Goal: Task Accomplishment & Management: Use online tool/utility

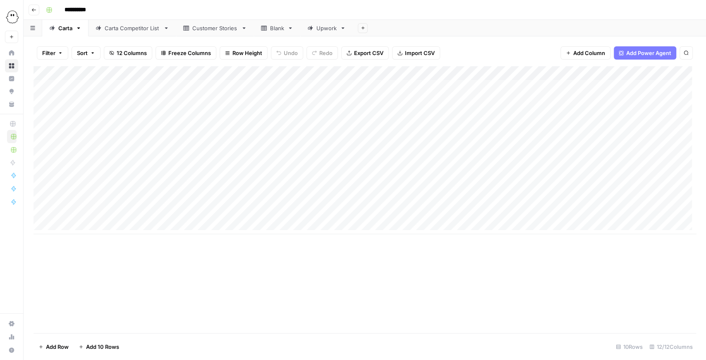
click at [384, 235] on div "Add Column" at bounding box center [364, 199] width 662 height 267
click at [530, 129] on div "Add Column" at bounding box center [364, 150] width 662 height 168
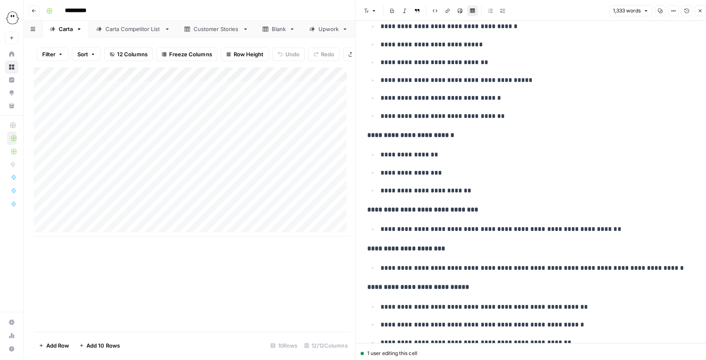
scroll to position [523, 0]
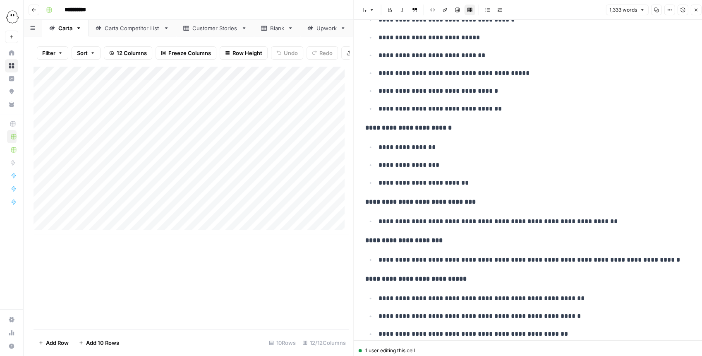
click at [690, 12] on button "Close" at bounding box center [695, 10] width 11 height 11
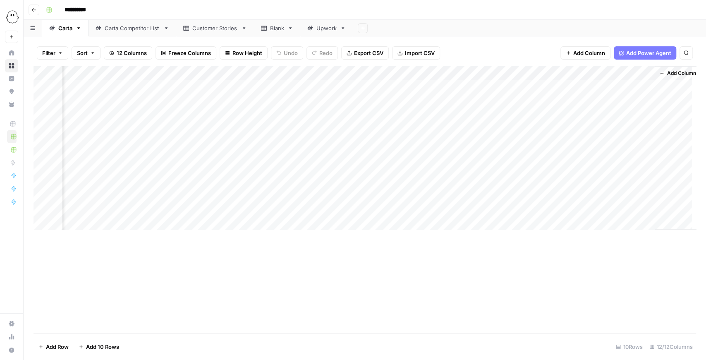
scroll to position [0, 455]
click at [625, 72] on div "Add Column" at bounding box center [364, 150] width 662 height 168
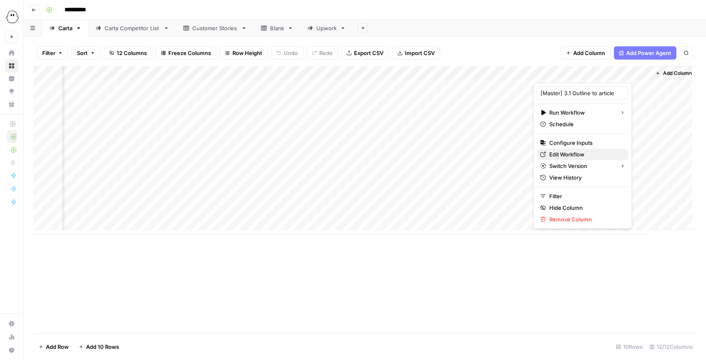
click at [575, 151] on span "Edit Workflow" at bounding box center [585, 154] width 72 height 8
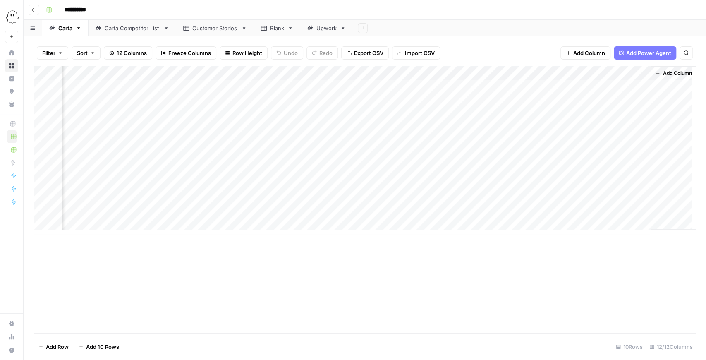
click at [628, 70] on div "Add Column" at bounding box center [364, 150] width 662 height 168
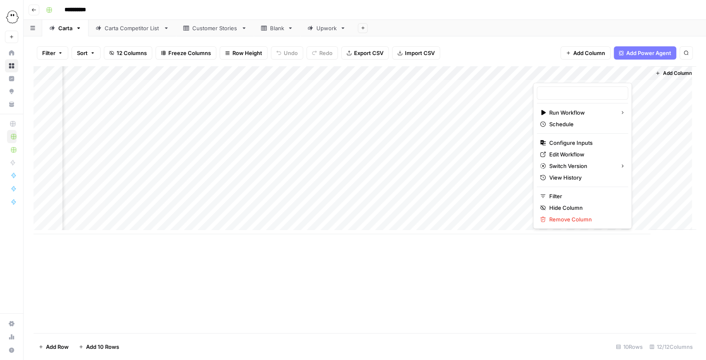
type input "[Master] 3.1 Outline to article"
click at [591, 141] on span "Configure Inputs" at bounding box center [585, 142] width 72 height 8
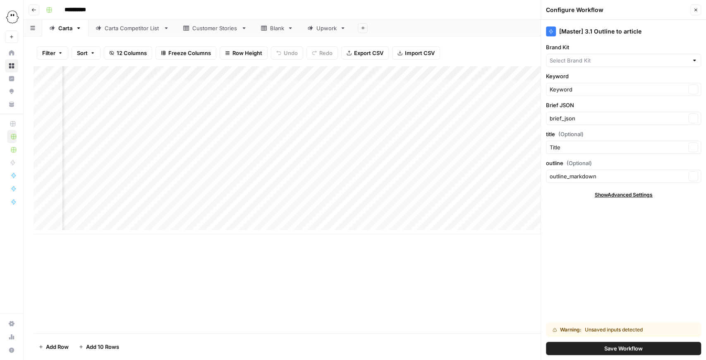
type input "Carta"
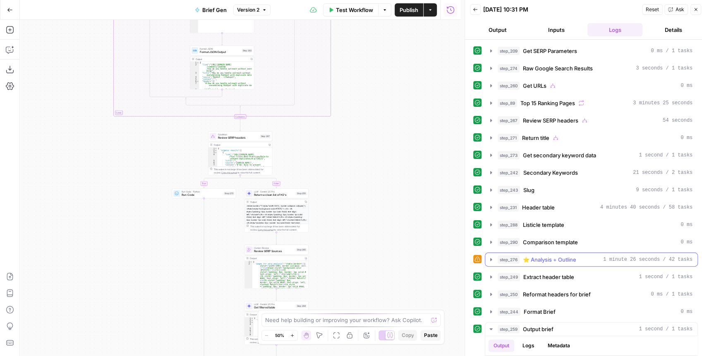
click at [489, 256] on icon "button" at bounding box center [490, 259] width 7 height 7
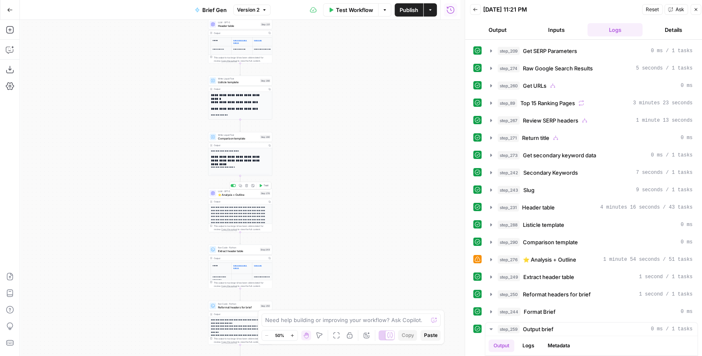
click at [229, 192] on span "⭐️ Analysis + Outline" at bounding box center [238, 194] width 41 height 4
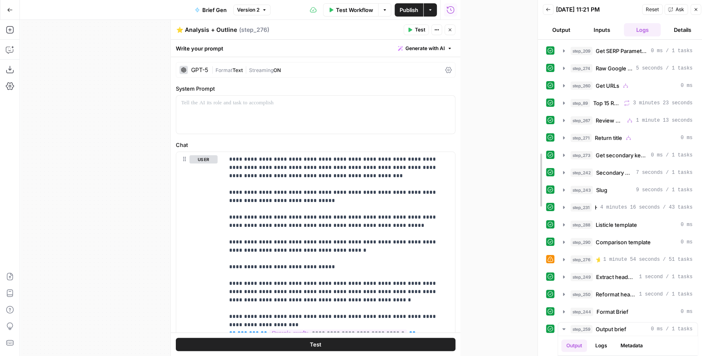
drag, startPoint x: 463, startPoint y: 193, endPoint x: 536, endPoint y: 197, distance: 72.9
click at [536, 197] on div at bounding box center [537, 180] width 8 height 360
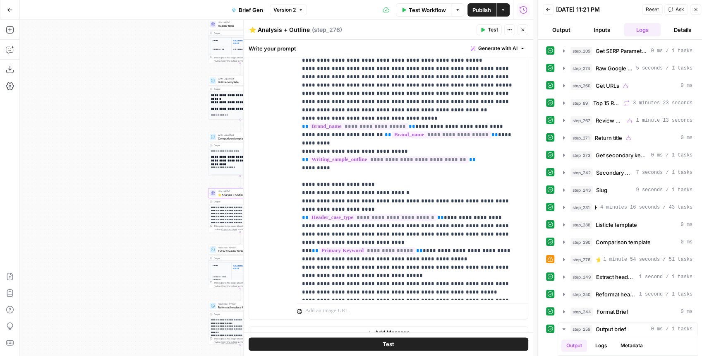
scroll to position [617, 0]
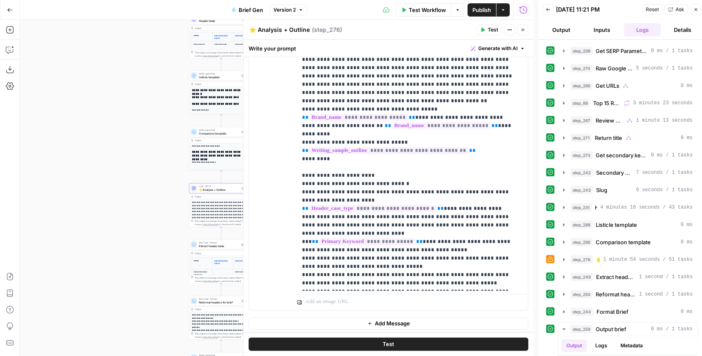
drag, startPoint x: 157, startPoint y: 190, endPoint x: 136, endPoint y: 185, distance: 21.3
click at [137, 185] on div "true false false true false true false true false true Workflow Set Inputs Inpu…" at bounding box center [276, 188] width 513 height 336
drag, startPoint x: 143, startPoint y: 189, endPoint x: 124, endPoint y: 187, distance: 18.8
click at [125, 187] on div "true false false true false true false true false true Workflow Set Inputs Inpu…" at bounding box center [276, 188] width 513 height 336
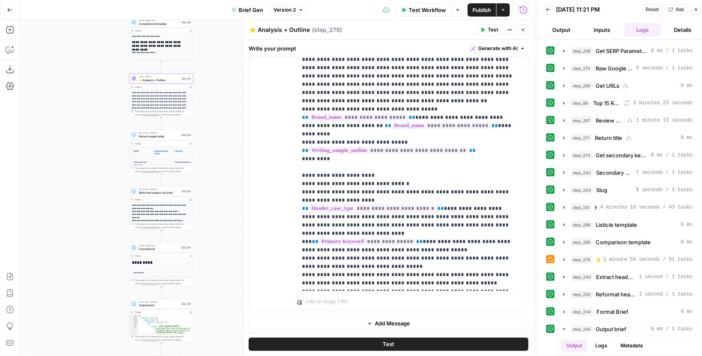
drag, startPoint x: 124, startPoint y: 187, endPoint x: 82, endPoint y: 69, distance: 125.3
click at [83, 75] on div "true false false true false true false true false true Workflow Set Inputs Inpu…" at bounding box center [276, 188] width 513 height 336
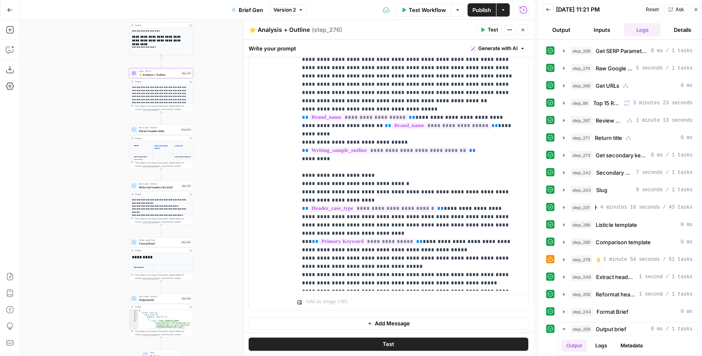
drag, startPoint x: 94, startPoint y: 96, endPoint x: 102, endPoint y: 45, distance: 51.4
click at [102, 45] on div "true false false true false true false true false true Workflow Set Inputs Inpu…" at bounding box center [276, 188] width 513 height 336
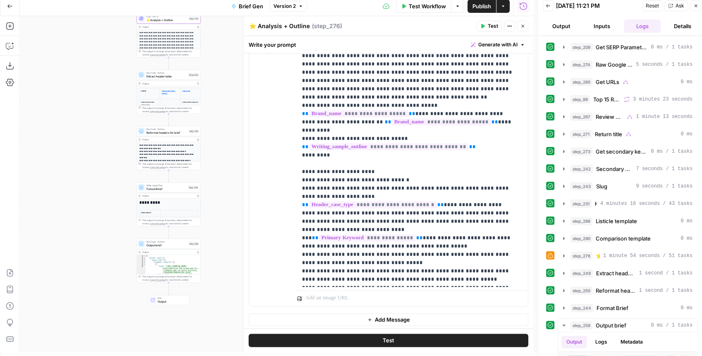
scroll to position [4, 0]
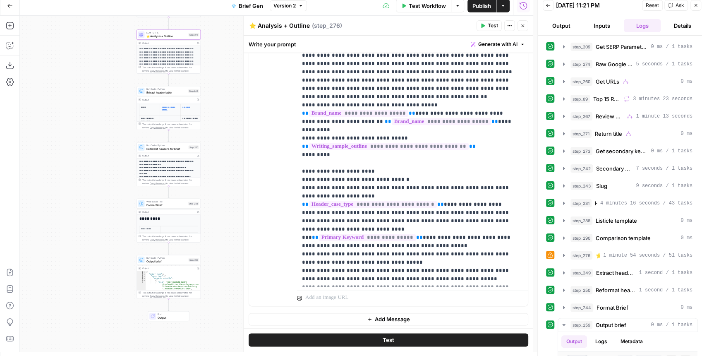
drag, startPoint x: 214, startPoint y: 164, endPoint x: 213, endPoint y: 199, distance: 35.6
click at [213, 200] on div "true false false true false true false true false true Workflow Set Inputs Inpu…" at bounding box center [276, 184] width 513 height 336
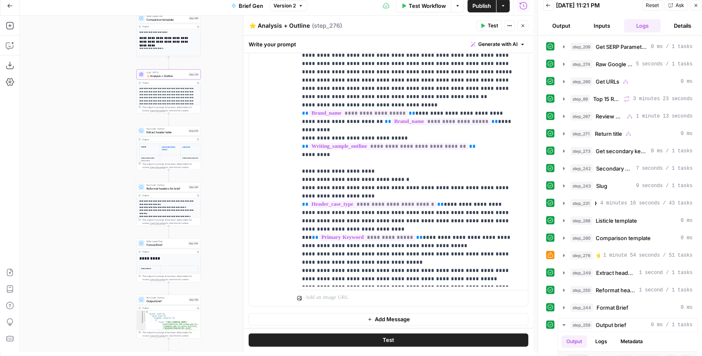
drag, startPoint x: 215, startPoint y: 164, endPoint x: 214, endPoint y: 204, distance: 40.5
click at [214, 204] on div "true false false true false true false true false true Workflow Set Inputs Inpu…" at bounding box center [276, 184] width 513 height 336
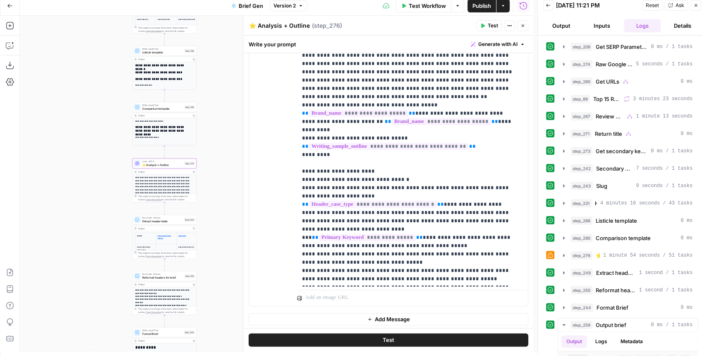
drag, startPoint x: 215, startPoint y: 155, endPoint x: 213, endPoint y: 230, distance: 74.4
click at [212, 233] on div "true false false true false true false true false true Workflow Set Inputs Inpu…" at bounding box center [276, 184] width 513 height 336
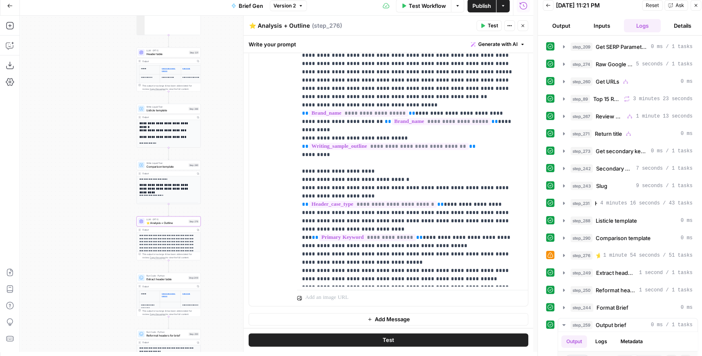
drag, startPoint x: 220, startPoint y: 216, endPoint x: 217, endPoint y: 236, distance: 20.1
click at [219, 253] on div "true false false true false true false true false true Workflow Set Inputs Inpu…" at bounding box center [276, 184] width 513 height 336
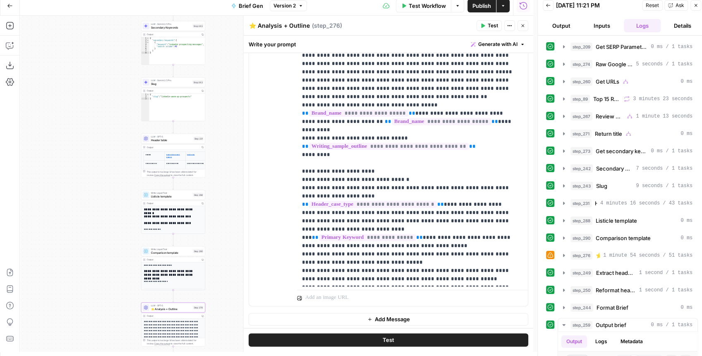
drag, startPoint x: 219, startPoint y: 171, endPoint x: 225, endPoint y: 222, distance: 51.2
click at [225, 226] on div "true false false true false true false true false true Workflow Set Inputs Inpu…" at bounding box center [276, 184] width 513 height 336
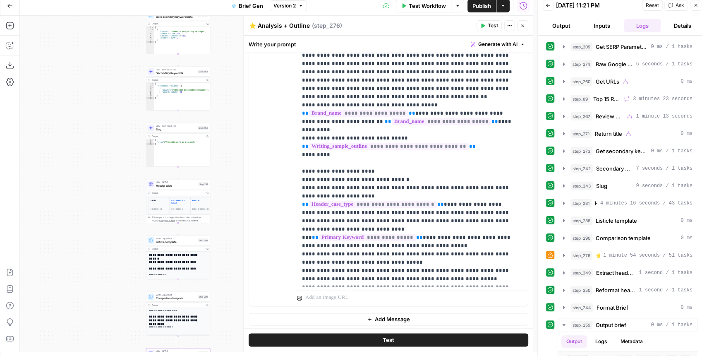
drag, startPoint x: 224, startPoint y: 207, endPoint x: 217, endPoint y: 269, distance: 62.5
click at [208, 302] on div "true false false true false true false true false true Workflow Set Inputs Inpu…" at bounding box center [276, 184] width 513 height 336
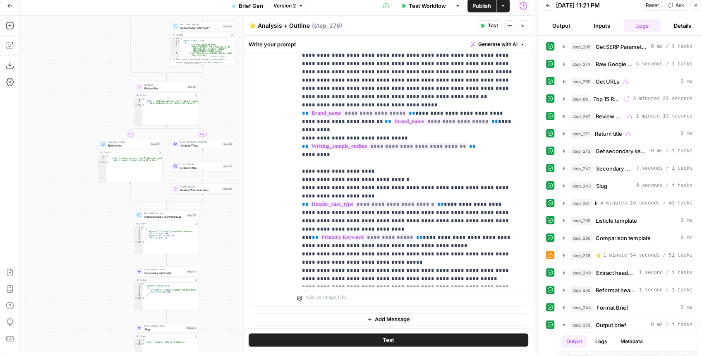
click at [231, 307] on div "true false false true false true false true false true Workflow Set Inputs Inpu…" at bounding box center [276, 184] width 513 height 336
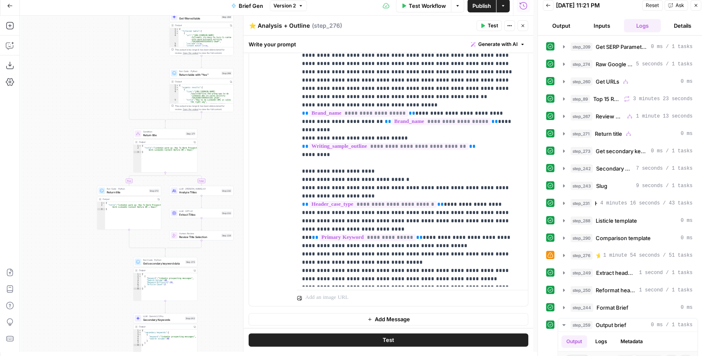
drag, startPoint x: 230, startPoint y: 274, endPoint x: 215, endPoint y: 314, distance: 42.4
click at [215, 322] on div "true false false true false true false true false true Workflow Set Inputs Inpu…" at bounding box center [276, 184] width 513 height 336
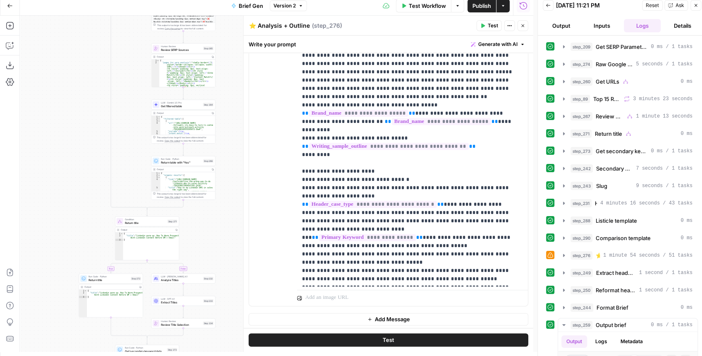
drag, startPoint x: 223, startPoint y: 231, endPoint x: 209, endPoint y: 289, distance: 60.0
click at [208, 290] on div "true false false true false true false true false true Workflow Set Inputs Inpu…" at bounding box center [276, 184] width 513 height 336
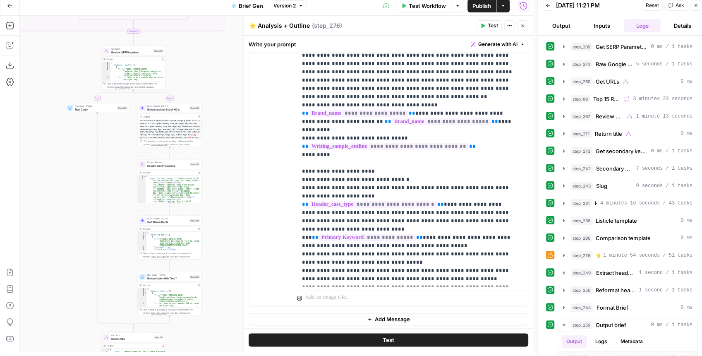
drag, startPoint x: 215, startPoint y: 264, endPoint x: 217, endPoint y: 269, distance: 5.9
click at [215, 294] on div "true false false true false true false true false true Workflow Set Inputs Inpu…" at bounding box center [276, 184] width 513 height 336
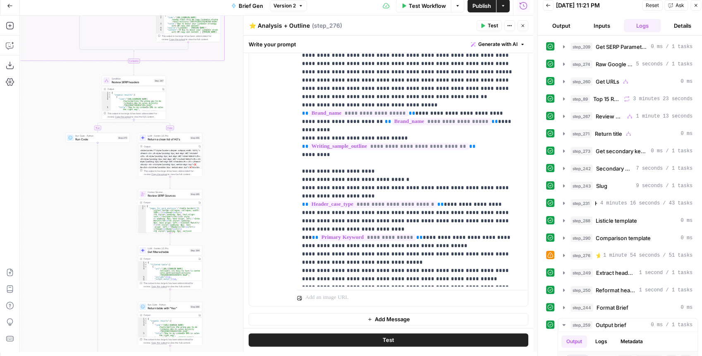
drag, startPoint x: 224, startPoint y: 262, endPoint x: 231, endPoint y: 294, distance: 33.4
click at [230, 303] on div "true false false true false true false true false true Workflow Set Inputs Inpu…" at bounding box center [276, 184] width 513 height 336
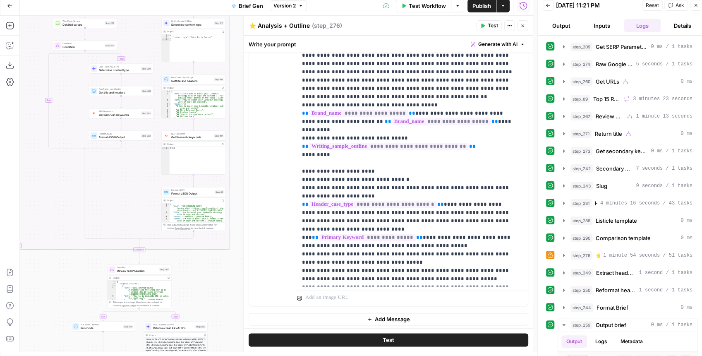
drag, startPoint x: 222, startPoint y: 190, endPoint x: 213, endPoint y: 288, distance: 97.9
click at [214, 288] on div "true false false true false true false true false true Workflow Set Inputs Inpu…" at bounding box center [276, 184] width 513 height 336
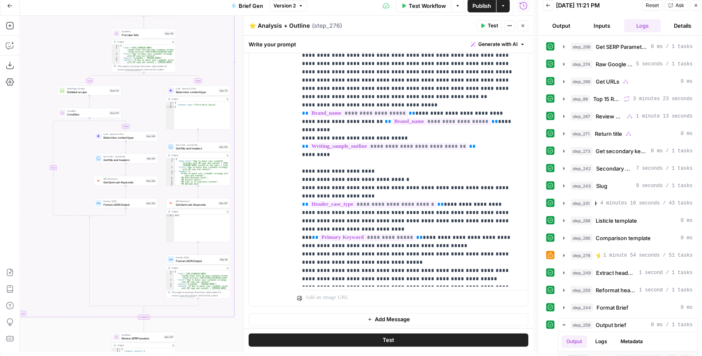
drag, startPoint x: 212, startPoint y: 278, endPoint x: 215, endPoint y: 347, distance: 69.5
click at [215, 351] on html "PhantomBuster New Home Browse Insights Opportunities Your Data Recent Grids Wri…" at bounding box center [351, 174] width 702 height 356
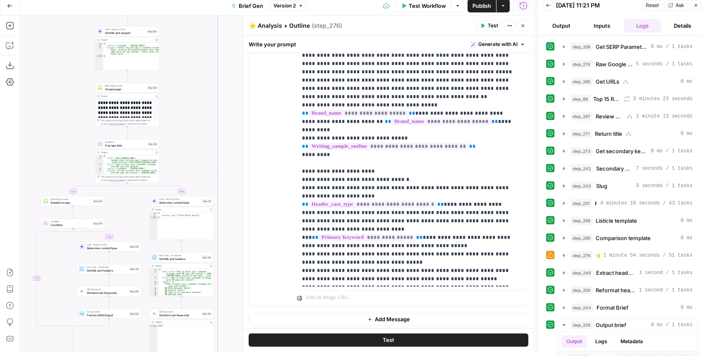
drag, startPoint x: 236, startPoint y: 220, endPoint x: 222, endPoint y: 306, distance: 86.9
click at [221, 324] on div "true false false true false true false true false true Workflow Set Inputs Inpu…" at bounding box center [276, 184] width 513 height 336
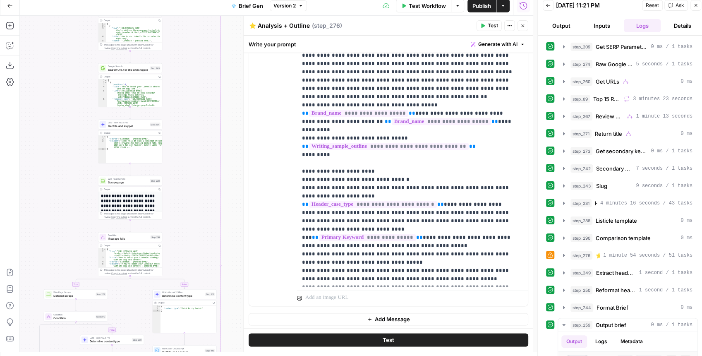
click at [227, 327] on div "true false false true false true false true false true Workflow Set Inputs Inpu…" at bounding box center [276, 184] width 513 height 336
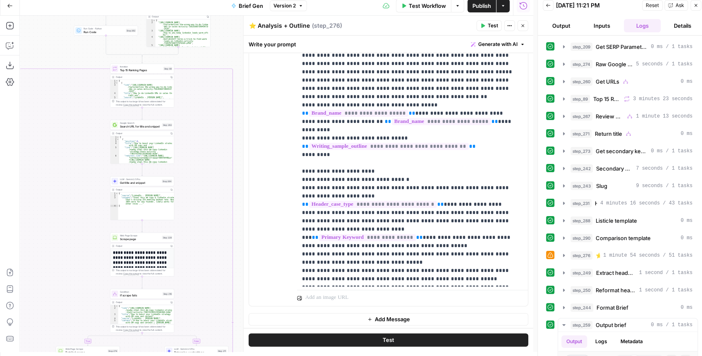
drag, startPoint x: 236, startPoint y: 236, endPoint x: 241, endPoint y: 279, distance: 43.3
click at [241, 279] on body "PhantomBuster New Home Browse Insights Opportunities Your Data Recent Grids Wri…" at bounding box center [351, 174] width 702 height 356
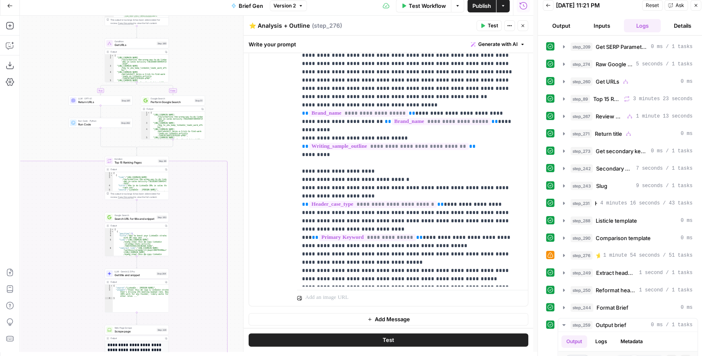
drag, startPoint x: 222, startPoint y: 136, endPoint x: 213, endPoint y: 181, distance: 45.2
click at [213, 180] on div "true false false true false true false true false true Workflow Set Inputs Inpu…" at bounding box center [276, 184] width 513 height 336
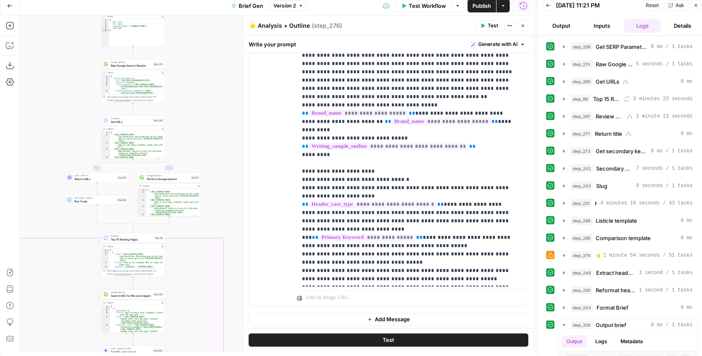
drag, startPoint x: 222, startPoint y: 186, endPoint x: 227, endPoint y: 228, distance: 42.9
click at [227, 229] on div "true false false true false true false true false true Workflow Set Inputs Inpu…" at bounding box center [276, 184] width 513 height 336
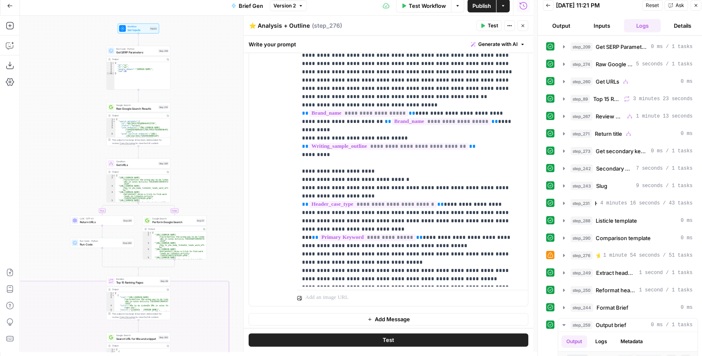
drag, startPoint x: 207, startPoint y: 160, endPoint x: 215, endPoint y: 79, distance: 82.3
click at [214, 93] on div "true false false true false true false true false true Workflow Set Inputs Inpu…" at bounding box center [276, 184] width 513 height 336
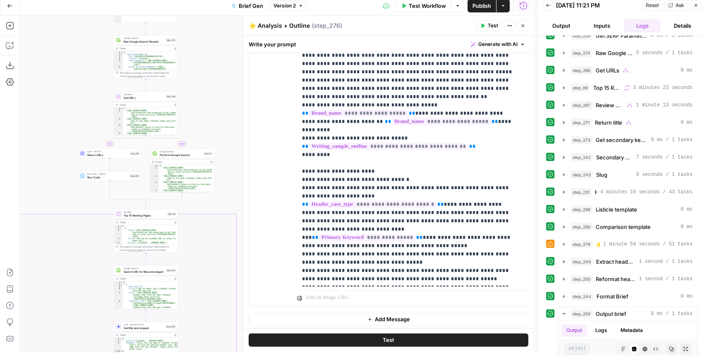
scroll to position [27, 0]
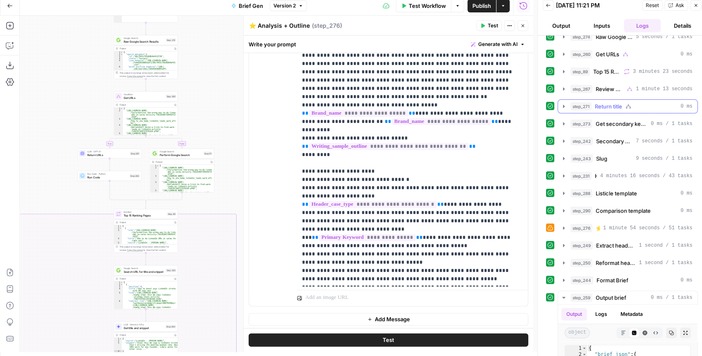
click at [561, 107] on icon "button" at bounding box center [563, 106] width 7 height 7
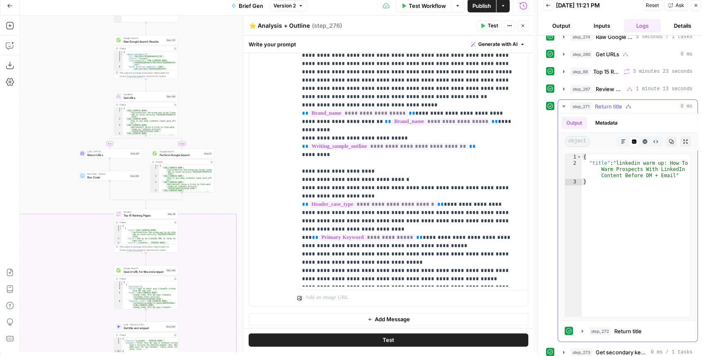
click at [561, 107] on icon "button" at bounding box center [563, 106] width 7 height 7
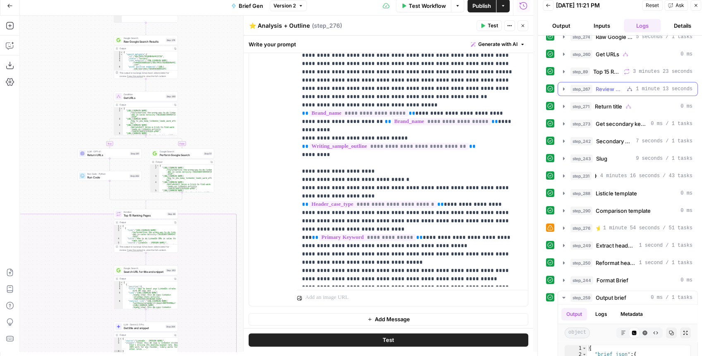
click at [560, 88] on icon "button" at bounding box center [563, 89] width 7 height 7
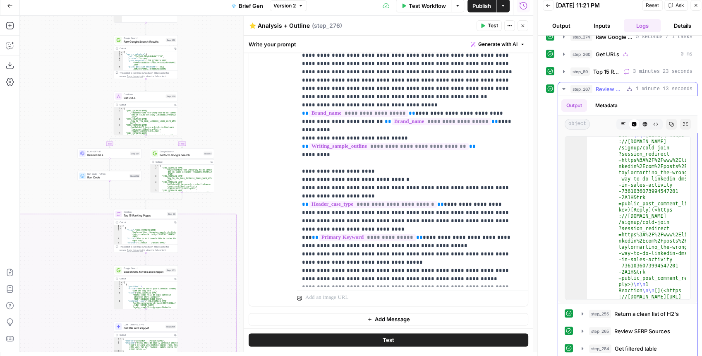
scroll to position [121, 0]
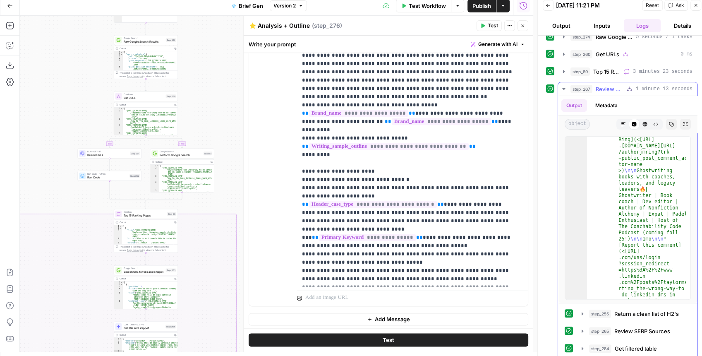
click at [563, 88] on icon "button" at bounding box center [563, 89] width 3 height 2
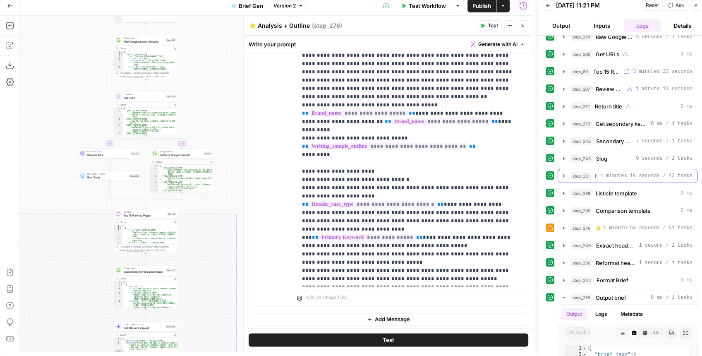
click at [561, 169] on button "step_231 Header table 4 minutes 16 seconds / 43 tasks" at bounding box center [627, 175] width 139 height 13
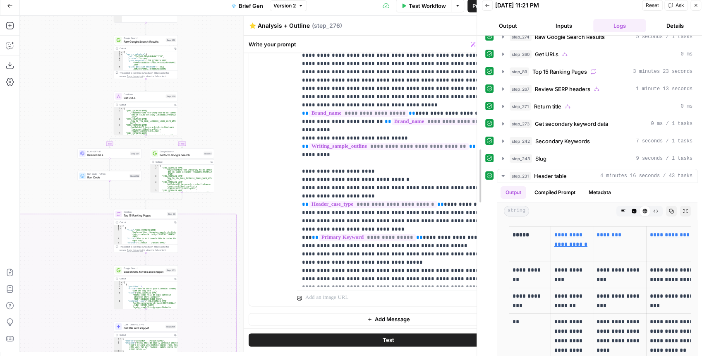
drag, startPoint x: 535, startPoint y: 153, endPoint x: 474, endPoint y: 153, distance: 60.8
click at [474, 153] on div at bounding box center [477, 176] width 8 height 360
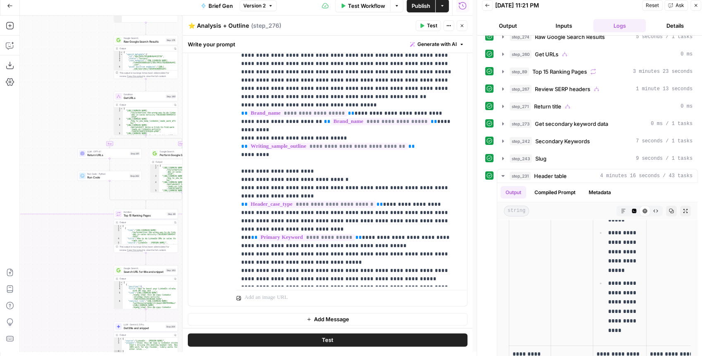
scroll to position [1294, 0]
click at [465, 27] on button "Close" at bounding box center [461, 25] width 11 height 11
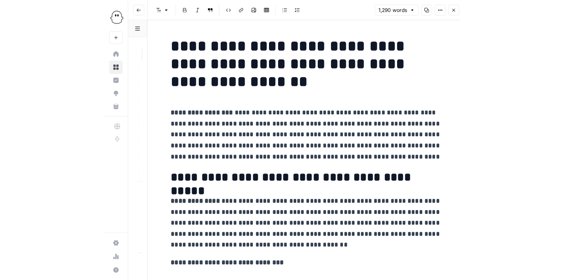
scroll to position [4, 438]
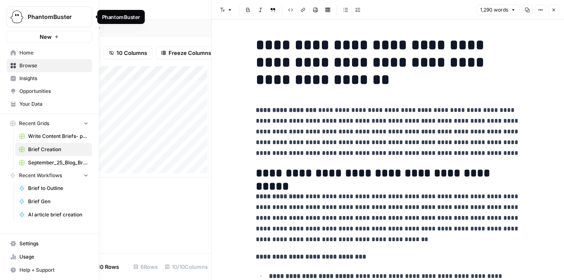
click at [14, 17] on img "Workspace: PhantomBuster" at bounding box center [17, 17] width 15 height 15
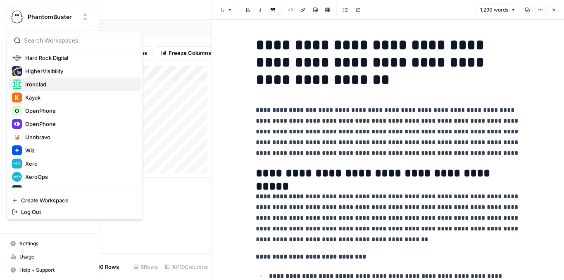
scroll to position [159, 0]
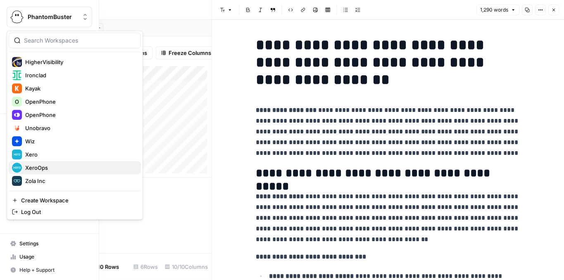
click at [73, 164] on span "XeroOps" at bounding box center [79, 168] width 109 height 8
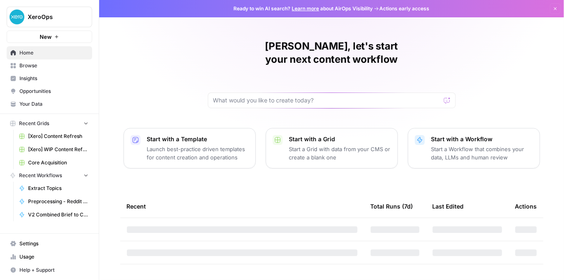
click at [55, 258] on span "Usage" at bounding box center [53, 256] width 69 height 7
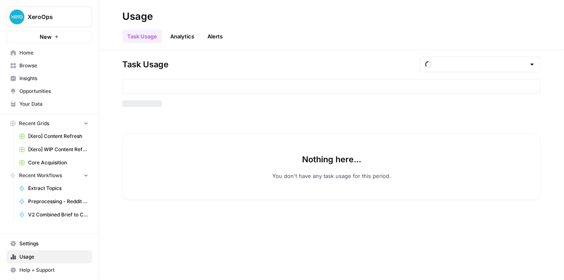
type input "September Tasks"
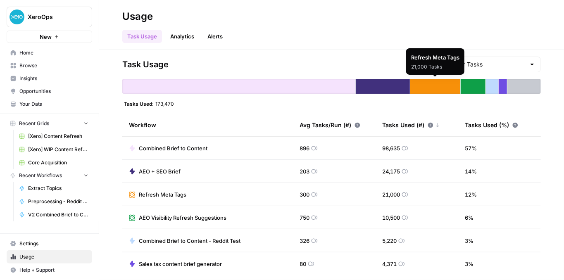
click at [461, 67] on div "Refresh Meta Tags 21,000 Tasks" at bounding box center [435, 61] width 58 height 26
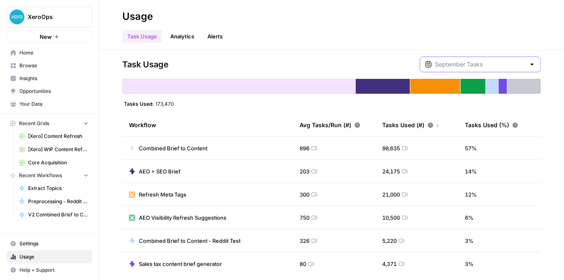
click at [509, 63] on input "text" at bounding box center [480, 64] width 91 height 8
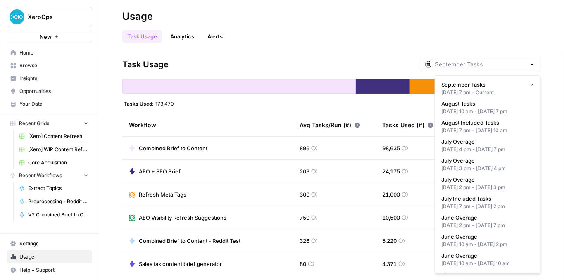
type input "September Tasks"
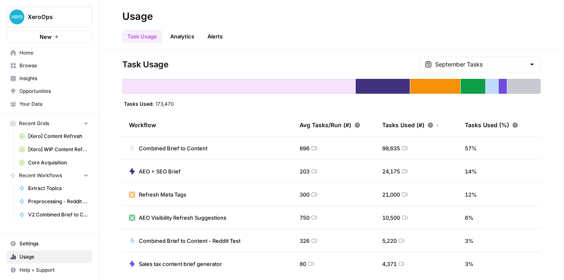
click at [365, 47] on header "Usage Task Usage Analytics Alerts" at bounding box center [331, 25] width 465 height 50
click at [470, 70] on div "September Tasks" at bounding box center [480, 65] width 121 height 16
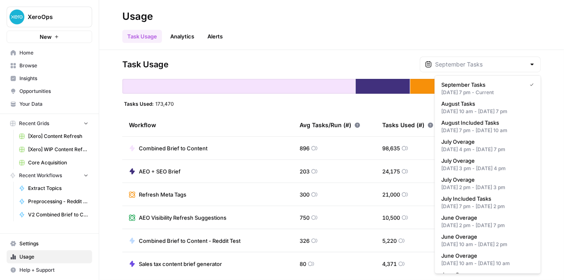
type input "September Tasks"
click at [392, 68] on div "Task Usage September Tasks" at bounding box center [331, 65] width 419 height 16
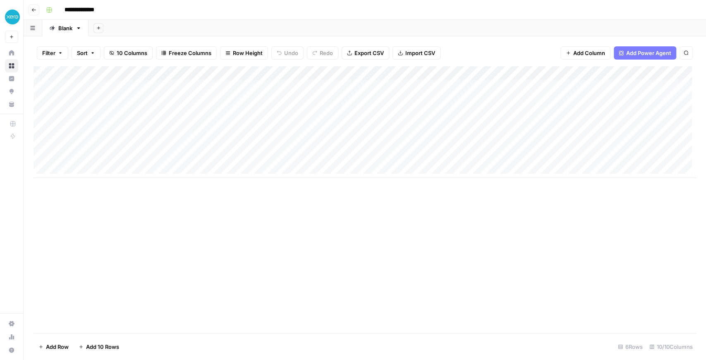
drag, startPoint x: 439, startPoint y: 178, endPoint x: 579, endPoint y: 186, distance: 140.4
click at [579, 186] on div "Add Column" at bounding box center [364, 199] width 662 height 267
click at [353, 102] on div "Add Column" at bounding box center [364, 122] width 662 height 112
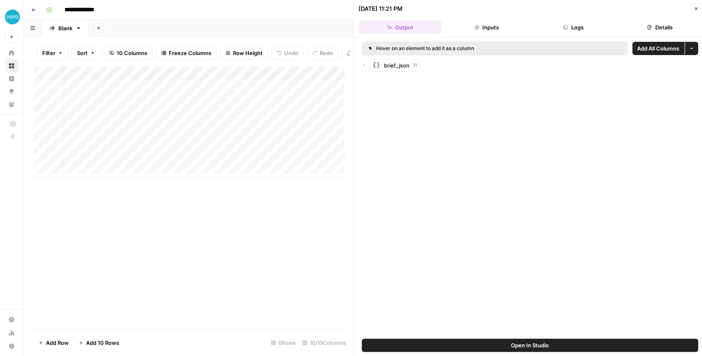
click at [530, 342] on span "Open In Studio" at bounding box center [530, 345] width 38 height 8
click at [365, 65] on icon "button" at bounding box center [364, 65] width 5 height 5
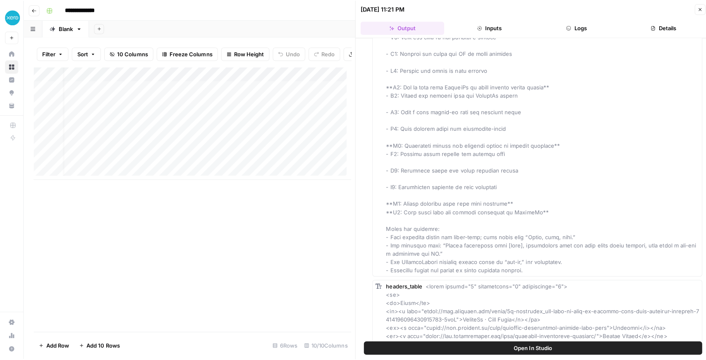
scroll to position [413, 0]
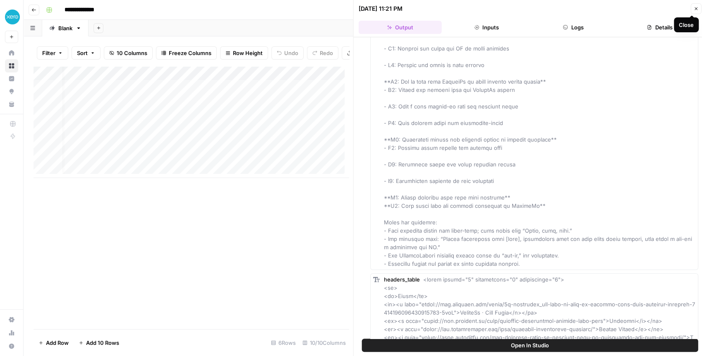
click at [693, 7] on icon "button" at bounding box center [695, 8] width 5 height 5
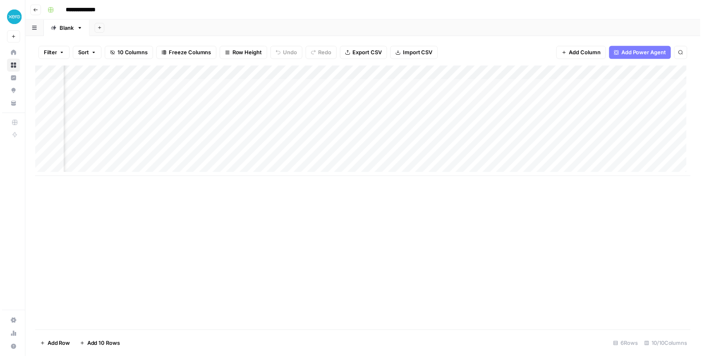
scroll to position [0, 119]
click at [628, 98] on div "Add Column" at bounding box center [364, 122] width 662 height 112
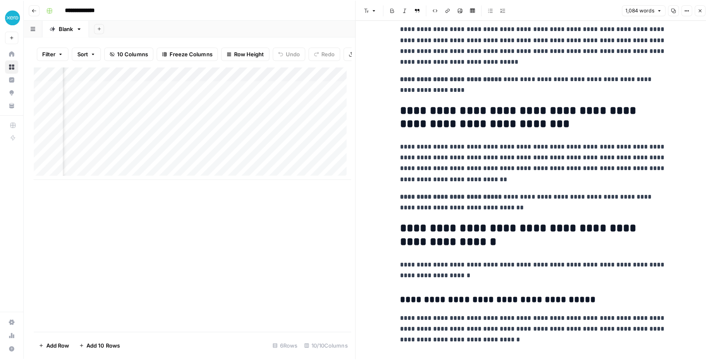
scroll to position [117, 0]
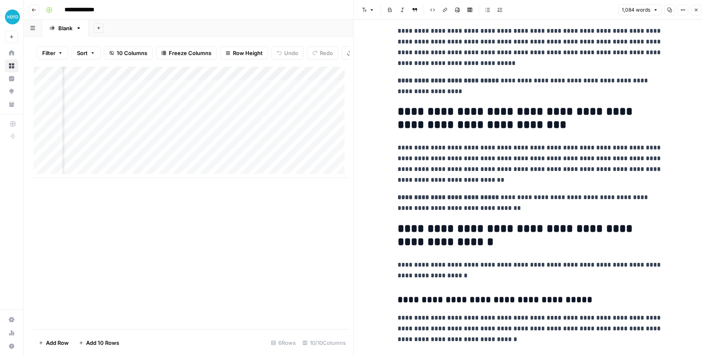
click at [693, 10] on icon "button" at bounding box center [695, 9] width 5 height 5
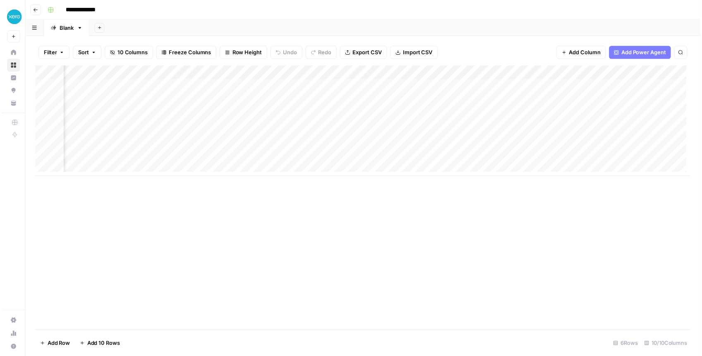
scroll to position [0, 109]
click at [410, 126] on div "Add Column" at bounding box center [364, 122] width 662 height 112
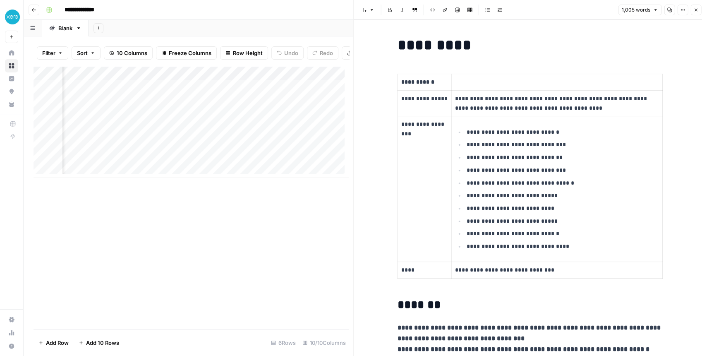
click at [694, 12] on icon "button" at bounding box center [695, 9] width 5 height 5
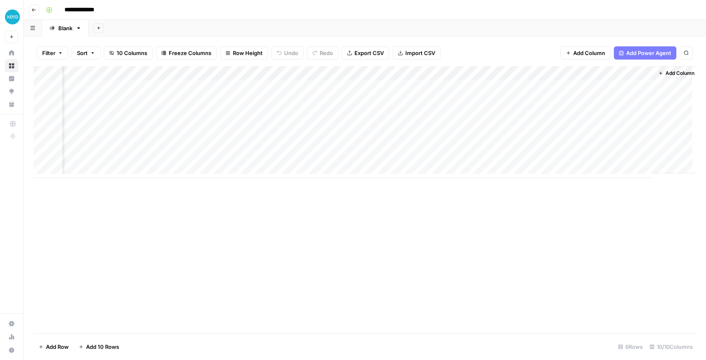
scroll to position [0, 179]
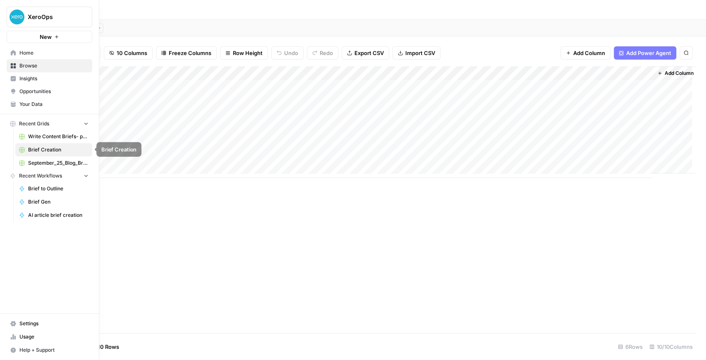
click at [51, 141] on link "Write Content Briefs- pre-built flows" at bounding box center [53, 136] width 77 height 13
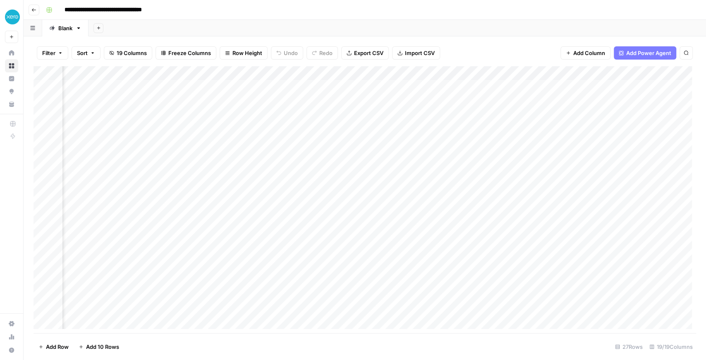
scroll to position [0, 246]
click at [273, 71] on div "Add Column" at bounding box center [364, 199] width 662 height 267
click at [333, 42] on div "Filter Sort 19 Columns Freeze Columns Row Height Undo Redo Export CSV Import CS…" at bounding box center [364, 53] width 662 height 26
click at [271, 270] on div "Add Column" at bounding box center [364, 199] width 662 height 267
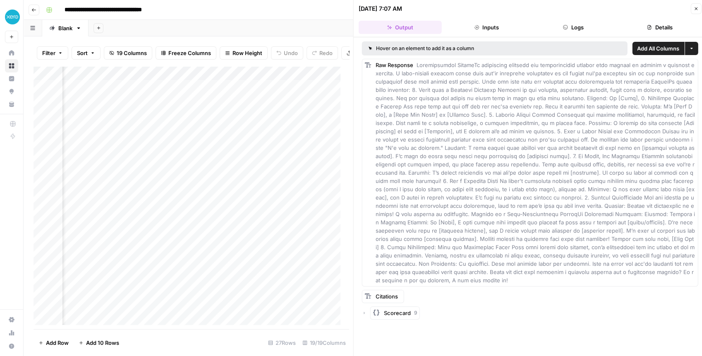
click at [692, 10] on button "Close" at bounding box center [695, 8] width 11 height 11
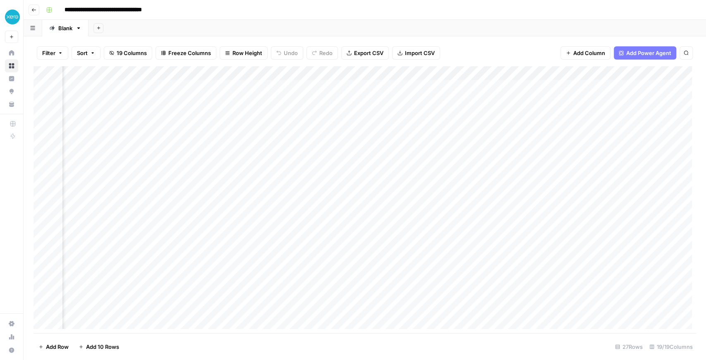
click at [423, 72] on div "Add Column" at bounding box center [364, 199] width 662 height 267
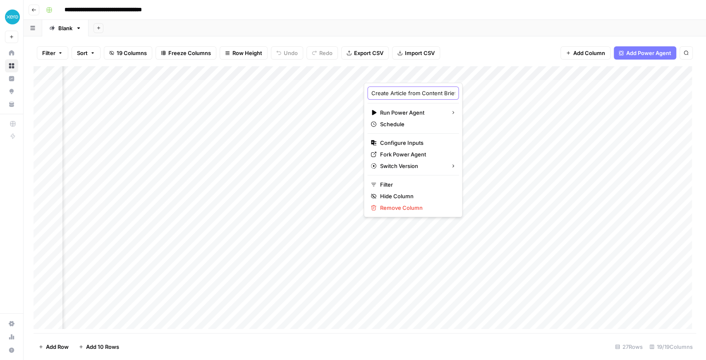
scroll to position [0, 11]
drag, startPoint x: 413, startPoint y: 91, endPoint x: 492, endPoint y: 86, distance: 78.7
click at [492, 86] on body "**********" at bounding box center [353, 180] width 706 height 360
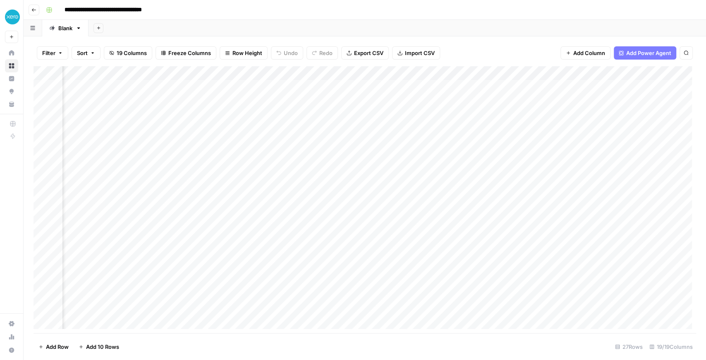
click at [464, 56] on div "Filter Sort 19 Columns Freeze Columns Row Height Undo Redo Export CSV Import CS…" at bounding box center [364, 53] width 662 height 26
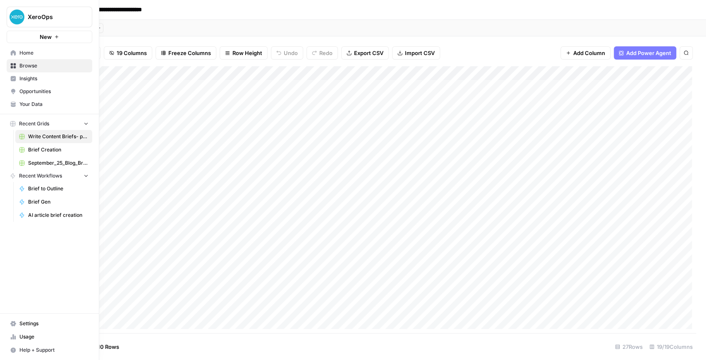
click at [50, 147] on span "Brief Creation" at bounding box center [58, 149] width 60 height 7
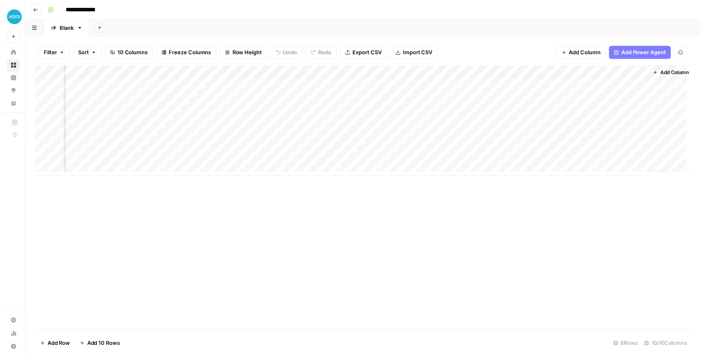
scroll to position [0, 186]
click at [562, 128] on div "Add Column" at bounding box center [364, 122] width 662 height 112
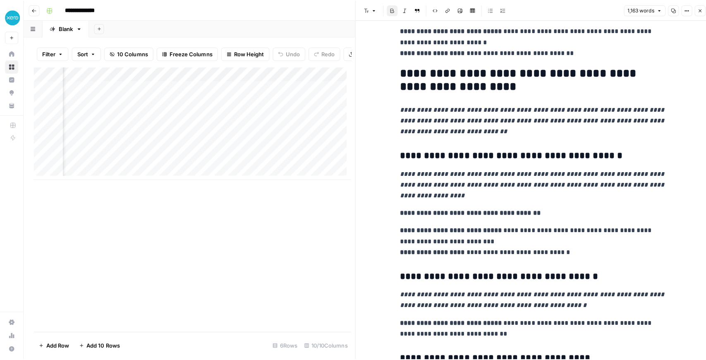
scroll to position [1571, 0]
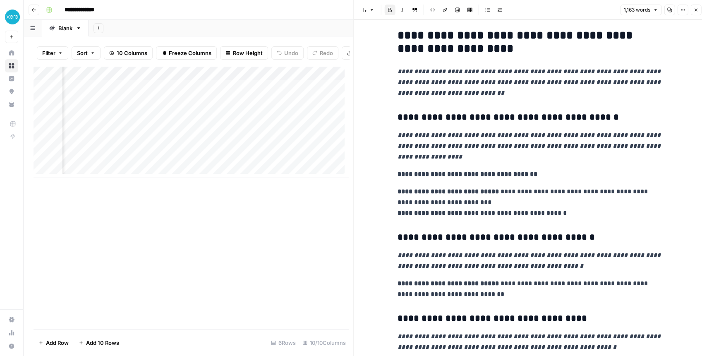
click at [692, 12] on button "Close" at bounding box center [695, 10] width 11 height 11
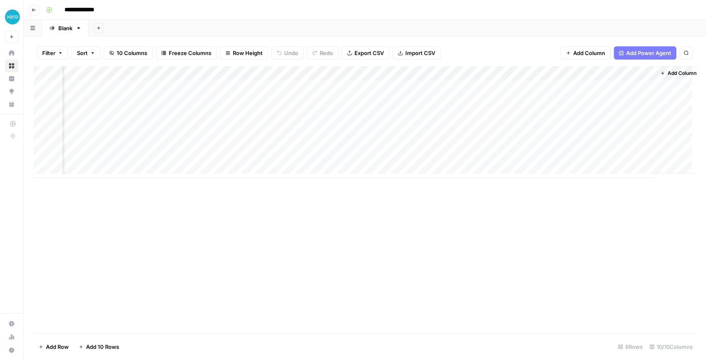
scroll to position [0, 186]
click at [656, 74] on button "Add Column" at bounding box center [673, 73] width 43 height 11
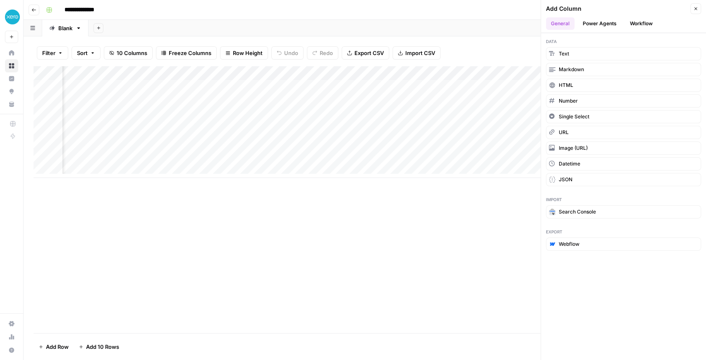
click at [629, 25] on button "Workflow" at bounding box center [641, 23] width 33 height 12
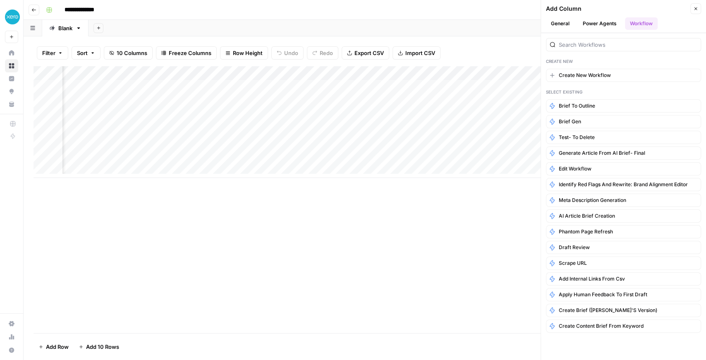
click at [599, 24] on button "Power Agents" at bounding box center [600, 23] width 44 height 12
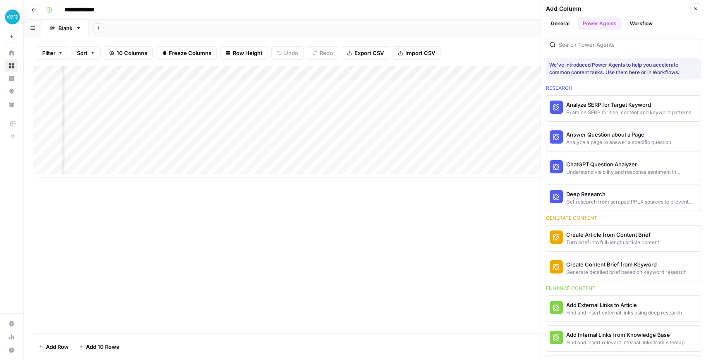
click at [642, 23] on button "Workflow" at bounding box center [641, 23] width 33 height 12
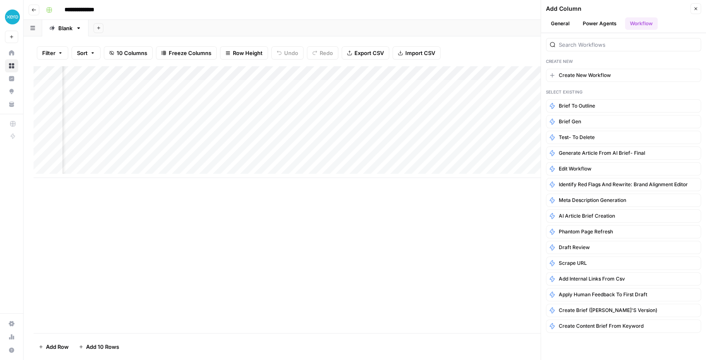
click at [600, 72] on span "Create New Workflow" at bounding box center [585, 75] width 52 height 7
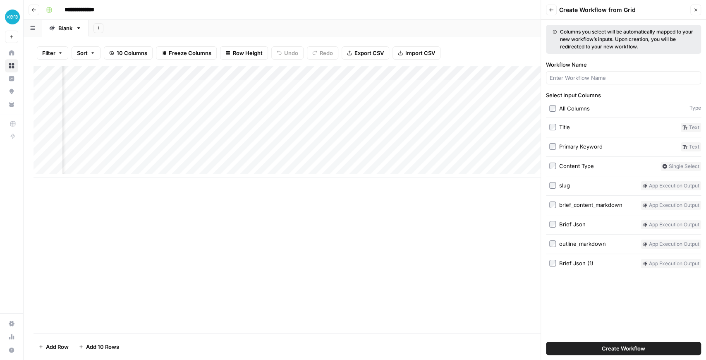
click at [599, 73] on div at bounding box center [623, 77] width 155 height 13
type input "Outline to Article"
click at [546, 341] on button "Create Workflow" at bounding box center [623, 347] width 155 height 13
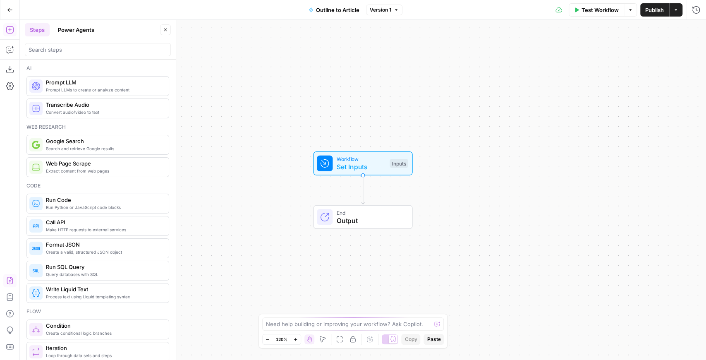
click at [13, 283] on icon "button" at bounding box center [10, 280] width 8 height 8
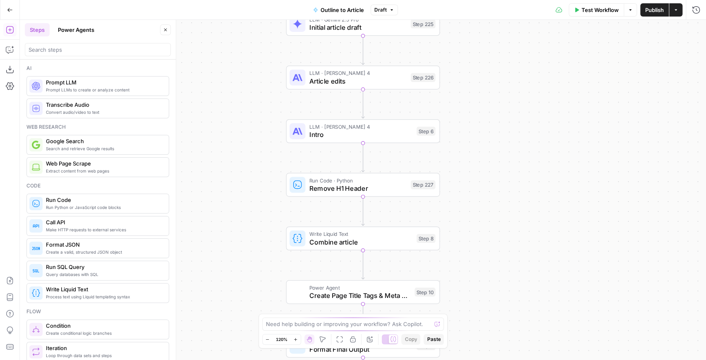
click at [9, 10] on icon "button" at bounding box center [9, 10] width 5 height 4
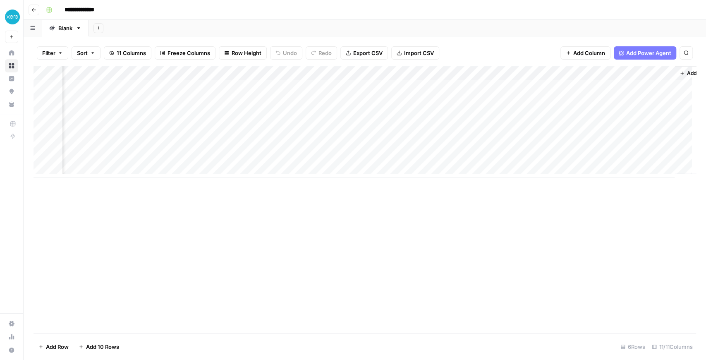
scroll to position [0, 269]
click at [626, 73] on div "Add Column" at bounding box center [364, 122] width 662 height 112
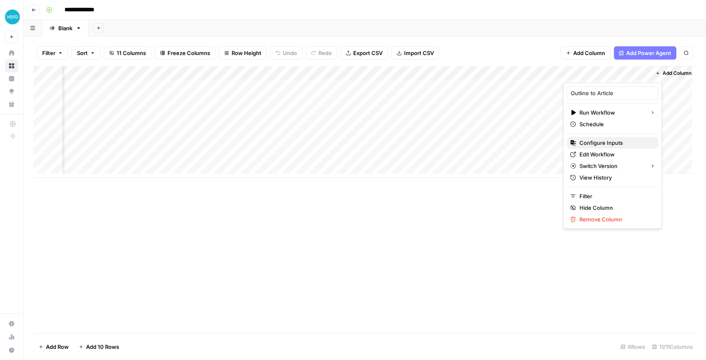
click at [614, 143] on span "Configure Inputs" at bounding box center [615, 142] width 72 height 8
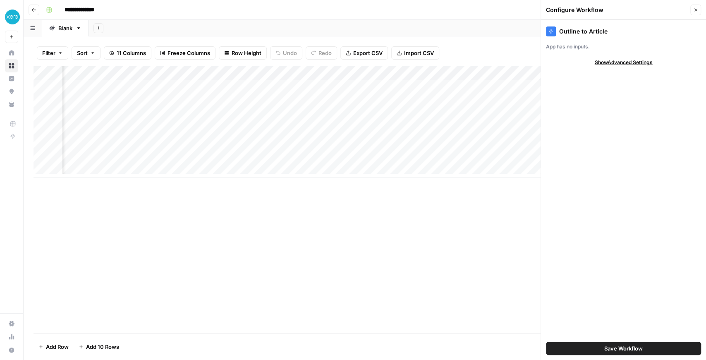
click at [697, 10] on icon "button" at bounding box center [695, 9] width 5 height 5
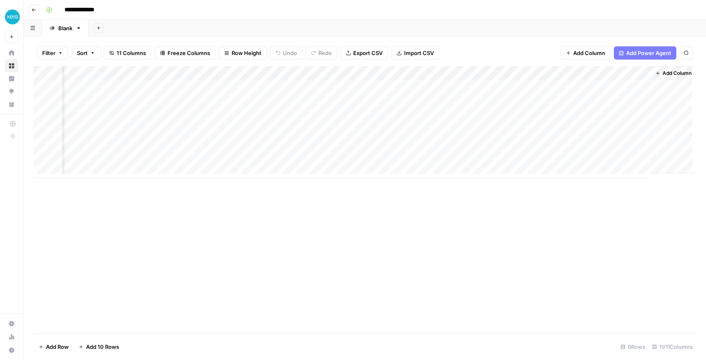
click at [628, 74] on div "Add Column" at bounding box center [364, 122] width 662 height 112
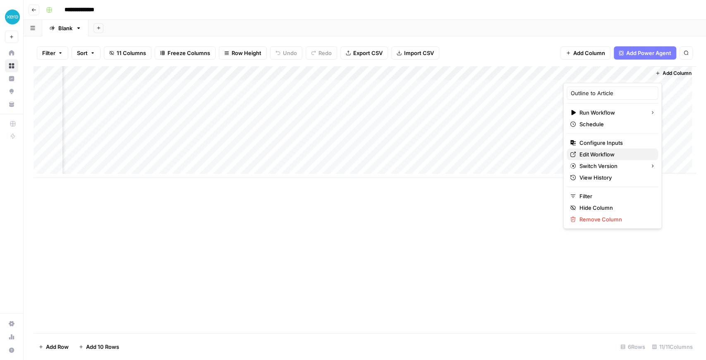
click at [607, 153] on span "Edit Workflow" at bounding box center [615, 154] width 72 height 8
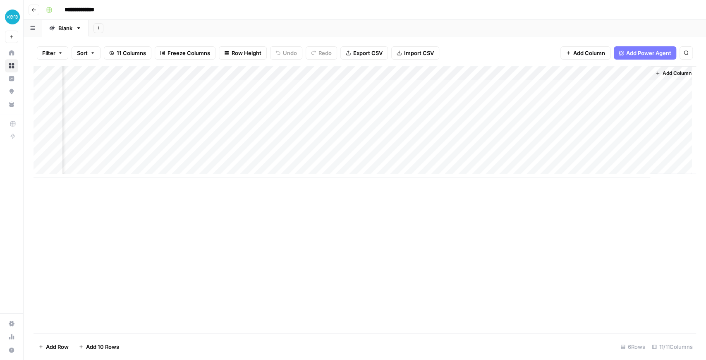
click at [627, 72] on div "Add Column" at bounding box center [364, 122] width 662 height 112
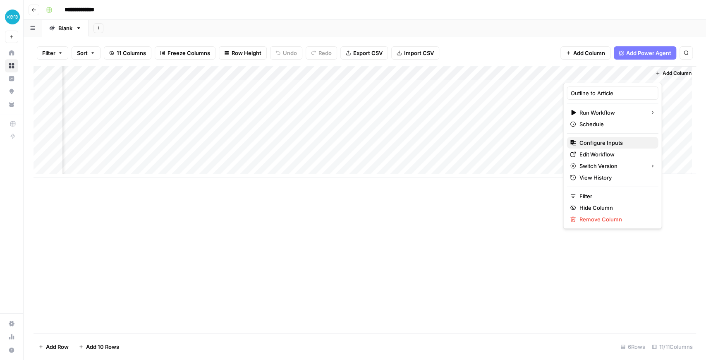
click at [624, 142] on span "Configure Inputs" at bounding box center [615, 142] width 72 height 8
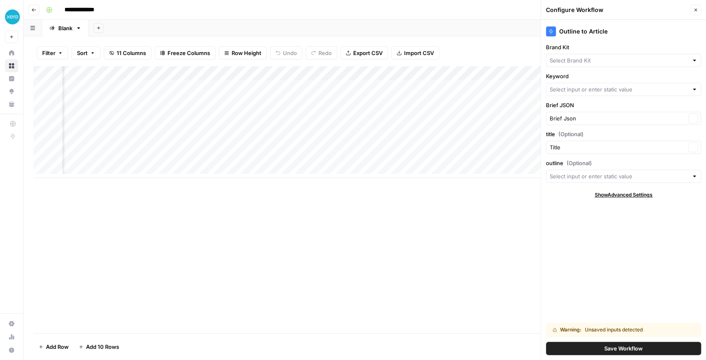
type input "PhantomBuster - Brief"
click at [602, 93] on div at bounding box center [623, 89] width 155 height 13
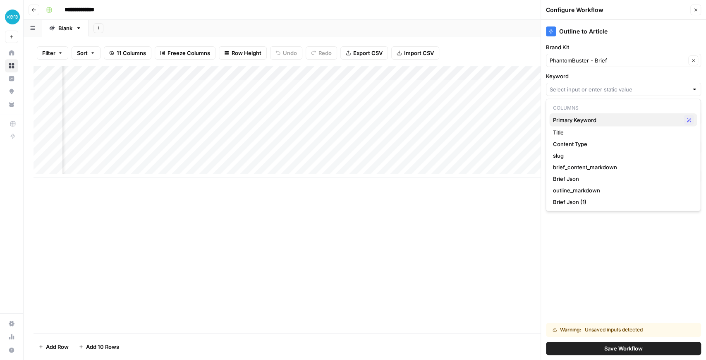
click at [606, 116] on span "Primary Keyword" at bounding box center [616, 120] width 128 height 8
type input "Primary Keyword"
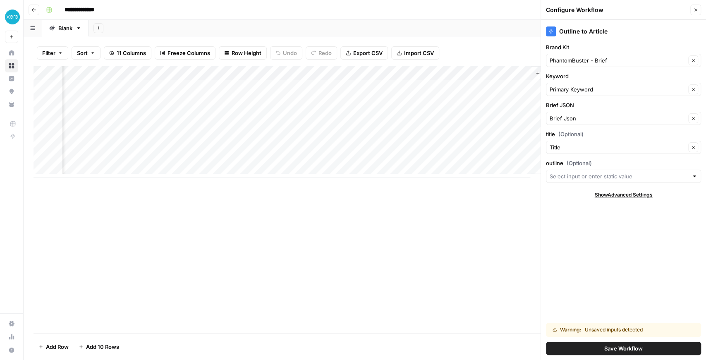
scroll to position [0, 388]
click at [594, 175] on input "outline (Optional)" at bounding box center [618, 176] width 138 height 8
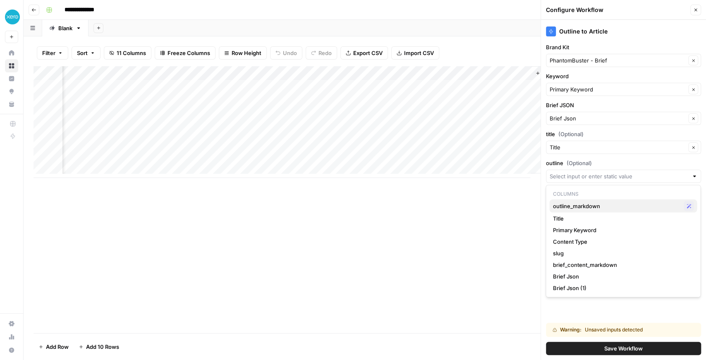
click at [586, 204] on span "outline_markdown" at bounding box center [616, 206] width 128 height 8
type input "outline_markdown"
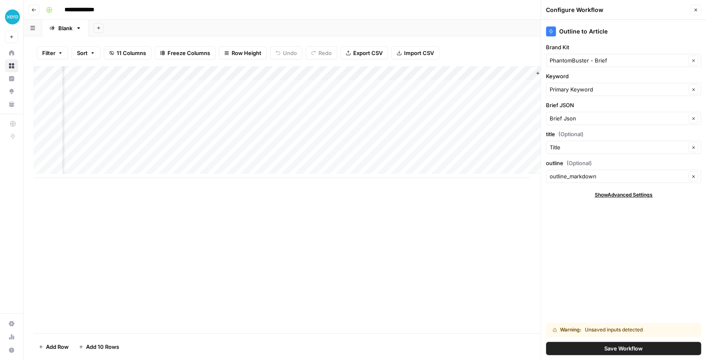
click at [652, 347] on button "Save Workflow" at bounding box center [623, 347] width 155 height 13
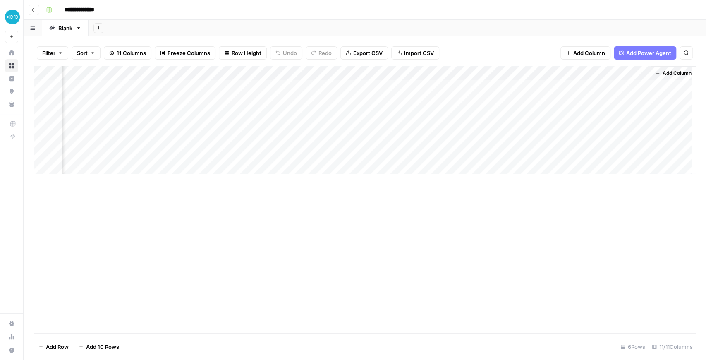
click at [603, 87] on div "Add Column" at bounding box center [364, 122] width 662 height 112
click at [481, 126] on div "Add Column" at bounding box center [364, 122] width 662 height 112
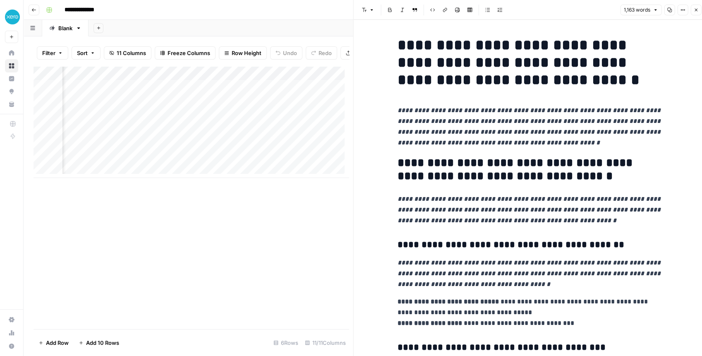
click at [691, 12] on button "Close" at bounding box center [695, 10] width 11 height 11
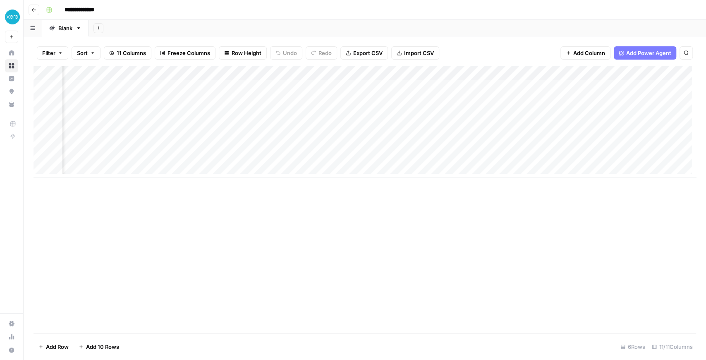
scroll to position [0, 269]
click at [666, 72] on span "Add Column" at bounding box center [676, 72] width 29 height 7
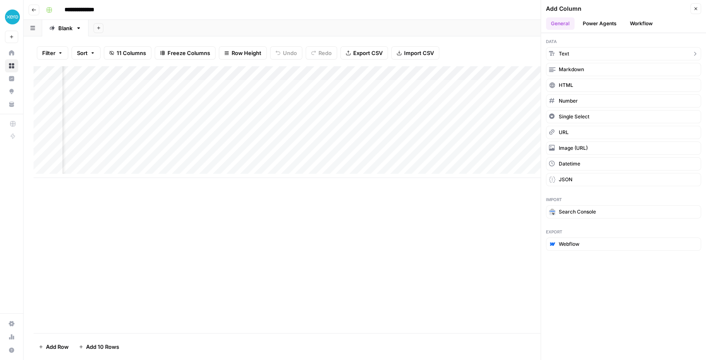
click at [585, 49] on button "Text" at bounding box center [623, 53] width 155 height 13
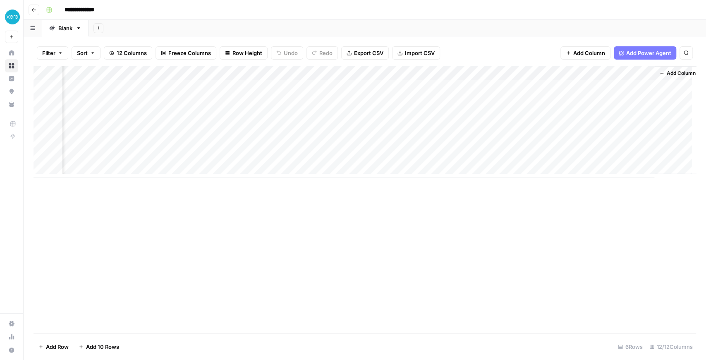
scroll to position [0, 388]
drag, startPoint x: 599, startPoint y: 73, endPoint x: 514, endPoint y: 77, distance: 84.4
click at [514, 77] on div "Add Column" at bounding box center [364, 122] width 662 height 112
click at [629, 86] on div "Add Column" at bounding box center [364, 122] width 662 height 112
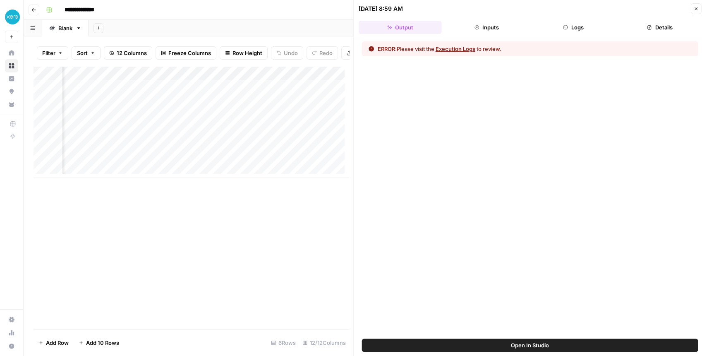
click at [468, 48] on button "Execution Logs" at bounding box center [455, 49] width 40 height 8
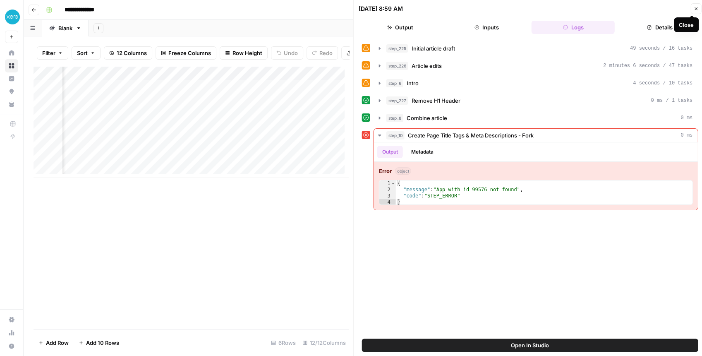
click at [695, 11] on icon "button" at bounding box center [695, 8] width 5 height 5
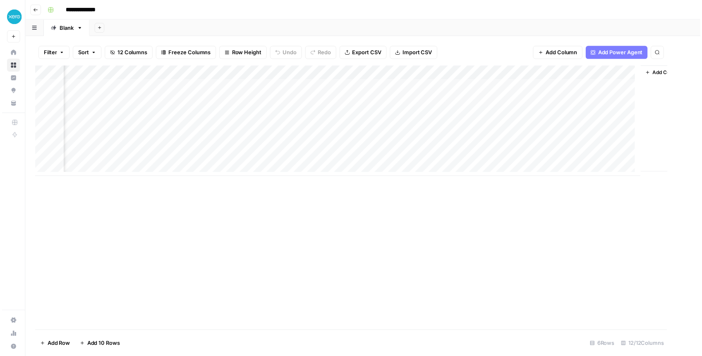
scroll to position [0, 378]
click at [635, 87] on div "Add Column" at bounding box center [364, 122] width 662 height 112
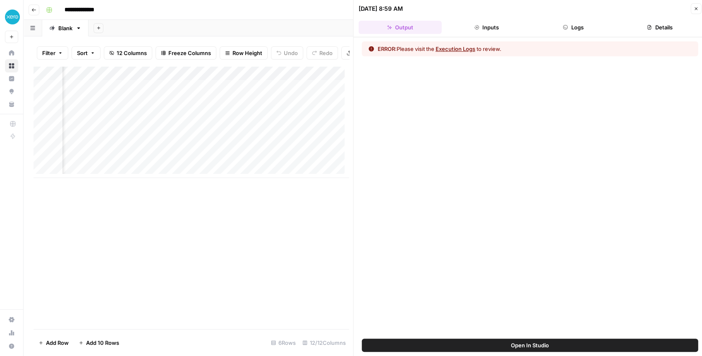
click at [556, 344] on button "Open In Studio" at bounding box center [530, 344] width 336 height 13
click at [287, 90] on div "Add Column" at bounding box center [190, 122] width 315 height 112
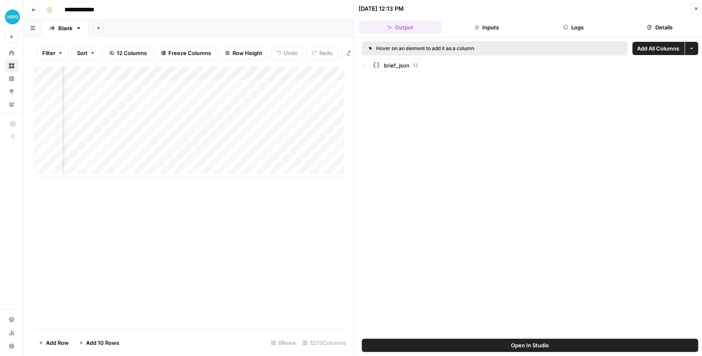
click at [694, 8] on button "Close" at bounding box center [695, 8] width 11 height 11
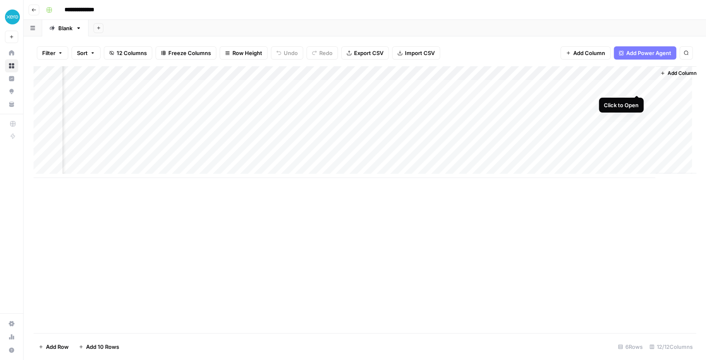
click at [636, 87] on div "Add Column" at bounding box center [364, 122] width 662 height 112
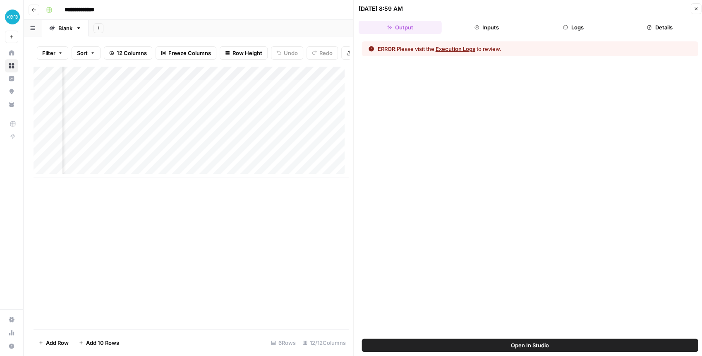
click at [531, 347] on span "Open In Studio" at bounding box center [530, 345] width 38 height 8
click at [278, 90] on div "Add Column" at bounding box center [190, 122] width 315 height 112
click at [499, 344] on button "Open In Studio" at bounding box center [530, 344] width 336 height 13
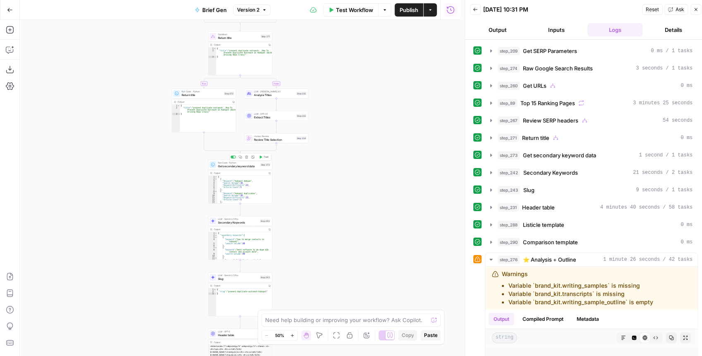
click at [243, 168] on div "Run Code · Python Get secondary keyword data Step 273 Copy step Delete step Add…" at bounding box center [240, 165] width 64 height 10
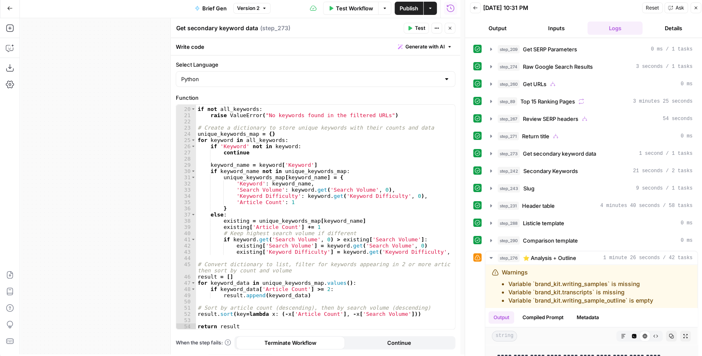
scroll to position [4, 0]
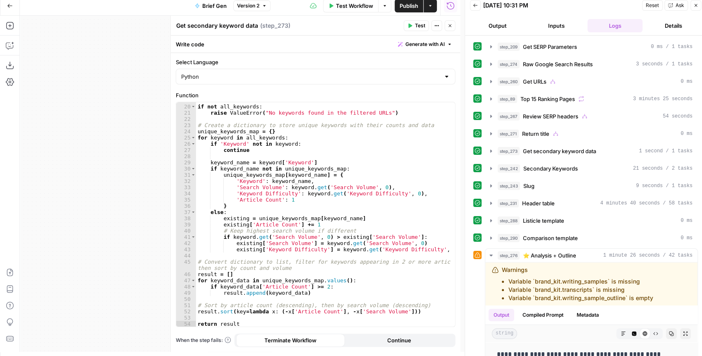
click at [448, 29] on button "Close" at bounding box center [449, 25] width 11 height 11
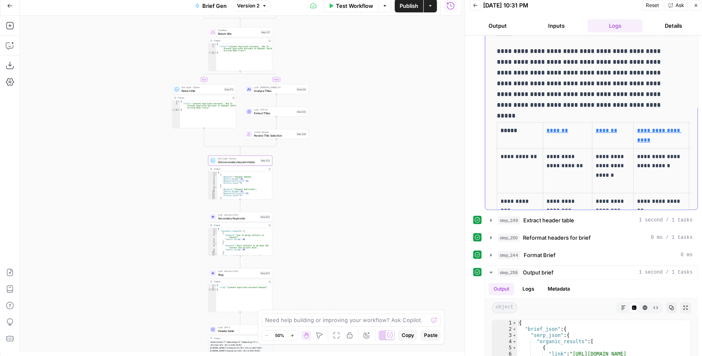
scroll to position [303, 0]
click at [491, 216] on icon "button" at bounding box center [490, 219] width 7 height 7
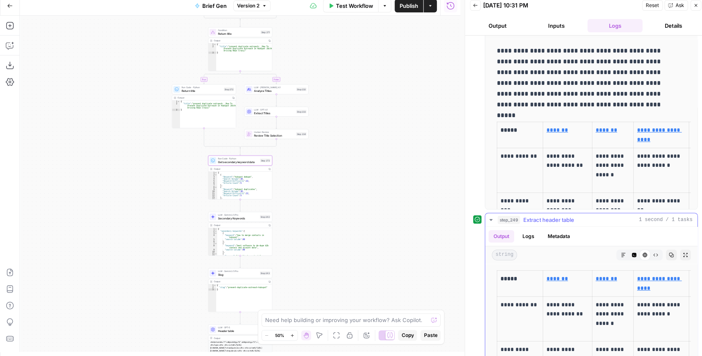
click at [491, 219] on icon "button" at bounding box center [490, 220] width 3 height 2
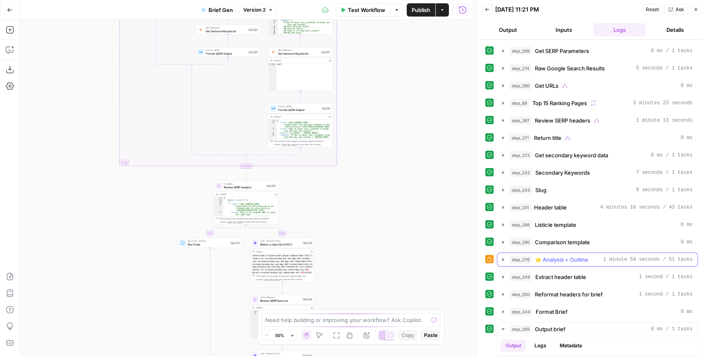
click at [504, 258] on icon "button" at bounding box center [502, 259] width 7 height 7
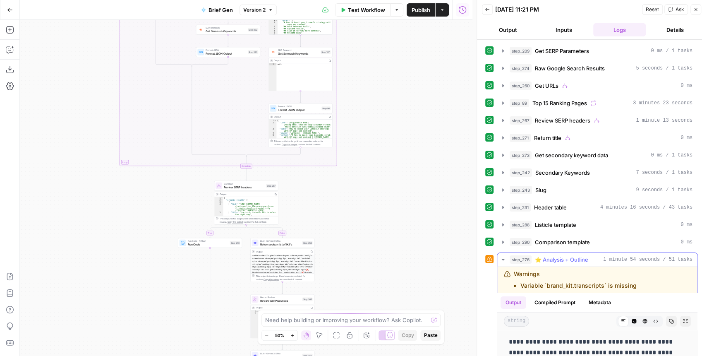
click at [500, 256] on icon "button" at bounding box center [502, 259] width 7 height 7
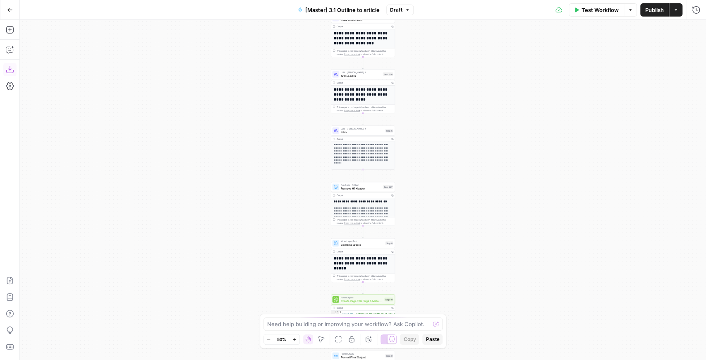
click at [13, 71] on icon "button" at bounding box center [9, 69] width 7 height 7
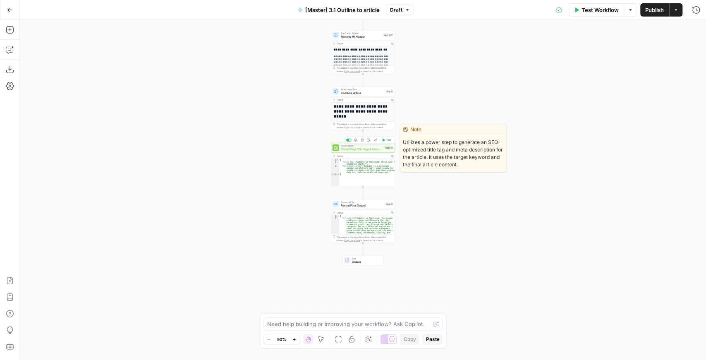
click at [368, 149] on span "Create Page Title Tags & Meta Descriptions - Fork" at bounding box center [362, 149] width 42 height 4
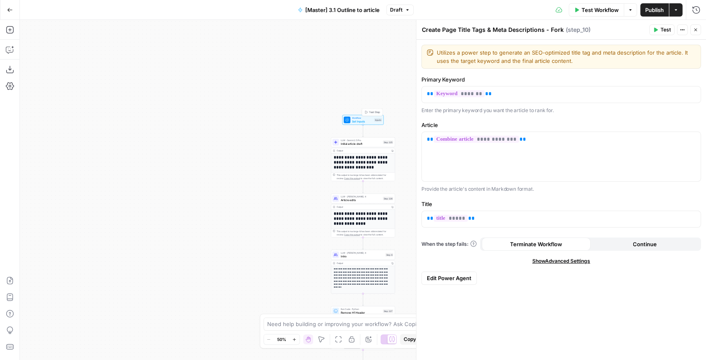
click at [364, 121] on span "Set Inputs" at bounding box center [362, 121] width 21 height 4
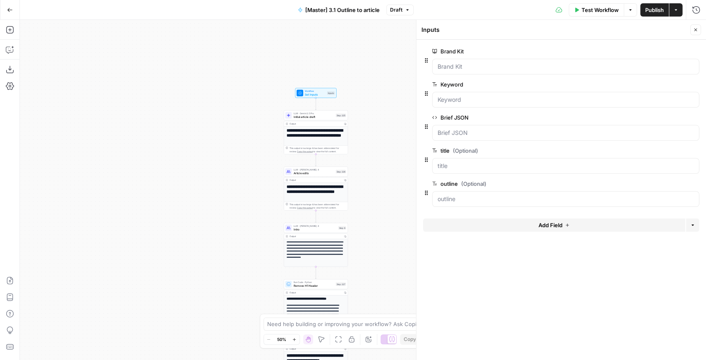
drag, startPoint x: 288, startPoint y: 168, endPoint x: 210, endPoint y: 110, distance: 96.6
click at [212, 116] on div "**********" at bounding box center [363, 190] width 686 height 340
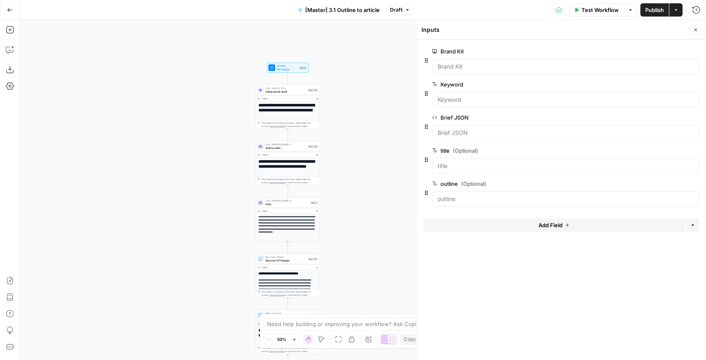
drag, startPoint x: 218, startPoint y: 157, endPoint x: 209, endPoint y: 80, distance: 77.5
click at [208, 85] on div "**********" at bounding box center [363, 190] width 686 height 340
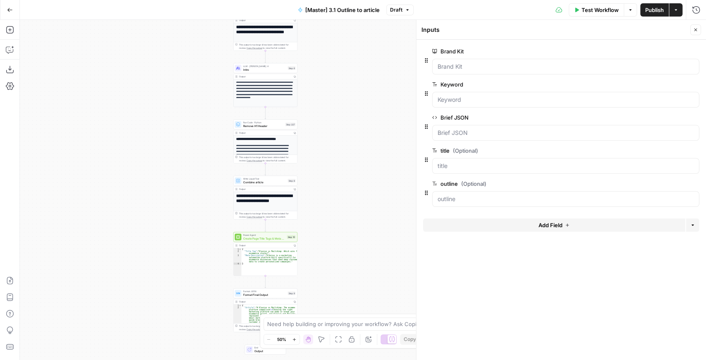
drag, startPoint x: 226, startPoint y: 191, endPoint x: 213, endPoint y: 126, distance: 65.8
click at [213, 126] on div "**********" at bounding box center [363, 190] width 686 height 340
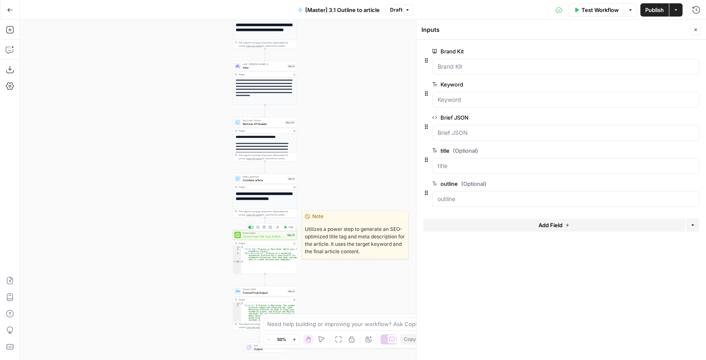
click at [270, 234] on span "Create Page Title Tags & Meta Descriptions - Fork" at bounding box center [264, 236] width 42 height 4
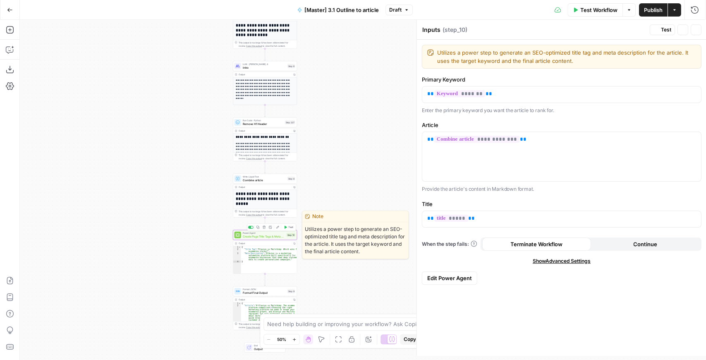
type textarea "Create Page Title Tags & Meta Descriptions - Fork"
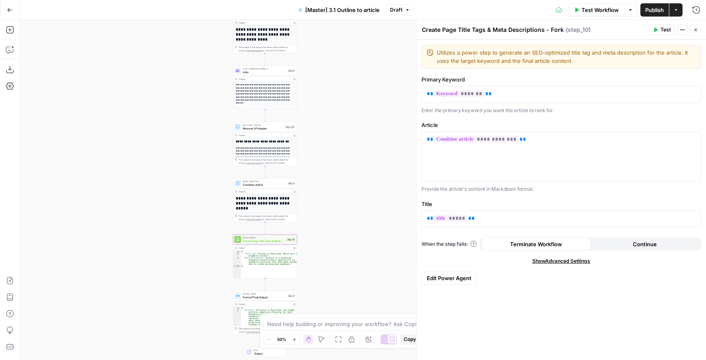
drag, startPoint x: 323, startPoint y: 67, endPoint x: 312, endPoint y: 128, distance: 62.3
click at [312, 128] on div "**********" at bounding box center [363, 190] width 686 height 340
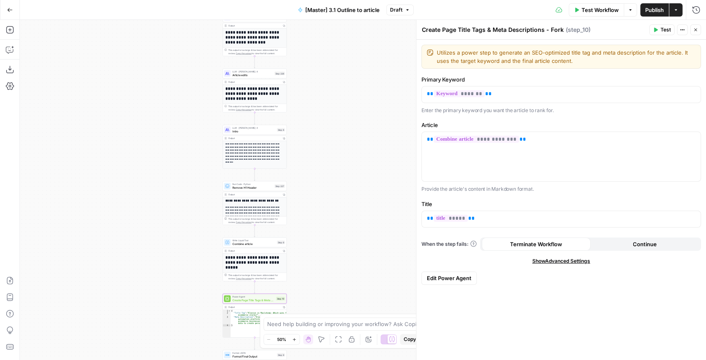
drag, startPoint x: 325, startPoint y: 60, endPoint x: 328, endPoint y: 99, distance: 39.0
click at [328, 99] on div "**********" at bounding box center [363, 190] width 686 height 340
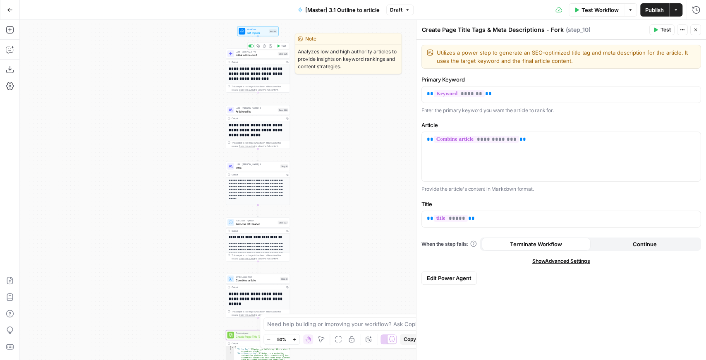
click at [268, 55] on span "Initial article draft" at bounding box center [256, 55] width 41 height 4
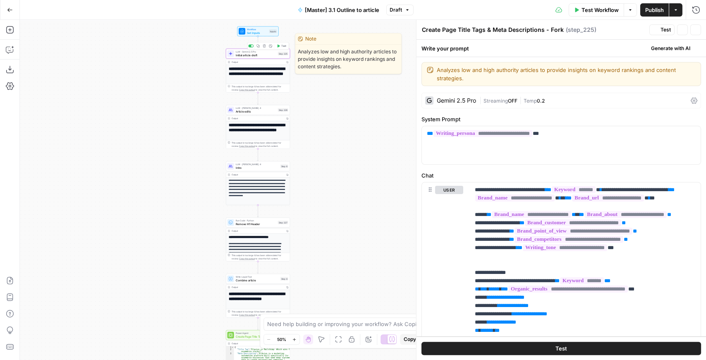
type textarea "Initial article draft"
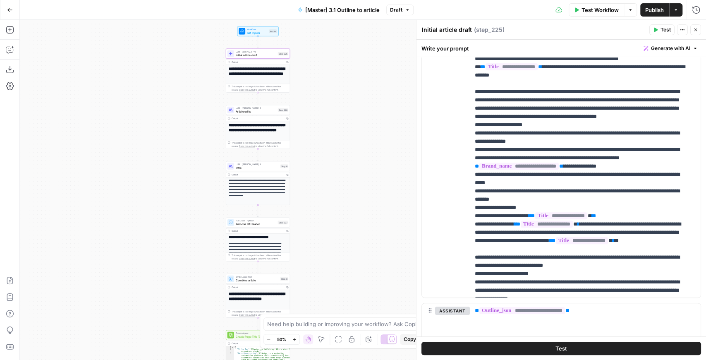
scroll to position [220, 0]
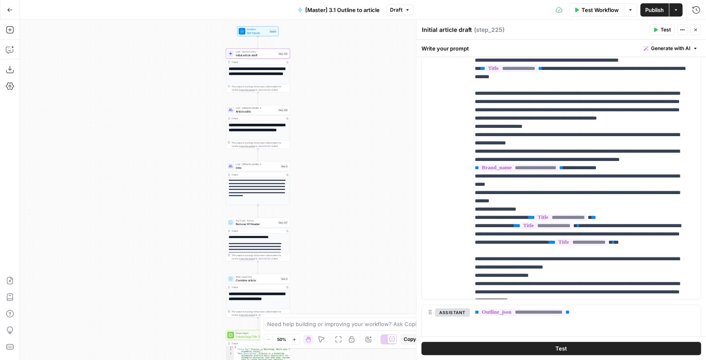
drag, startPoint x: 354, startPoint y: 118, endPoint x: 348, endPoint y: 155, distance: 36.8
click at [348, 155] on div "**********" at bounding box center [363, 190] width 686 height 340
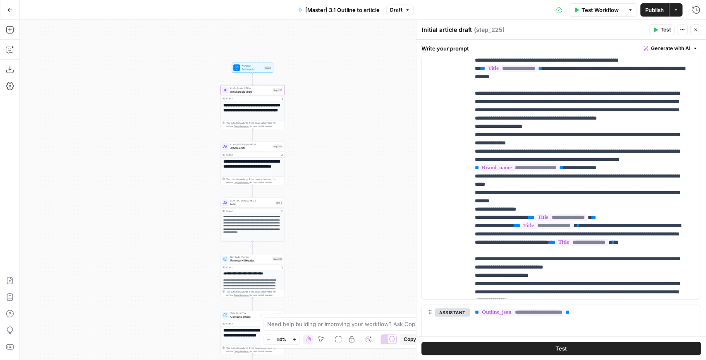
click at [261, 67] on span "Set Inputs" at bounding box center [251, 69] width 21 height 4
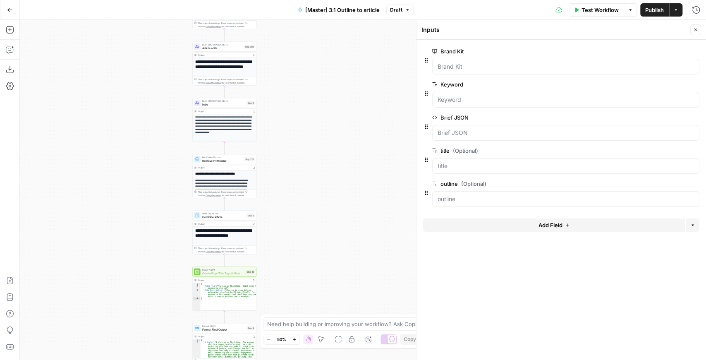
drag, startPoint x: 215, startPoint y: 132, endPoint x: 189, endPoint y: 39, distance: 96.4
click at [190, 41] on div "**********" at bounding box center [363, 190] width 686 height 340
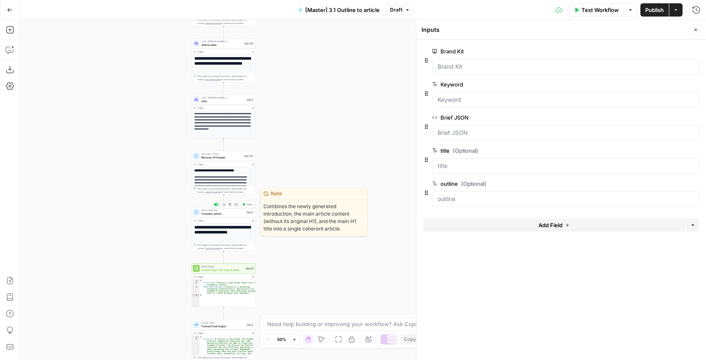
click at [220, 212] on span "Combine article" at bounding box center [222, 213] width 43 height 4
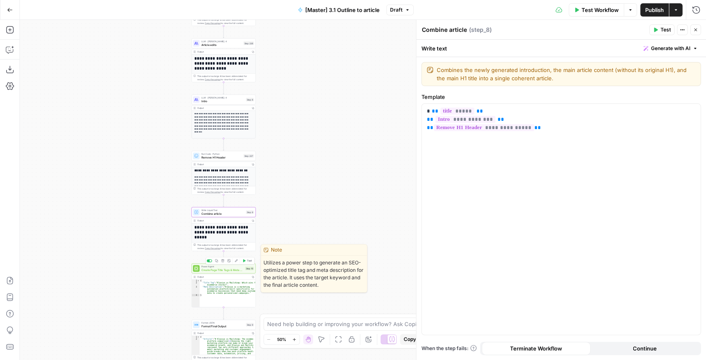
click at [235, 270] on span "Create Page Title Tags & Meta Descriptions - Fork" at bounding box center [222, 269] width 42 height 4
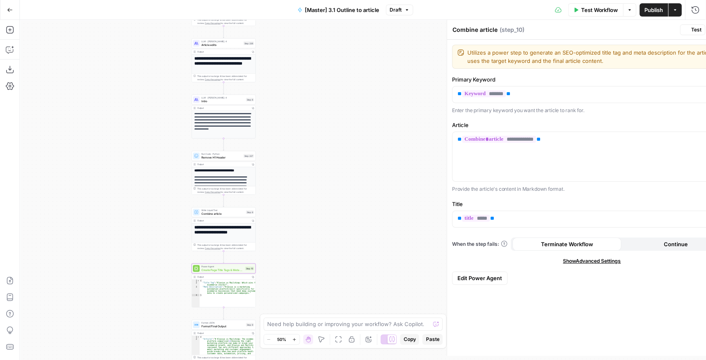
type textarea "Create Page Title Tags & Meta Descriptions - Fork"
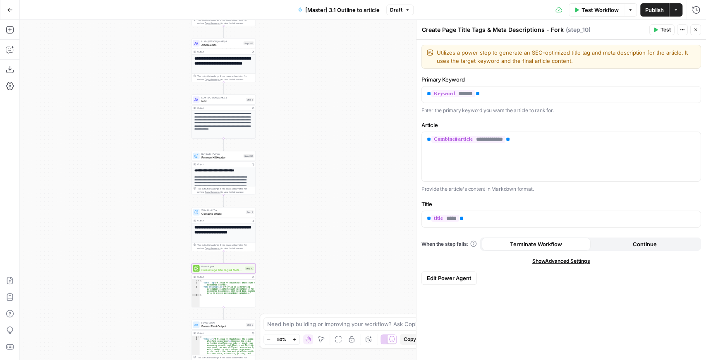
click at [228, 271] on span "Create Page Title Tags & Meta Descriptions - Fork" at bounding box center [222, 269] width 42 height 4
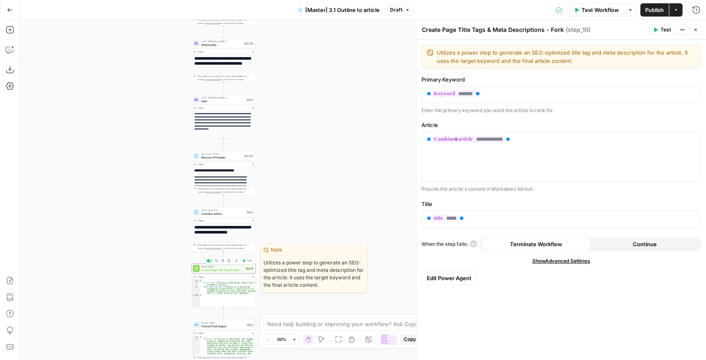
click at [228, 271] on span "Create Page Title Tags & Meta Descriptions - Fork" at bounding box center [222, 269] width 42 height 4
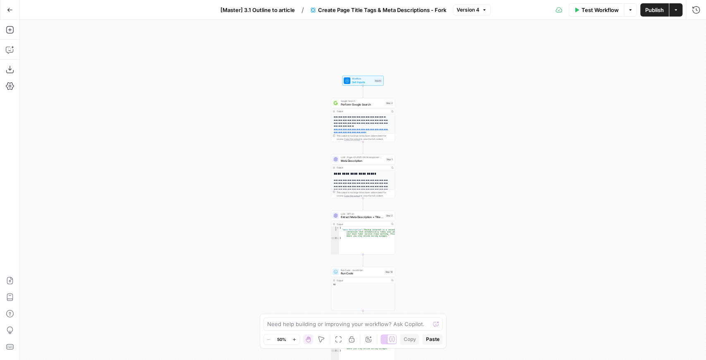
click at [602, 155] on div "**********" at bounding box center [363, 190] width 686 height 340
click at [10, 8] on icon "button" at bounding box center [10, 10] width 6 height 6
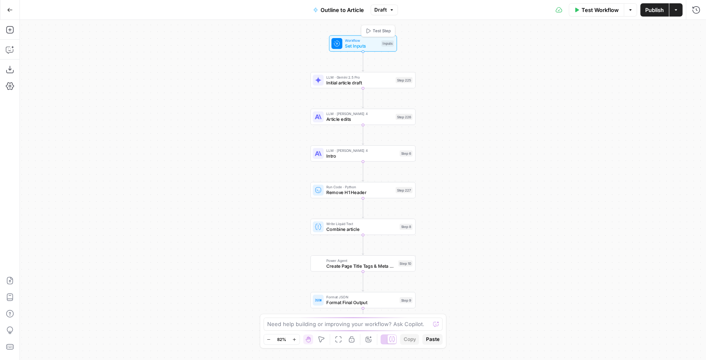
click at [373, 46] on span "Set Inputs" at bounding box center [361, 46] width 33 height 7
click at [655, 7] on span "Publish" at bounding box center [654, 10] width 19 height 8
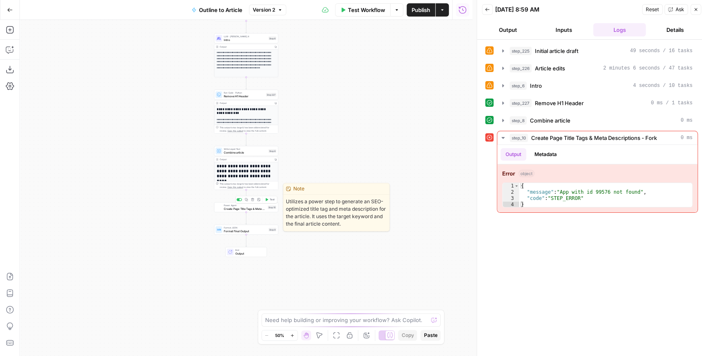
click at [257, 210] on span "Create Page Title Tags & Meta Descriptions - Fork" at bounding box center [245, 208] width 42 height 4
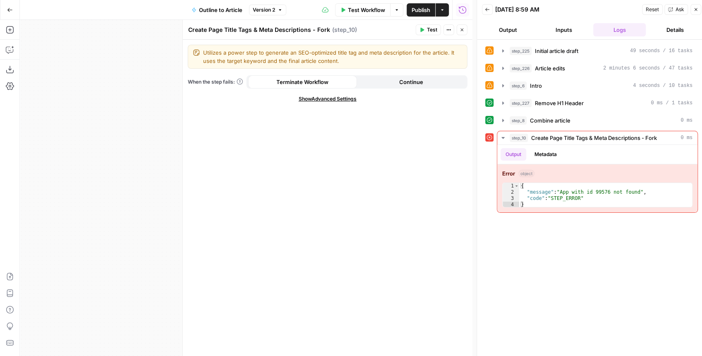
click at [459, 34] on button "Close" at bounding box center [461, 29] width 11 height 11
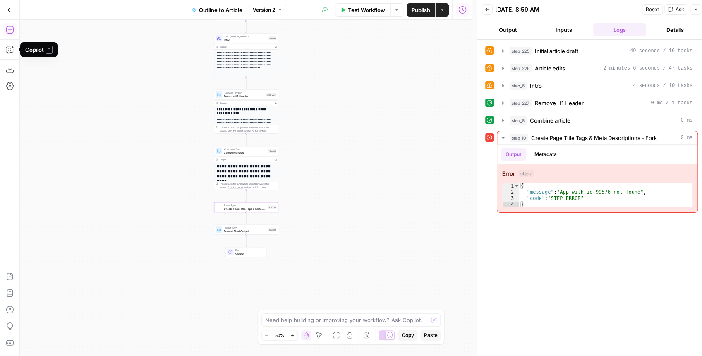
click at [13, 25] on button "Add Steps" at bounding box center [9, 29] width 13 height 13
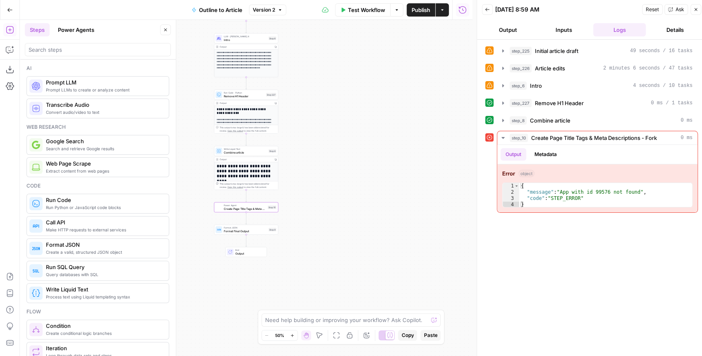
click at [70, 55] on div at bounding box center [98, 49] width 146 height 13
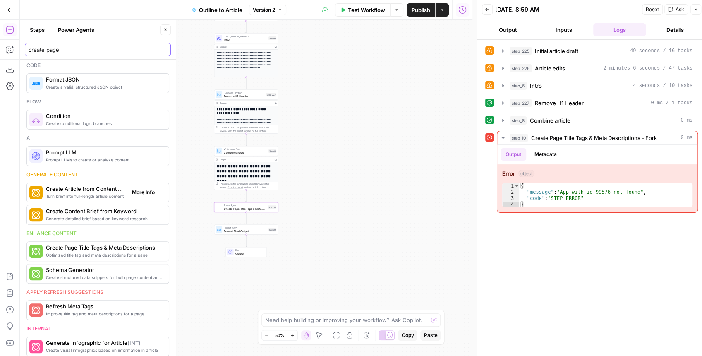
scroll to position [110, 0]
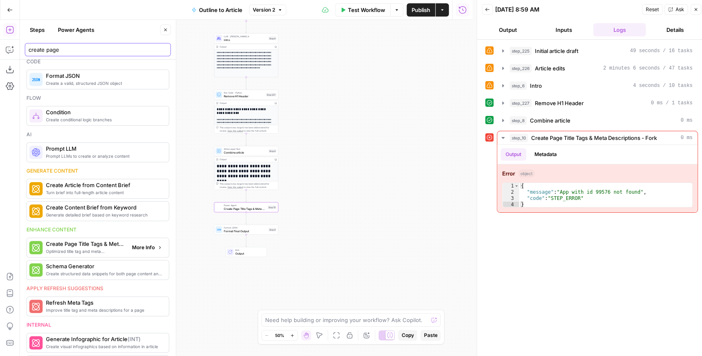
type input "create page"
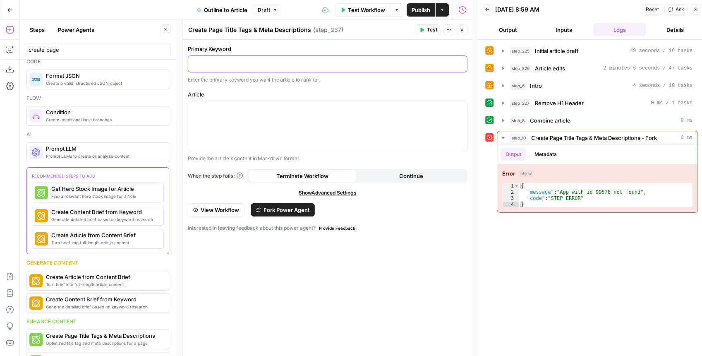
click at [403, 63] on p at bounding box center [327, 63] width 269 height 8
click at [368, 44] on div "Primary Keyword * Variables Menu Enter the primary keyword you want the article…" at bounding box center [327, 198] width 289 height 316
drag, startPoint x: 362, startPoint y: 62, endPoint x: 191, endPoint y: 61, distance: 171.2
click at [191, 61] on div "*" at bounding box center [327, 64] width 279 height 16
click at [460, 26] on button "Close" at bounding box center [461, 29] width 11 height 11
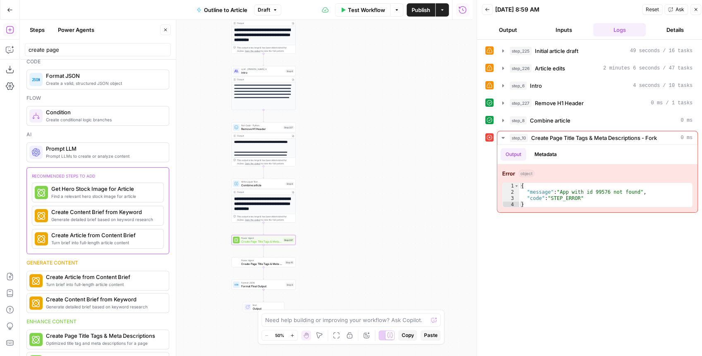
drag, startPoint x: 322, startPoint y: 131, endPoint x: 341, endPoint y: 165, distance: 39.0
click at [341, 165] on div "**********" at bounding box center [246, 188] width 452 height 336
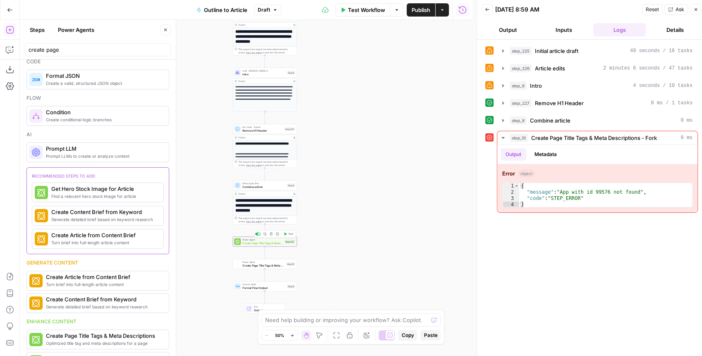
click at [285, 246] on div "Power Agent Create Page Title Tags & Meta Descriptions Step 237 Copy step Delet…" at bounding box center [265, 241] width 64 height 10
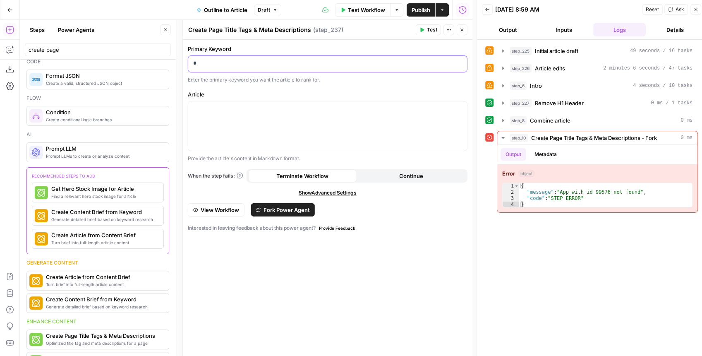
click at [318, 63] on p "*" at bounding box center [327, 63] width 269 height 8
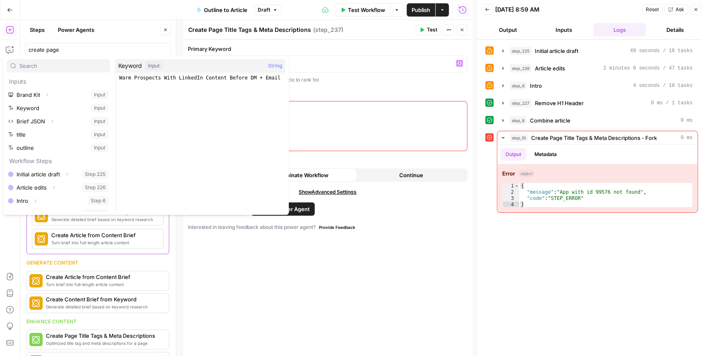
click at [462, 28] on icon "button" at bounding box center [461, 29] width 5 height 5
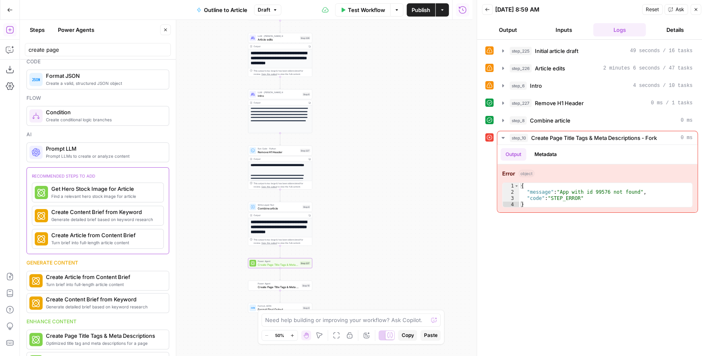
drag, startPoint x: 366, startPoint y: 64, endPoint x: 413, endPoint y: 171, distance: 117.4
click at [412, 167] on div "**********" at bounding box center [246, 188] width 452 height 336
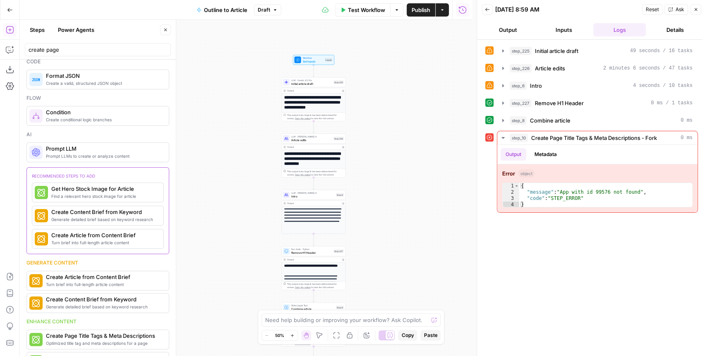
drag, startPoint x: 394, startPoint y: 127, endPoint x: 369, endPoint y: 112, distance: 29.7
click at [395, 143] on div "**********" at bounding box center [246, 188] width 452 height 336
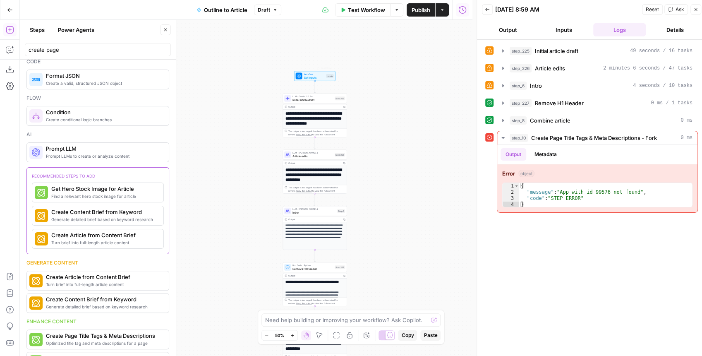
click at [308, 77] on span "Set Inputs" at bounding box center [314, 77] width 21 height 4
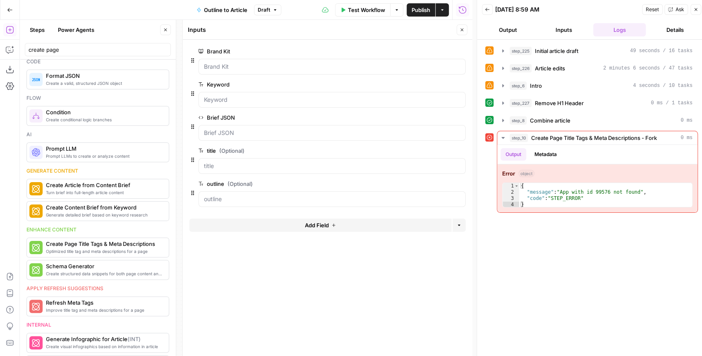
click at [463, 29] on icon "button" at bounding box center [461, 29] width 5 height 5
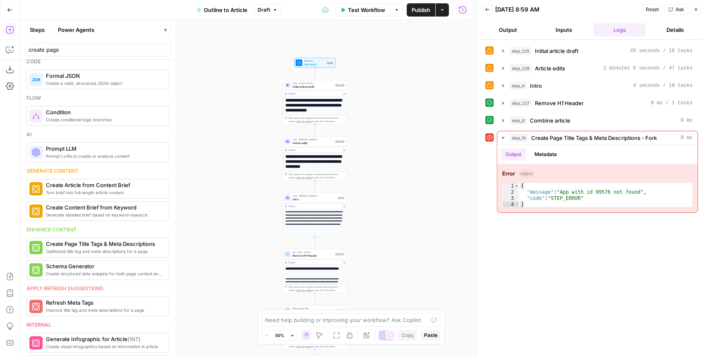
drag, startPoint x: 372, startPoint y: 193, endPoint x: 381, endPoint y: 110, distance: 83.5
click at [381, 113] on div "**********" at bounding box center [246, 188] width 452 height 336
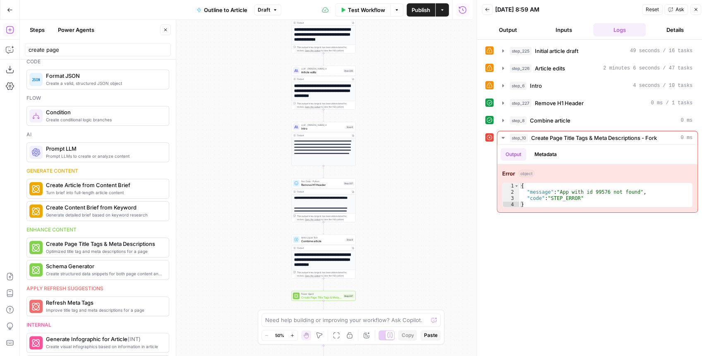
drag, startPoint x: 376, startPoint y: 184, endPoint x: 377, endPoint y: 94, distance: 89.3
click at [378, 95] on div "**********" at bounding box center [246, 188] width 452 height 336
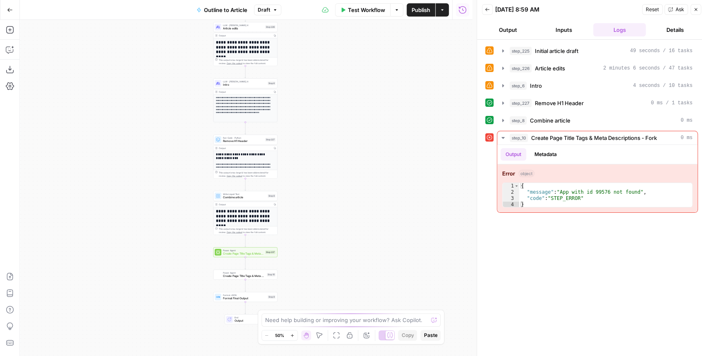
drag, startPoint x: 364, startPoint y: 191, endPoint x: 363, endPoint y: 131, distance: 59.9
click at [363, 132] on div "**********" at bounding box center [246, 188] width 452 height 336
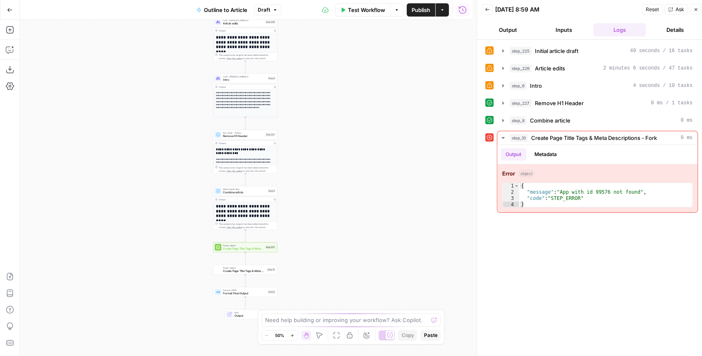
click at [245, 248] on span "Create Page Title Tags & Meta Descriptions" at bounding box center [243, 248] width 41 height 4
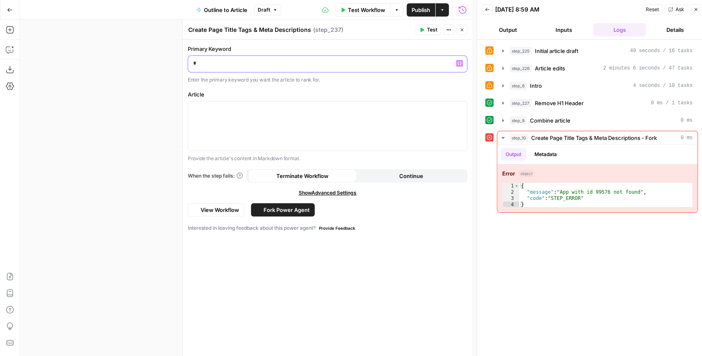
click at [271, 62] on p "*" at bounding box center [327, 63] width 269 height 8
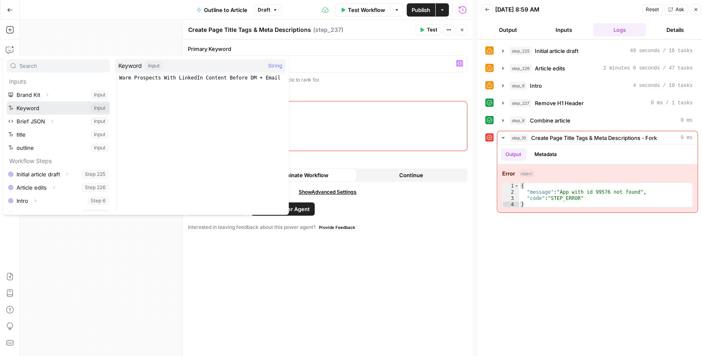
click at [30, 105] on button "Select variable Keyword" at bounding box center [58, 107] width 103 height 13
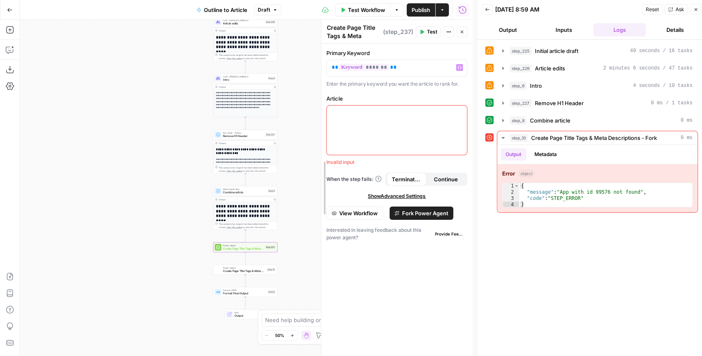
drag, startPoint x: 182, startPoint y: 99, endPoint x: 319, endPoint y: 106, distance: 137.4
click at [360, 132] on div at bounding box center [396, 129] width 141 height 49
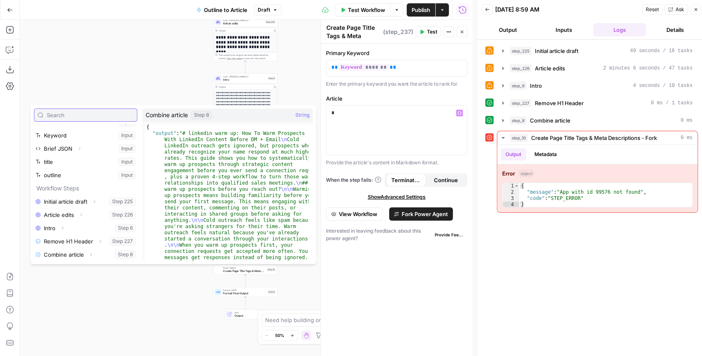
scroll to position [4, 0]
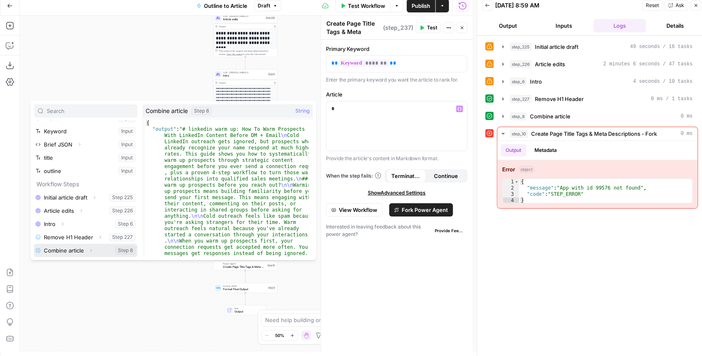
click at [89, 251] on icon "button" at bounding box center [90, 250] width 5 height 5
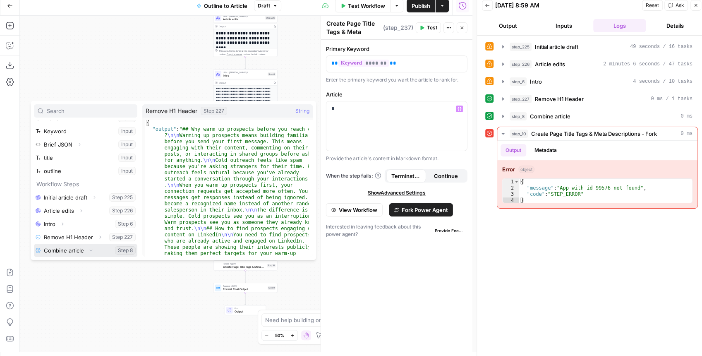
scroll to position [35, 0]
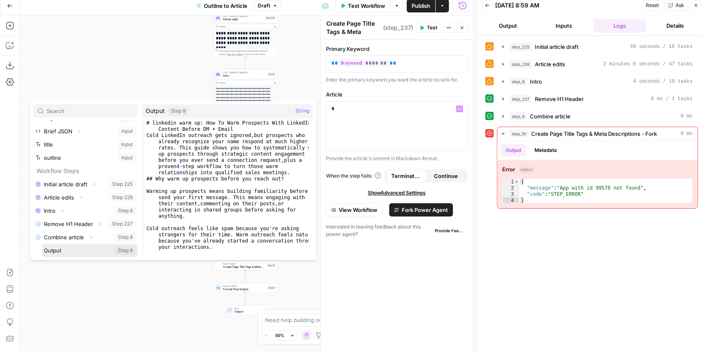
click at [79, 248] on button "Select variable Output" at bounding box center [89, 249] width 95 height 13
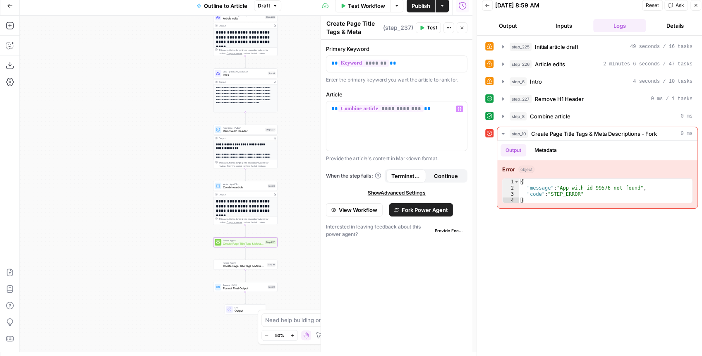
drag, startPoint x: 175, startPoint y: 202, endPoint x: 169, endPoint y: 145, distance: 57.3
click at [154, 163] on div "**********" at bounding box center [246, 184] width 452 height 336
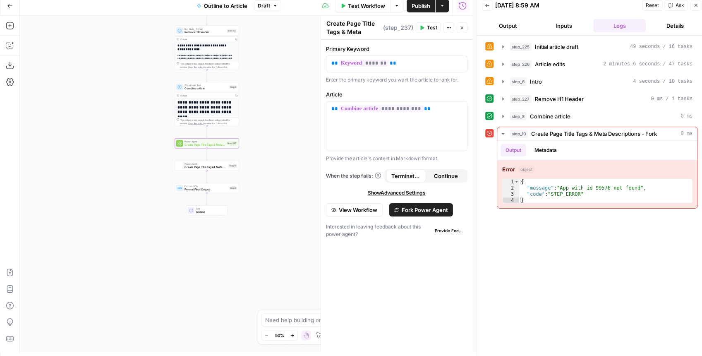
drag, startPoint x: 293, startPoint y: 138, endPoint x: 270, endPoint y: 54, distance: 87.6
click at [270, 55] on div "**********" at bounding box center [246, 184] width 452 height 336
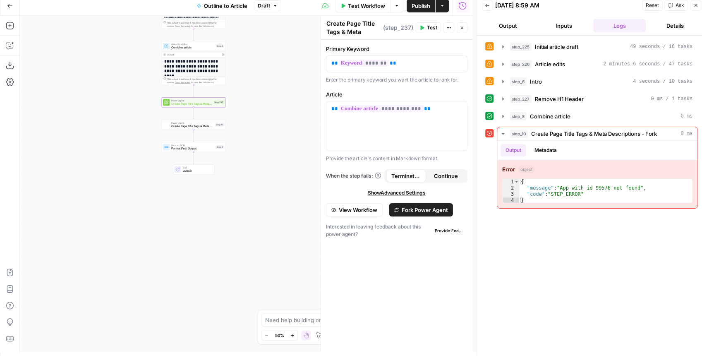
drag, startPoint x: 265, startPoint y: 107, endPoint x: 253, endPoint y: 81, distance: 28.7
click at [255, 80] on div "**********" at bounding box center [246, 184] width 452 height 336
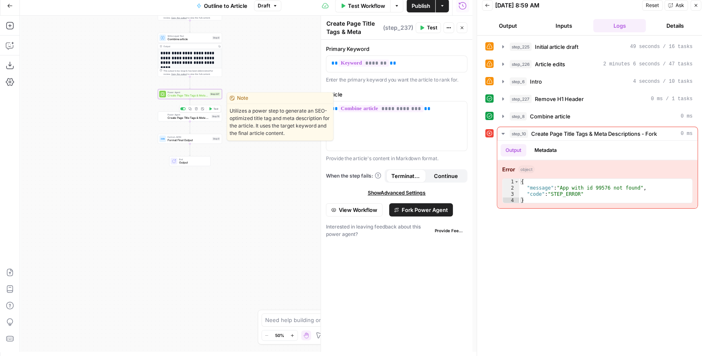
click at [197, 110] on icon "button" at bounding box center [196, 108] width 3 height 3
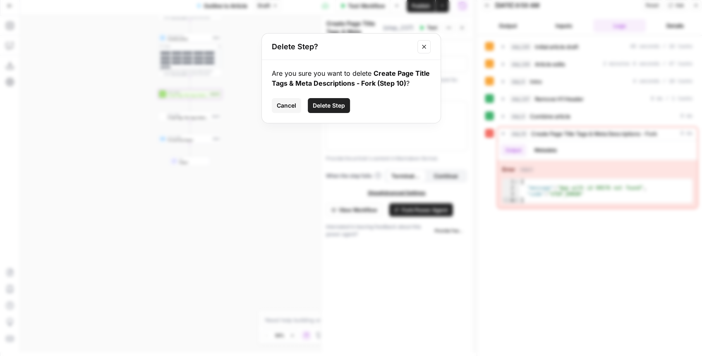
click at [280, 106] on span "Cancel" at bounding box center [286, 105] width 19 height 8
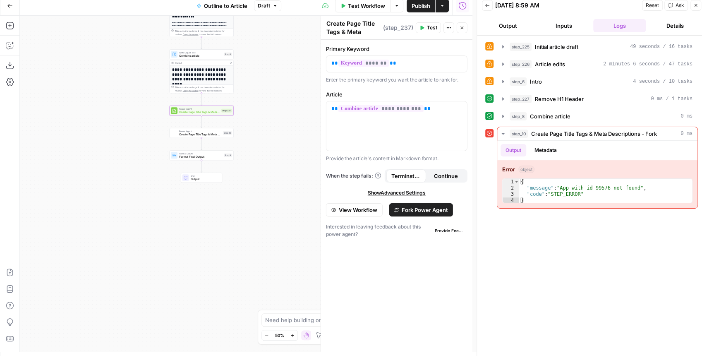
drag, startPoint x: 255, startPoint y: 120, endPoint x: 274, endPoint y: 162, distance: 46.4
click at [274, 162] on div "**********" at bounding box center [246, 184] width 452 height 336
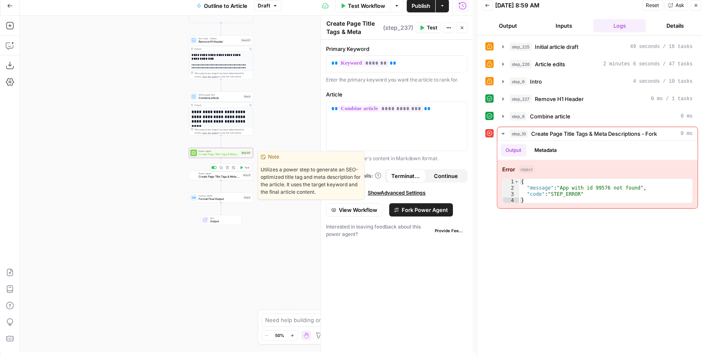
click at [218, 167] on button "Copy step" at bounding box center [220, 167] width 5 height 5
drag, startPoint x: 218, startPoint y: 167, endPoint x: 227, endPoint y: 158, distance: 12.0
click at [227, 158] on body "**********" at bounding box center [351, 174] width 702 height 356
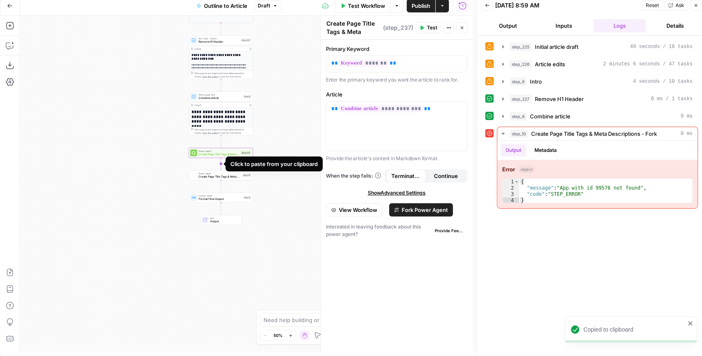
click at [220, 166] on icon "Edge from step_237 to step_10" at bounding box center [220, 164] width 1 height 12
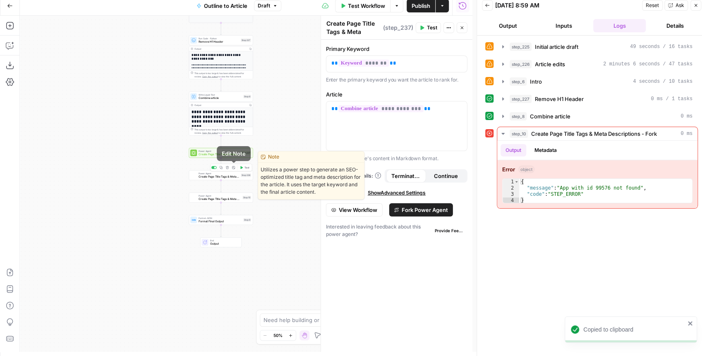
click at [229, 167] on button "Delete step" at bounding box center [226, 167] width 5 height 5
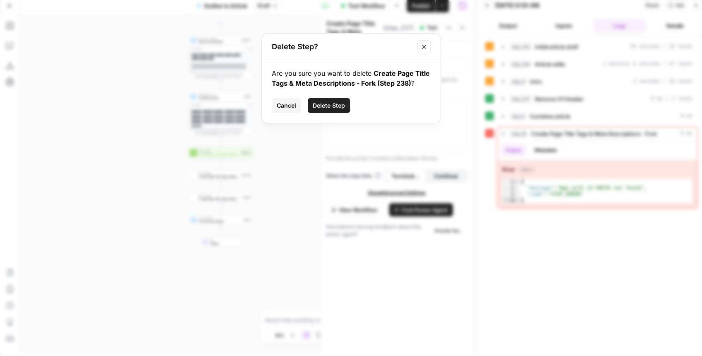
click at [329, 108] on span "Delete Step" at bounding box center [329, 105] width 32 height 8
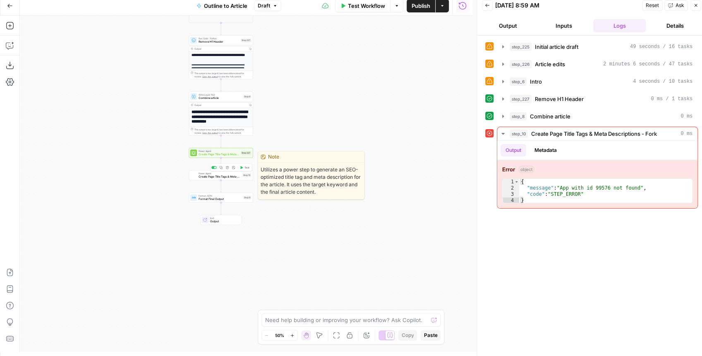
click at [231, 176] on span "Create Page Title Tags & Meta Descriptions - Fork" at bounding box center [219, 176] width 42 height 4
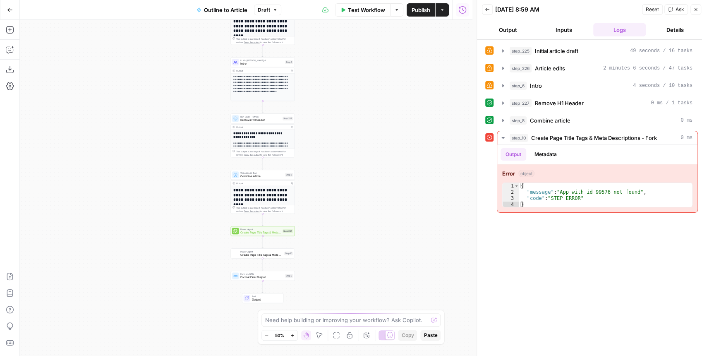
drag, startPoint x: 308, startPoint y: 217, endPoint x: 326, endPoint y: 127, distance: 91.0
click at [329, 111] on div "**********" at bounding box center [246, 188] width 452 height 336
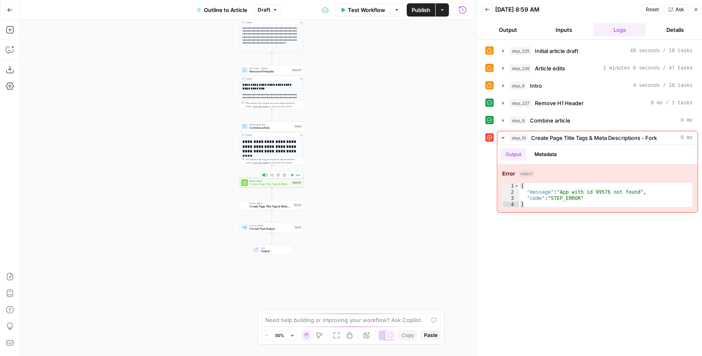
click at [277, 176] on icon "button" at bounding box center [278, 174] width 3 height 3
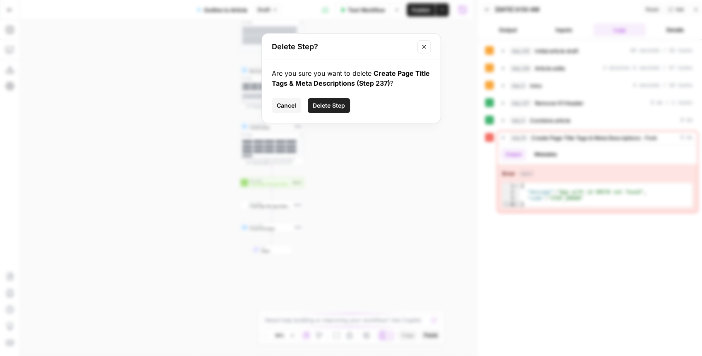
click at [294, 108] on span "Cancel" at bounding box center [286, 105] width 19 height 8
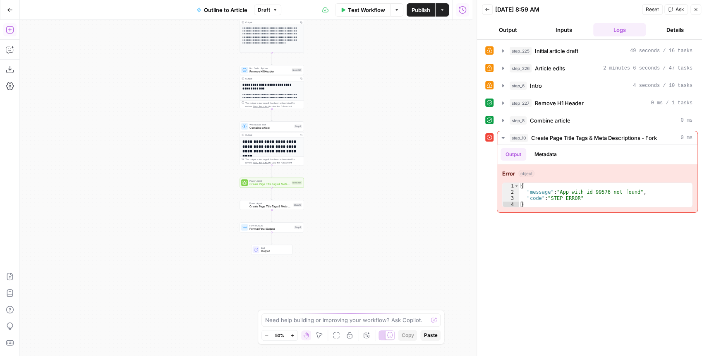
click at [11, 33] on icon "button" at bounding box center [9, 29] width 7 height 7
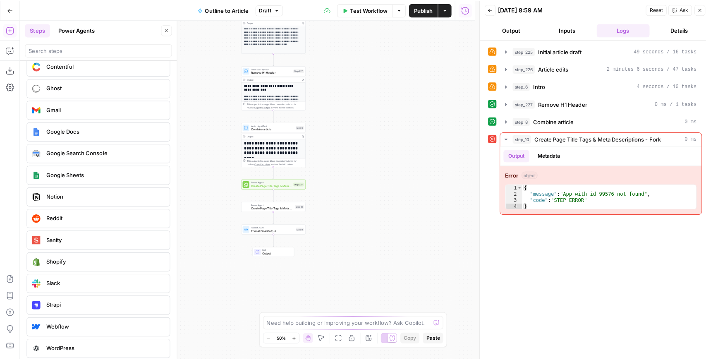
scroll to position [1485, 0]
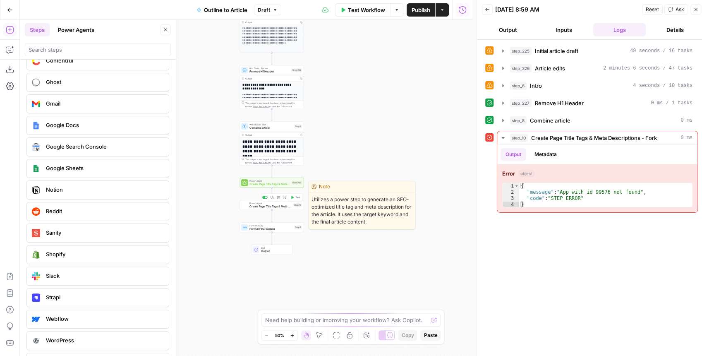
click at [279, 199] on button "Delete step" at bounding box center [277, 196] width 5 height 5
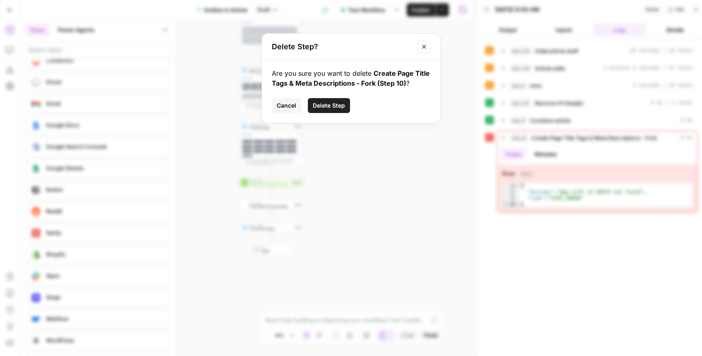
click at [329, 103] on span "Delete Step" at bounding box center [329, 105] width 32 height 8
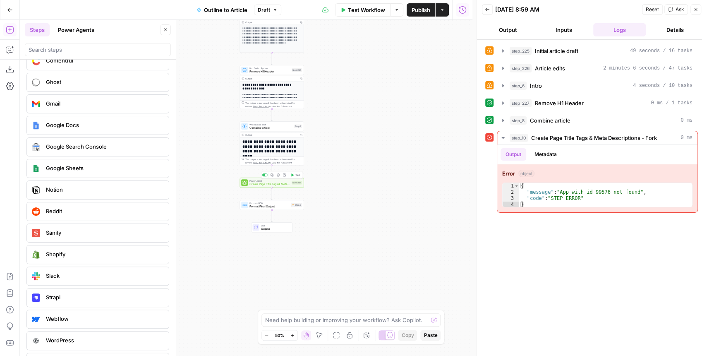
click at [275, 186] on div "Power Agent Create Page Title Tags & Meta Descriptions Step 237 Copy step Delet…" at bounding box center [272, 182] width 64 height 10
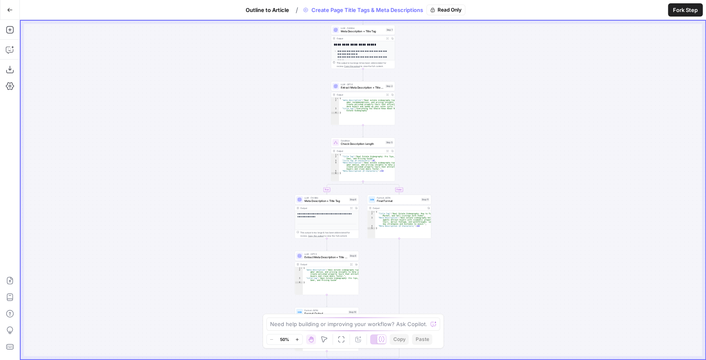
click at [674, 12] on span "Fork Step" at bounding box center [685, 10] width 25 height 8
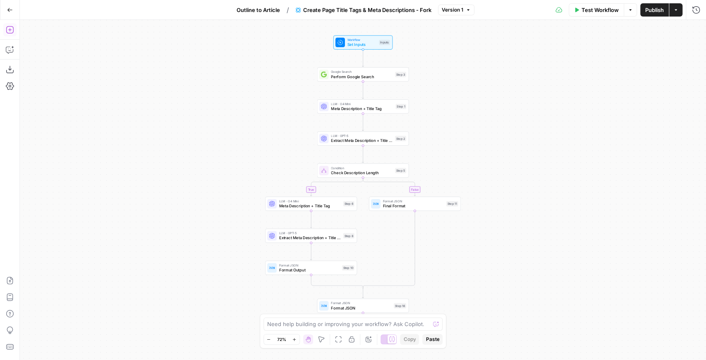
click at [9, 31] on icon "button" at bounding box center [10, 30] width 8 height 8
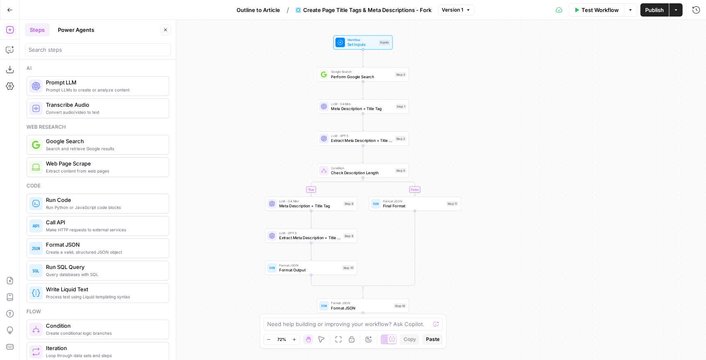
click at [167, 31] on icon "button" at bounding box center [165, 29] width 5 height 5
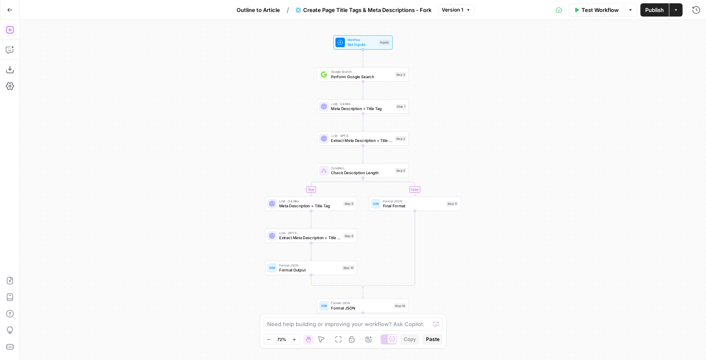
click at [9, 30] on icon "button" at bounding box center [9, 29] width 7 height 7
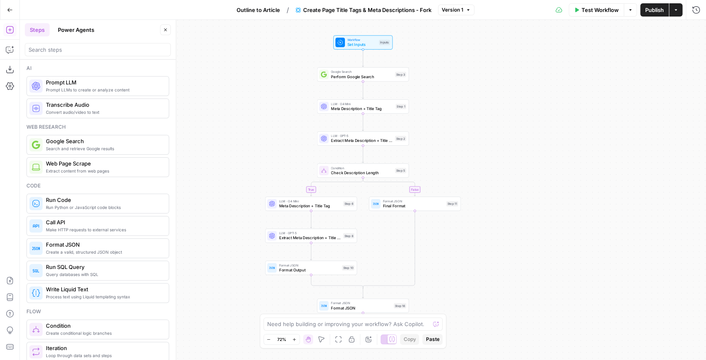
click at [74, 35] on button "Power Agents" at bounding box center [76, 29] width 46 height 13
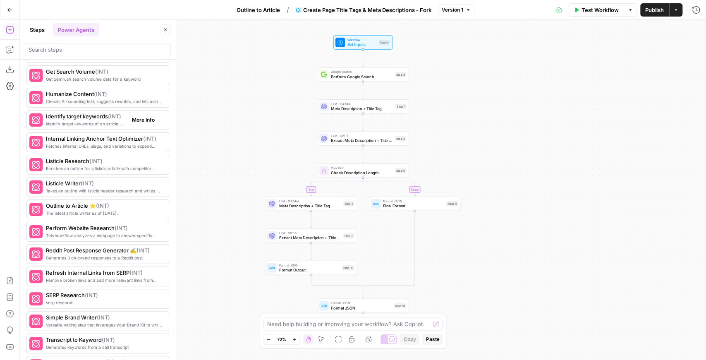
scroll to position [999, 0]
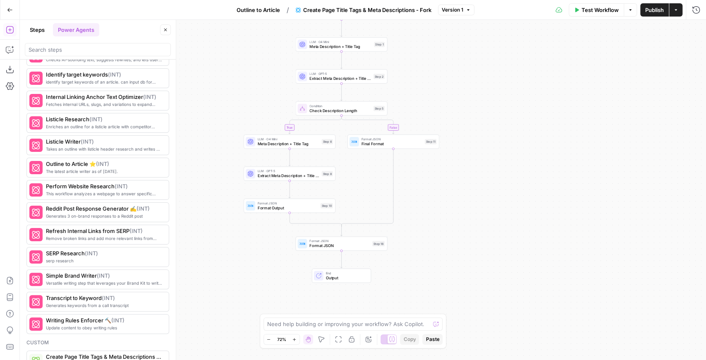
drag, startPoint x: 264, startPoint y: 65, endPoint x: 241, endPoint y: 0, distance: 69.3
click at [241, 0] on html "PhantomBuster New Home Browse Insights Opportunities Your Data Recent Grids Wri…" at bounding box center [353, 180] width 706 height 360
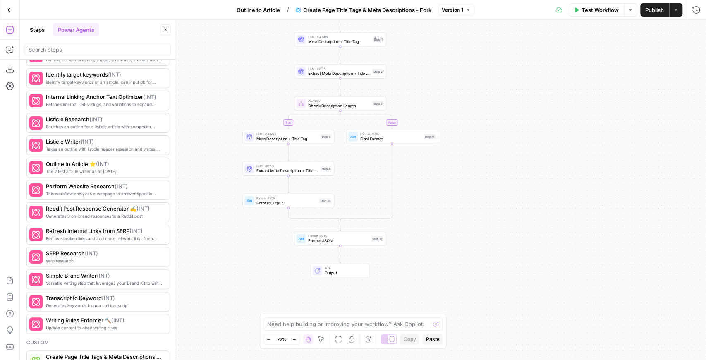
click at [8, 12] on icon "button" at bounding box center [10, 10] width 6 height 6
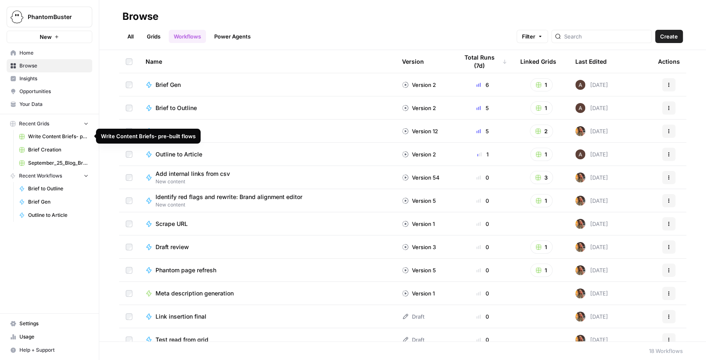
click at [75, 138] on span "Write Content Briefs- pre-built flows" at bounding box center [58, 136] width 60 height 7
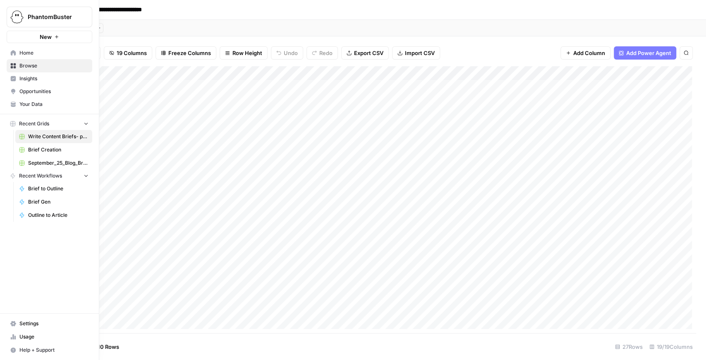
click at [36, 152] on span "Brief Creation" at bounding box center [58, 149] width 60 height 7
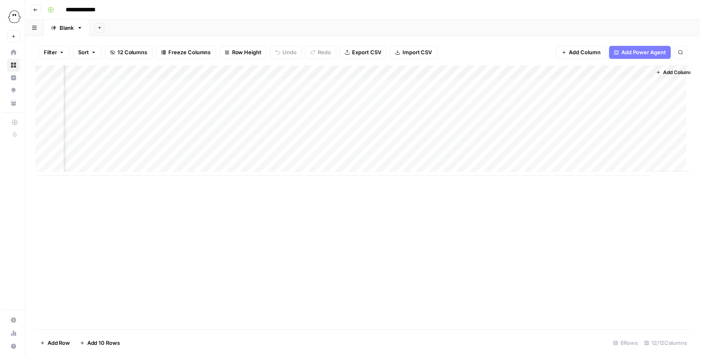
scroll to position [0, 388]
click at [626, 84] on div "Add Column" at bounding box center [364, 122] width 662 height 112
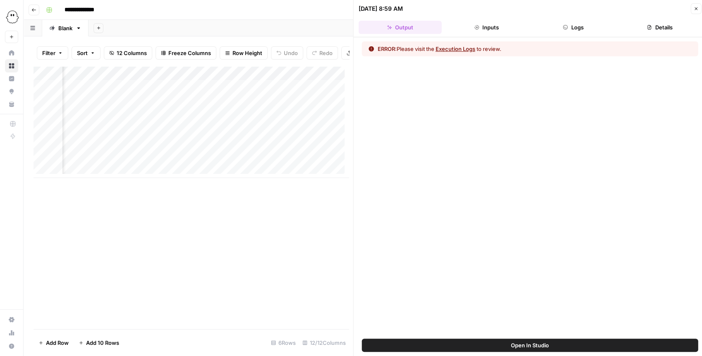
click at [522, 343] on span "Open In Studio" at bounding box center [530, 345] width 38 height 8
click at [693, 12] on button "Close" at bounding box center [695, 8] width 11 height 11
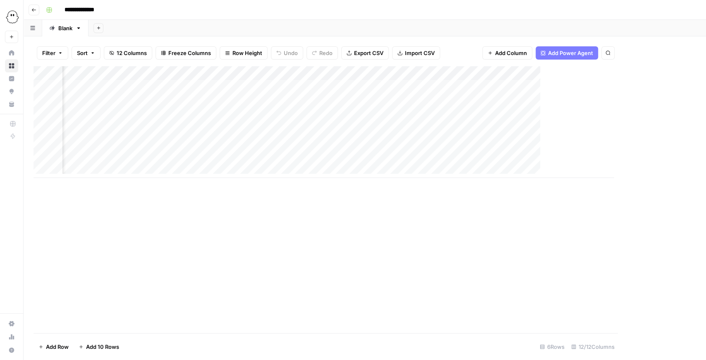
scroll to position [0, 378]
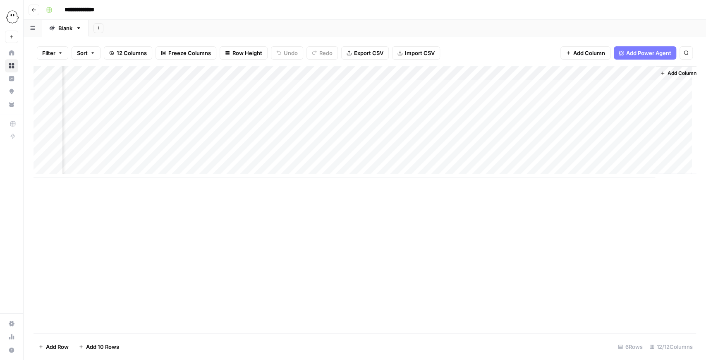
click at [637, 75] on div "Add Column" at bounding box center [364, 122] width 662 height 112
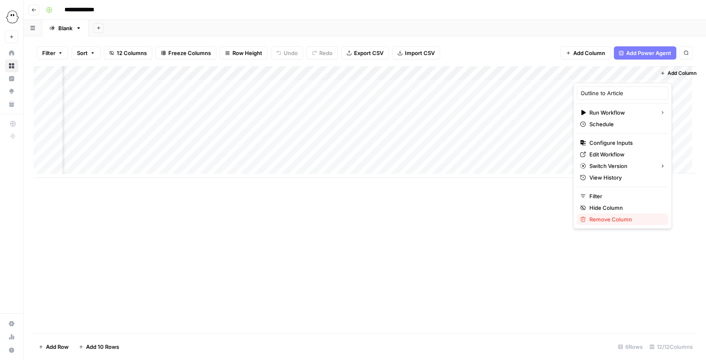
click at [624, 220] on span "Remove Column" at bounding box center [625, 219] width 72 height 8
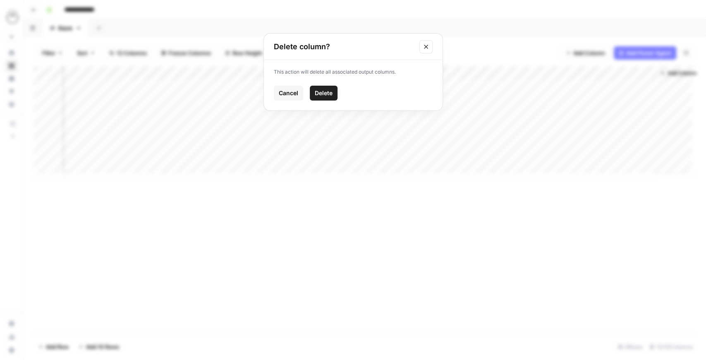
click at [318, 95] on span "Delete" at bounding box center [324, 93] width 18 height 8
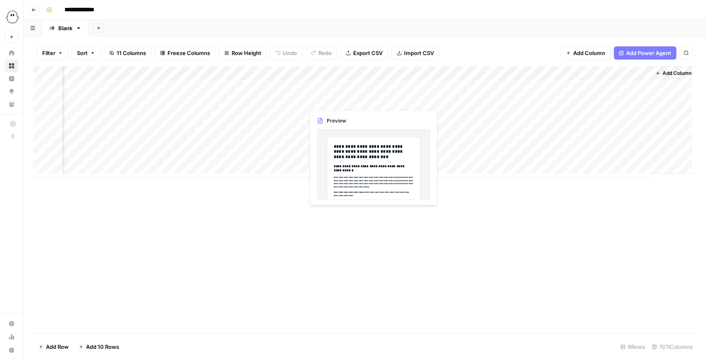
scroll to position [0, 306]
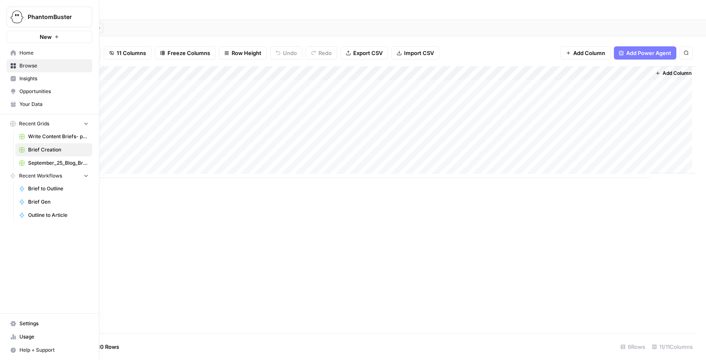
click at [43, 56] on span "Home" at bounding box center [53, 52] width 69 height 7
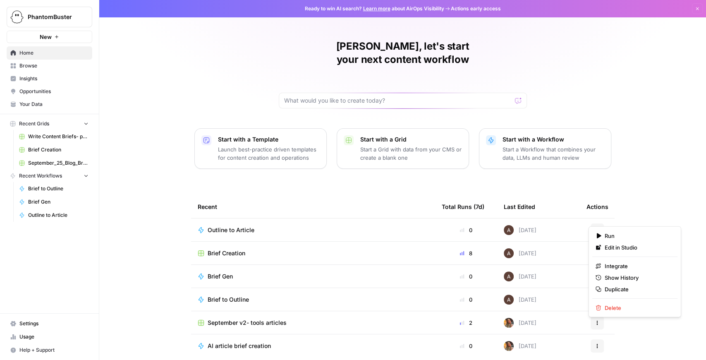
click at [595, 223] on button "Actions" at bounding box center [596, 229] width 13 height 13
click at [618, 311] on button "Delete" at bounding box center [634, 308] width 85 height 12
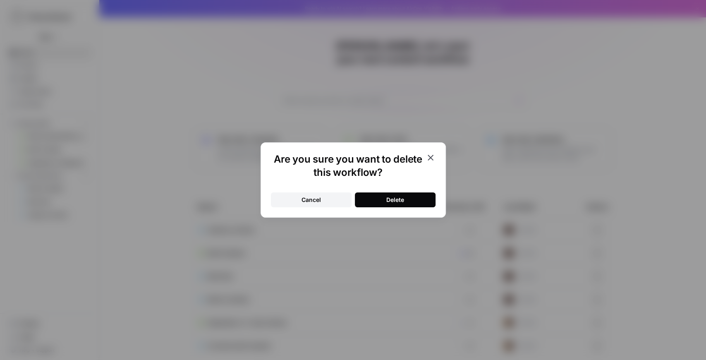
click at [433, 203] on button "Delete" at bounding box center [395, 199] width 81 height 15
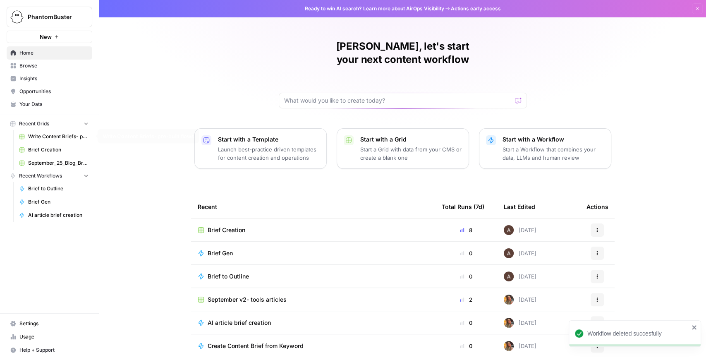
click at [52, 146] on span "Brief Creation" at bounding box center [58, 149] width 60 height 7
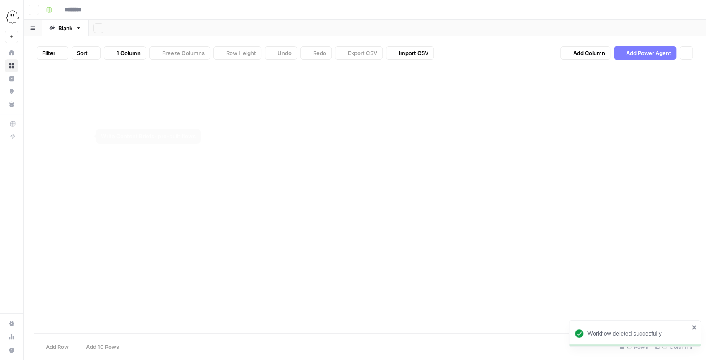
type input "**********"
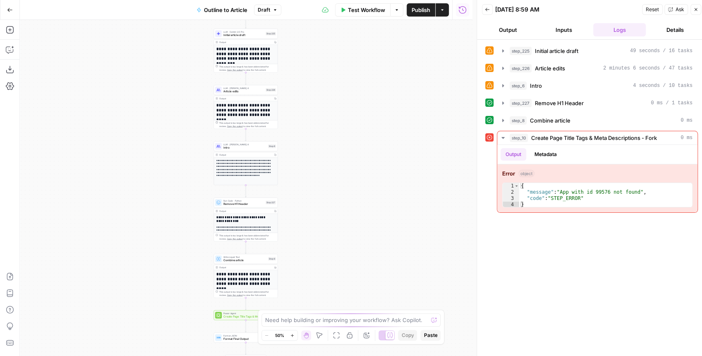
drag, startPoint x: 371, startPoint y: 179, endPoint x: 372, endPoint y: 115, distance: 63.7
click at [372, 117] on div "**********" at bounding box center [246, 188] width 452 height 336
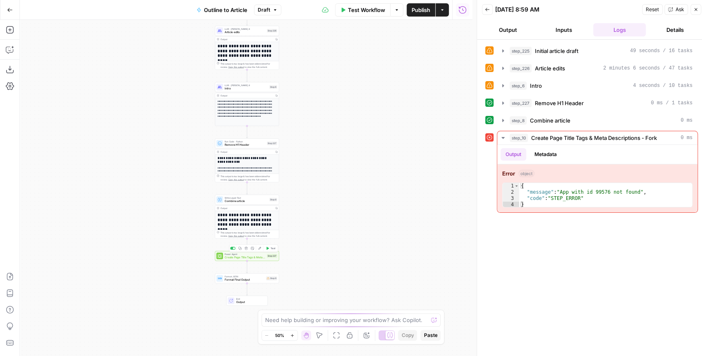
click at [251, 259] on div "Power Agent Create Page Title Tags & Meta Descriptions - Fork Step 237 Copy ste…" at bounding box center [247, 256] width 64 height 10
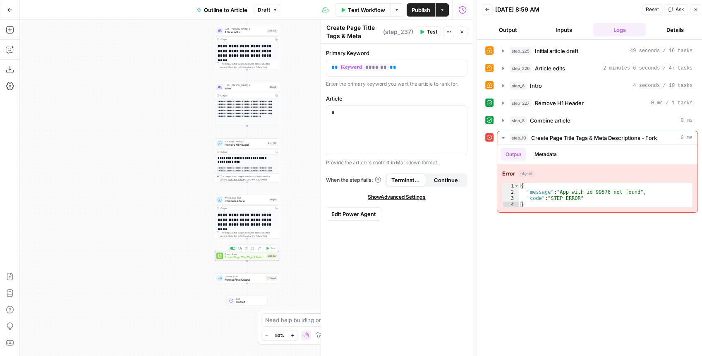
click at [251, 259] on div "Power Agent Create Page Title Tags & Meta Descriptions - Fork Step 237 Copy ste…" at bounding box center [247, 256] width 64 height 10
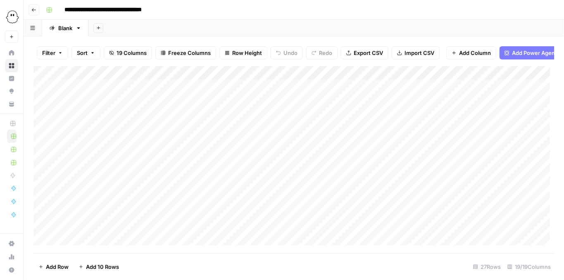
click at [367, 76] on div "Add Column" at bounding box center [293, 158] width 521 height 184
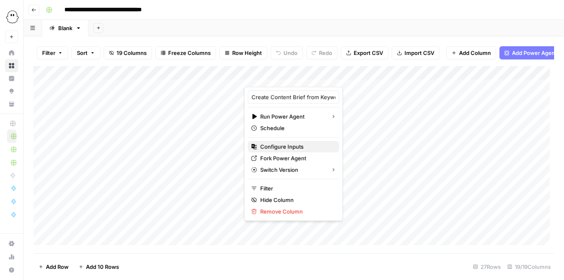
click at [311, 143] on span "Configure Inputs" at bounding box center [296, 147] width 72 height 8
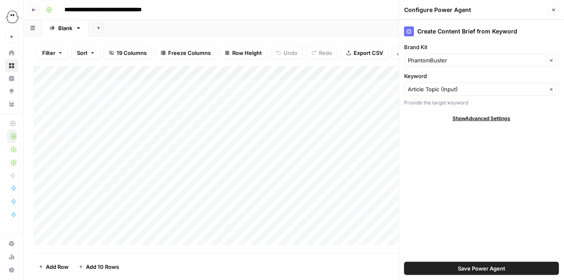
click at [556, 12] on icon "button" at bounding box center [553, 9] width 5 height 5
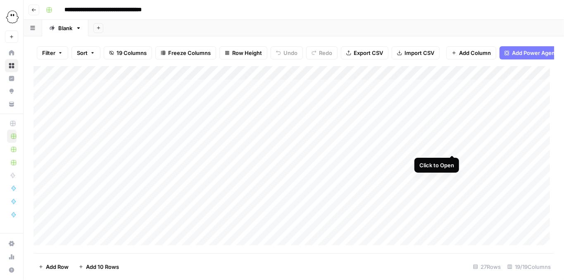
click at [450, 146] on div "Add Column" at bounding box center [293, 158] width 521 height 184
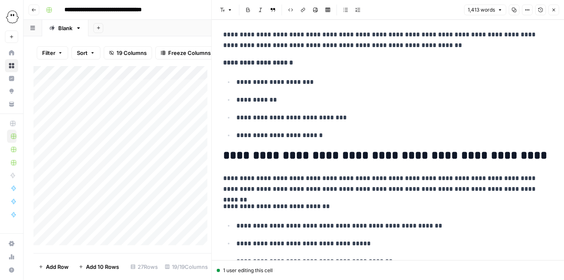
scroll to position [2535, 0]
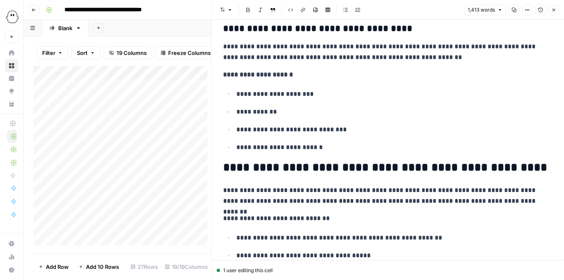
click at [553, 12] on icon "button" at bounding box center [553, 9] width 5 height 5
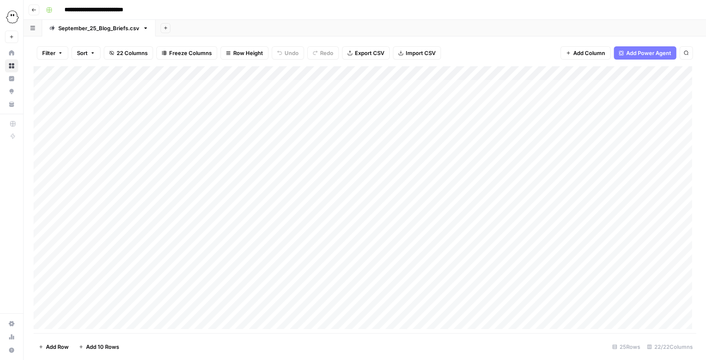
click at [356, 87] on div "Add Column" at bounding box center [364, 199] width 662 height 267
click at [357, 110] on div "Add Column" at bounding box center [364, 199] width 662 height 267
click at [506, 88] on div "Add Column" at bounding box center [364, 199] width 662 height 267
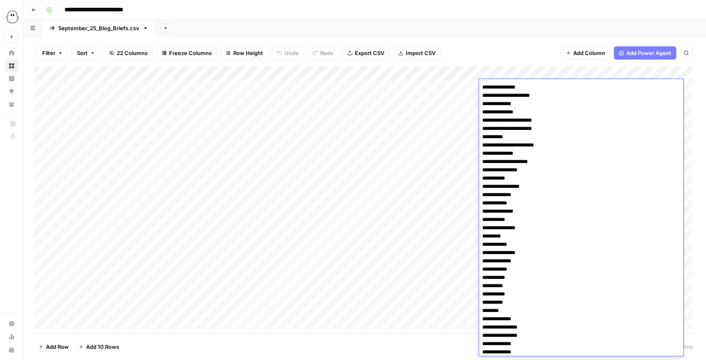
scroll to position [316, 0]
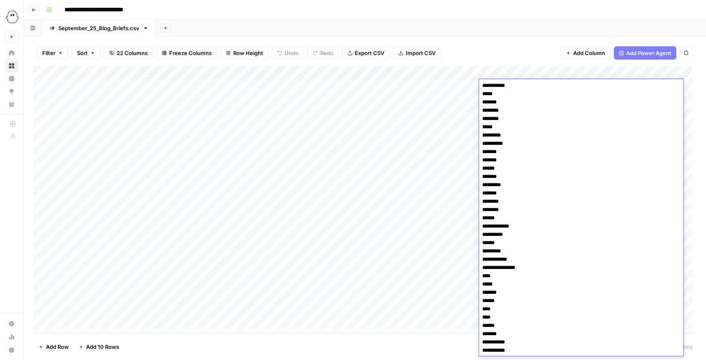
click at [515, 57] on div "Filter Sort 22 Columns Freeze Columns Row Height Undo Redo Export CSV Import CS…" at bounding box center [364, 53] width 662 height 26
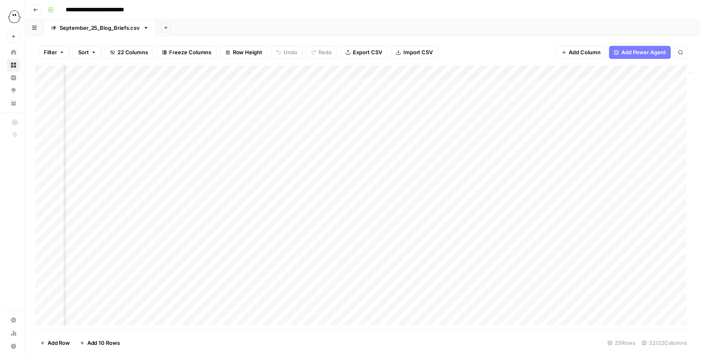
scroll to position [0, 1584]
click at [560, 98] on div "Add Column" at bounding box center [364, 199] width 662 height 267
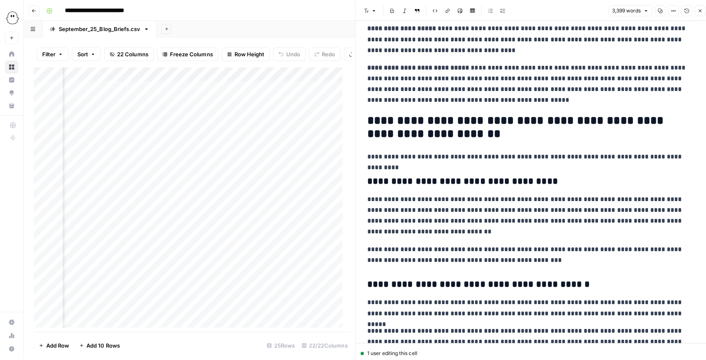
scroll to position [2453, 0]
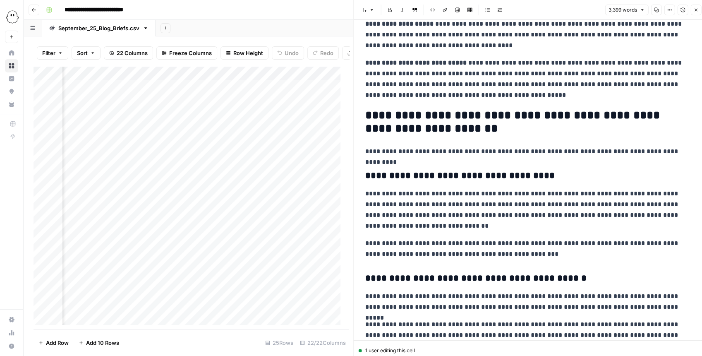
click at [692, 12] on button "Close" at bounding box center [695, 10] width 11 height 11
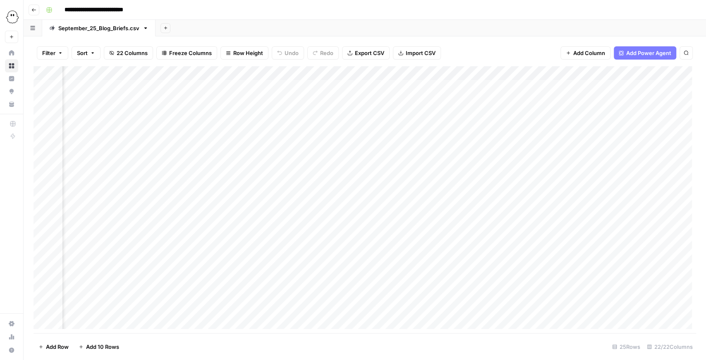
scroll to position [0, 915]
click at [402, 84] on div "Add Column" at bounding box center [364, 199] width 662 height 267
click at [404, 84] on div "Add Column" at bounding box center [364, 199] width 662 height 267
click at [530, 87] on div "Add Column" at bounding box center [364, 199] width 662 height 267
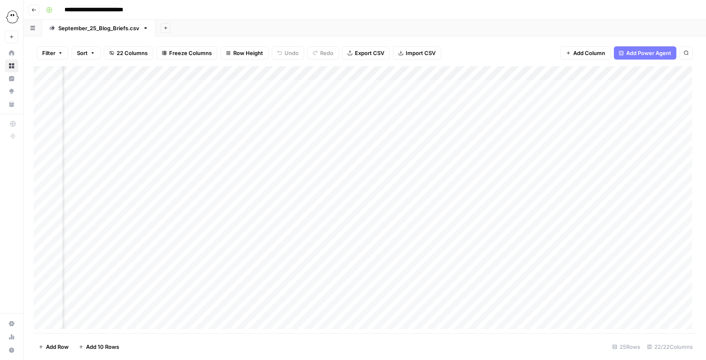
click at [341, 88] on div "Add Column" at bounding box center [364, 199] width 662 height 267
click at [362, 133] on div "Add Column" at bounding box center [364, 199] width 662 height 267
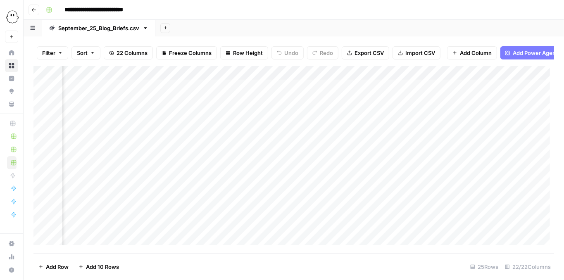
scroll to position [0, 572]
click at [334, 92] on div "Add Column" at bounding box center [293, 158] width 521 height 184
click at [425, 92] on div "Add Column" at bounding box center [293, 158] width 521 height 184
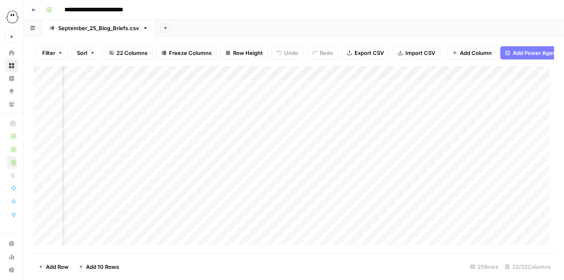
click at [425, 92] on div "Add Column" at bounding box center [293, 158] width 521 height 184
click at [450, 90] on div "Add Column" at bounding box center [293, 158] width 521 height 184
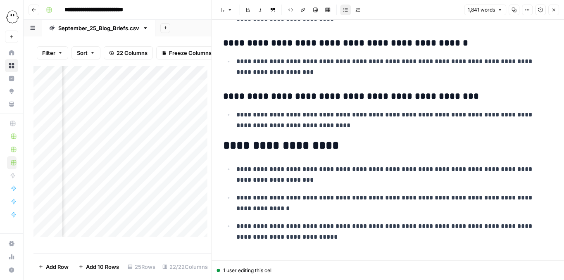
scroll to position [3382, 0]
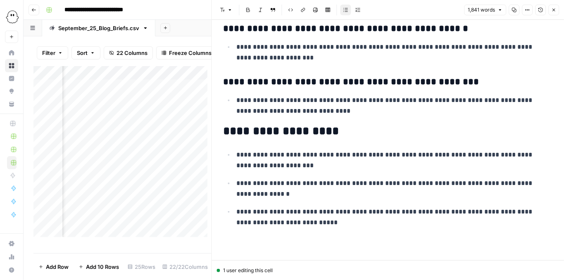
click at [553, 7] on icon "button" at bounding box center [553, 9] width 5 height 5
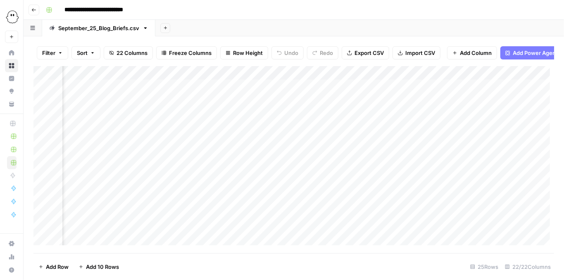
click at [364, 80] on div "Add Column" at bounding box center [293, 158] width 521 height 184
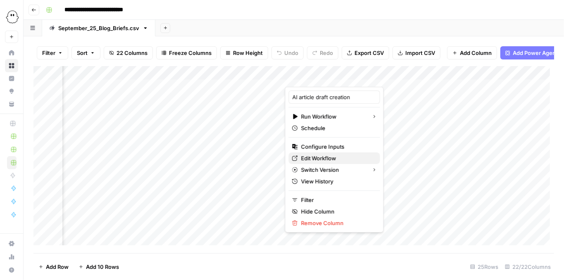
click at [334, 154] on span "Edit Workflow" at bounding box center [337, 158] width 72 height 8
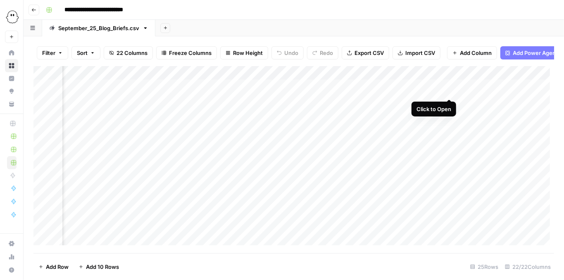
click at [451, 88] on div "Add Column" at bounding box center [293, 158] width 521 height 184
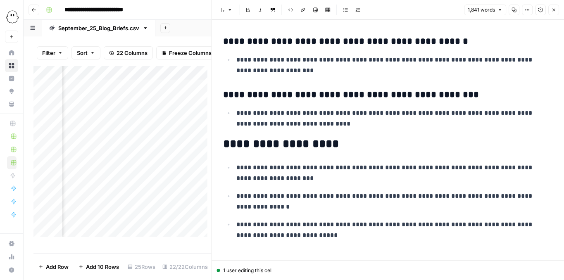
scroll to position [3382, 0]
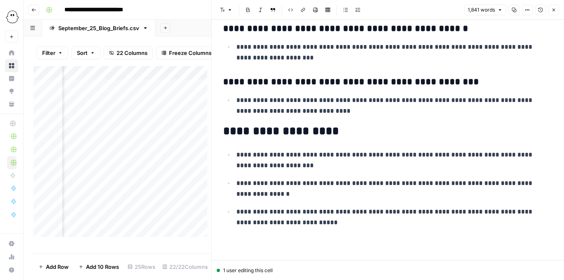
click at [551, 14] on button "Close" at bounding box center [554, 10] width 11 height 11
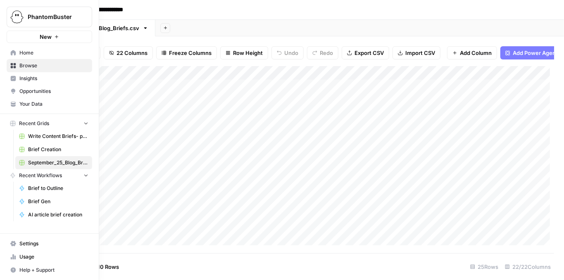
click at [58, 148] on span "Brief Creation" at bounding box center [58, 149] width 60 height 7
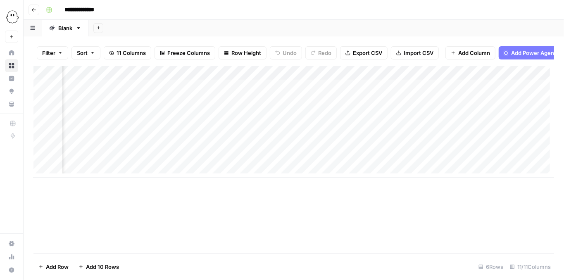
scroll to position [0, 126]
click at [239, 78] on div "Add Column" at bounding box center [293, 122] width 521 height 112
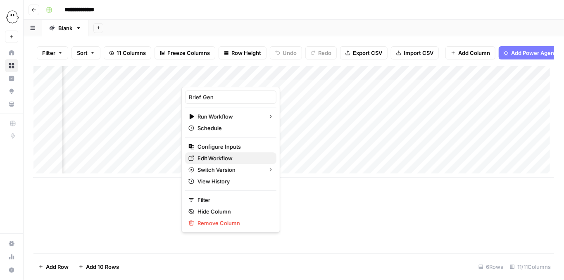
click at [233, 160] on span "Edit Workflow" at bounding box center [234, 158] width 72 height 8
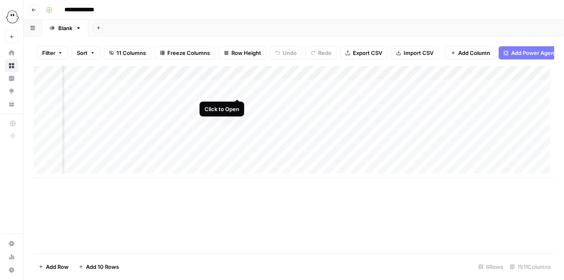
click at [238, 91] on div "Add Column" at bounding box center [293, 122] width 521 height 112
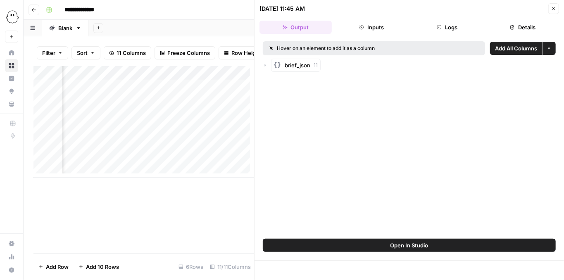
click at [423, 248] on span "Open In Studio" at bounding box center [410, 245] width 38 height 8
click at [208, 90] on div "Add Column" at bounding box center [143, 122] width 221 height 112
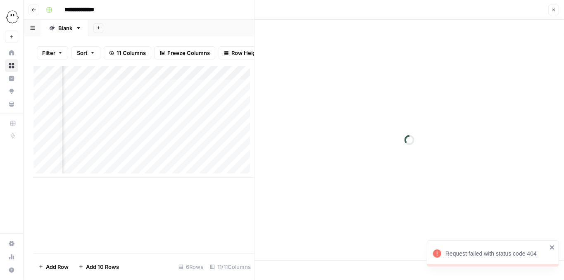
drag, startPoint x: 554, startPoint y: 11, endPoint x: 523, endPoint y: 20, distance: 32.6
click at [554, 12] on icon "button" at bounding box center [553, 9] width 5 height 5
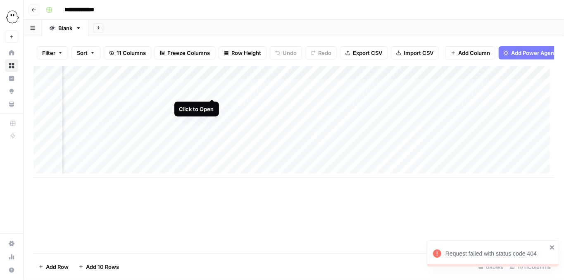
click at [212, 91] on div "Add Column" at bounding box center [293, 122] width 521 height 112
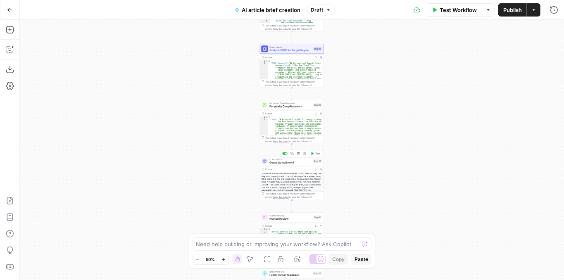
click at [292, 162] on span "Generate outline v1" at bounding box center [291, 163] width 42 height 4
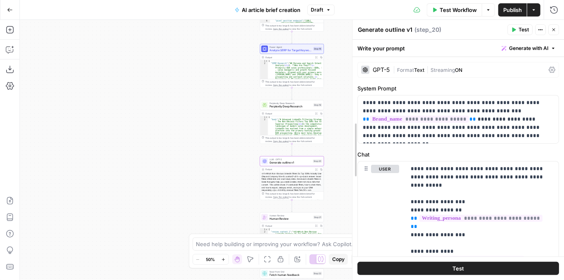
drag, startPoint x: 414, startPoint y: 141, endPoint x: 354, endPoint y: 141, distance: 60.4
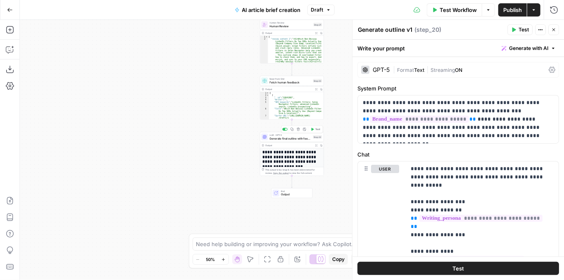
click at [286, 141] on div "LLM · GPT-5 Generate final outline with feedback Step 22 Copy step Delete step …" at bounding box center [292, 137] width 64 height 10
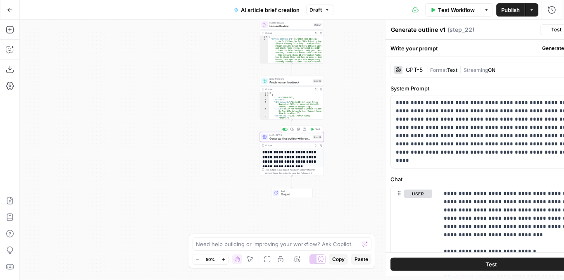
type textarea "Generate final outline with feedback"
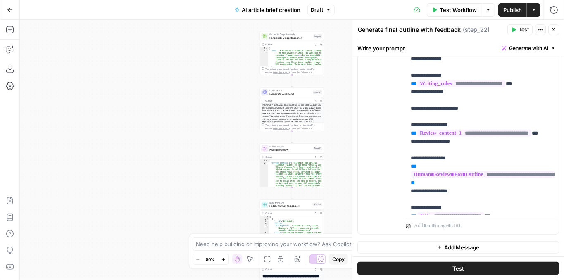
click at [553, 31] on icon "button" at bounding box center [554, 30] width 3 height 3
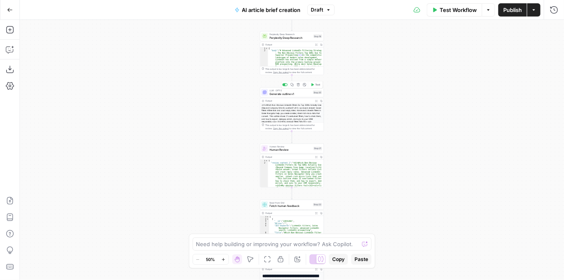
click at [285, 94] on span "Generate outline v1" at bounding box center [291, 94] width 42 height 4
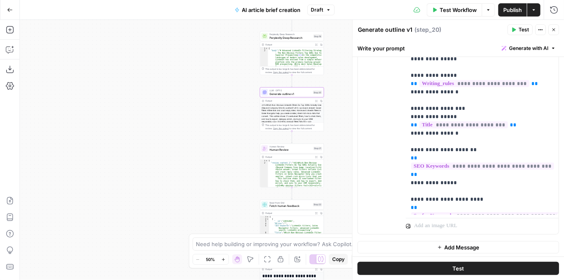
scroll to position [27, 0]
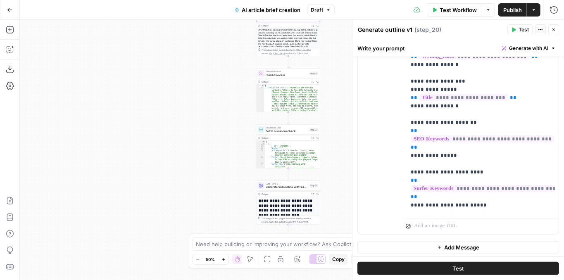
drag, startPoint x: 337, startPoint y: 158, endPoint x: 330, endPoint y: 43, distance: 115.5
click at [330, 43] on div "Workflow Set Inputs Inputs Read from Grid Read from Grid Step 19 Output Expand …" at bounding box center [292, 150] width 544 height 260
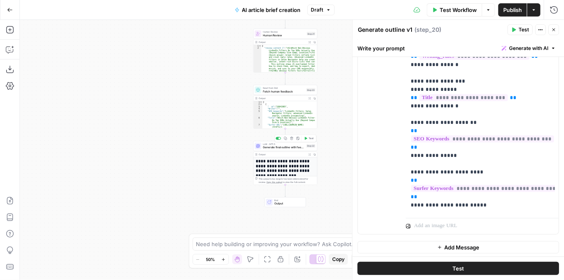
click at [282, 147] on span "Generate final outline with feedback" at bounding box center [284, 148] width 42 height 4
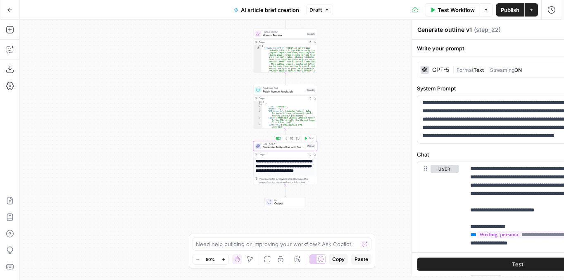
type textarea "Generate final outline with feedback"
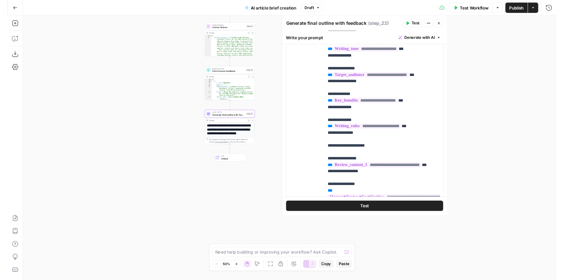
scroll to position [221, 0]
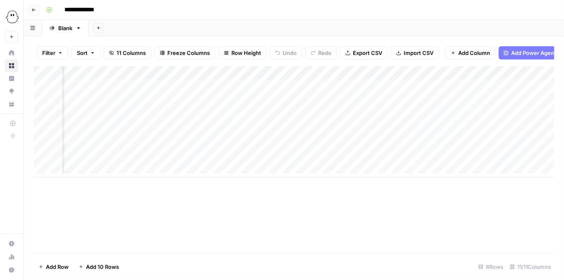
scroll to position [0, 286]
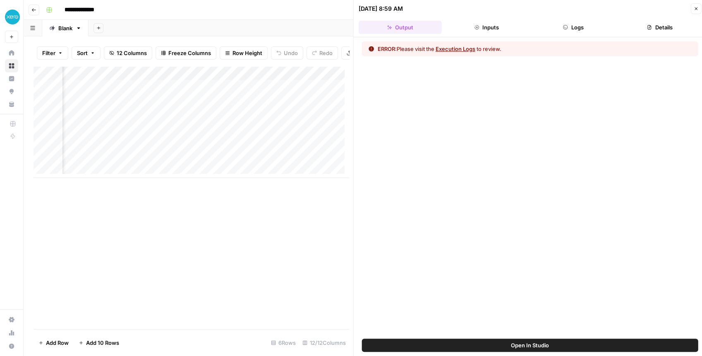
scroll to position [0, 735]
click at [696, 10] on icon "button" at bounding box center [695, 8] width 5 height 5
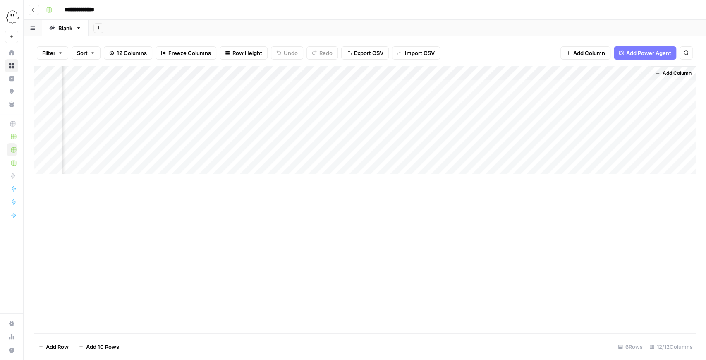
scroll to position [0, 378]
click at [607, 103] on div "Add Column" at bounding box center [364, 122] width 662 height 112
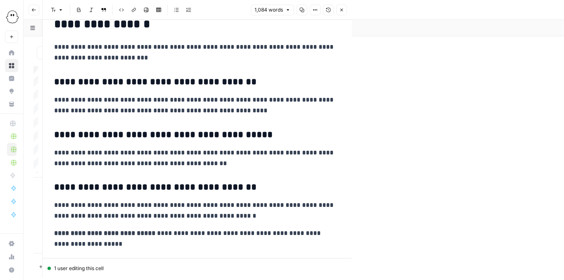
scroll to position [1681, 0]
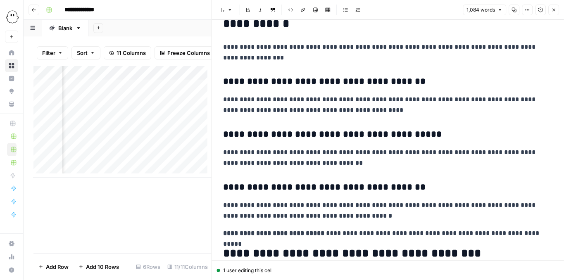
click at [555, 15] on div "Font style Bold Italic Block quote Code block Link Image Insert Table Bulleted …" at bounding box center [388, 10] width 343 height 11
click at [555, 14] on button "Close" at bounding box center [554, 10] width 11 height 11
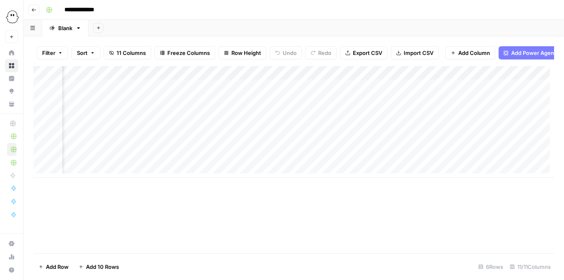
scroll to position [0, 276]
click at [386, 78] on div "Add Column" at bounding box center [293, 122] width 521 height 112
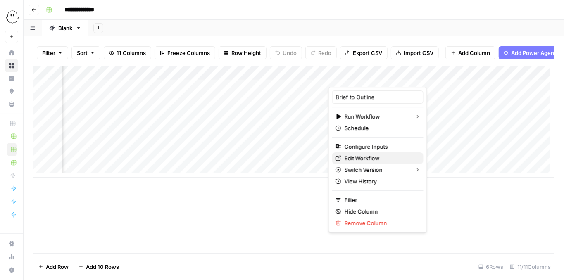
click at [368, 160] on span "Edit Workflow" at bounding box center [381, 158] width 72 height 8
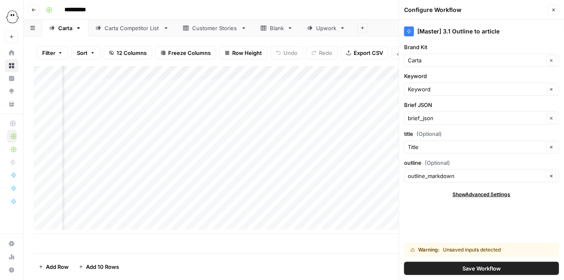
scroll to position [0, 455]
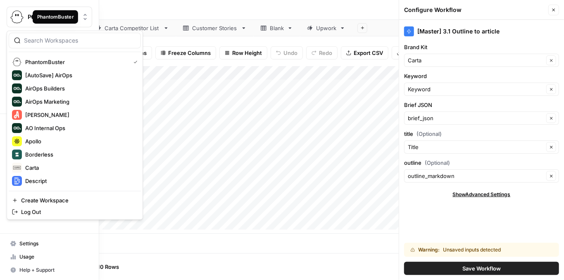
click at [12, 18] on img "Workspace: PhantomBuster" at bounding box center [17, 17] width 15 height 15
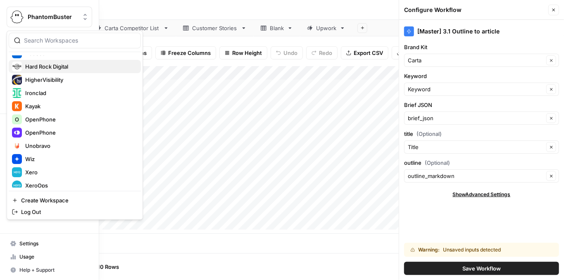
scroll to position [159, 0]
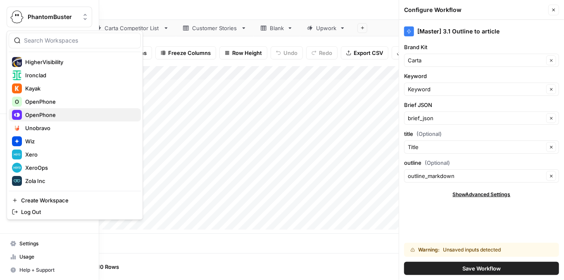
click at [61, 111] on span "OpenPhone" at bounding box center [79, 115] width 109 height 8
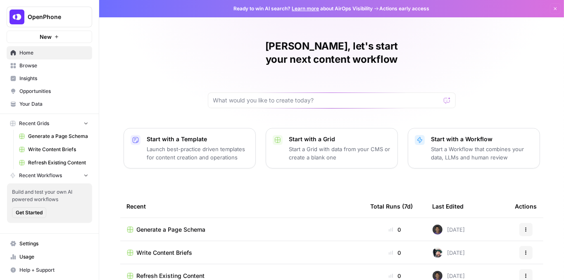
click at [47, 256] on span "Usage" at bounding box center [53, 256] width 69 height 7
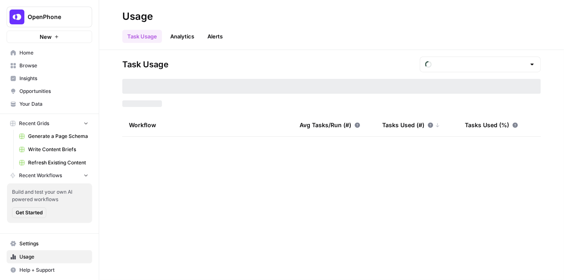
type input "September Tasks"
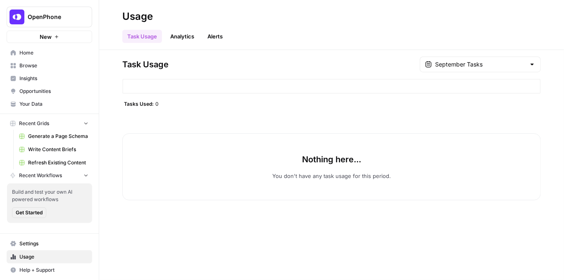
click at [41, 244] on span "Settings" at bounding box center [53, 243] width 69 height 7
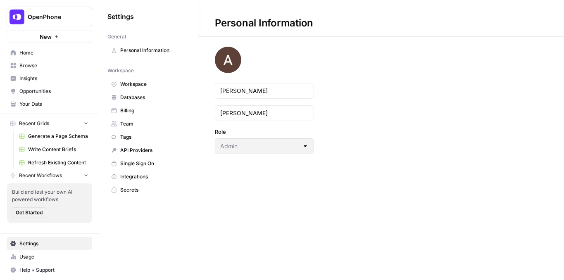
click at [148, 124] on span "Team" at bounding box center [153, 123] width 66 height 7
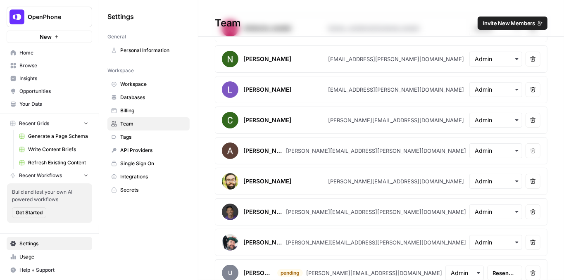
scroll to position [38, 0]
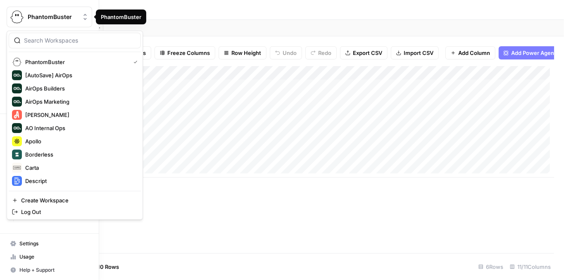
click at [41, 18] on span "PhantomBuster" at bounding box center [53, 17] width 50 height 8
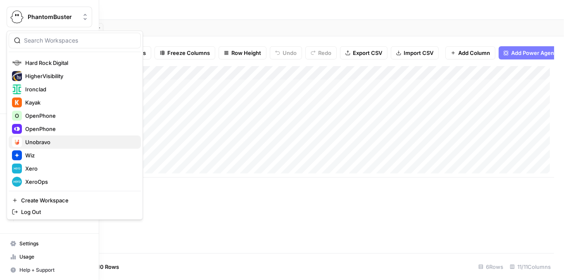
scroll to position [159, 0]
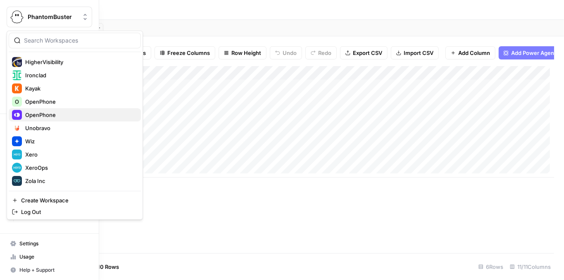
click at [53, 119] on button "OpenPhone" at bounding box center [75, 114] width 132 height 13
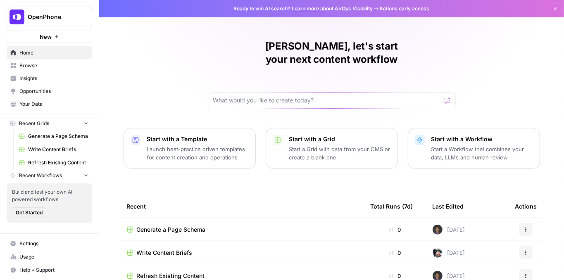
click at [41, 68] on span "Browse" at bounding box center [53, 65] width 69 height 7
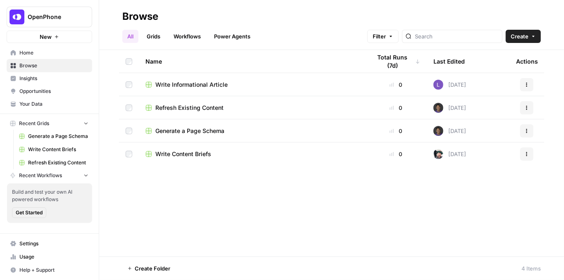
click at [62, 244] on span "Settings" at bounding box center [53, 243] width 69 height 7
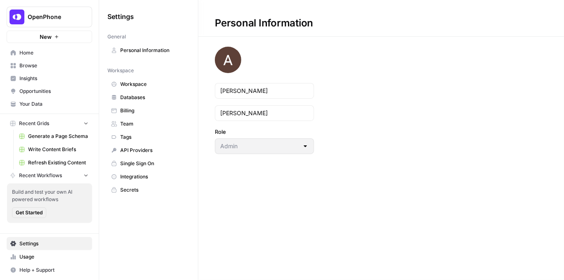
click at [139, 124] on span "Team" at bounding box center [153, 123] width 66 height 7
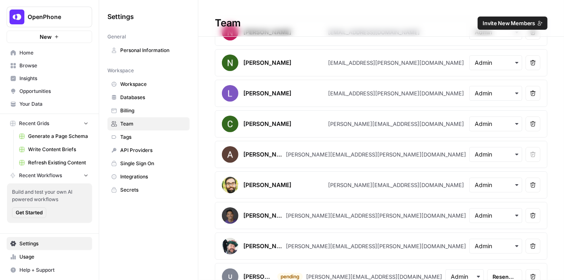
scroll to position [38, 0]
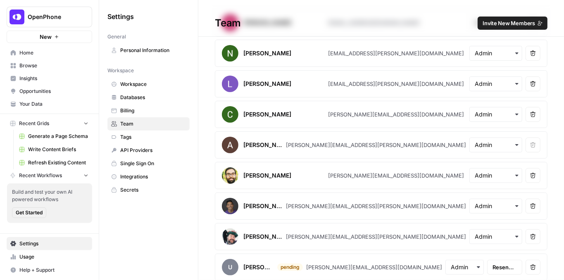
click at [61, 24] on button "OpenPhone" at bounding box center [50, 17] width 86 height 21
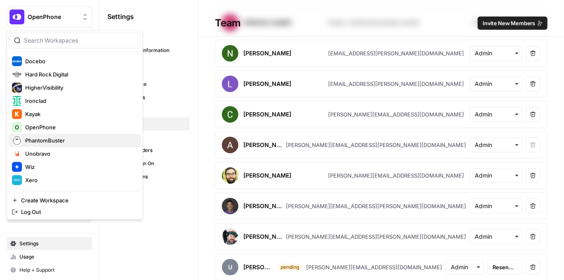
scroll to position [131, 0]
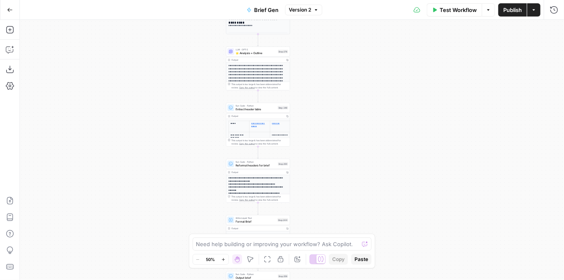
drag, startPoint x: 216, startPoint y: 150, endPoint x: 184, endPoint y: 86, distance: 71.0
click at [184, 86] on div "true false true false true false true false true false Workflow Set Inputs Inpu…" at bounding box center [292, 150] width 544 height 260
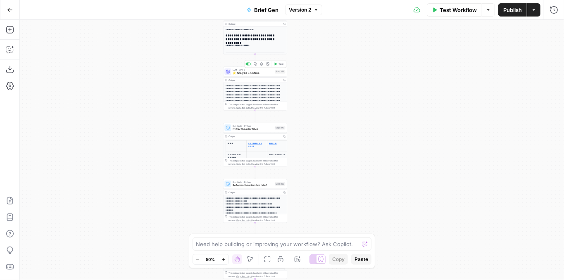
click at [249, 74] on span "⭐️ Analysis + Outline" at bounding box center [253, 73] width 41 height 4
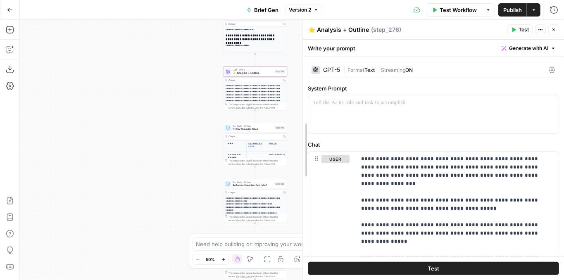
drag, startPoint x: 351, startPoint y: 112, endPoint x: 301, endPoint y: 109, distance: 49.7
click at [301, 109] on div at bounding box center [303, 150] width 8 height 260
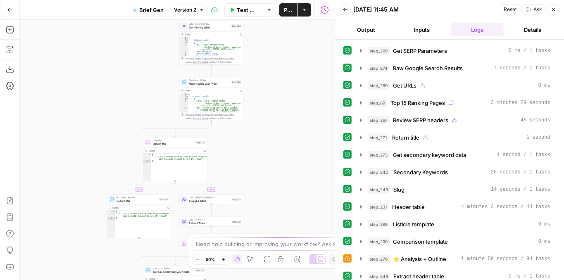
scroll to position [83, 0]
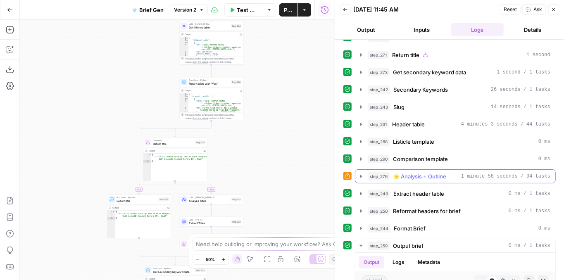
click at [360, 173] on icon "button" at bounding box center [361, 176] width 7 height 7
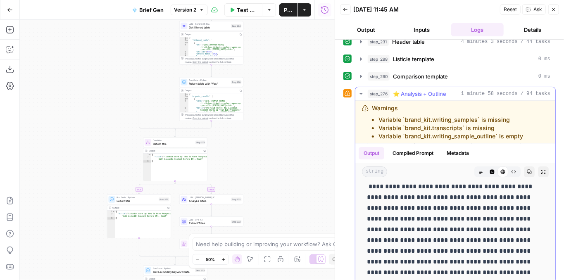
scroll to position [1681, 0]
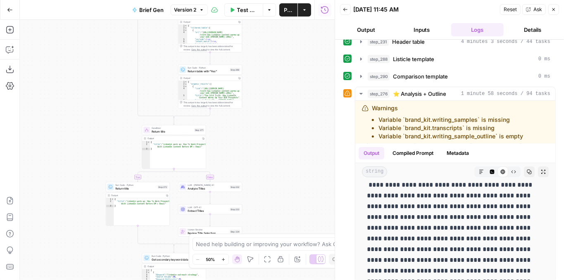
drag, startPoint x: 308, startPoint y: 181, endPoint x: 318, endPoint y: 73, distance: 109.2
click at [318, 73] on div "true false true false true false true false true false Workflow Set Inputs Inpu…" at bounding box center [177, 150] width 315 height 260
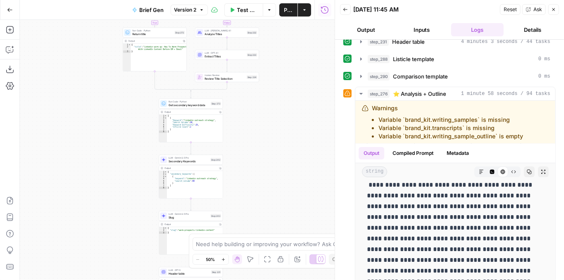
drag, startPoint x: 299, startPoint y: 144, endPoint x: 306, endPoint y: 90, distance: 54.2
click at [306, 90] on div "true false true false true false true false true false Workflow Set Inputs Inpu…" at bounding box center [177, 150] width 315 height 260
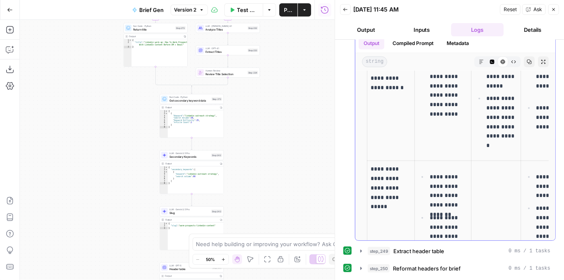
scroll to position [641, 0]
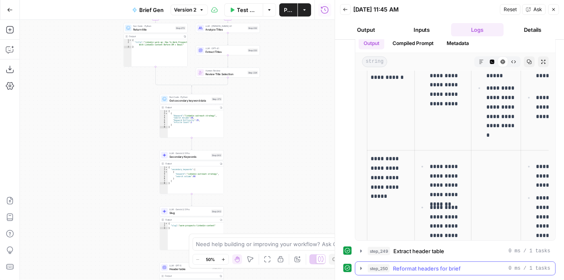
click at [360, 267] on icon "button" at bounding box center [361, 268] width 2 height 3
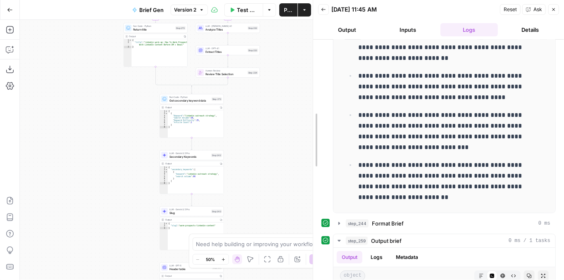
scroll to position [545, 0]
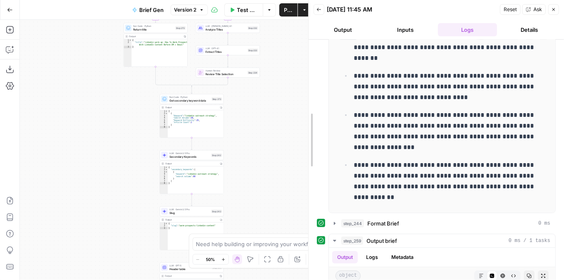
drag, startPoint x: 335, startPoint y: 125, endPoint x: 318, endPoint y: 130, distance: 18.2
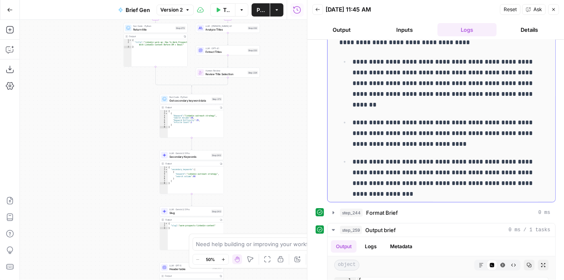
scroll to position [294, 0]
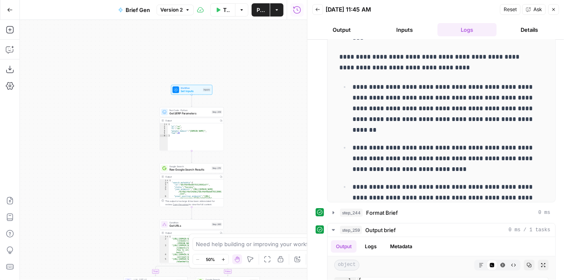
click at [186, 94] on div "Workflow Set Inputs Inputs" at bounding box center [192, 90] width 64 height 10
click at [185, 93] on span "Set Inputs" at bounding box center [191, 91] width 21 height 4
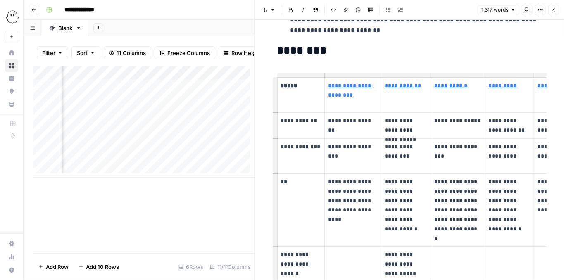
scroll to position [418, 0]
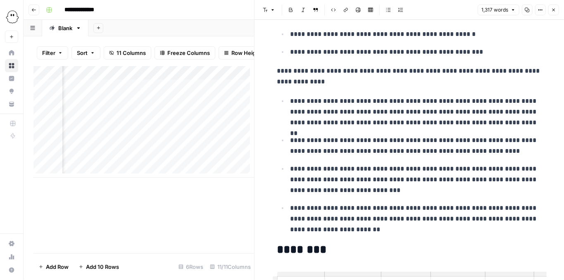
click at [554, 11] on icon "button" at bounding box center [553, 9] width 5 height 5
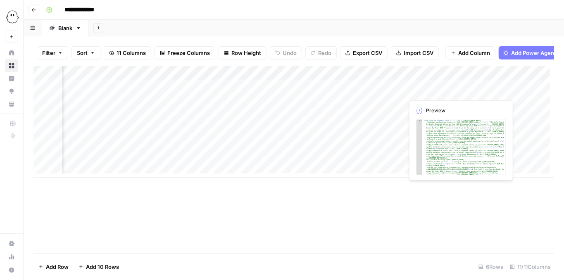
click at [396, 89] on div "Add Column" at bounding box center [293, 122] width 521 height 112
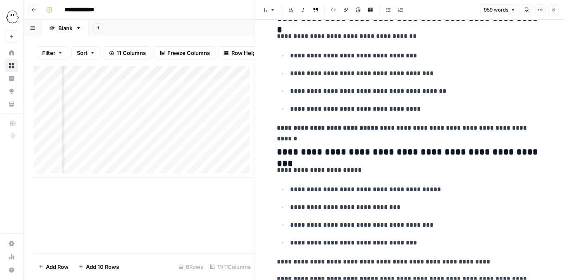
scroll to position [2038, 0]
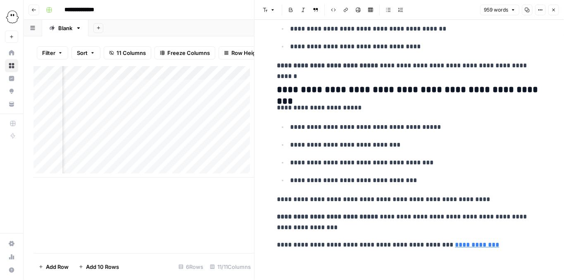
click at [554, 14] on button "Close" at bounding box center [554, 10] width 11 height 11
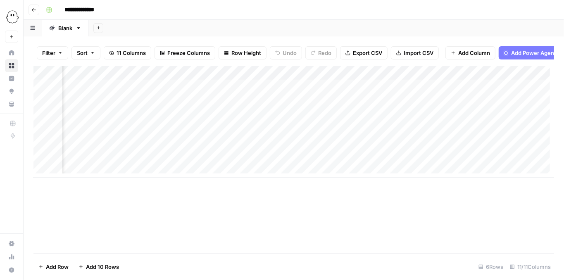
scroll to position [0, 141]
click at [222, 91] on div "Add Column" at bounding box center [293, 122] width 521 height 112
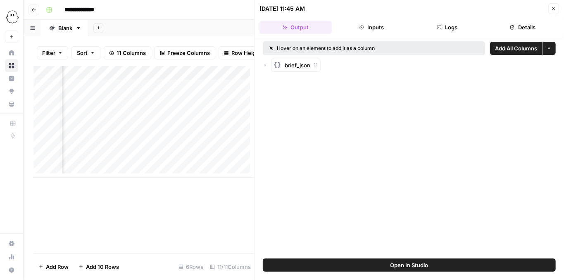
click at [411, 265] on span "Open In Studio" at bounding box center [410, 265] width 38 height 8
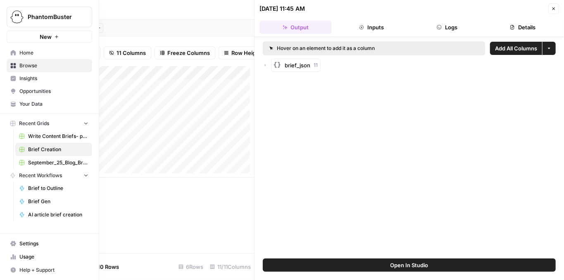
click at [29, 107] on span "Your Data" at bounding box center [53, 103] width 69 height 7
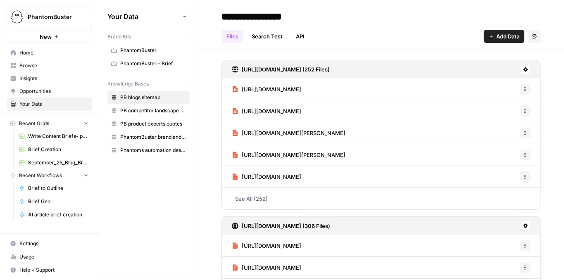
click at [146, 62] on span "PhantomBuster - Brief" at bounding box center [153, 63] width 66 height 7
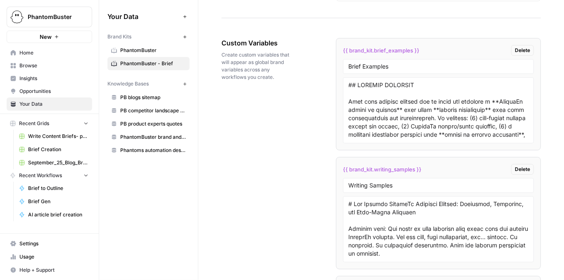
scroll to position [1591, 0]
drag, startPoint x: 418, startPoint y: 43, endPoint x: 336, endPoint y: 44, distance: 81.4
click at [336, 44] on li "{{ brand_kit.brief_examples }} Delete Brief Examples" at bounding box center [438, 94] width 205 height 112
copy span "{{ brand_kit.brief_examples }}"
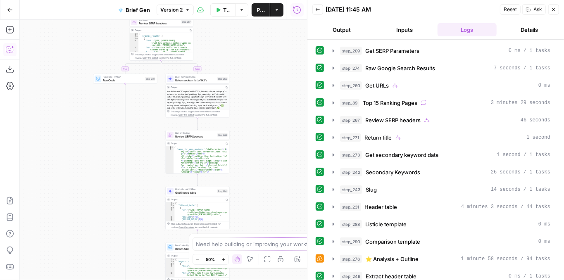
click at [6, 53] on icon "button" at bounding box center [10, 49] width 8 height 8
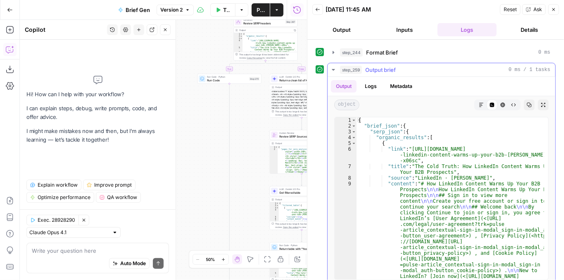
scroll to position [259, 0]
drag, startPoint x: 554, startPoint y: 12, endPoint x: 544, endPoint y: 18, distance: 11.4
click at [554, 12] on icon "button" at bounding box center [553, 9] width 5 height 5
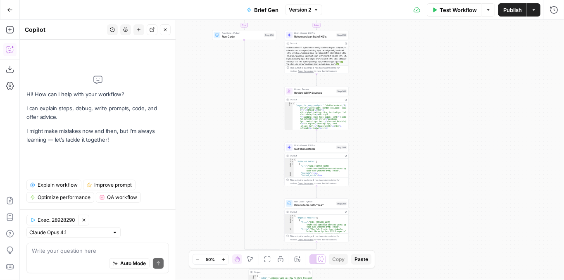
drag, startPoint x: 406, startPoint y: 123, endPoint x: 437, endPoint y: 38, distance: 90.6
click at [437, 38] on div "true false false true false true false true false true Workflow Set Inputs Inpu…" at bounding box center [292, 150] width 544 height 260
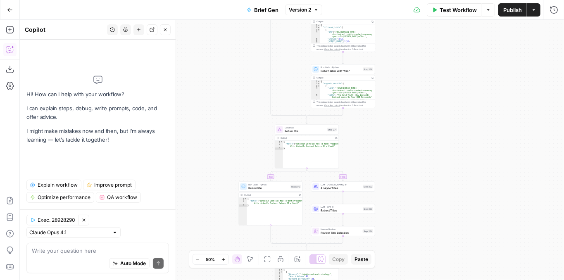
drag, startPoint x: 430, startPoint y: 137, endPoint x: 430, endPoint y: 76, distance: 61.6
click at [430, 75] on div "true false false true false true false true false true Workflow Set Inputs Inpu…" at bounding box center [292, 150] width 544 height 260
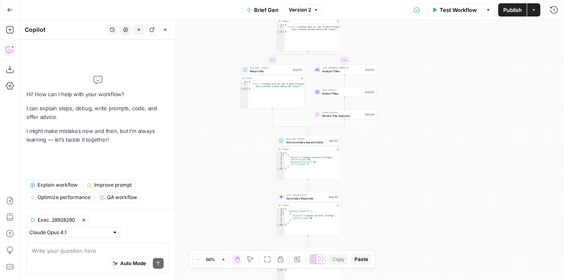
drag, startPoint x: 420, startPoint y: 152, endPoint x: 422, endPoint y: 72, distance: 79.8
click at [422, 73] on div "true false false true false true false true false true Workflow Set Inputs Inpu…" at bounding box center [292, 150] width 544 height 260
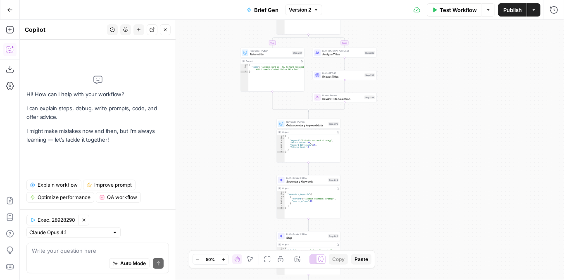
drag, startPoint x: 422, startPoint y: 146, endPoint x: 436, endPoint y: 75, distance: 72.4
click at [436, 75] on div "true false false true false true false true false true Workflow Set Inputs Inpu…" at bounding box center [292, 150] width 544 height 260
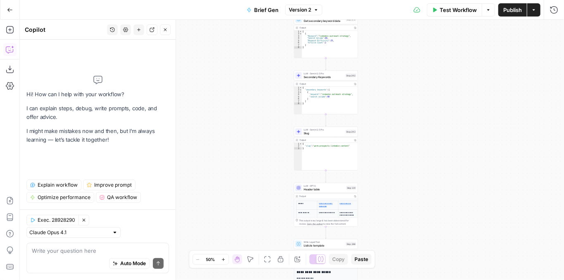
drag, startPoint x: 425, startPoint y: 143, endPoint x: 423, endPoint y: 66, distance: 77.3
click at [423, 63] on div "true false false true false true false true false true Workflow Set Inputs Inpu…" at bounding box center [292, 150] width 544 height 260
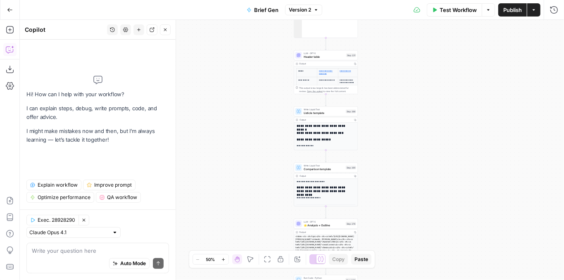
drag, startPoint x: 425, startPoint y: 143, endPoint x: 430, endPoint y: 46, distance: 97.3
click at [430, 45] on div "true false false true false true false true false true Workflow Set Inputs Inpu…" at bounding box center [292, 150] width 544 height 260
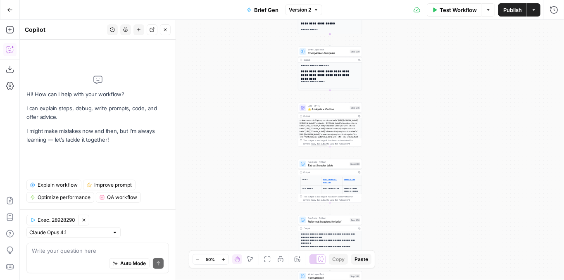
drag, startPoint x: 426, startPoint y: 125, endPoint x: 411, endPoint y: 48, distance: 78.2
click at [411, 43] on div "true false false true false true false true false true Workflow Set Inputs Inpu…" at bounding box center [292, 150] width 544 height 260
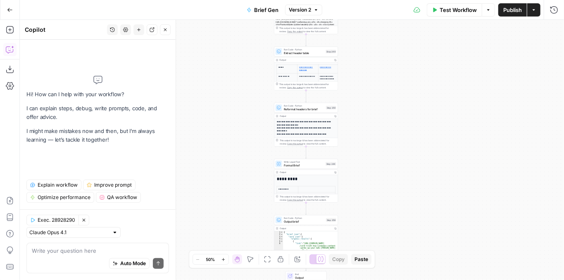
drag, startPoint x: 416, startPoint y: 125, endPoint x: 394, endPoint y: 113, distance: 25.5
click at [399, 111] on div "true false false true false true false true false true Workflow Set Inputs Inpu…" at bounding box center [292, 150] width 544 height 260
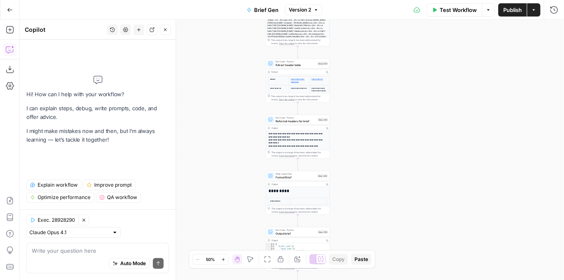
click at [9, 7] on icon "button" at bounding box center [10, 10] width 6 height 6
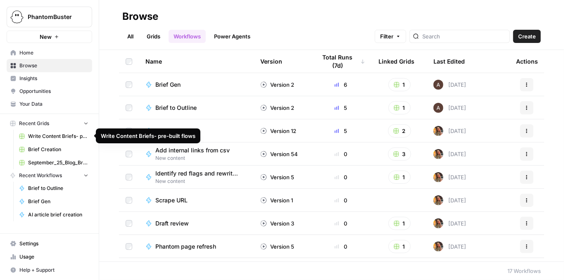
click at [69, 152] on span "Brief Creation" at bounding box center [58, 149] width 60 height 7
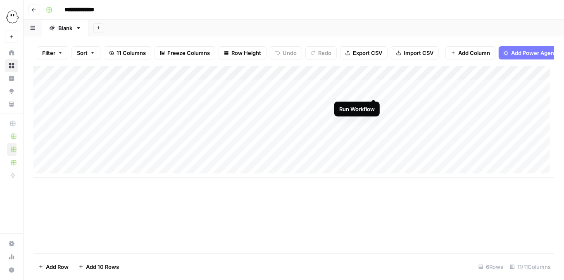
click at [372, 91] on div "Add Column" at bounding box center [293, 122] width 521 height 112
click at [372, 90] on div "Add Column" at bounding box center [293, 122] width 521 height 112
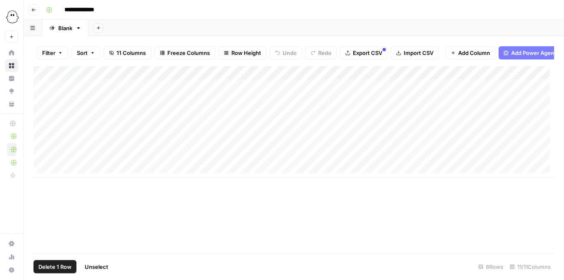
click at [43, 89] on div "Add Column" at bounding box center [293, 122] width 521 height 112
click at [60, 264] on span "Delete 1 Row" at bounding box center [54, 267] width 33 height 8
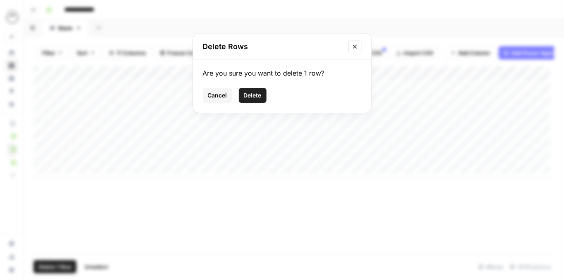
click at [248, 87] on div "Are you sure you want to delete 1 row? Cancel Delete" at bounding box center [282, 86] width 179 height 53
click at [251, 93] on span "Delete" at bounding box center [253, 95] width 18 height 8
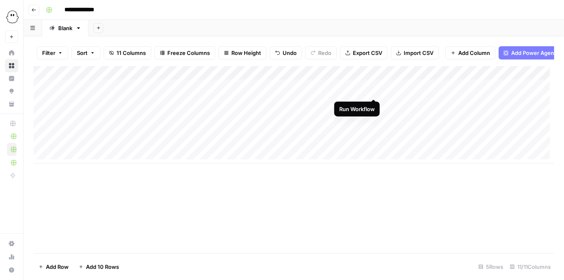
click at [372, 91] on div "Add Column" at bounding box center [293, 115] width 521 height 98
click at [364, 80] on div "Add Column" at bounding box center [293, 115] width 521 height 98
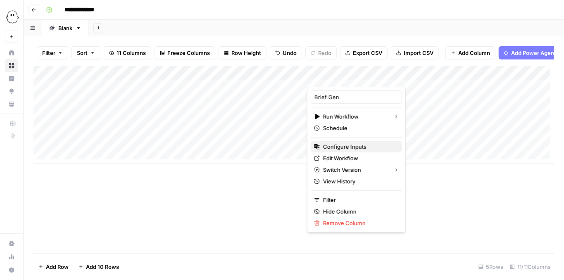
click at [356, 148] on span "Configure Inputs" at bounding box center [359, 147] width 72 height 8
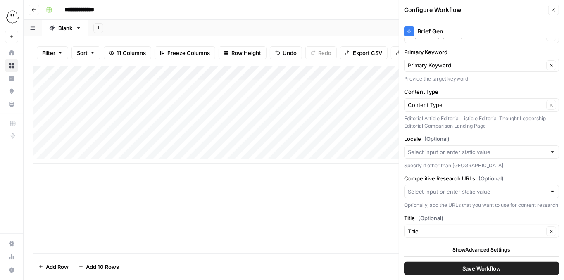
scroll to position [29, 0]
click at [550, 188] on div at bounding box center [553, 192] width 6 height 8
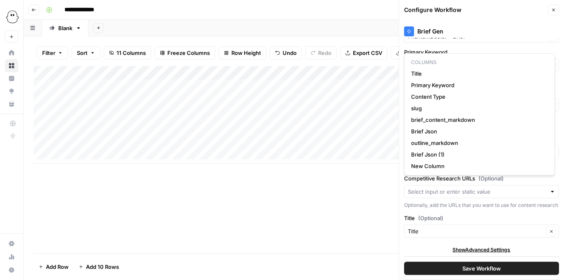
click at [550, 188] on div at bounding box center [553, 192] width 6 height 8
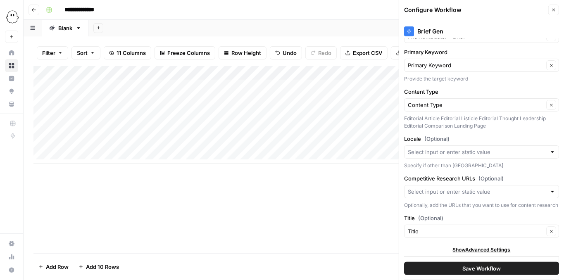
click at [539, 202] on div "Optionally, add the URLs that you want to use for content research" at bounding box center [481, 205] width 155 height 7
click at [551, 15] on button "Close" at bounding box center [554, 10] width 11 height 11
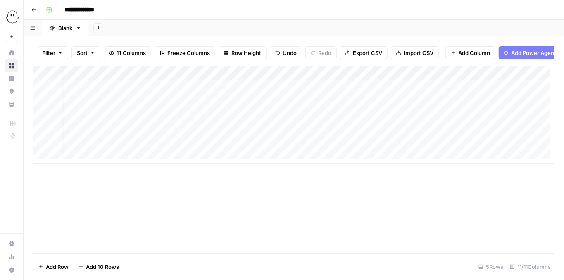
scroll to position [0, 0]
click at [363, 105] on div "Add Column" at bounding box center [293, 115] width 521 height 98
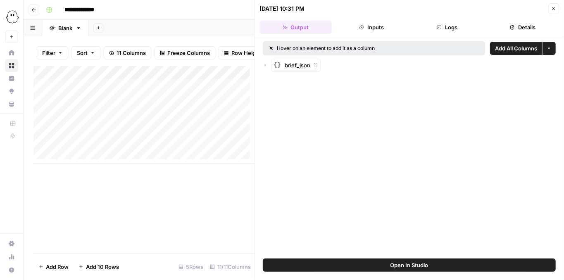
click at [396, 260] on button "Open In Studio" at bounding box center [409, 265] width 293 height 13
click at [553, 8] on icon "button" at bounding box center [553, 8] width 5 height 5
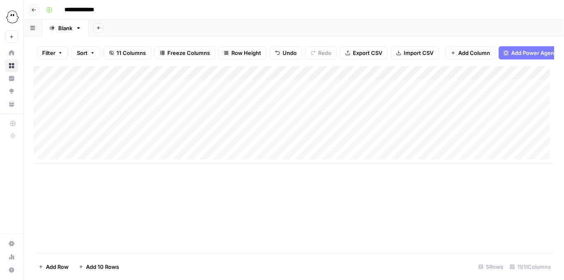
drag, startPoint x: 469, startPoint y: 79, endPoint x: 357, endPoint y: 80, distance: 112.5
click at [357, 80] on div "Add Column" at bounding box center [293, 115] width 521 height 98
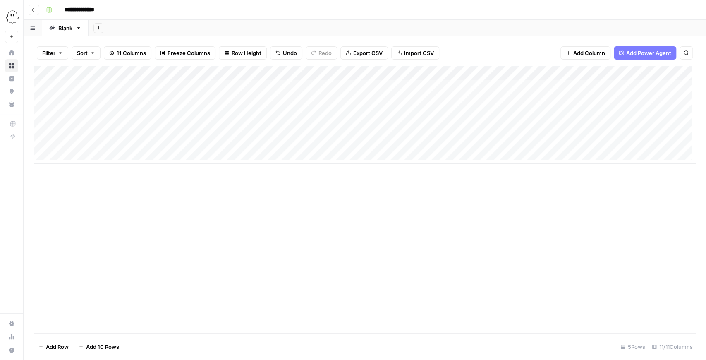
click at [362, 76] on div "Add Column" at bounding box center [364, 115] width 662 height 98
drag, startPoint x: 353, startPoint y: 95, endPoint x: 312, endPoint y: 91, distance: 41.1
click at [313, 92] on div "New Column" at bounding box center [356, 92] width 91 height 13
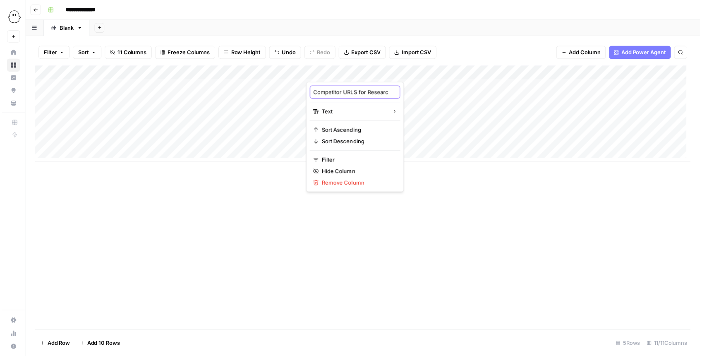
scroll to position [0, 5]
type input "Competitor URLS for Research"
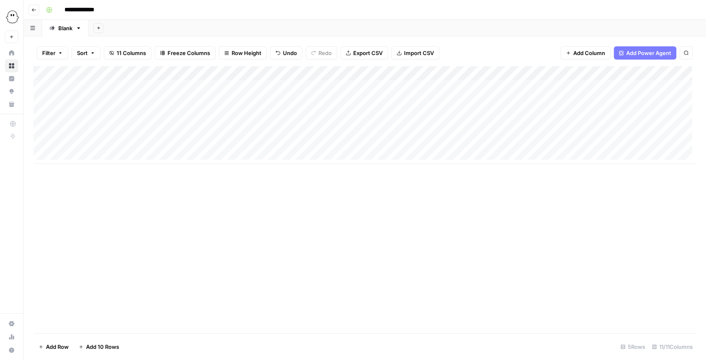
click at [353, 88] on div "Add Column" at bounding box center [364, 115] width 662 height 98
click at [381, 88] on textarea "**********" at bounding box center [373, 87] width 132 height 12
paste textarea "**********"
click at [438, 84] on textarea "**********" at bounding box center [374, 87] width 135 height 12
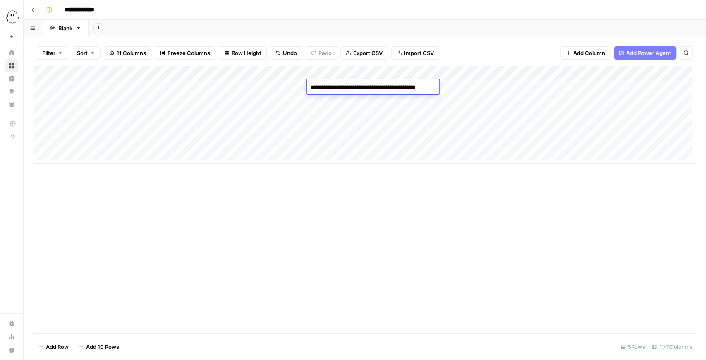
paste textarea "**********"
click at [387, 94] on textarea "**********" at bounding box center [389, 91] width 165 height 20
paste textarea "**********"
click at [368, 87] on textarea "**********" at bounding box center [389, 91] width 165 height 20
type textarea "**********"
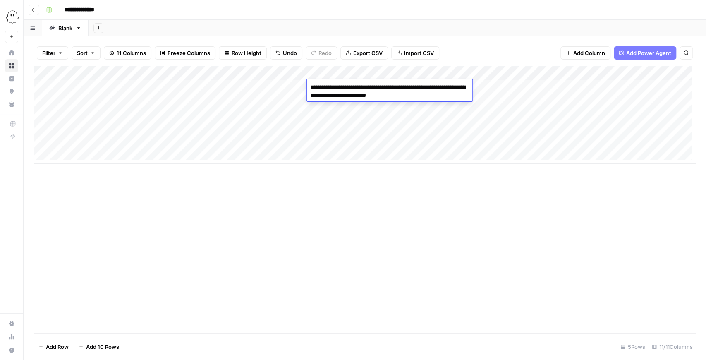
click at [411, 201] on div "Add Column" at bounding box center [364, 199] width 662 height 267
click at [484, 86] on div "Add Column" at bounding box center [364, 115] width 662 height 98
click at [489, 87] on div "Add Column" at bounding box center [364, 115] width 662 height 98
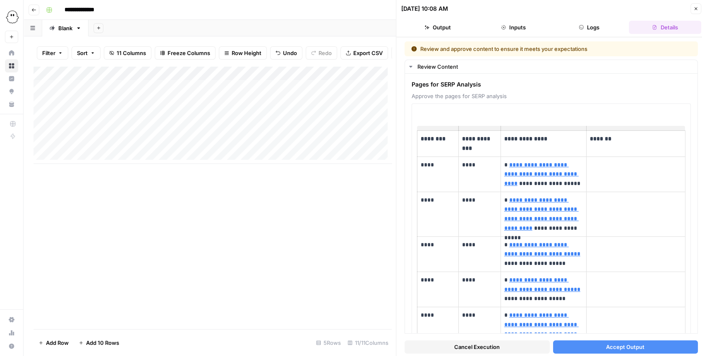
click at [501, 280] on button "Cancel Execution" at bounding box center [476, 346] width 145 height 13
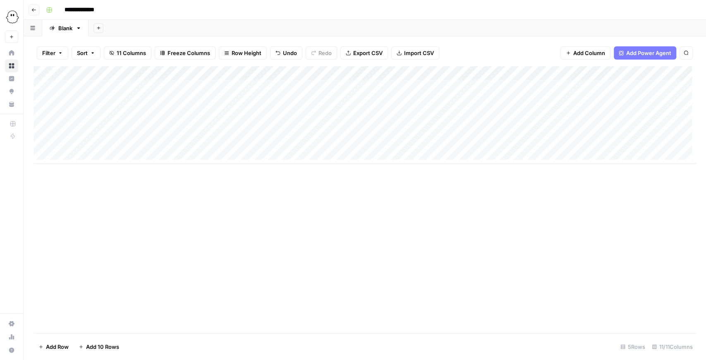
click at [494, 88] on div "Add Column" at bounding box center [364, 115] width 662 height 98
click at [483, 88] on div "Add Column" at bounding box center [364, 115] width 662 height 98
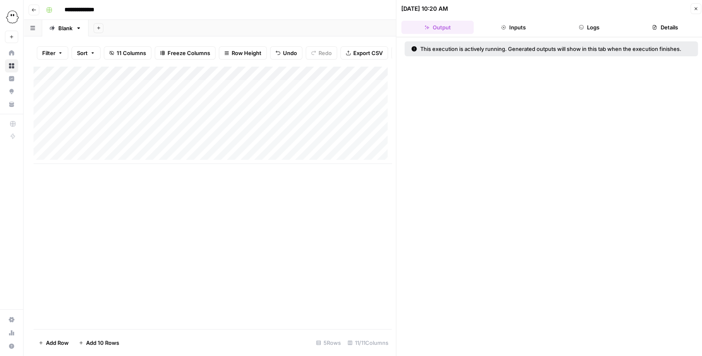
click at [564, 28] on icon "button" at bounding box center [580, 27] width 5 height 5
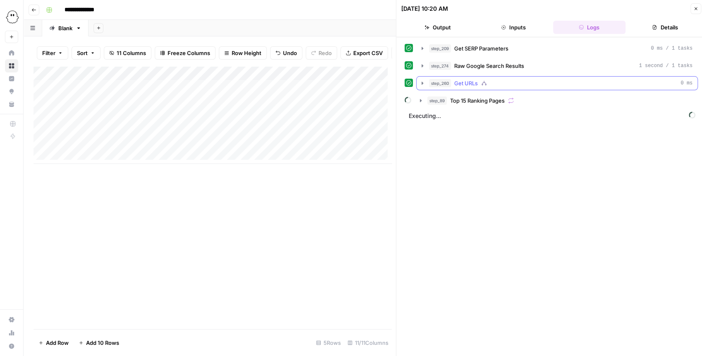
click at [424, 81] on icon "button" at bounding box center [422, 83] width 7 height 7
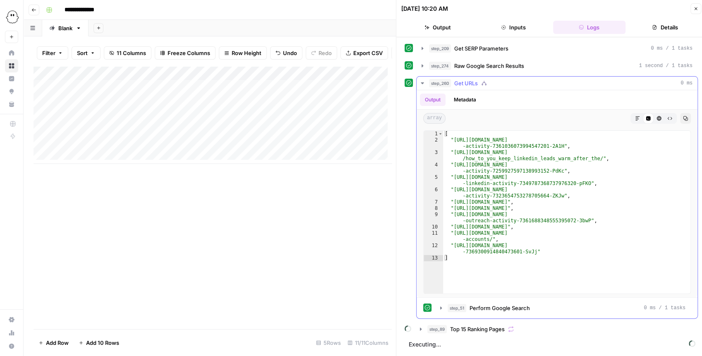
click at [422, 82] on icon "button" at bounding box center [421, 83] width 3 height 2
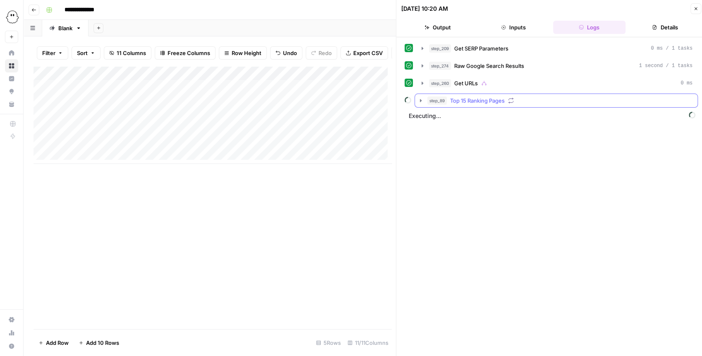
click at [421, 97] on icon "button" at bounding box center [420, 100] width 7 height 7
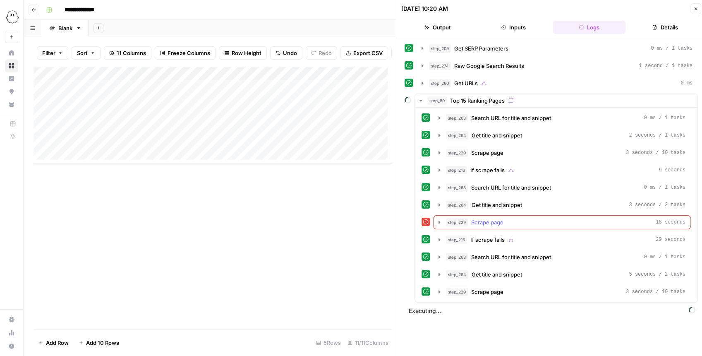
click at [438, 220] on icon "button" at bounding box center [439, 221] width 2 height 3
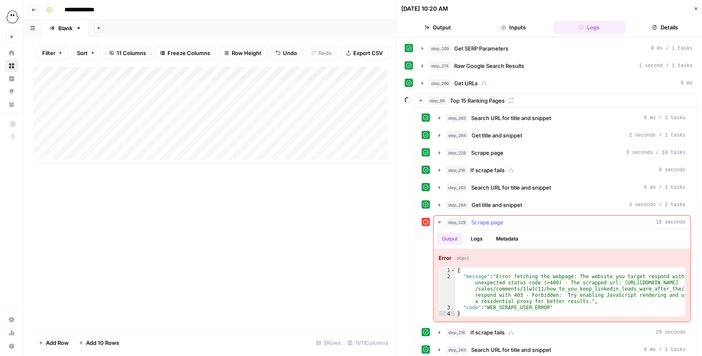
click at [438, 220] on icon "button" at bounding box center [439, 222] width 7 height 7
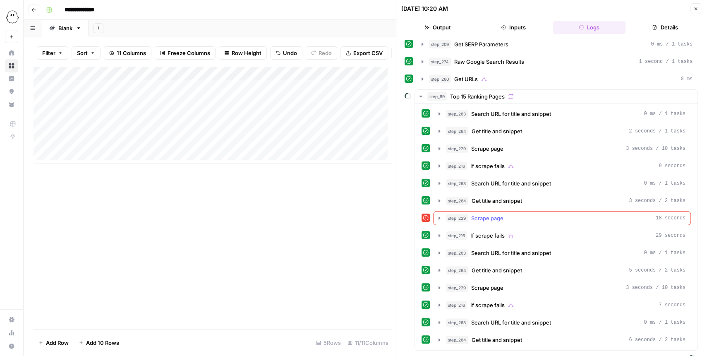
scroll to position [8, 0]
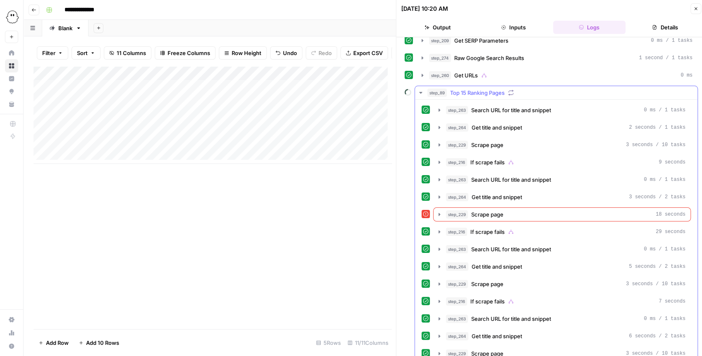
click at [419, 92] on icon "button" at bounding box center [420, 92] width 7 height 7
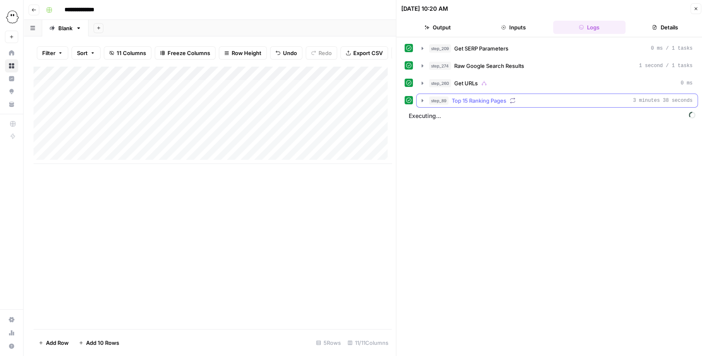
scroll to position [0, 0]
click at [422, 101] on icon "button" at bounding box center [422, 100] width 7 height 7
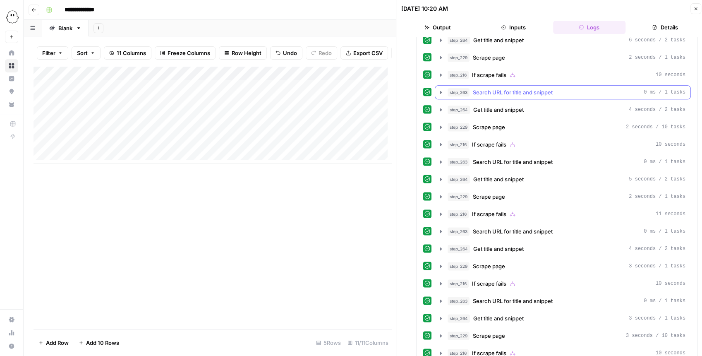
scroll to position [728, 0]
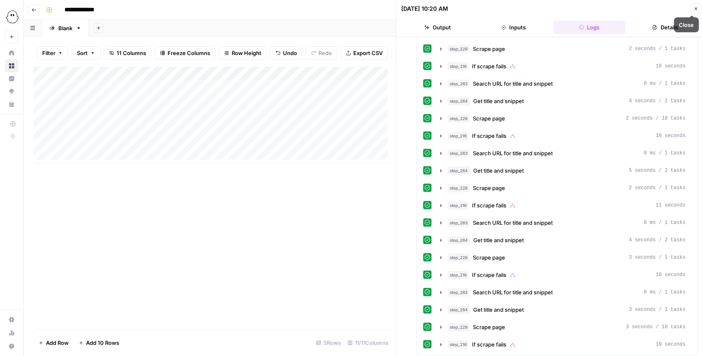
click at [564, 13] on button "Close" at bounding box center [695, 8] width 11 height 11
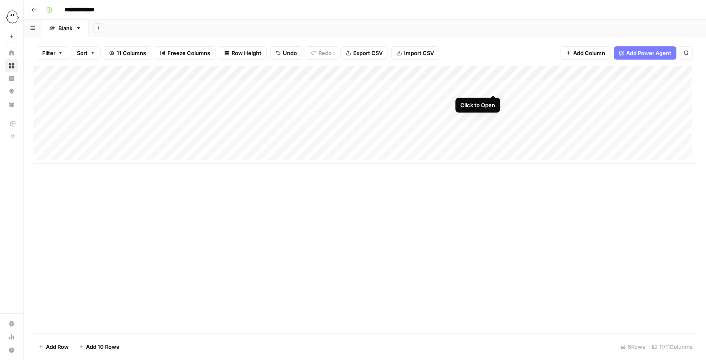
click at [493, 88] on div "Add Column" at bounding box center [364, 115] width 662 height 98
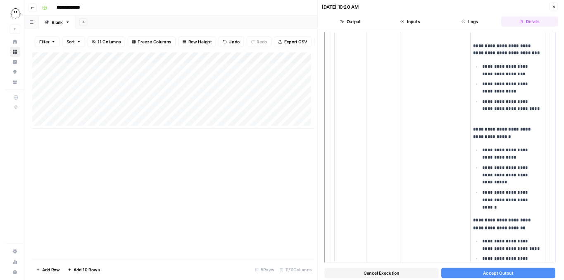
scroll to position [2510, 0]
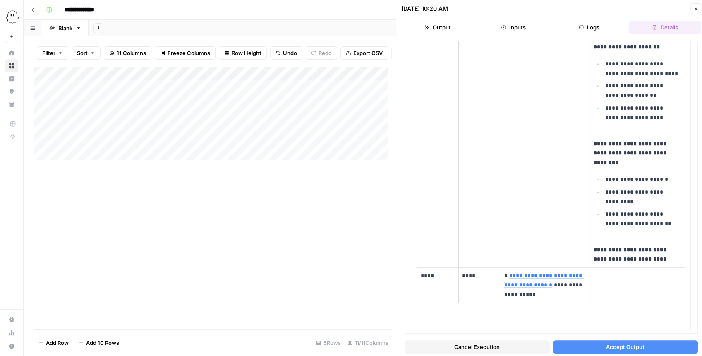
click at [564, 280] on button "Accept Output" at bounding box center [625, 346] width 145 height 13
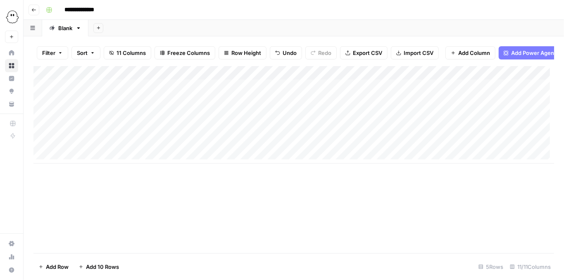
click at [481, 89] on div "Add Column" at bounding box center [293, 115] width 521 height 98
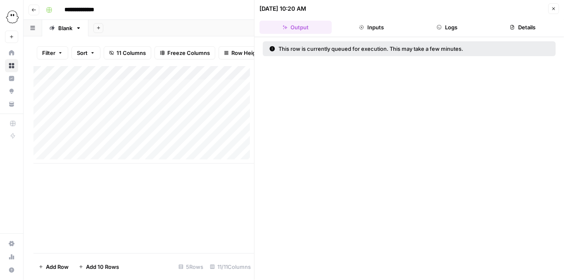
click at [556, 7] on icon "button" at bounding box center [553, 8] width 5 height 5
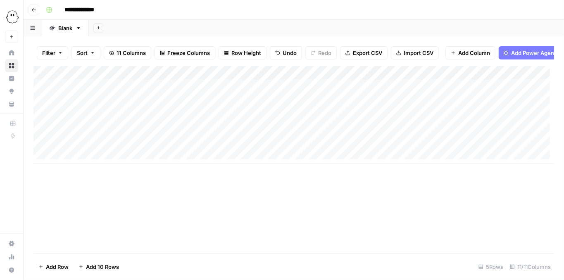
click at [485, 80] on div "Add Column" at bounding box center [293, 115] width 521 height 98
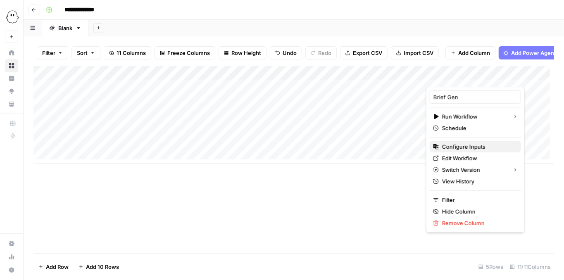
click at [471, 149] on span "Configure Inputs" at bounding box center [478, 147] width 72 height 8
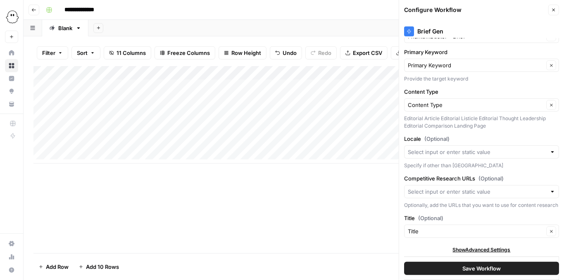
scroll to position [29, 0]
click at [550, 188] on div at bounding box center [553, 192] width 6 height 8
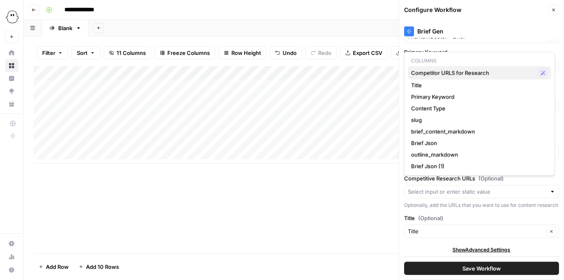
click at [461, 74] on span "Competitor URLS for Research" at bounding box center [473, 73] width 124 height 8
type input "Competitor URLS for Research"
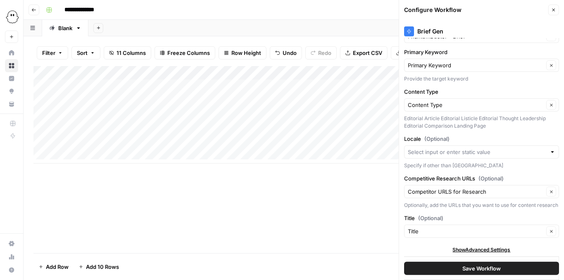
click at [344, 239] on div "Add Column" at bounding box center [293, 159] width 521 height 187
drag, startPoint x: 550, startPoint y: 10, endPoint x: 489, endPoint y: 116, distance: 121.8
click at [490, 116] on div "Configure Workflow Close Brief Gen Brand Kit PhantomBuster - Brief Clear Primar…" at bounding box center [481, 140] width 165 height 280
click at [485, 269] on span "Save Workflow" at bounding box center [482, 269] width 38 height 8
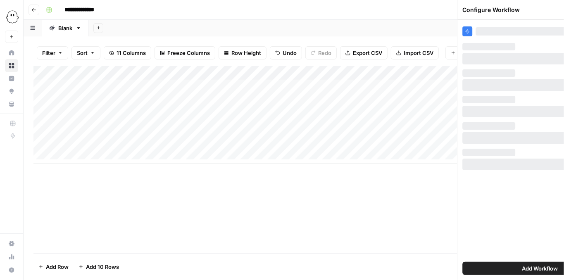
scroll to position [0, 0]
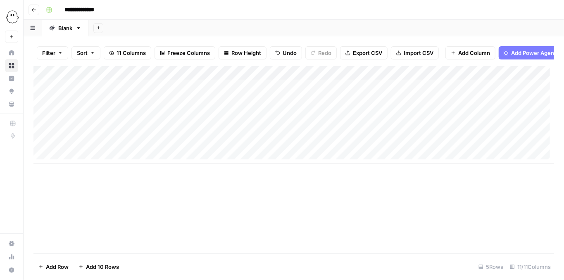
drag, startPoint x: 124, startPoint y: 91, endPoint x: 345, endPoint y: 93, distance: 221.2
click at [345, 93] on div "Add Column" at bounding box center [293, 115] width 521 height 98
click at [122, 139] on div "Add Column" at bounding box center [293, 115] width 521 height 98
click at [126, 146] on div "Add Column" at bounding box center [293, 115] width 521 height 98
click at [461, 150] on div "Add Column" at bounding box center [293, 115] width 521 height 98
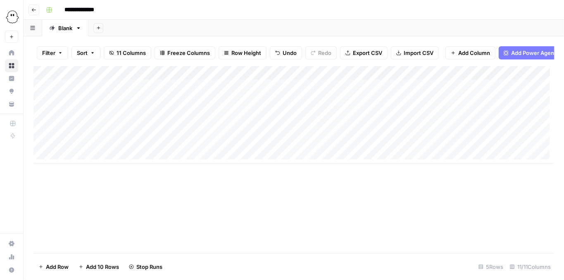
click at [415, 93] on div "Add Column" at bounding box center [293, 115] width 521 height 98
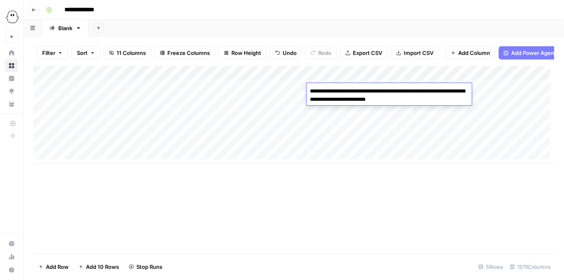
drag, startPoint x: 454, startPoint y: 98, endPoint x: 262, endPoint y: 74, distance: 193.3
click at [262, 74] on body "**********" at bounding box center [282, 140] width 564 height 280
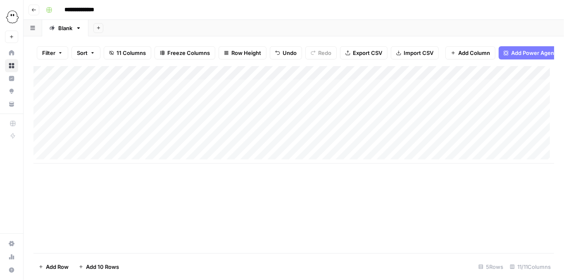
drag, startPoint x: 386, startPoint y: 206, endPoint x: 389, endPoint y: 200, distance: 7.2
click at [386, 206] on div "Add Column" at bounding box center [293, 159] width 521 height 187
click at [483, 78] on div "Add Column" at bounding box center [293, 115] width 521 height 98
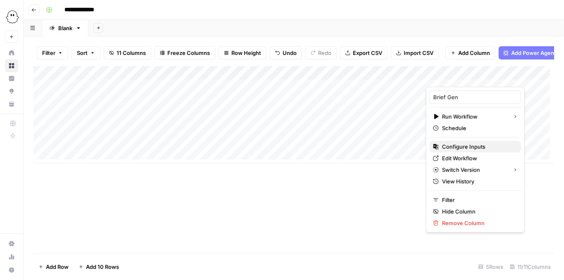
click at [473, 149] on span "Configure Inputs" at bounding box center [478, 147] width 72 height 8
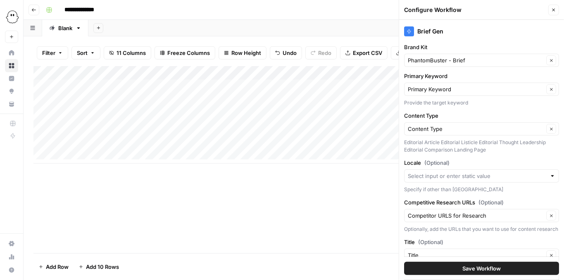
click at [556, 9] on icon "button" at bounding box center [553, 9] width 5 height 5
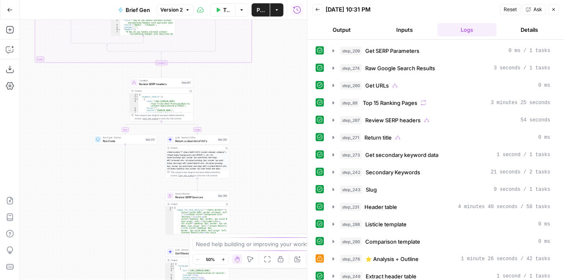
click at [15, 50] on button "Copilot" at bounding box center [9, 49] width 13 height 13
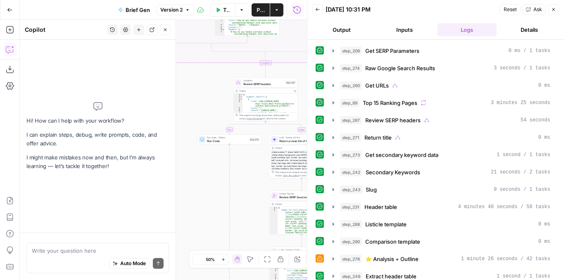
click at [11, 50] on icon "button" at bounding box center [10, 49] width 8 height 8
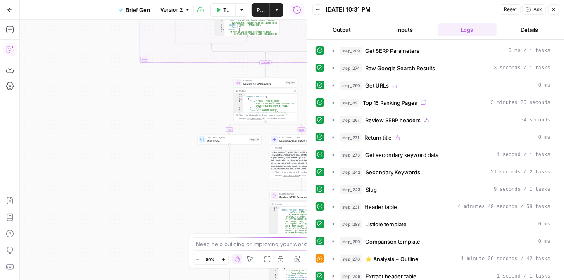
click at [11, 51] on icon "button" at bounding box center [10, 49] width 8 height 8
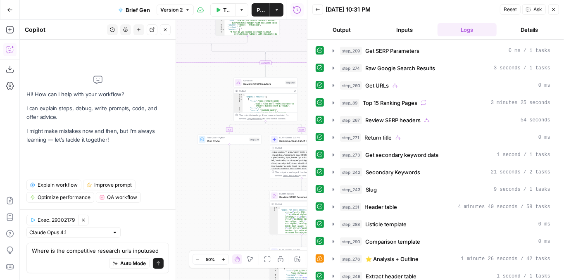
type textarea "Where is the competitive research urls input used"
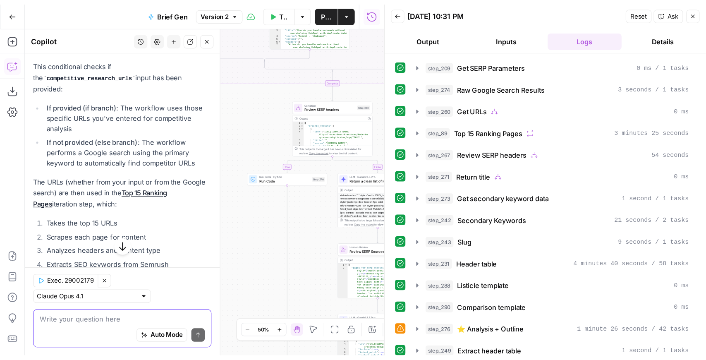
scroll to position [89, 0]
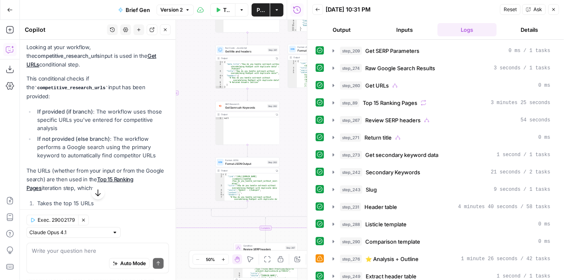
click at [556, 8] on icon "button" at bounding box center [553, 9] width 5 height 5
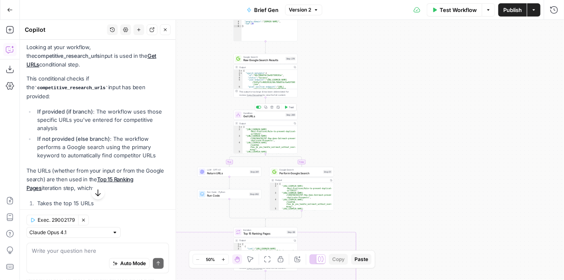
click at [267, 117] on span "Get URLs" at bounding box center [263, 117] width 41 height 4
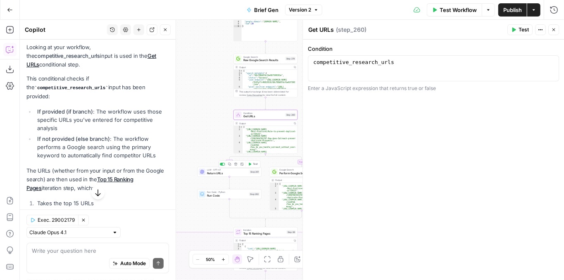
click at [237, 174] on span "Return URLs" at bounding box center [227, 174] width 41 height 4
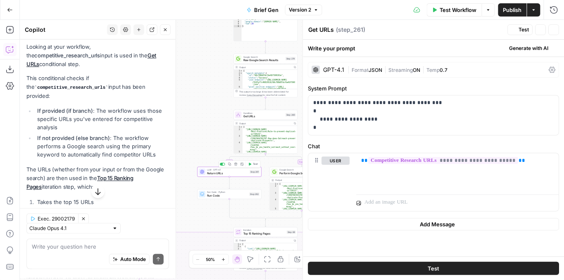
type textarea "Return URLs"
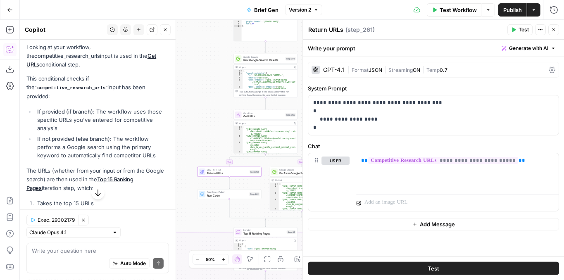
click at [554, 28] on icon "button" at bounding box center [553, 29] width 5 height 5
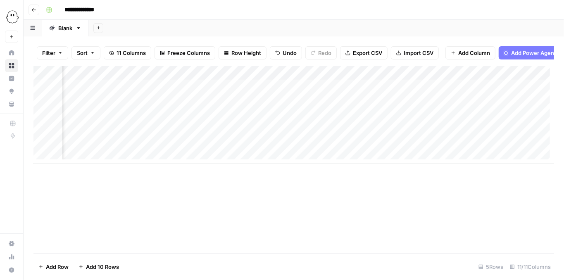
scroll to position [0, 195]
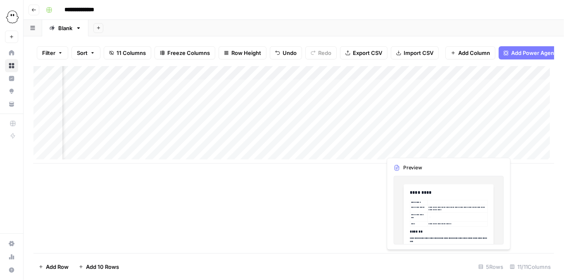
click at [452, 146] on div "Add Column" at bounding box center [293, 115] width 521 height 98
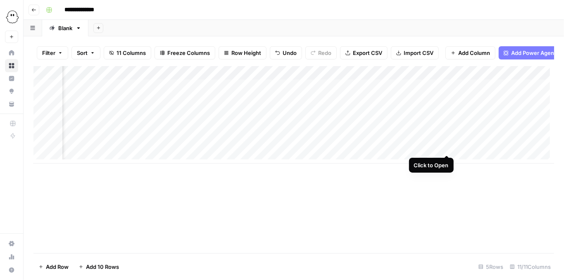
click at [446, 147] on div "Add Column" at bounding box center [293, 115] width 521 height 98
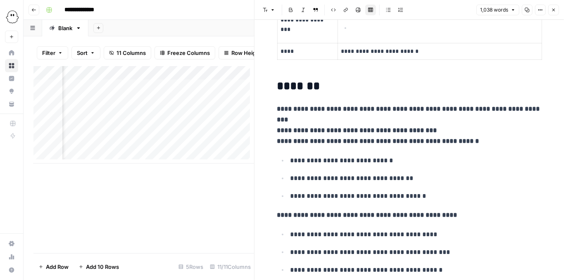
scroll to position [110, 0]
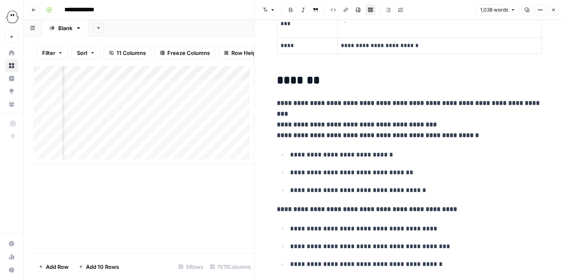
click at [554, 11] on icon "button" at bounding box center [554, 10] width 3 height 3
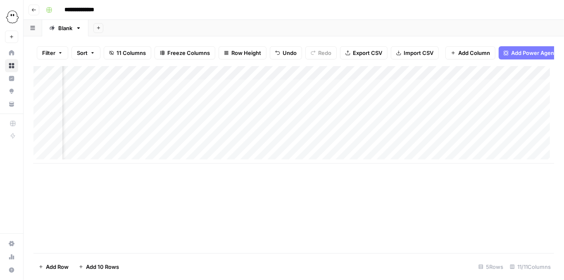
click at [445, 91] on div "Add Column" at bounding box center [293, 115] width 521 height 98
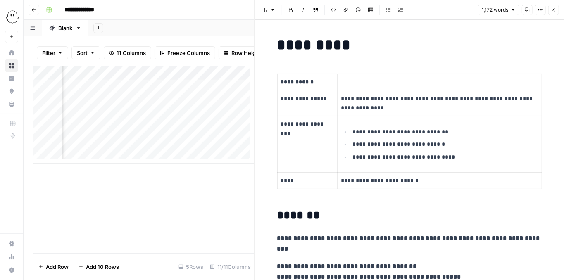
click at [551, 12] on button "Close" at bounding box center [554, 10] width 11 height 11
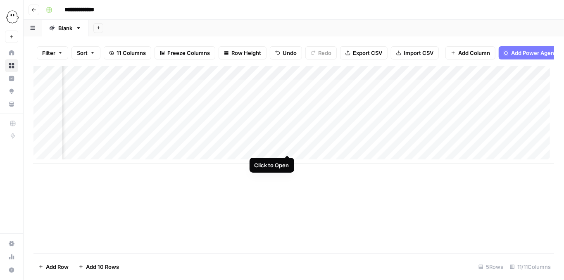
click at [287, 148] on div "Add Column" at bounding box center [293, 115] width 521 height 98
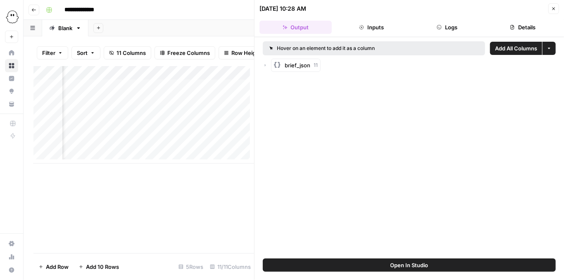
click at [404, 270] on button "Open In Studio" at bounding box center [409, 265] width 293 height 13
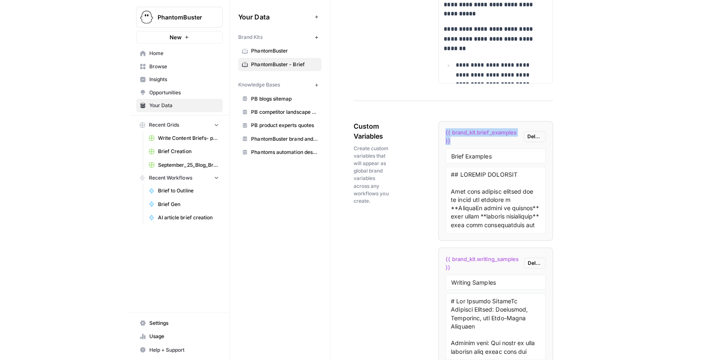
scroll to position [1444, 0]
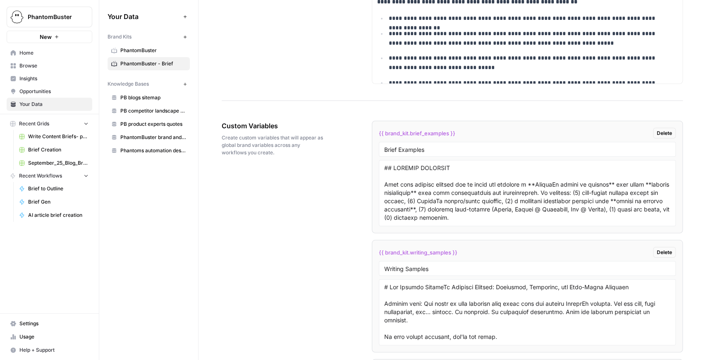
click at [49, 22] on button "PhantomBuster" at bounding box center [50, 17] width 86 height 21
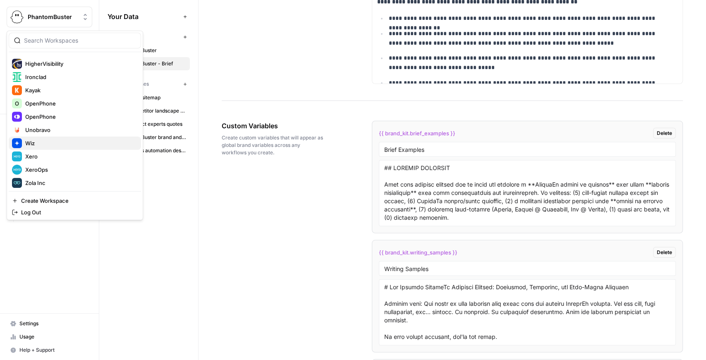
scroll to position [159, 0]
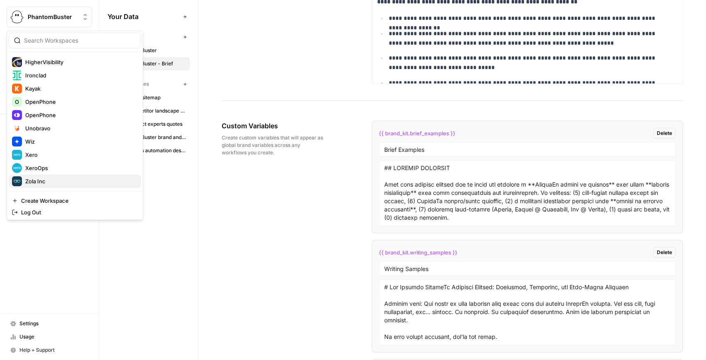
click at [55, 179] on span "Zola Inc" at bounding box center [79, 181] width 109 height 8
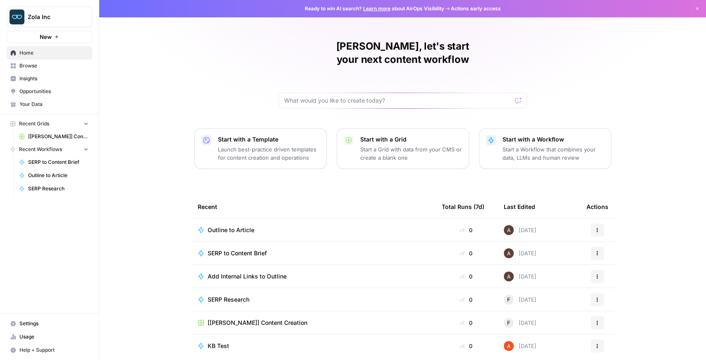
click at [53, 101] on span "Your Data" at bounding box center [53, 103] width 69 height 7
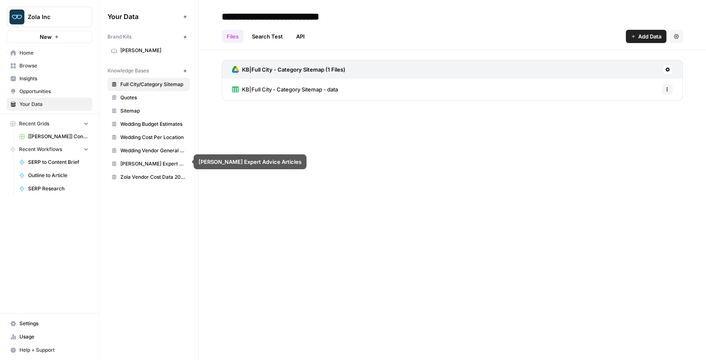
click at [163, 173] on span "Zola Vendor Cost Data 2025" at bounding box center [153, 176] width 66 height 7
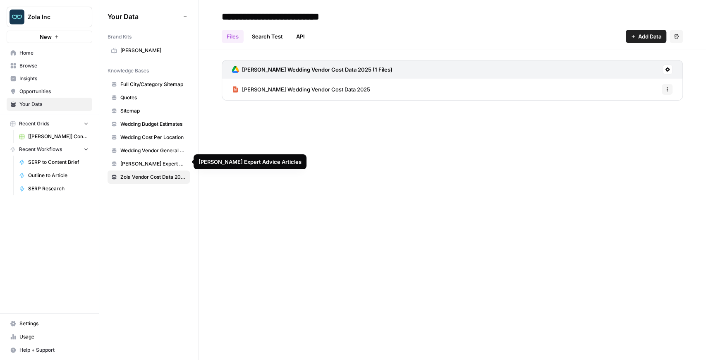
click at [165, 165] on span "[PERSON_NAME] Expert Advice Articles" at bounding box center [153, 163] width 66 height 7
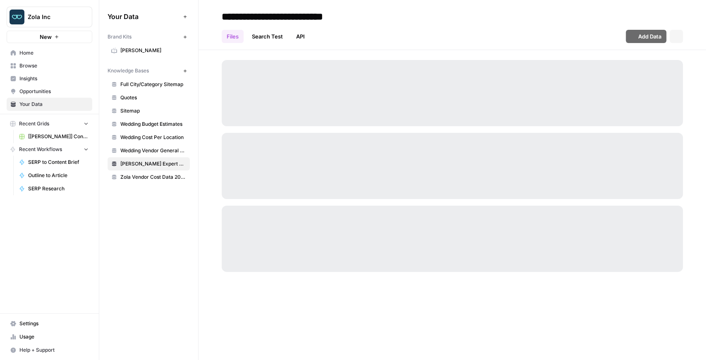
click at [166, 177] on span "Zola Vendor Cost Data 2025" at bounding box center [153, 176] width 66 height 7
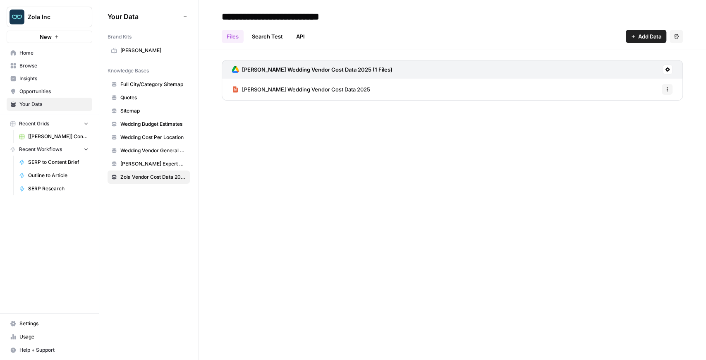
click at [280, 89] on span "Zola Wedding Vendor Cost Data 2025" at bounding box center [306, 89] width 128 height 8
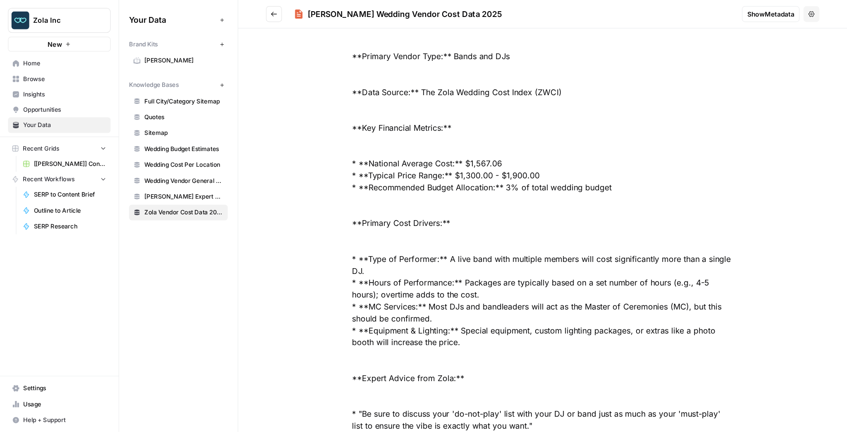
scroll to position [964, 0]
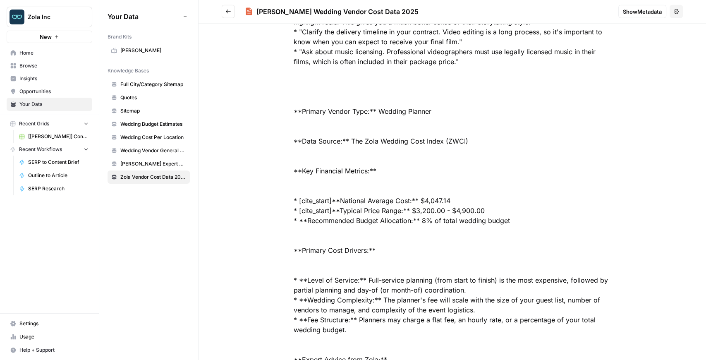
scroll to position [3587, 0]
drag, startPoint x: 306, startPoint y: 113, endPoint x: 370, endPoint y: 112, distance: 63.7
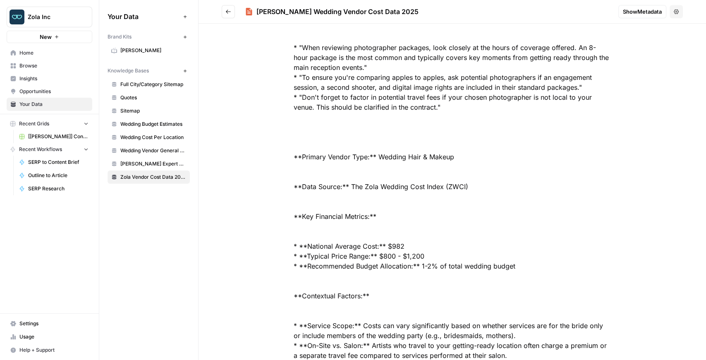
scroll to position [335, 0]
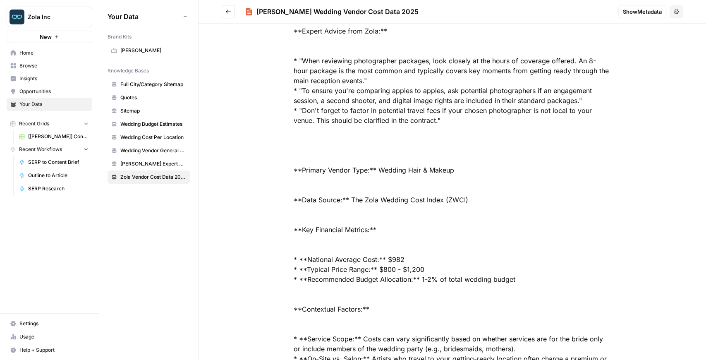
drag, startPoint x: 390, startPoint y: 169, endPoint x: 512, endPoint y: 166, distance: 121.6
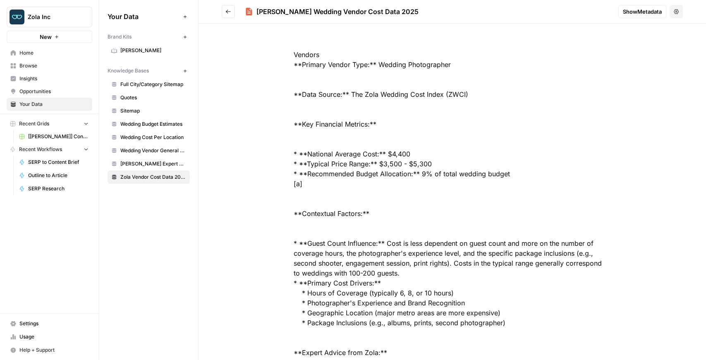
scroll to position [0, 0]
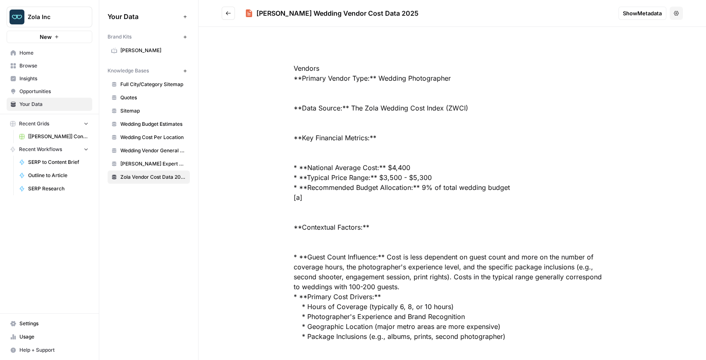
click at [142, 98] on span "Quotes" at bounding box center [153, 97] width 66 height 7
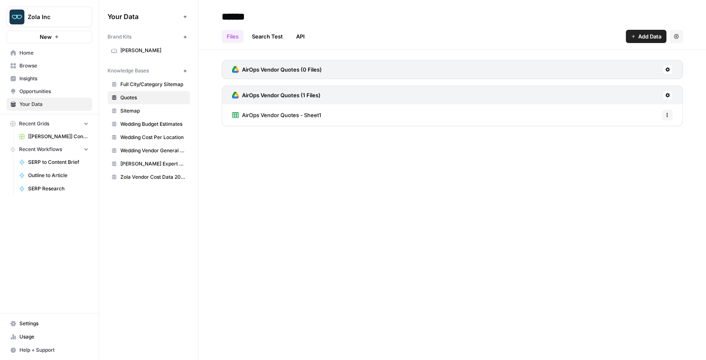
click at [320, 118] on span "AirOps Vendor Quotes - Sheet1" at bounding box center [281, 115] width 79 height 8
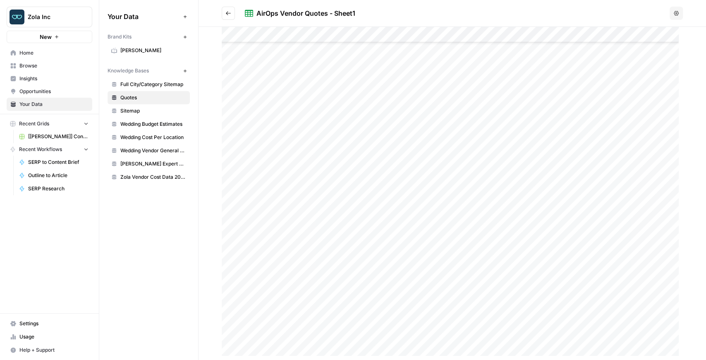
scroll to position [36, 0]
click at [162, 111] on span "Sitemap" at bounding box center [153, 110] width 66 height 7
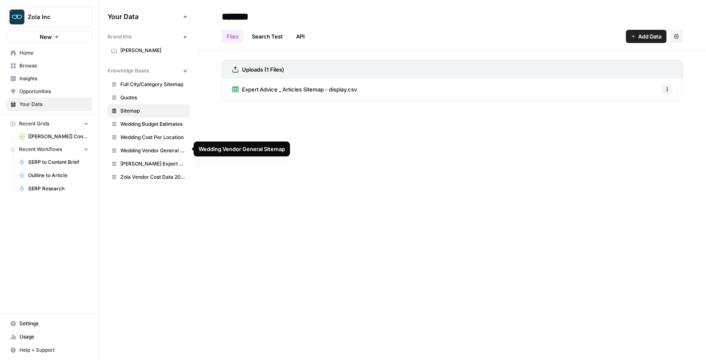
click at [179, 150] on span "Wedding Vendor General Sitemap" at bounding box center [153, 150] width 66 height 7
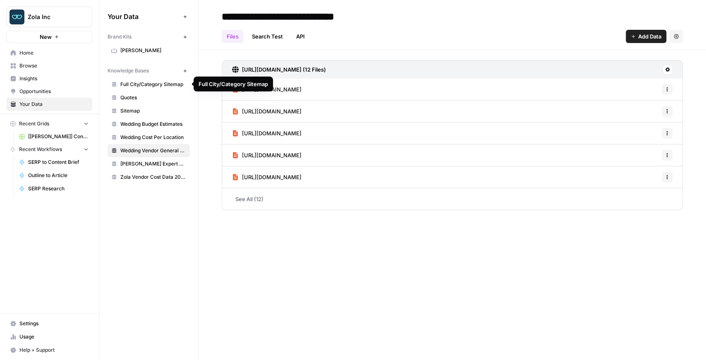
click at [168, 88] on link "Full City/Category Sitemap" at bounding box center [148, 84] width 82 height 13
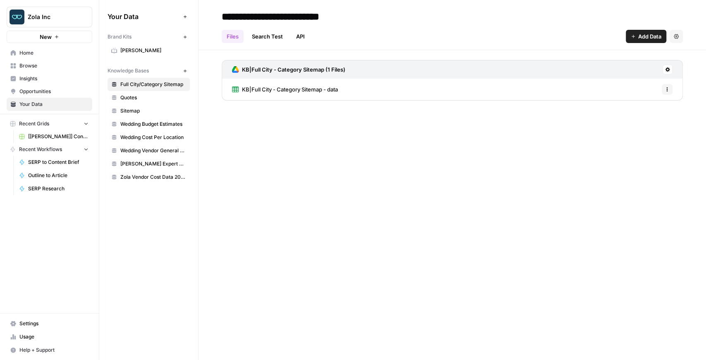
click at [310, 91] on span "KB|Full City - Category Sitemap - data" at bounding box center [290, 89] width 96 height 8
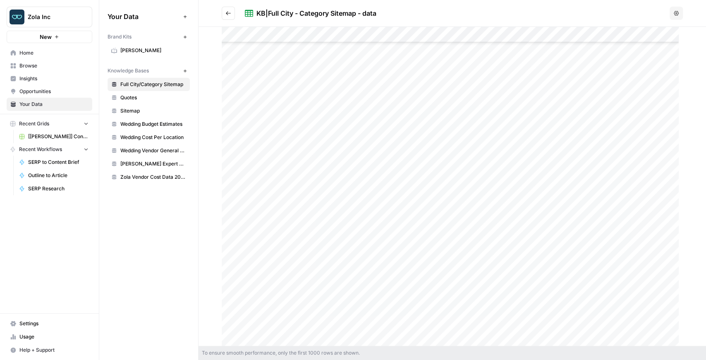
scroll to position [12126, 0]
click at [502, 247] on div at bounding box center [452, 186] width 461 height 319
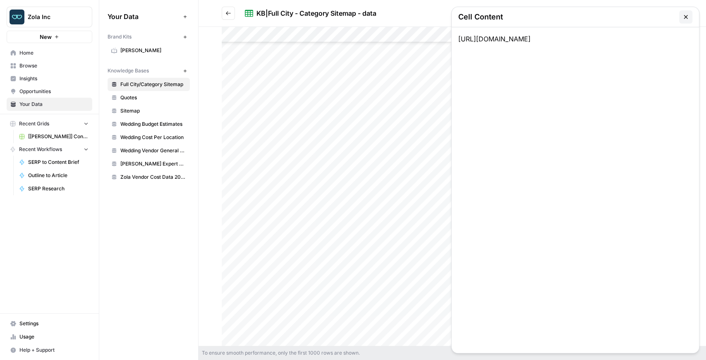
click at [682, 18] on icon "button" at bounding box center [685, 17] width 7 height 7
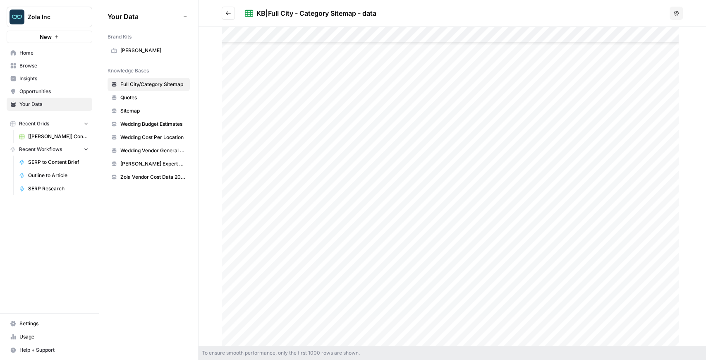
scroll to position [0, 0]
click at [65, 137] on span "[[PERSON_NAME]] Content Creation" at bounding box center [58, 136] width 60 height 7
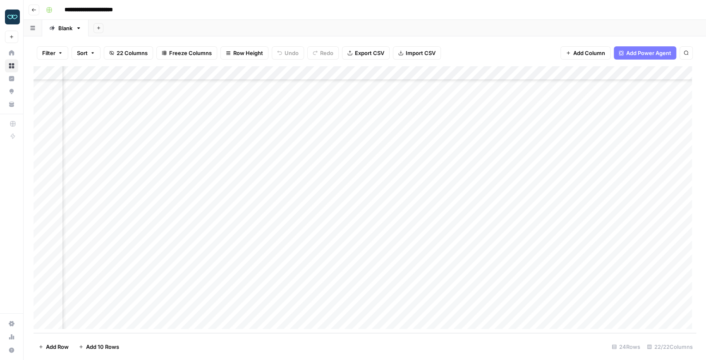
scroll to position [102, 766]
click at [553, 44] on div "Filter Sort 22 Columns Freeze Columns Row Height Undo Redo Export CSV Import CS…" at bounding box center [364, 53] width 662 height 26
click at [403, 86] on div "Add Column" at bounding box center [364, 199] width 662 height 267
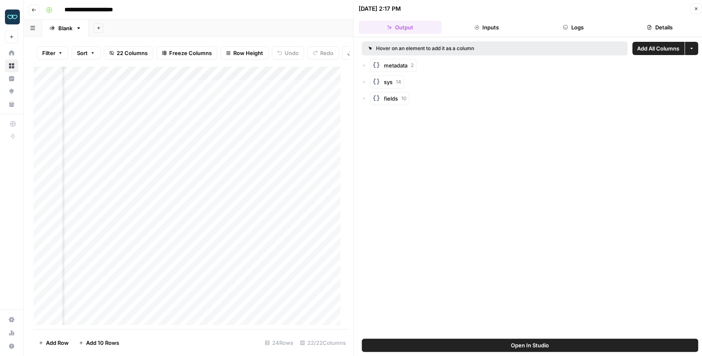
click at [693, 8] on icon "button" at bounding box center [695, 8] width 5 height 5
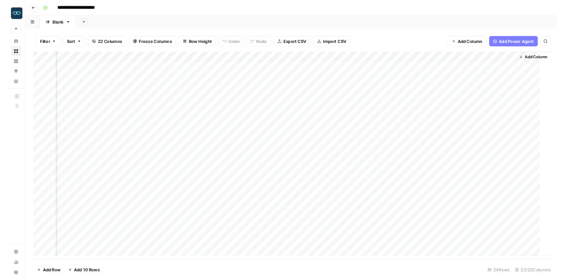
scroll to position [0, 1137]
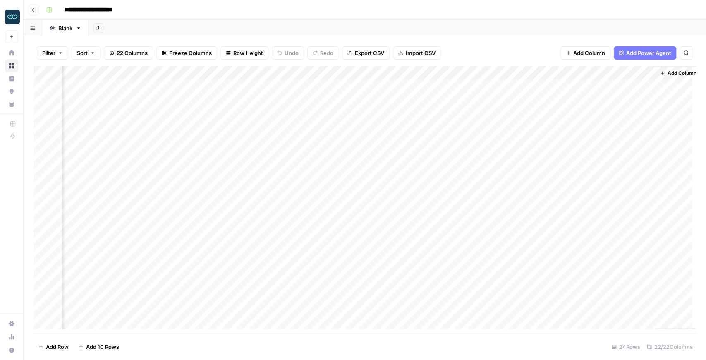
click at [413, 73] on div "Add Column" at bounding box center [364, 199] width 662 height 267
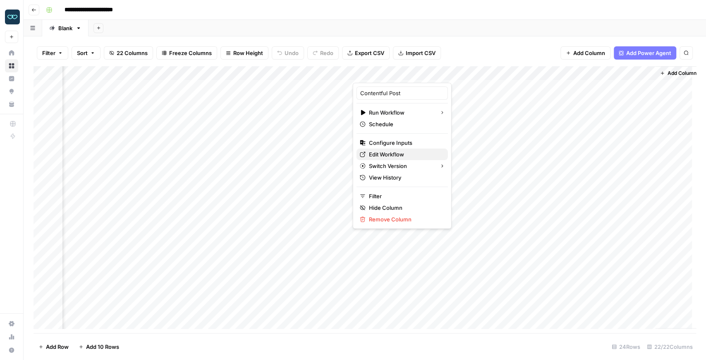
click at [401, 152] on span "Edit Workflow" at bounding box center [405, 154] width 72 height 8
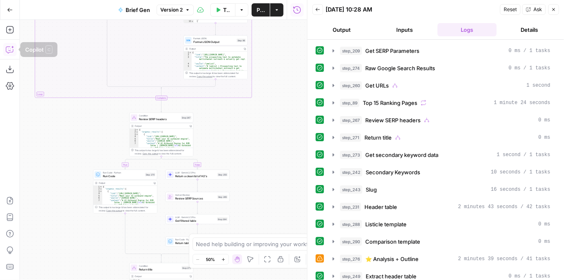
click at [11, 54] on button "Copilot" at bounding box center [9, 49] width 13 height 13
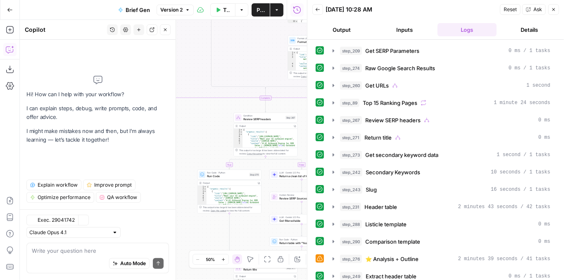
click at [93, 248] on textarea at bounding box center [98, 251] width 132 height 8
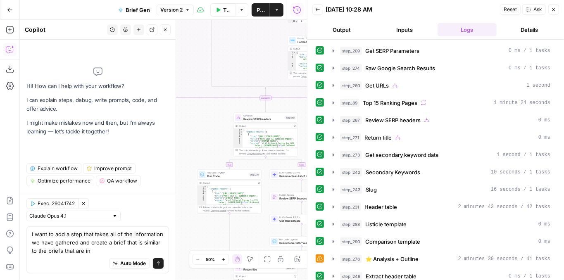
type textarea "I want to add a step that takes all of the information we have gathered and cre…"
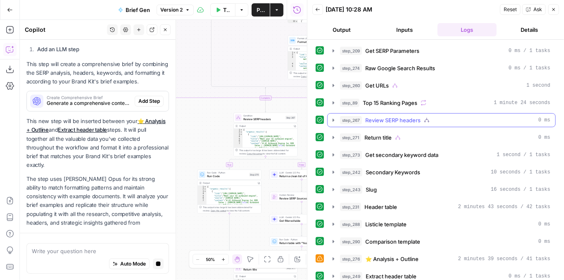
scroll to position [264, 0]
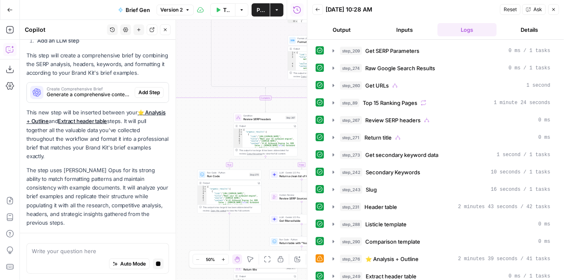
drag, startPoint x: 557, startPoint y: 11, endPoint x: 541, endPoint y: 30, distance: 24.7
click at [557, 11] on button "Close" at bounding box center [554, 9] width 11 height 11
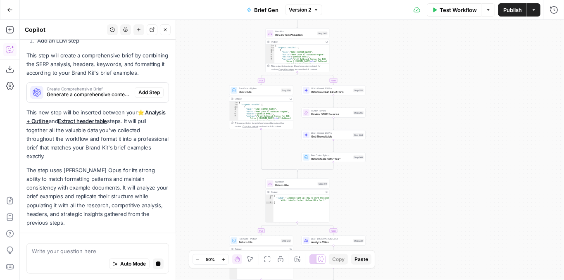
drag, startPoint x: 389, startPoint y: 157, endPoint x: 439, endPoint y: 32, distance: 134.7
click at [439, 29] on div "true false false true false true false true false true Workflow Set Inputs Inpu…" at bounding box center [292, 150] width 544 height 260
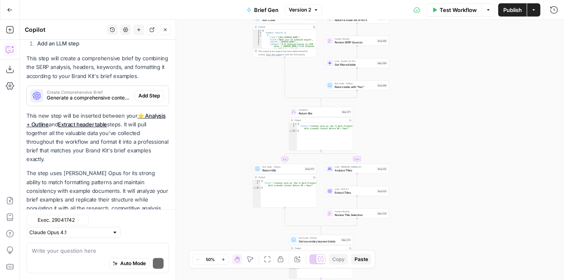
scroll to position [303, 0]
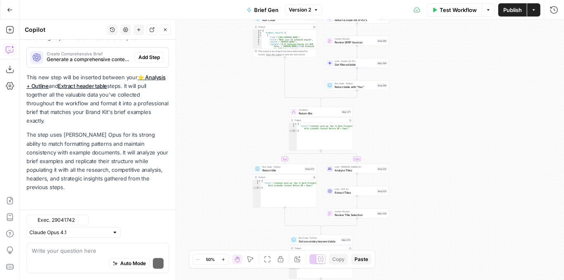
drag, startPoint x: 425, startPoint y: 135, endPoint x: 437, endPoint y: 68, distance: 68.6
click at [437, 68] on div "true false false true false true false true false true Workflow Set Inputs Inpu…" at bounding box center [292, 150] width 544 height 260
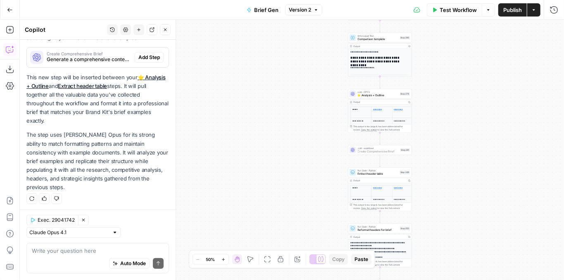
click at [147, 61] on span "Add Step" at bounding box center [148, 57] width 21 height 7
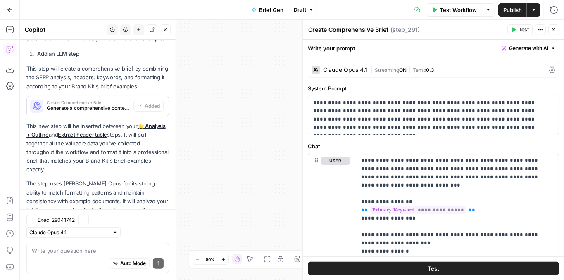
scroll to position [316, 0]
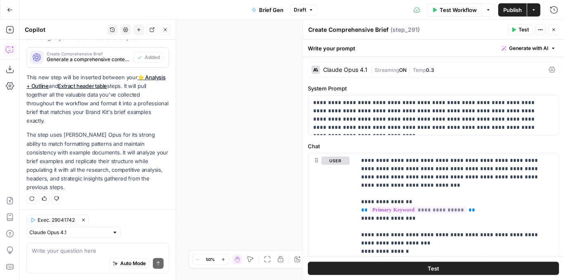
click at [417, 269] on button "Test" at bounding box center [433, 268] width 251 height 13
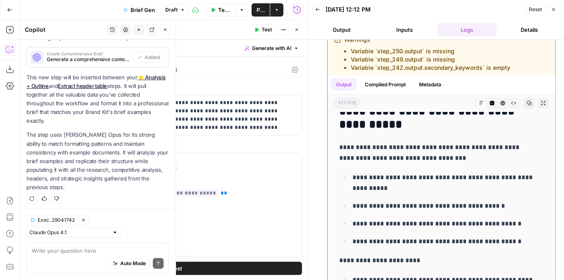
scroll to position [523, 0]
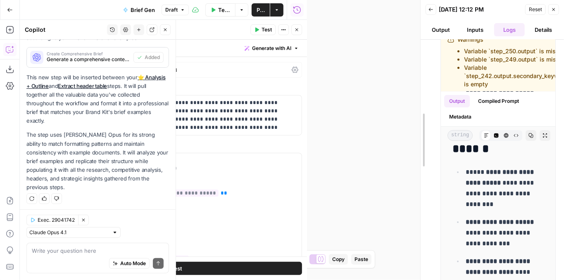
drag, startPoint x: 309, startPoint y: 129, endPoint x: 422, endPoint y: 131, distance: 113.3
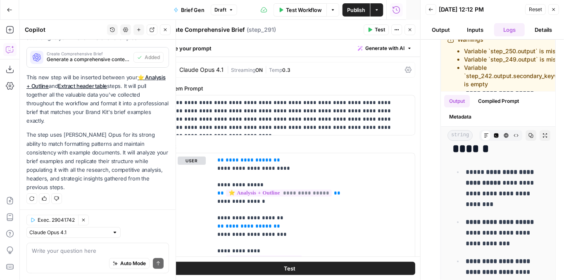
scroll to position [2310, 0]
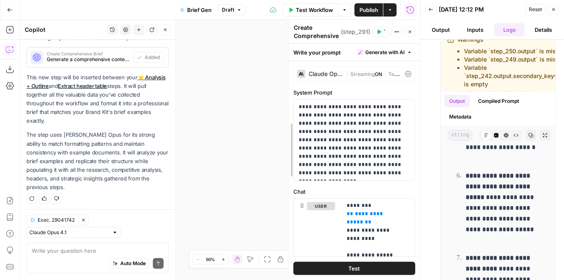
drag, startPoint x: 161, startPoint y: 185, endPoint x: 281, endPoint y: 178, distance: 120.5
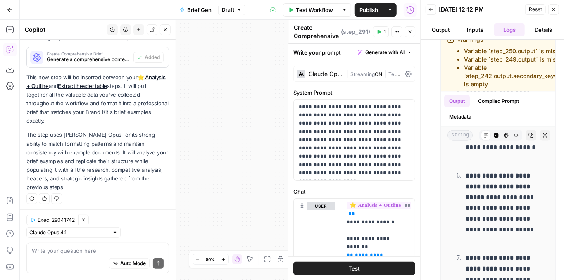
drag, startPoint x: 239, startPoint y: 175, endPoint x: 327, endPoint y: 164, distance: 89.2
click at [327, 164] on body "PhantomBuster New Home Browse Insights Opportunities Your Data Recent Grids Wri…" at bounding box center [282, 140] width 564 height 280
drag, startPoint x: 212, startPoint y: 162, endPoint x: 308, endPoint y: 157, distance: 96.0
click at [308, 157] on body "PhantomBuster New Home Browse Insights Opportunities Your Data Recent Grids Wri…" at bounding box center [282, 140] width 564 height 280
click at [162, 29] on button "Close" at bounding box center [165, 29] width 11 height 11
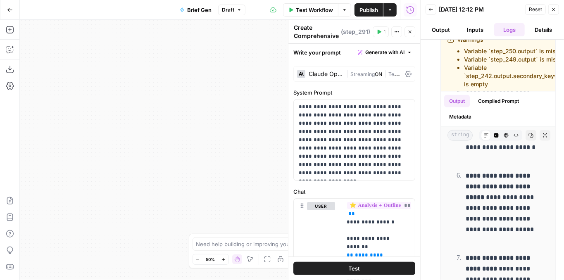
drag, startPoint x: 234, startPoint y: 106, endPoint x: 108, endPoint y: 100, distance: 125.8
click at [108, 100] on div "true false false true false true false true false true Workflow Set Inputs Inpu…" at bounding box center [220, 150] width 401 height 260
click at [411, 28] on button "Close" at bounding box center [410, 31] width 11 height 11
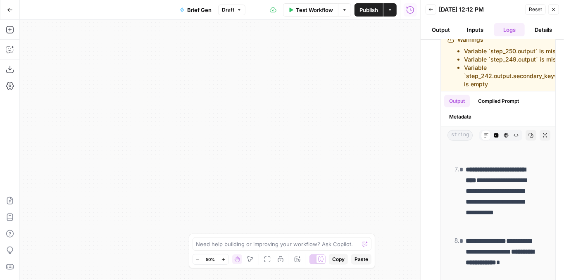
drag, startPoint x: 346, startPoint y: 143, endPoint x: 344, endPoint y: 155, distance: 12.2
click at [345, 141] on div "true false false true false true false true false true Workflow Set Inputs Inpu…" at bounding box center [220, 150] width 401 height 260
click at [419, 114] on body "PhantomBuster New Home Browse Insights Opportunities Your Data Recent Grids Wri…" at bounding box center [282, 140] width 564 height 280
click at [268, 260] on icon "button" at bounding box center [267, 259] width 7 height 7
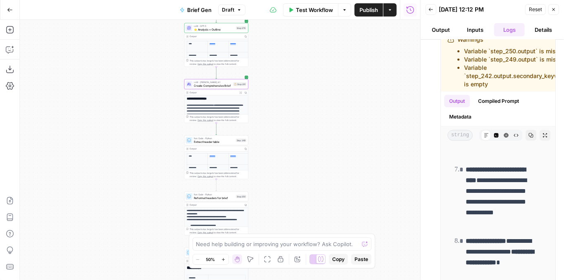
drag, startPoint x: 294, startPoint y: 113, endPoint x: 289, endPoint y: 140, distance: 26.8
click at [289, 140] on div "true false false true false true false true false true Workflow Set Inputs Inpu…" at bounding box center [220, 150] width 401 height 260
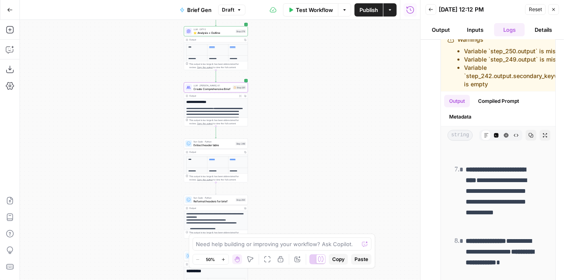
click at [202, 87] on span "Create Comprehensive Brief" at bounding box center [213, 89] width 38 height 4
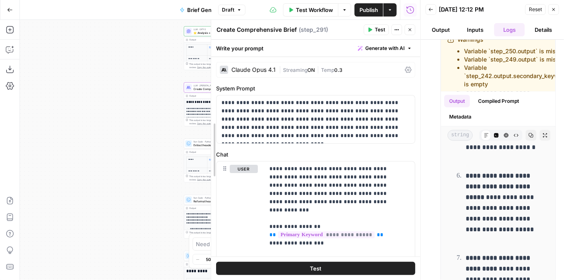
drag, startPoint x: 290, startPoint y: 132, endPoint x: 198, endPoint y: 133, distance: 91.4
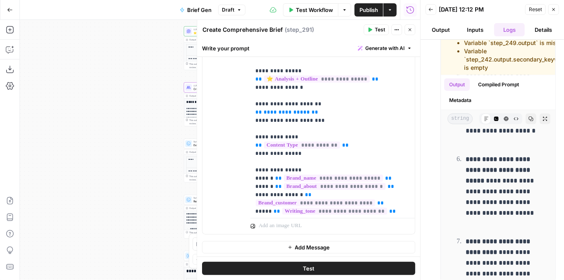
scroll to position [110, 0]
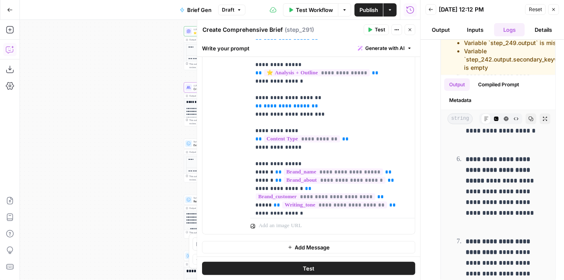
click at [7, 47] on icon "button" at bounding box center [10, 49] width 8 height 8
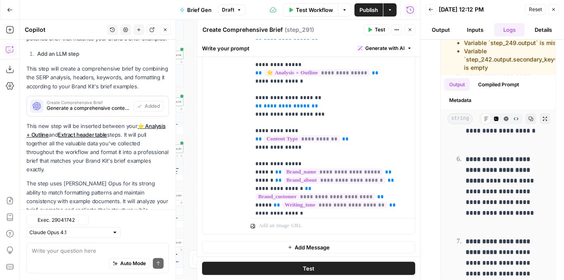
scroll to position [316, 0]
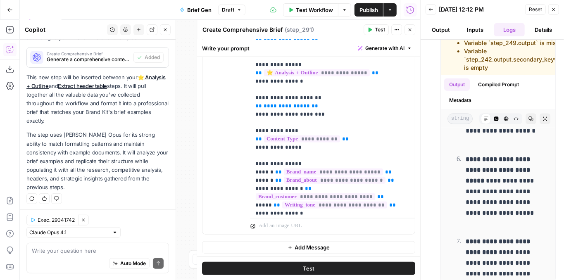
click at [72, 259] on div "Auto Mode Send" at bounding box center [98, 264] width 132 height 18
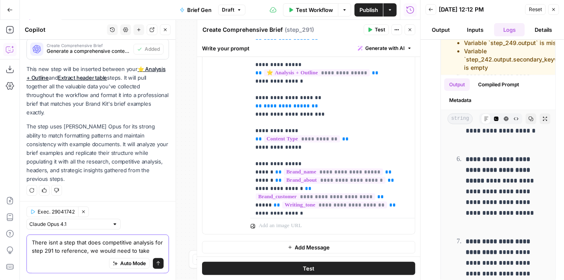
drag, startPoint x: 157, startPoint y: 250, endPoint x: 122, endPoint y: 249, distance: 34.7
click at [122, 249] on textarea "There isnt a step that does competitive analysis for step 291 to reference, we …" at bounding box center [98, 247] width 132 height 17
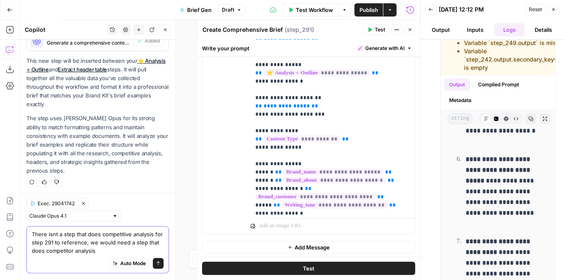
type textarea "There isnt a step that does competitive analysis for step 291 to reference, we …"
click at [117, 254] on textarea "There isnt a step that does competitive analysis for step 291 to reference, we …" at bounding box center [98, 242] width 132 height 25
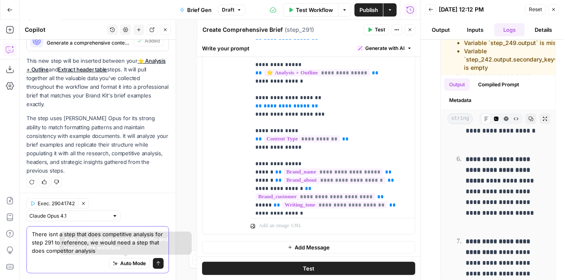
click at [156, 265] on icon "submit" at bounding box center [158, 263] width 5 height 5
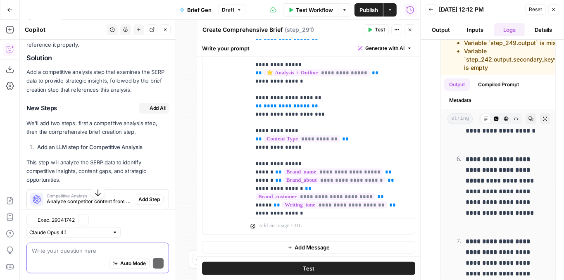
scroll to position [549, 0]
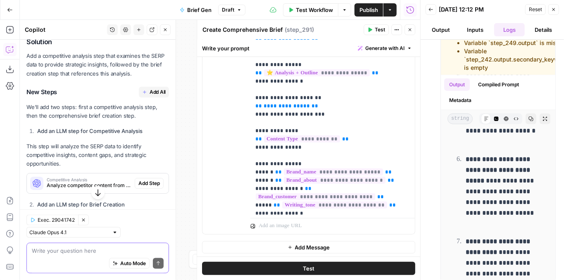
click at [143, 181] on span "Add Step" at bounding box center [148, 183] width 21 height 7
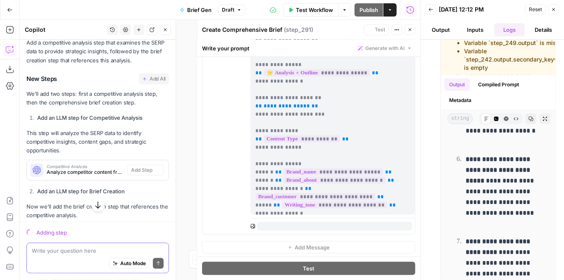
scroll to position [536, 0]
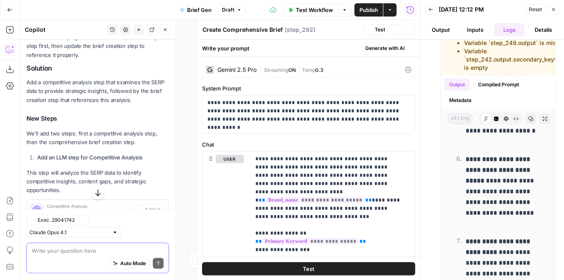
type textarea "Competitive Analysis"
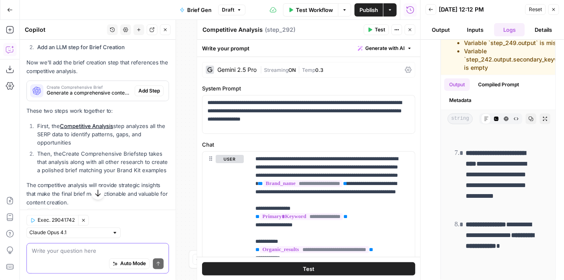
scroll to position [742, 0]
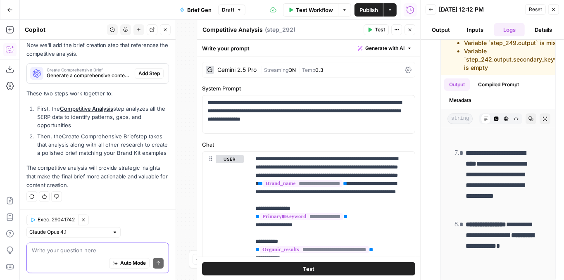
click at [376, 26] on span "Test" at bounding box center [380, 29] width 10 height 7
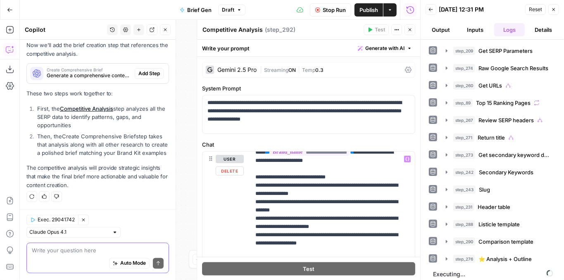
scroll to position [248, 0]
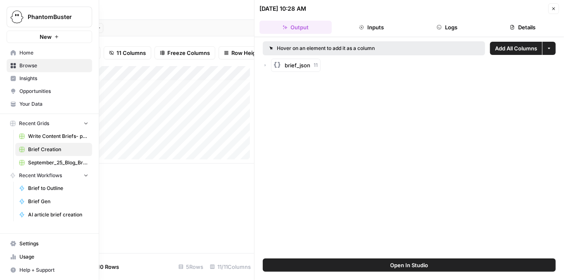
click at [14, 101] on icon at bounding box center [13, 104] width 6 height 6
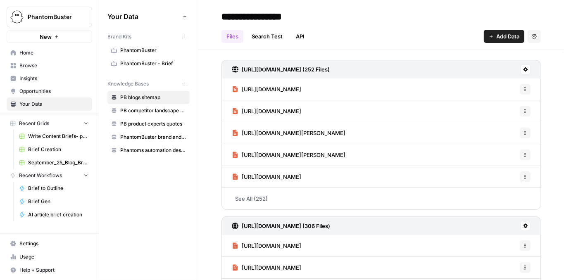
click at [166, 62] on span "PhantomBuster - Brief" at bounding box center [153, 63] width 66 height 7
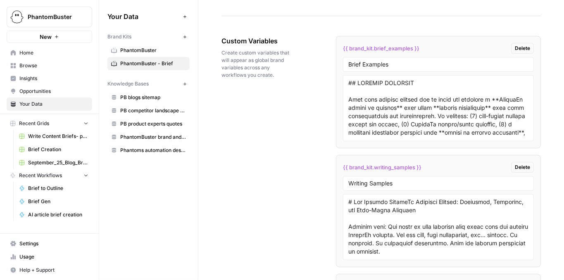
scroll to position [1591, 0]
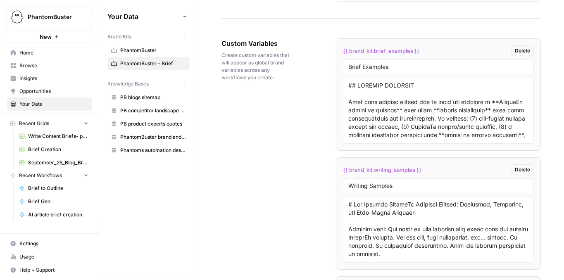
drag, startPoint x: 425, startPoint y: 44, endPoint x: 332, endPoint y: 41, distance: 92.2
click at [332, 41] on div "Custom Variables Create custom variables that will appear as global brand varia…" at bounding box center [382, 223] width 320 height 403
copy span "{{ brand_kit.brief_examples }}"
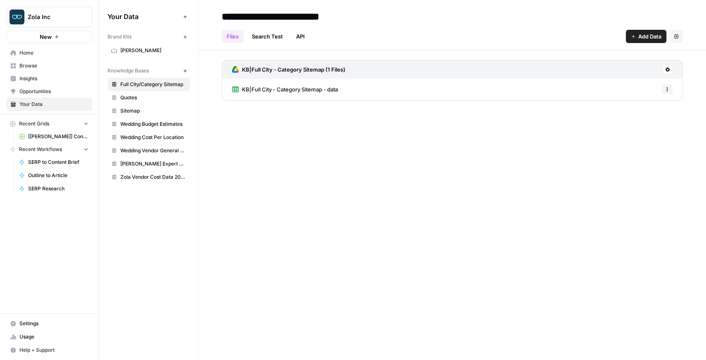
click at [152, 98] on span "Quotes" at bounding box center [153, 97] width 66 height 7
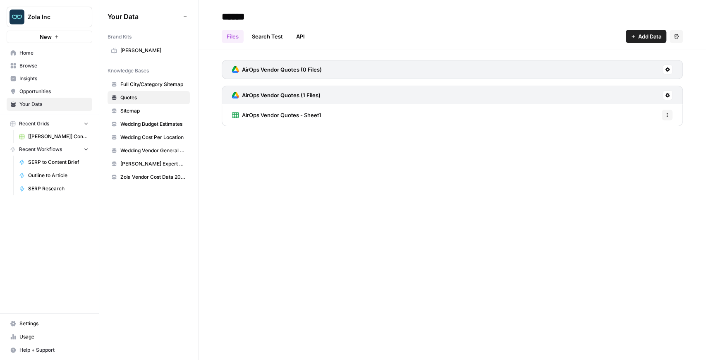
click at [273, 112] on span "AirOps Vendor Quotes - Sheet1" at bounding box center [281, 115] width 79 height 8
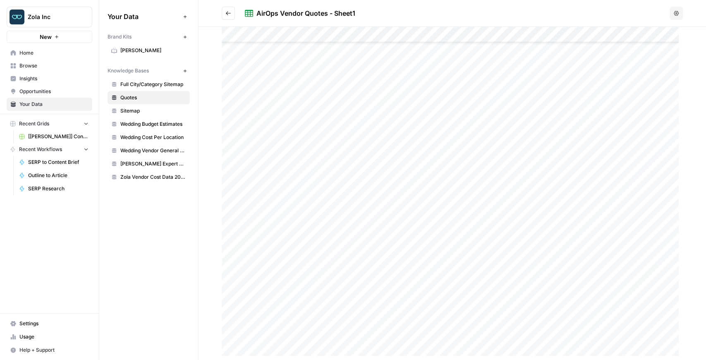
scroll to position [37, 0]
click at [72, 141] on link "[[PERSON_NAME]] Content Creation" at bounding box center [53, 136] width 77 height 13
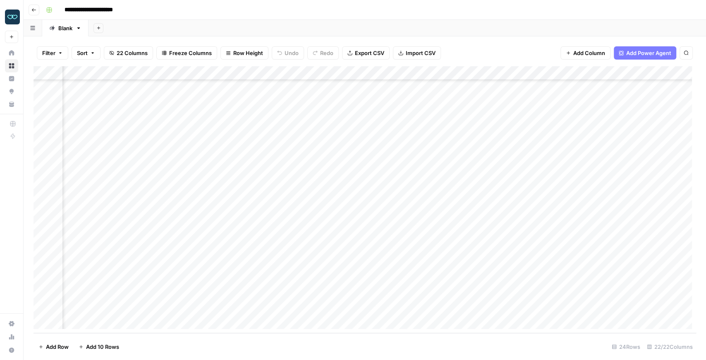
scroll to position [102, 196]
click at [193, 74] on div "Add Column" at bounding box center [364, 199] width 662 height 267
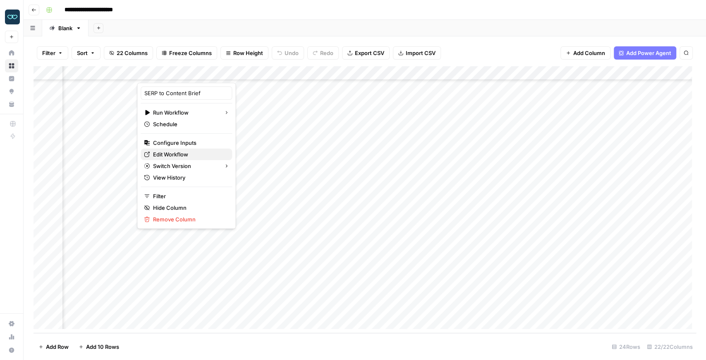
click at [188, 155] on span "Edit Workflow" at bounding box center [189, 154] width 72 height 8
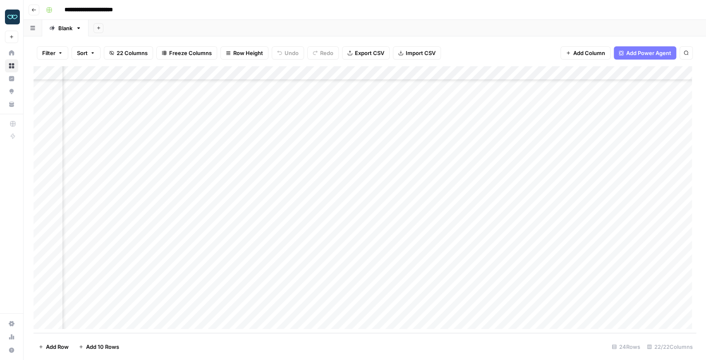
scroll to position [102, 714]
click at [317, 73] on div "Add Column" at bounding box center [364, 199] width 662 height 267
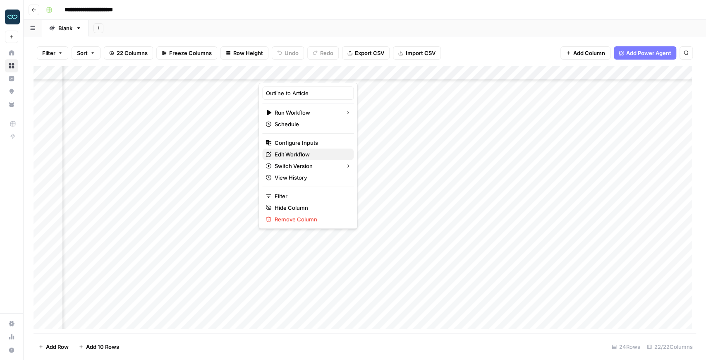
click at [308, 151] on span "Edit Workflow" at bounding box center [310, 154] width 72 height 8
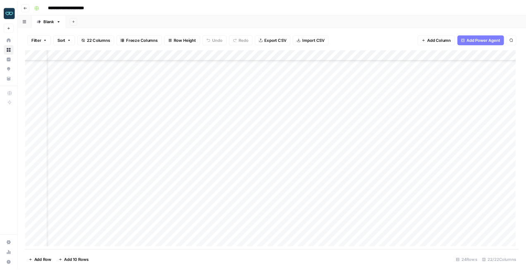
scroll to position [102, 0]
click at [97, 279] on div "Add Column" at bounding box center [364, 199] width 662 height 267
click at [40, 279] on div "Add Column" at bounding box center [364, 199] width 662 height 267
click at [41, 279] on div "Add Column" at bounding box center [364, 199] width 662 height 267
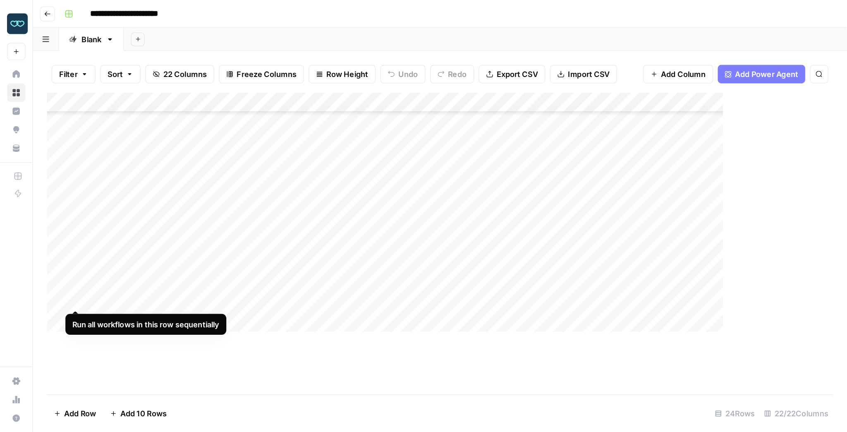
scroll to position [31, 0]
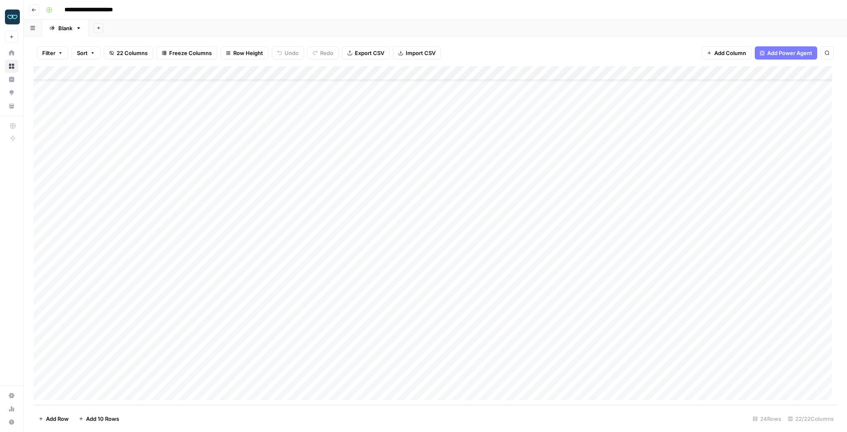
click at [93, 350] on div "Add Column" at bounding box center [434, 235] width 803 height 339
click at [97, 349] on div "Add Column" at bounding box center [434, 235] width 803 height 339
type textarea "**********"
click at [53, 351] on div "Add Column" at bounding box center [434, 235] width 803 height 339
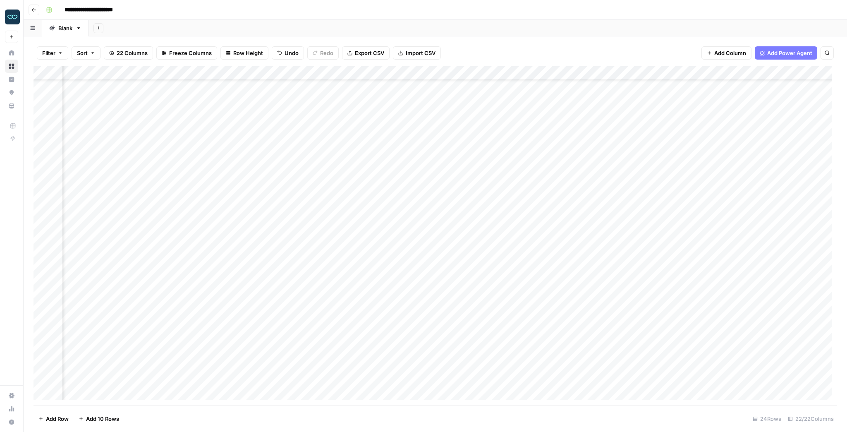
click at [685, 352] on div "Add Column" at bounding box center [434, 235] width 803 height 339
click at [112, 351] on div "Add Column" at bounding box center [434, 235] width 803 height 339
drag, startPoint x: 142, startPoint y: 354, endPoint x: 34, endPoint y: 341, distance: 109.1
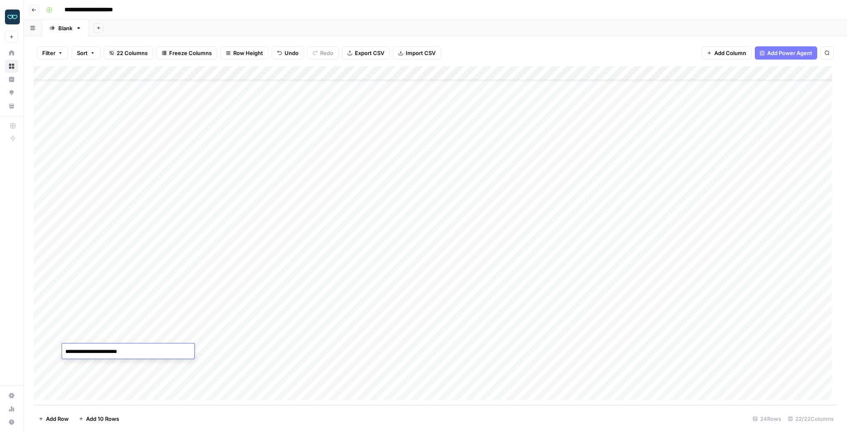
click at [36, 340] on body "**********" at bounding box center [423, 216] width 847 height 432
click at [106, 296] on div "Add Column" at bounding box center [434, 235] width 803 height 339
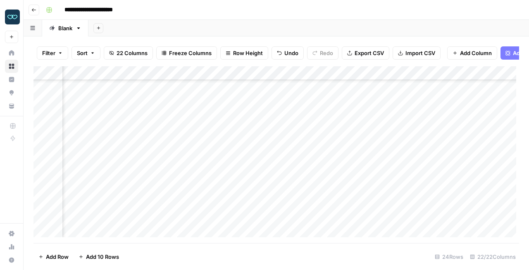
scroll to position [99, 756]
click at [272, 174] on div "Add Column" at bounding box center [276, 153] width 486 height 174
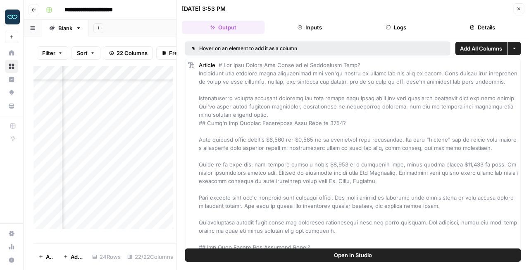
click at [327, 32] on button "Inputs" at bounding box center [309, 27] width 83 height 13
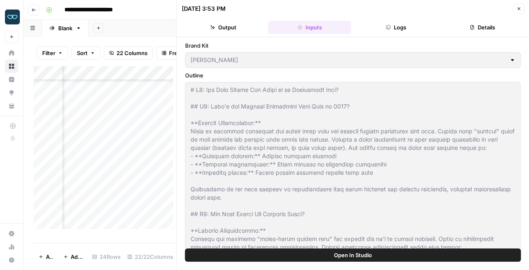
click at [393, 30] on button "Logs" at bounding box center [396, 27] width 83 height 13
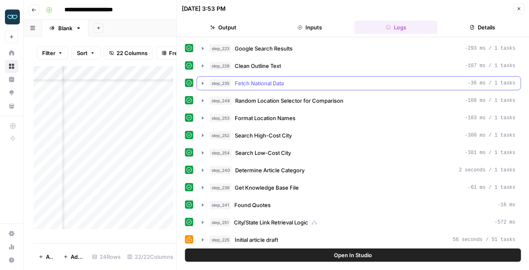
click at [202, 82] on icon "button" at bounding box center [203, 82] width 2 height 3
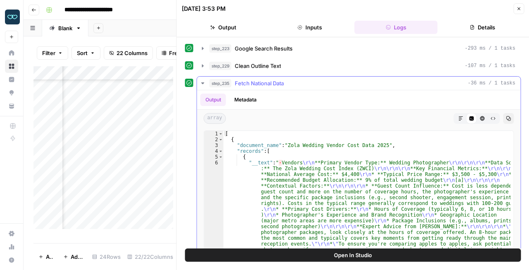
click at [202, 82] on icon "button" at bounding box center [203, 83] width 7 height 7
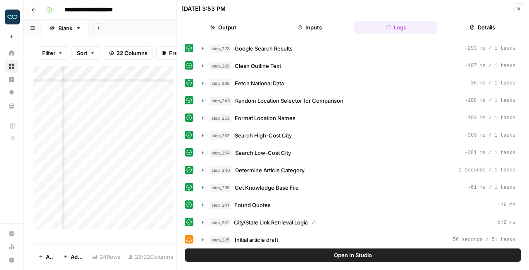
click at [352, 257] on span "Open In Studio" at bounding box center [353, 255] width 38 height 8
click at [516, 10] on button "Close" at bounding box center [518, 8] width 11 height 11
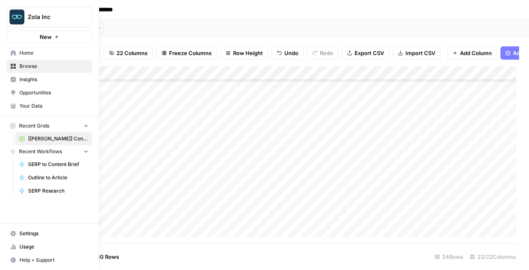
click at [22, 79] on span "Insights" at bounding box center [53, 79] width 69 height 7
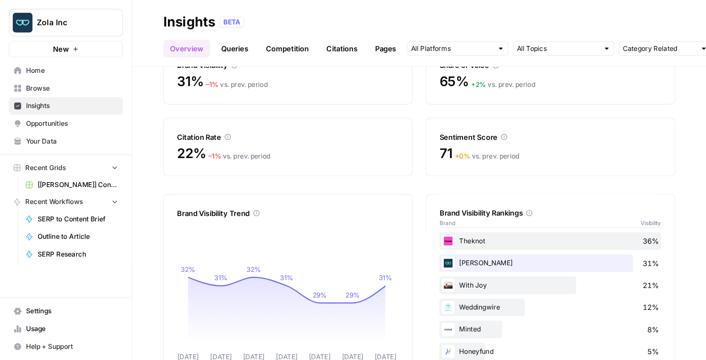
scroll to position [75, 0]
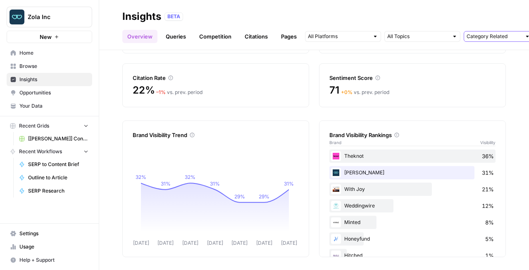
click at [478, 38] on input "text" at bounding box center [494, 36] width 55 height 8
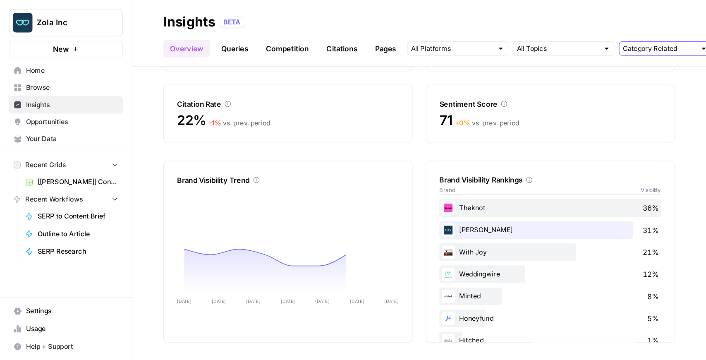
scroll to position [0, 0]
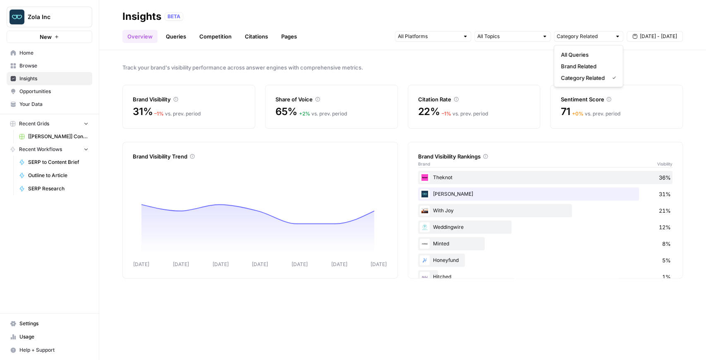
type input "Category Related"
click at [489, 53] on div "Track your brand's visibility performance across answer engines with comprehens…" at bounding box center [402, 205] width 606 height 310
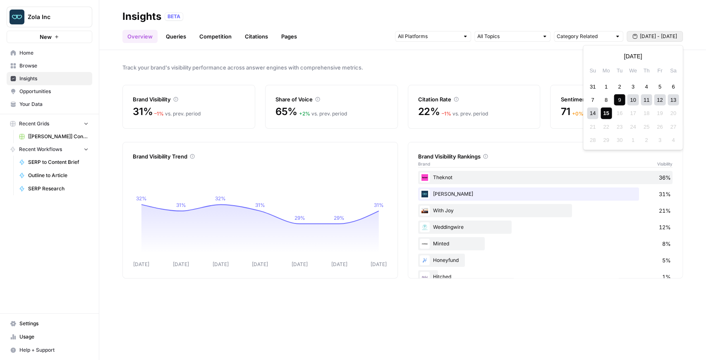
click at [661, 35] on span "[DATE] - [DATE]" at bounding box center [658, 36] width 37 height 7
click at [186, 37] on link "Queries" at bounding box center [176, 36] width 30 height 13
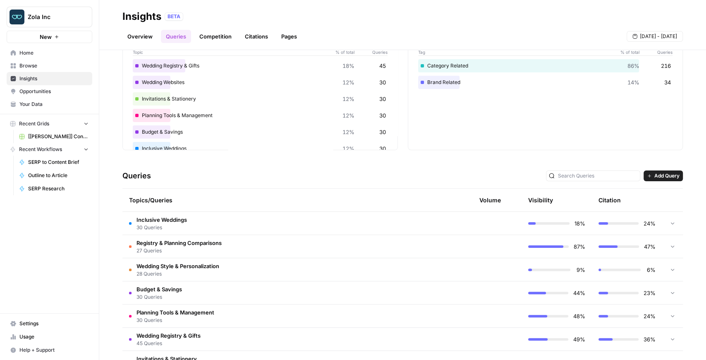
scroll to position [55, 0]
click at [669, 221] on icon at bounding box center [672, 223] width 6 height 6
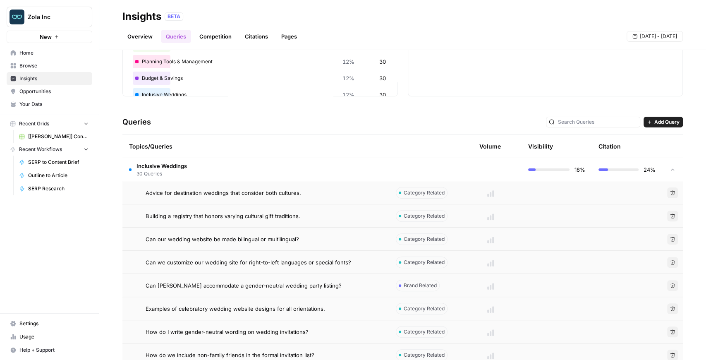
scroll to position [110, 0]
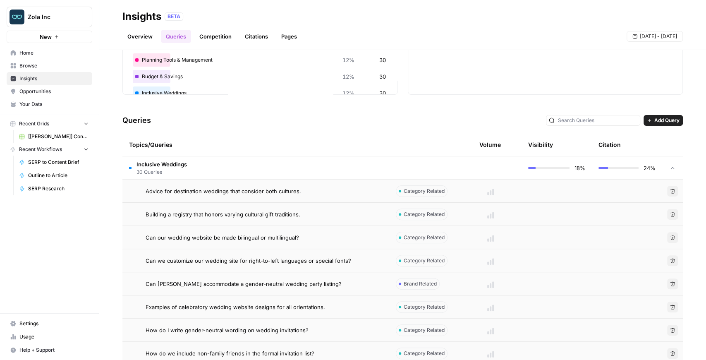
click at [240, 195] on td "Advice for destination weddings that consider both cultures." at bounding box center [255, 190] width 267 height 23
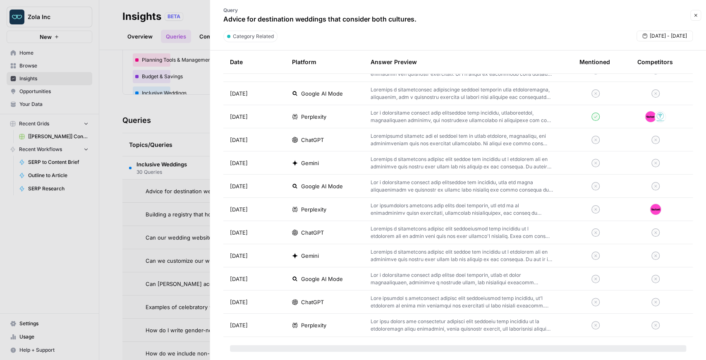
scroll to position [468, 0]
click at [693, 19] on button "Close" at bounding box center [695, 15] width 11 height 11
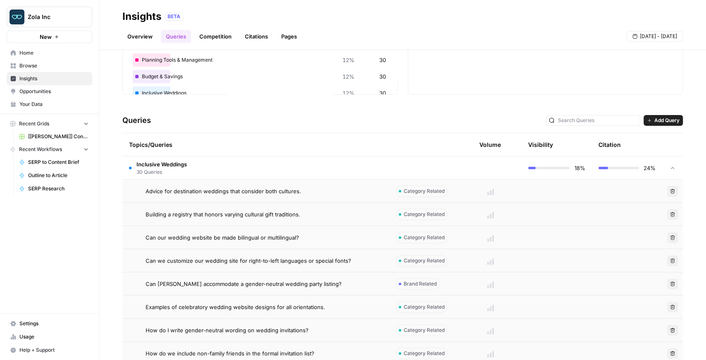
click at [207, 37] on link "Competition" at bounding box center [215, 36] width 42 height 13
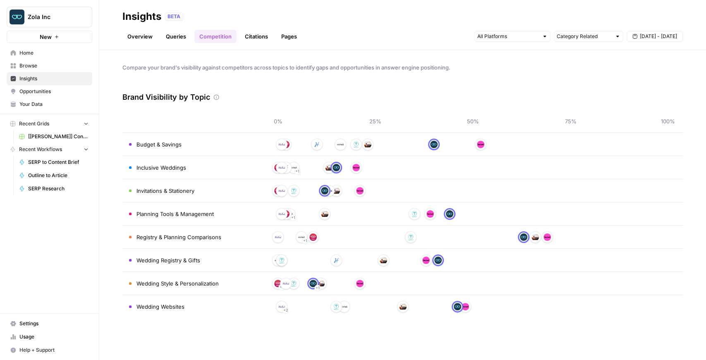
click at [248, 38] on link "Citations" at bounding box center [256, 36] width 33 height 13
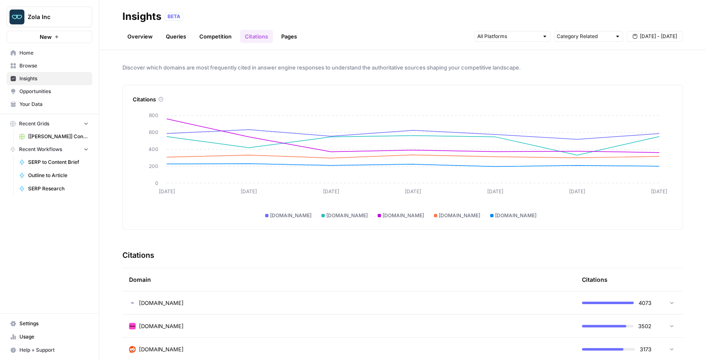
click at [670, 302] on icon at bounding box center [671, 302] width 3 height 2
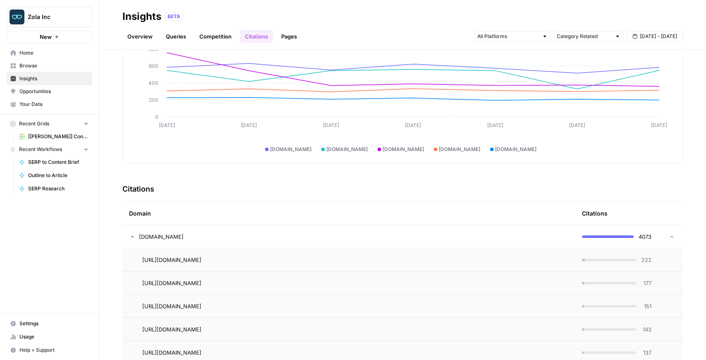
scroll to position [110, 0]
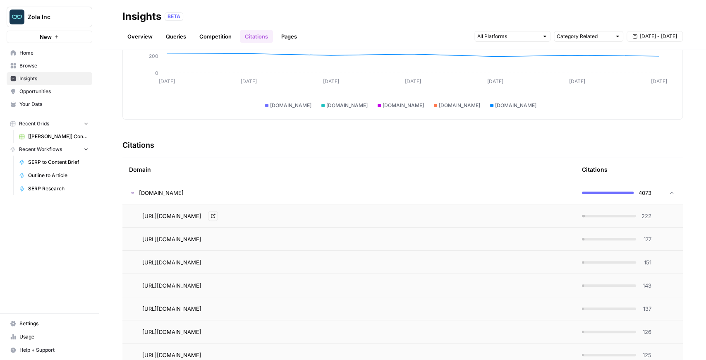
click at [201, 217] on span "[URL][DOMAIN_NAME]" at bounding box center [171, 216] width 59 height 8
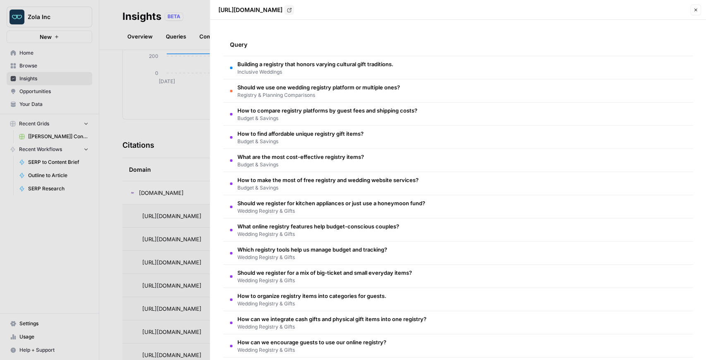
click at [691, 7] on button "Close" at bounding box center [695, 10] width 11 height 11
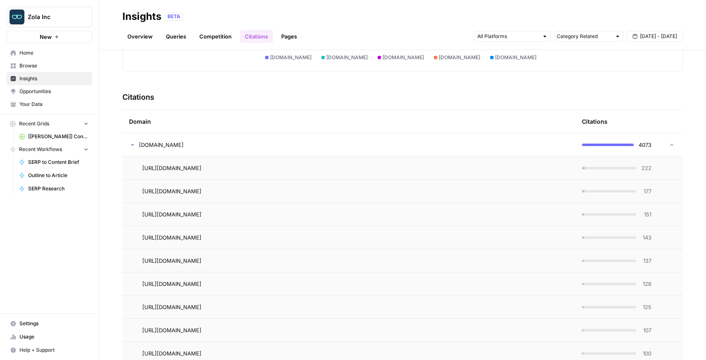
scroll to position [193, 0]
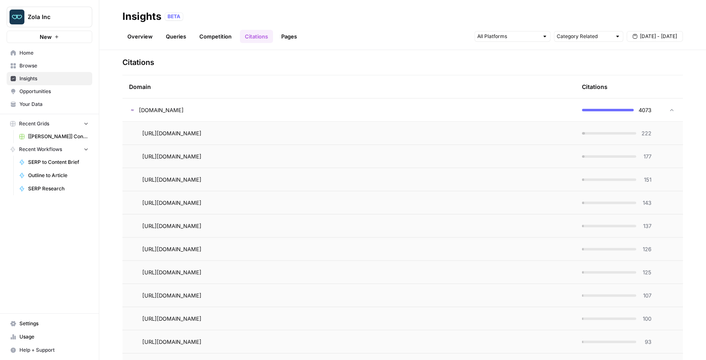
click at [664, 113] on td at bounding box center [670, 109] width 25 height 23
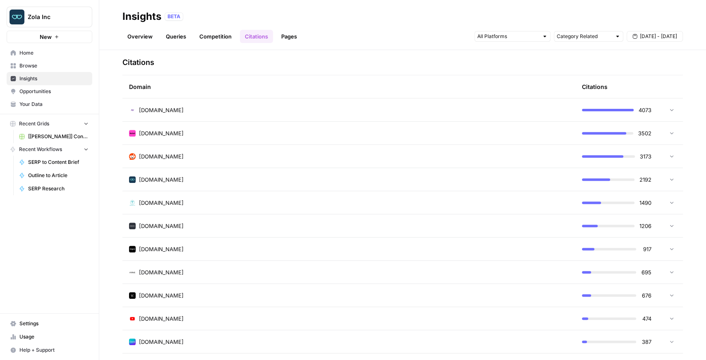
click at [289, 40] on link "Pages" at bounding box center [289, 36] width 26 height 13
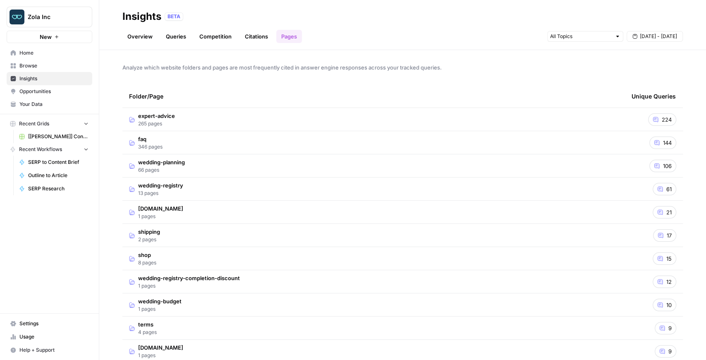
click at [169, 117] on span "expert-advice" at bounding box center [156, 116] width 37 height 8
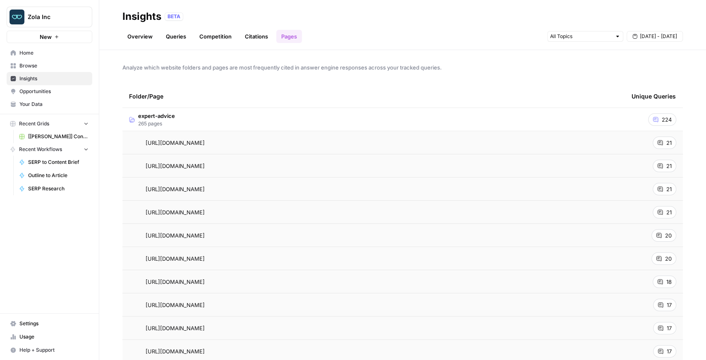
click at [661, 121] on span "224" at bounding box center [666, 119] width 10 height 8
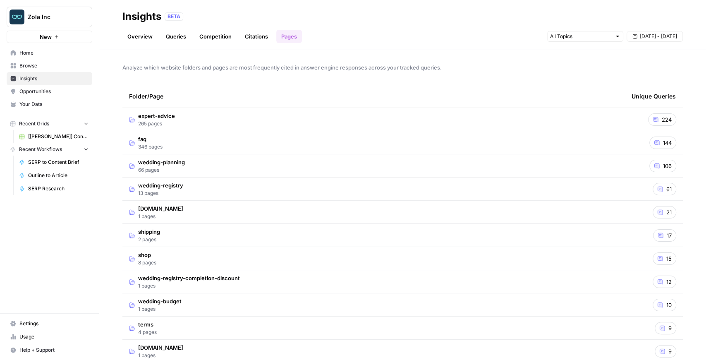
click at [661, 121] on span "224" at bounding box center [666, 119] width 10 height 8
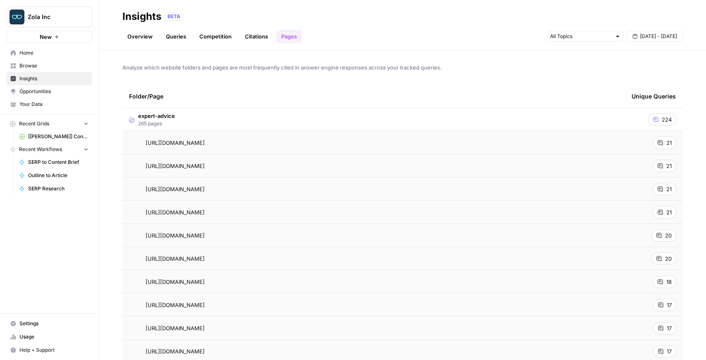
click at [666, 144] on span "21" at bounding box center [668, 142] width 5 height 8
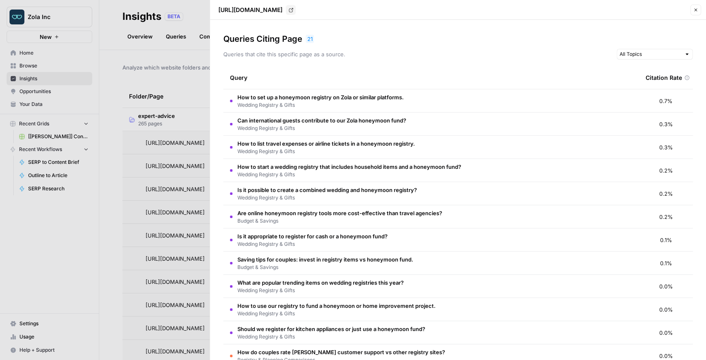
click at [693, 11] on icon "button" at bounding box center [695, 9] width 5 height 5
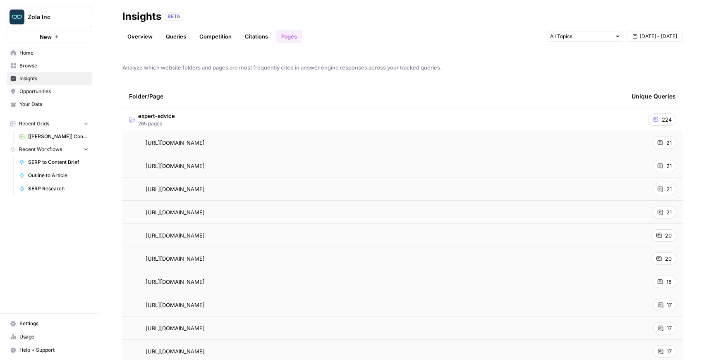
click at [666, 142] on span "21" at bounding box center [668, 142] width 5 height 8
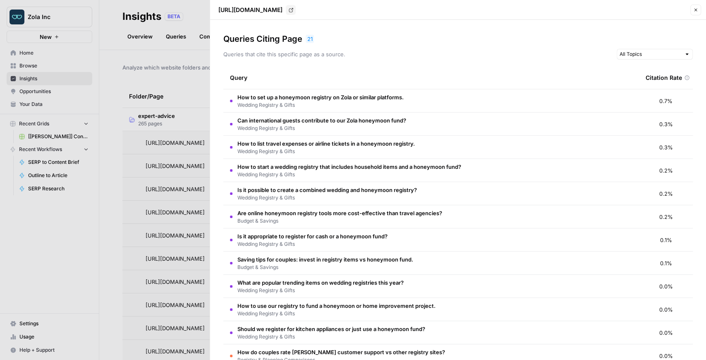
click at [662, 103] on span "0.7%" at bounding box center [665, 101] width 13 height 8
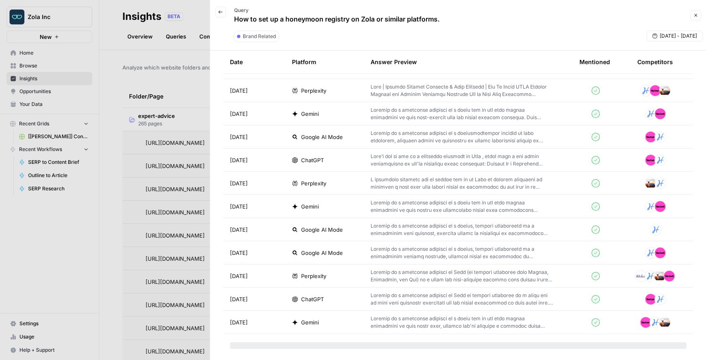
scroll to position [943, 0]
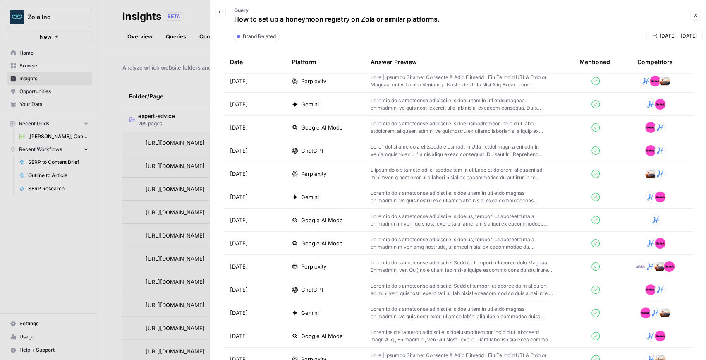
click at [695, 13] on icon "button" at bounding box center [695, 15] width 5 height 5
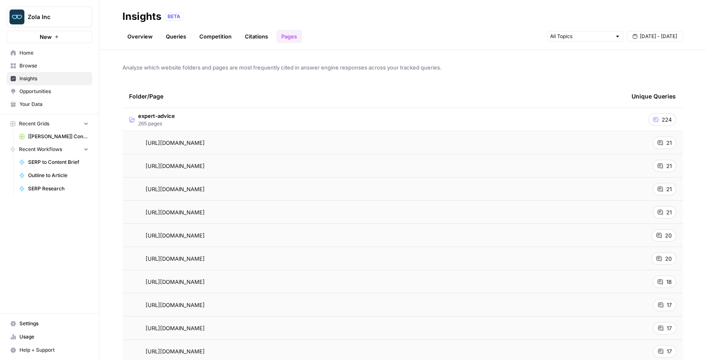
click at [351, 115] on td "expert-advice 265 pages" at bounding box center [373, 119] width 502 height 23
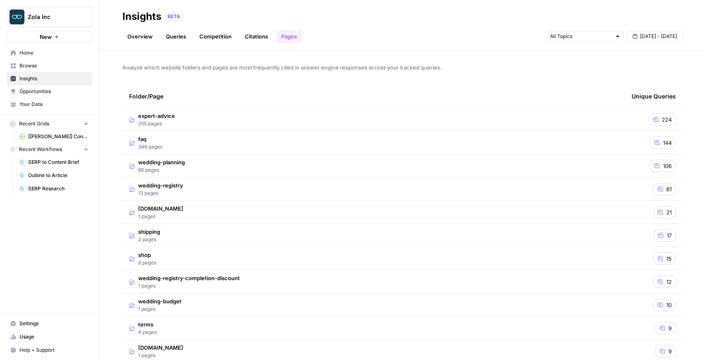
click at [270, 116] on td "expert-advice 265 pages" at bounding box center [373, 119] width 502 height 23
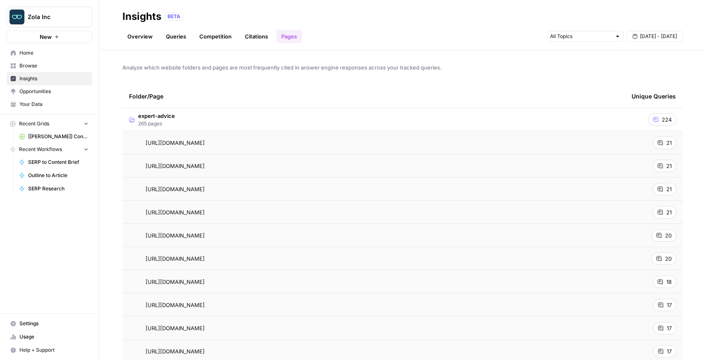
click at [270, 117] on td "expert-advice 265 pages" at bounding box center [373, 119] width 502 height 23
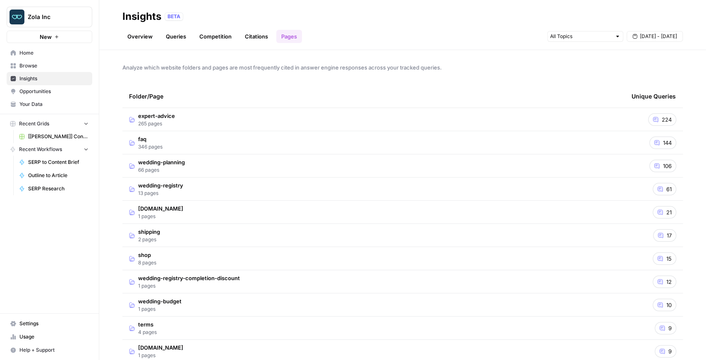
click at [229, 138] on td "faq 346 pages" at bounding box center [373, 142] width 502 height 23
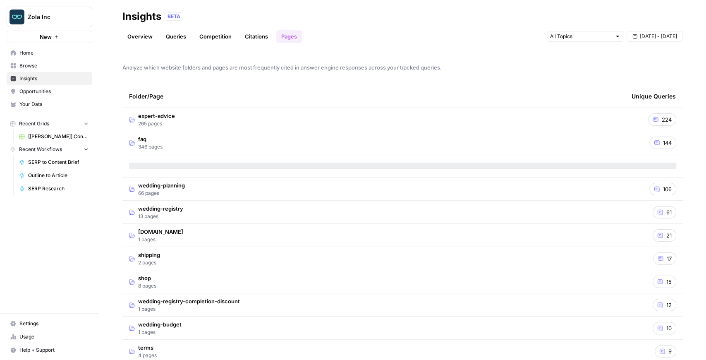
click at [229, 138] on td "faq 346 pages" at bounding box center [373, 142] width 502 height 23
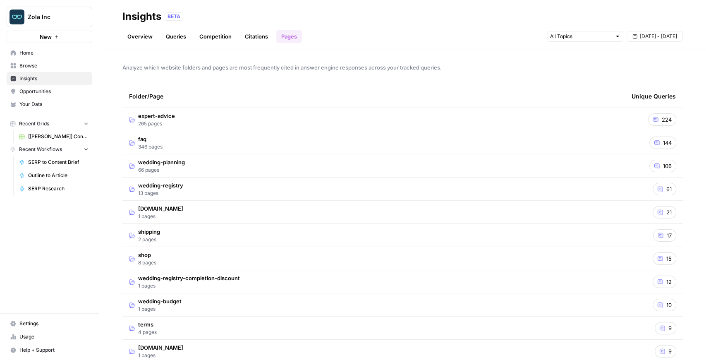
click at [67, 90] on span "Opportunities" at bounding box center [53, 91] width 69 height 7
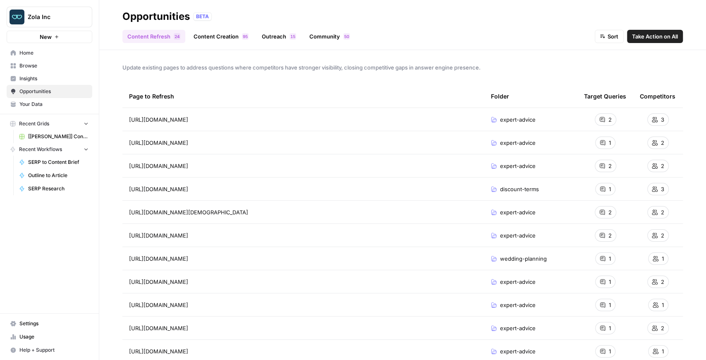
click at [602, 122] on div "2" at bounding box center [604, 119] width 21 height 12
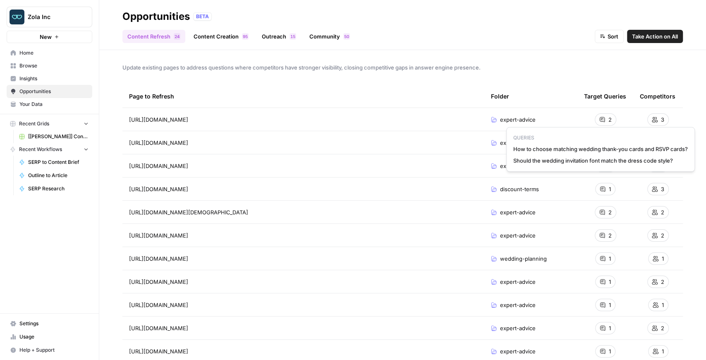
click at [579, 150] on span "How to choose matching wedding thank-you cards and RSVP cards?" at bounding box center [600, 149] width 174 height 8
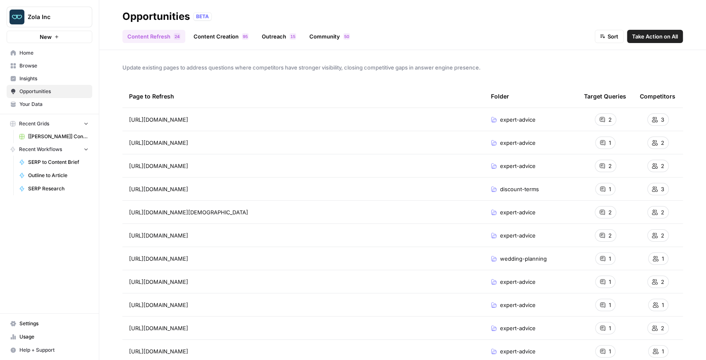
click at [599, 121] on icon at bounding box center [601, 119] width 5 height 5
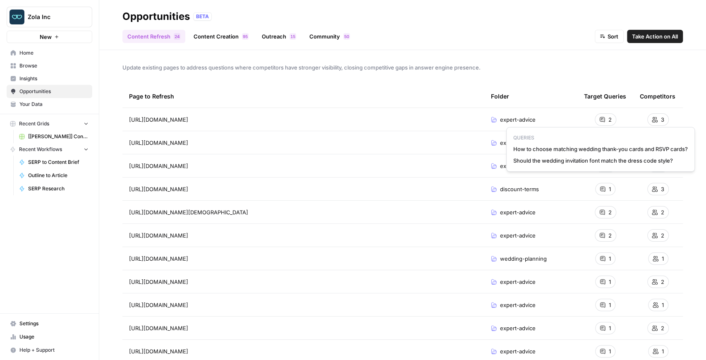
drag, startPoint x: 516, startPoint y: 149, endPoint x: 683, endPoint y: 147, distance: 167.4
click at [683, 147] on div "QUERIES How to choose matching wedding thank-you cards and RSVP cards? Should t…" at bounding box center [600, 149] width 189 height 45
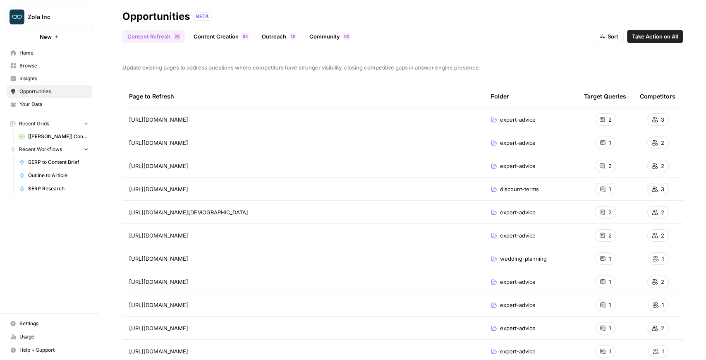
click at [247, 54] on div "Update existing pages to address questions where competitors have stronger visi…" at bounding box center [402, 205] width 606 height 310
click at [201, 39] on link "Content Creation 5 9" at bounding box center [221, 36] width 65 height 13
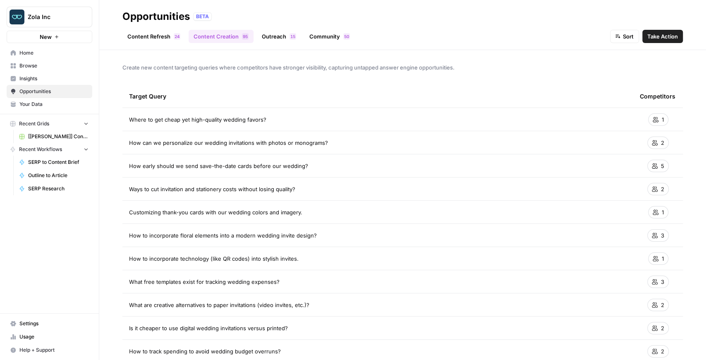
click at [285, 31] on link "Outreach 5 1" at bounding box center [279, 36] width 44 height 13
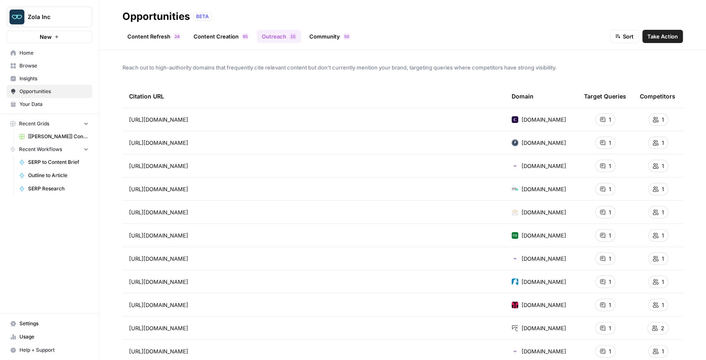
click at [235, 35] on link "Content Creation 5 9" at bounding box center [221, 36] width 65 height 13
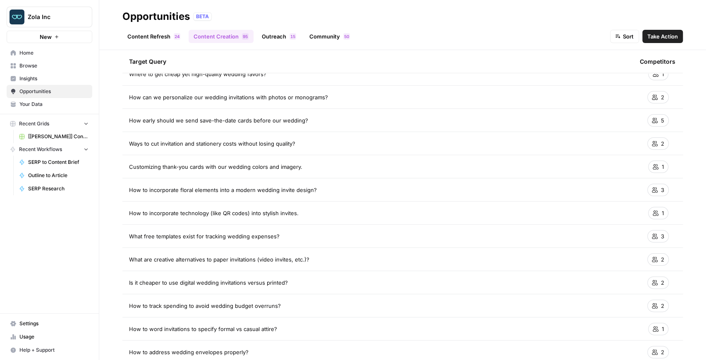
scroll to position [83, 0]
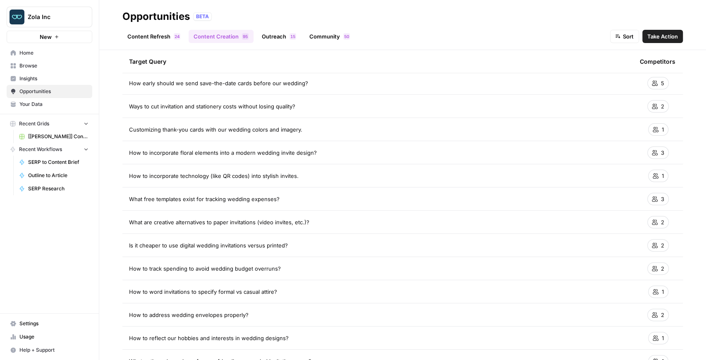
drag, startPoint x: 156, startPoint y: 126, endPoint x: 355, endPoint y: 130, distance: 198.5
click at [355, 130] on td "Customizing thank-you cards with our wedding colors and imagery." at bounding box center [377, 129] width 511 height 23
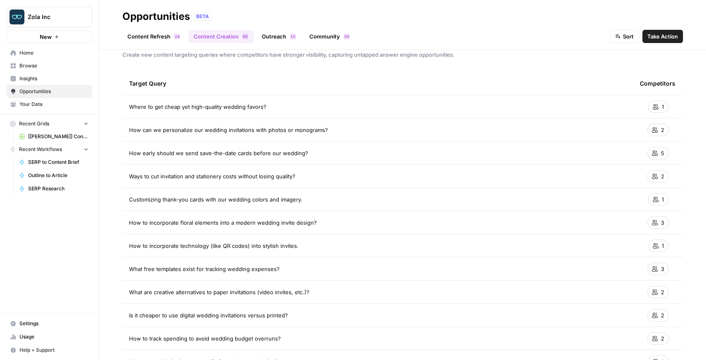
scroll to position [0, 0]
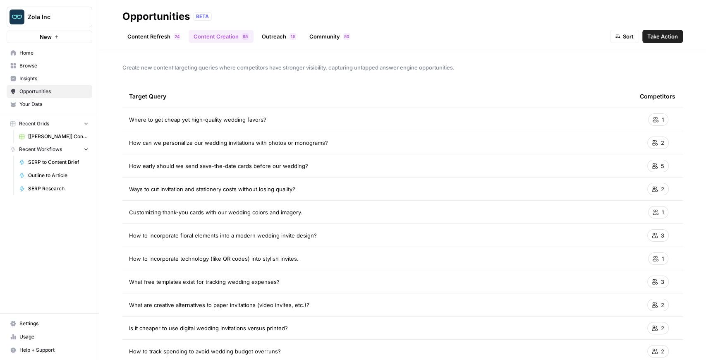
click at [272, 38] on link "Outreach 5 1" at bounding box center [279, 36] width 44 height 13
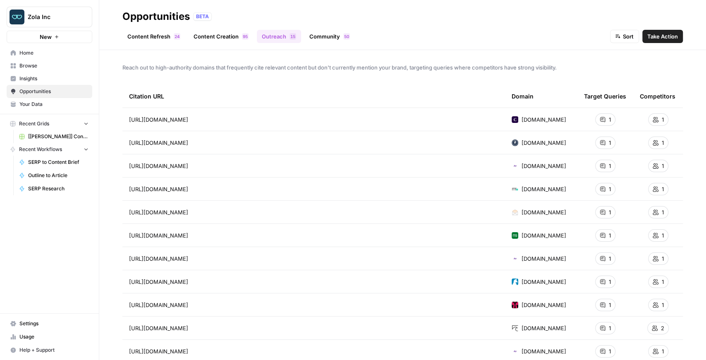
click at [323, 41] on link "Community 0 5" at bounding box center [329, 36] width 50 height 13
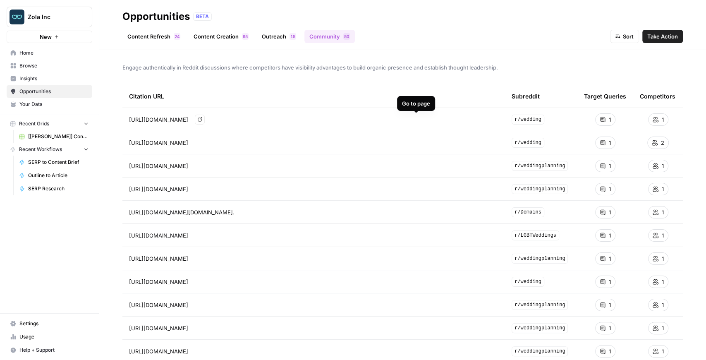
click at [202, 119] on icon "Go to page https://www.reddit.com/r/wedding/comments/1cuakv0/modern_wedding_vow…" at bounding box center [200, 119] width 4 height 4
click at [61, 81] on span "Insights" at bounding box center [53, 78] width 69 height 7
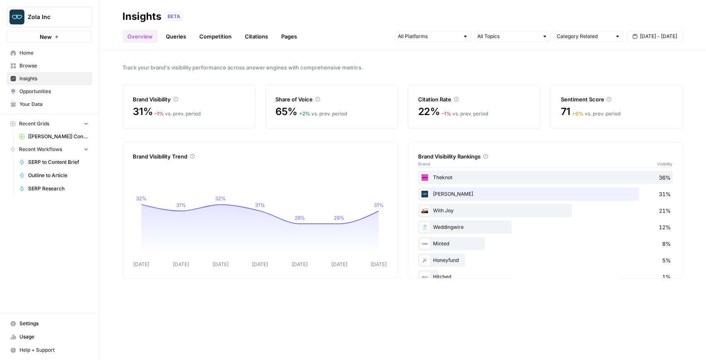
click at [53, 135] on span "[[PERSON_NAME]] Content Creation" at bounding box center [58, 136] width 60 height 7
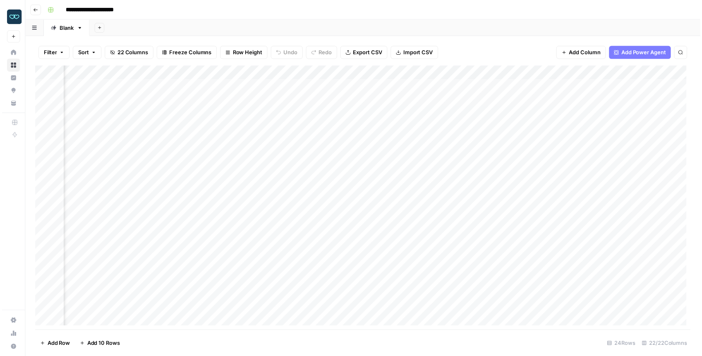
scroll to position [0, 708]
click at [320, 241] on div "Add Column" at bounding box center [364, 199] width 662 height 267
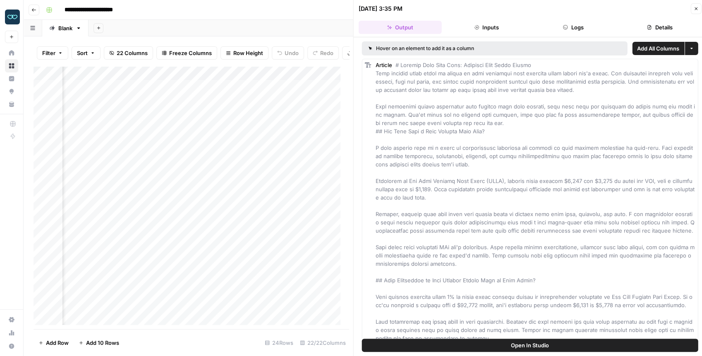
click at [321, 76] on div "Add Column" at bounding box center [188, 197] width 311 height 263
click at [495, 347] on button "Open In Studio" at bounding box center [530, 344] width 336 height 13
click at [694, 10] on icon "button" at bounding box center [695, 8] width 5 height 5
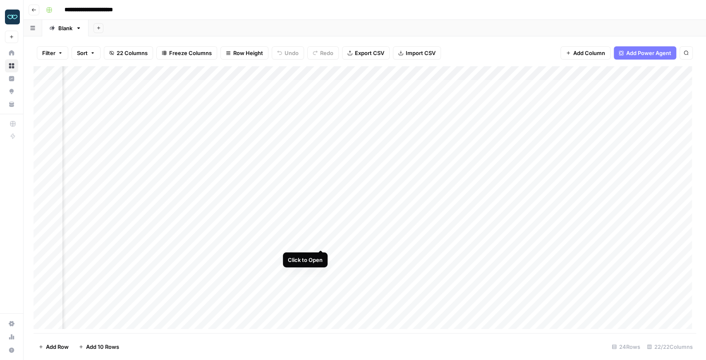
click at [320, 239] on div "Add Column" at bounding box center [364, 199] width 662 height 267
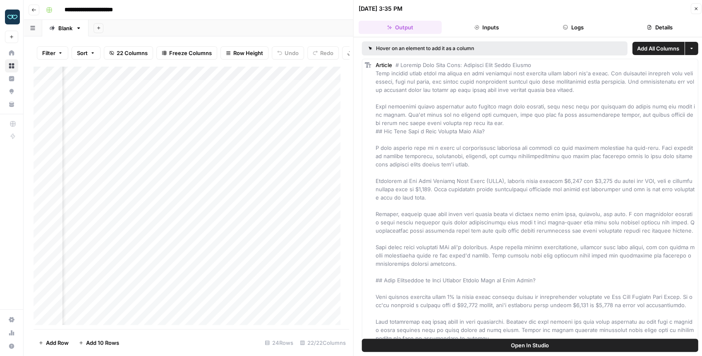
click at [695, 7] on icon "button" at bounding box center [695, 8] width 5 height 5
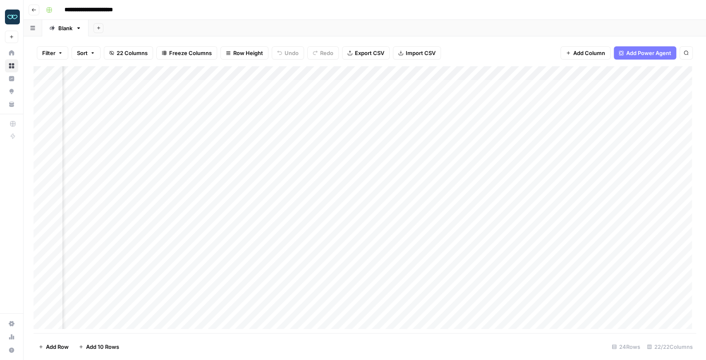
click at [444, 74] on div "Add Column" at bounding box center [364, 199] width 662 height 267
click at [320, 242] on div "Add Column" at bounding box center [364, 199] width 662 height 267
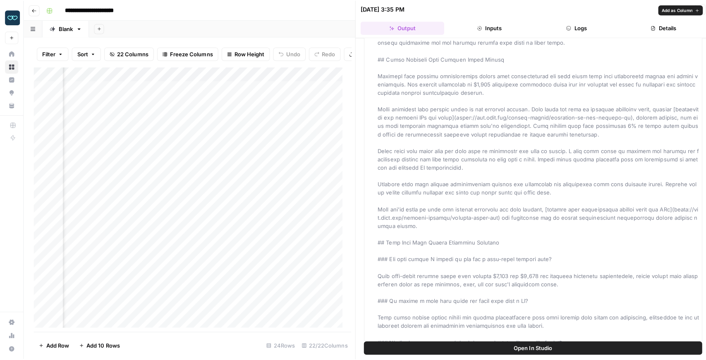
scroll to position [1677, 0]
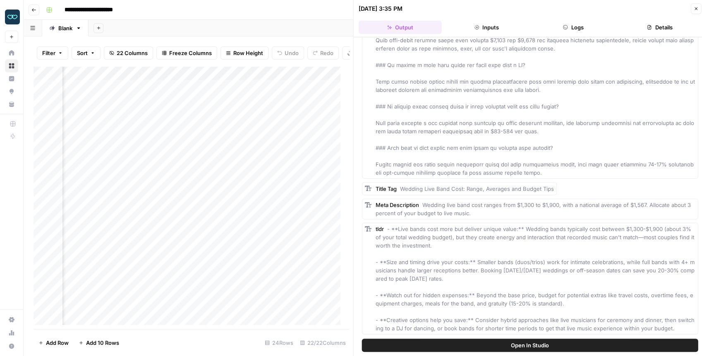
click at [691, 12] on button "Close" at bounding box center [695, 8] width 11 height 11
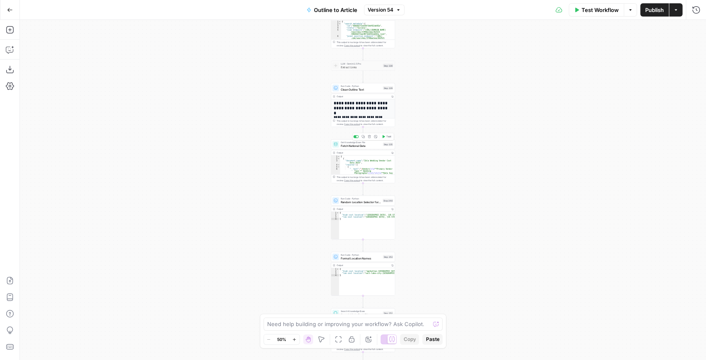
click at [357, 146] on span "Fetch National Data" at bounding box center [361, 145] width 41 height 4
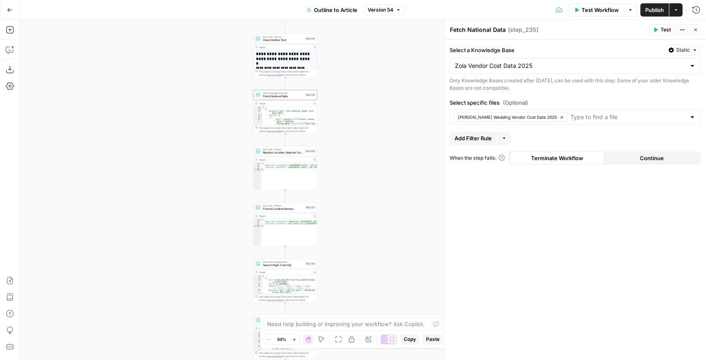
drag, startPoint x: 271, startPoint y: 117, endPoint x: 184, endPoint y: 78, distance: 95.5
click at [185, 78] on div "**********" at bounding box center [363, 190] width 686 height 340
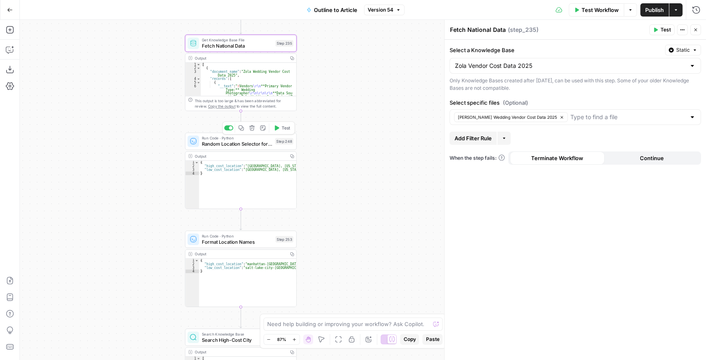
click at [258, 145] on span "Random Location Selector for Comparison" at bounding box center [237, 143] width 70 height 7
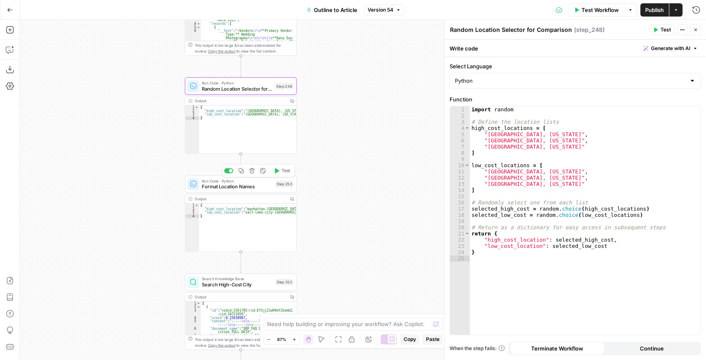
click at [247, 188] on span "Format Location Names" at bounding box center [237, 186] width 71 height 7
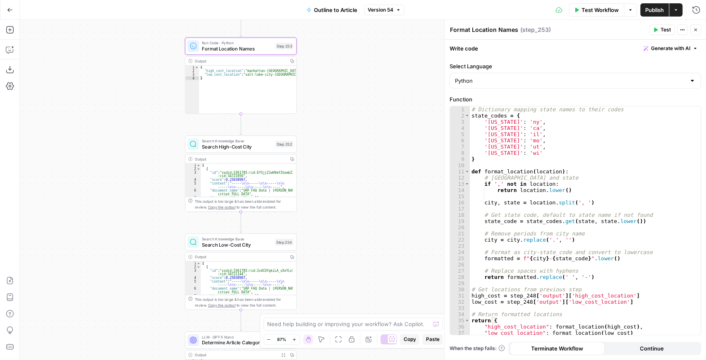
click at [244, 150] on span "Search High-Cost City" at bounding box center [237, 146] width 71 height 7
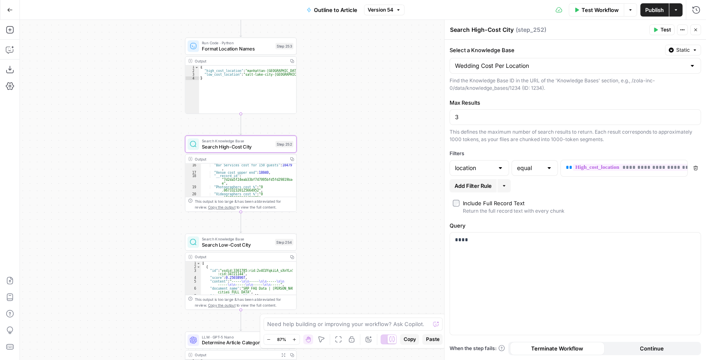
scroll to position [50, 0]
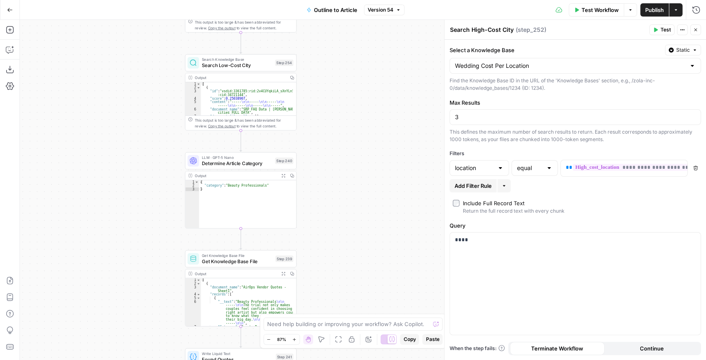
click at [214, 167] on div "LLM · GPT-5 Nano Determine Article Category Step 240 Copy step Delete step Add …" at bounding box center [241, 160] width 112 height 17
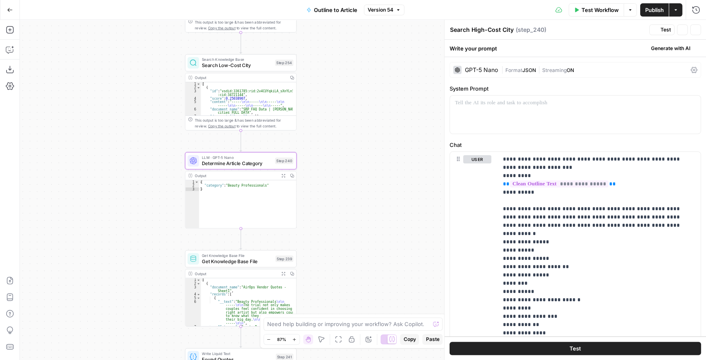
type textarea "Determine Article Category"
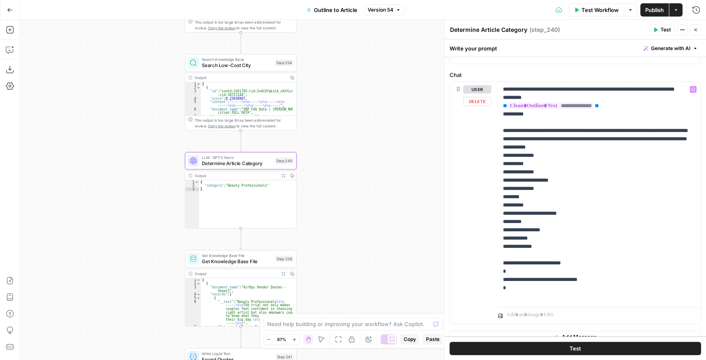
scroll to position [80, 0]
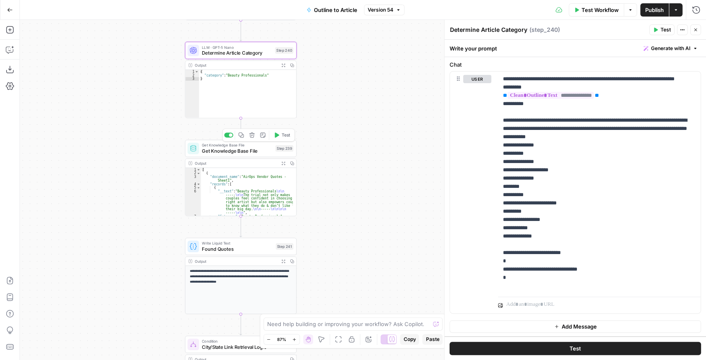
click at [241, 150] on span "Get Knowledge Base File" at bounding box center [237, 150] width 71 height 7
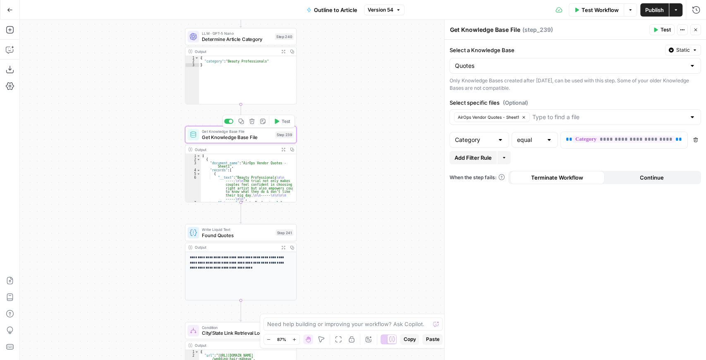
scroll to position [17, 0]
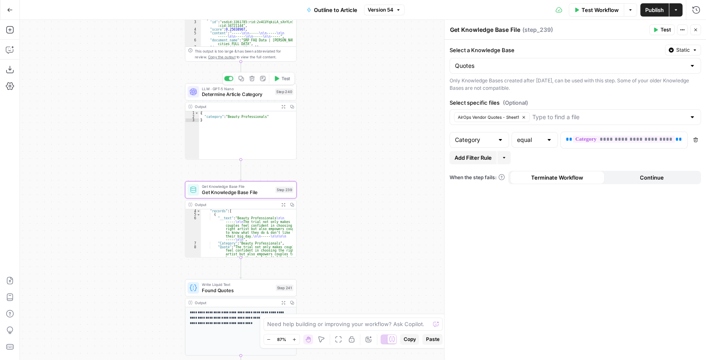
click at [238, 96] on span "Determine Article Category" at bounding box center [237, 94] width 70 height 7
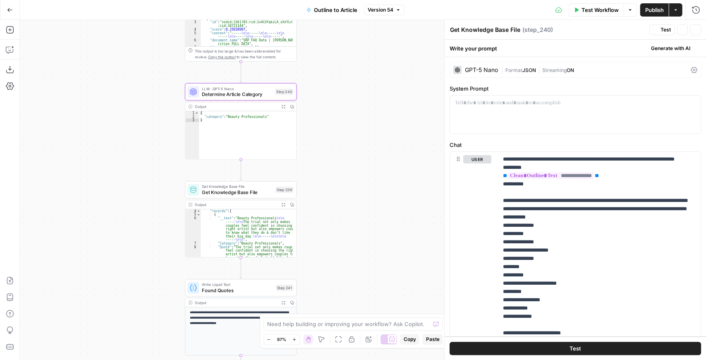
type textarea "Determine Article Category"
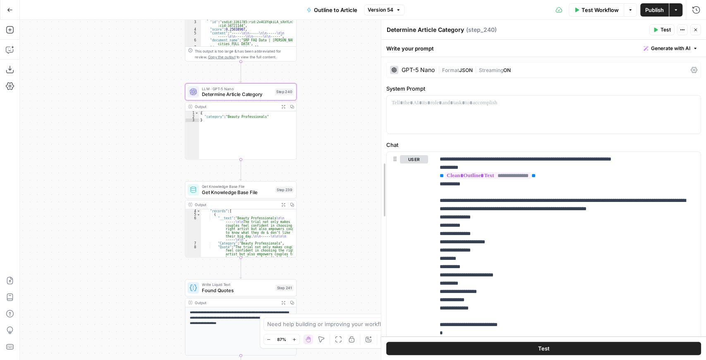
drag, startPoint x: 446, startPoint y: 155, endPoint x: 383, endPoint y: 148, distance: 63.7
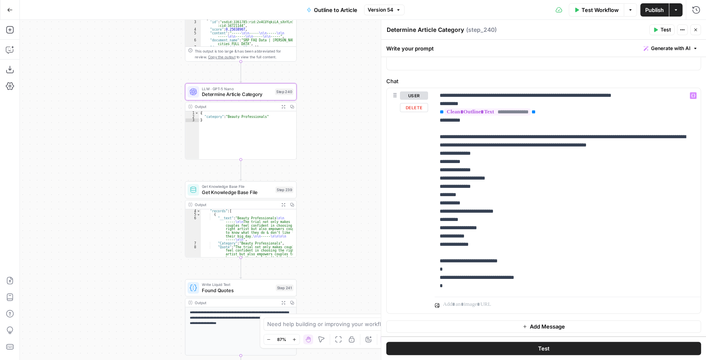
scroll to position [64, 0]
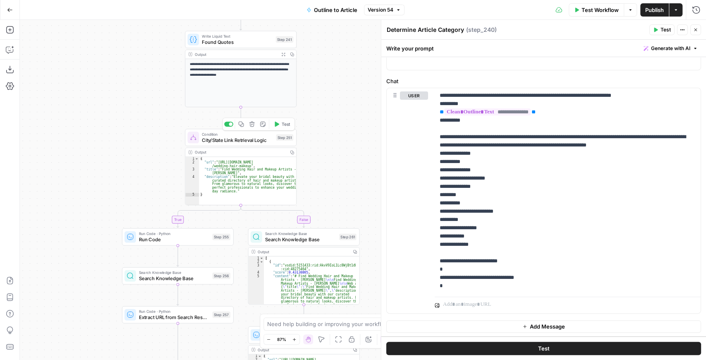
click at [253, 145] on div "Condition City/State Link Retrieval Logic Step 251 Copy step Delete step Add No…" at bounding box center [241, 137] width 112 height 17
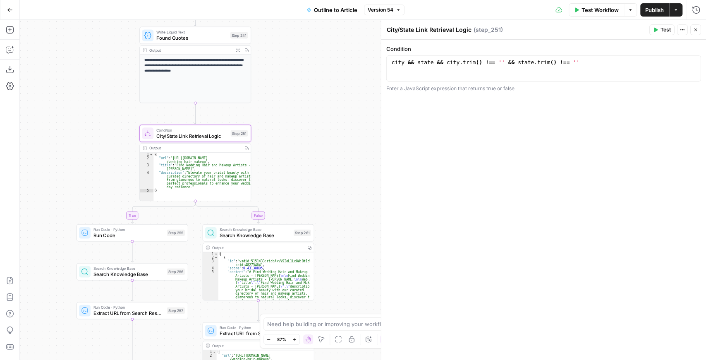
drag, startPoint x: 337, startPoint y: 163, endPoint x: 293, endPoint y: 160, distance: 43.5
click at [293, 160] on div "**********" at bounding box center [363, 190] width 686 height 340
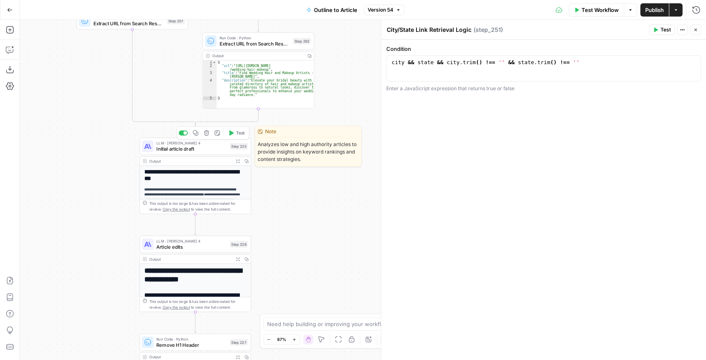
click at [174, 152] on div "LLM · Claude Sonnet 4 Initial article draft Step 225 Copy step Delete step Edit…" at bounding box center [195, 146] width 112 height 17
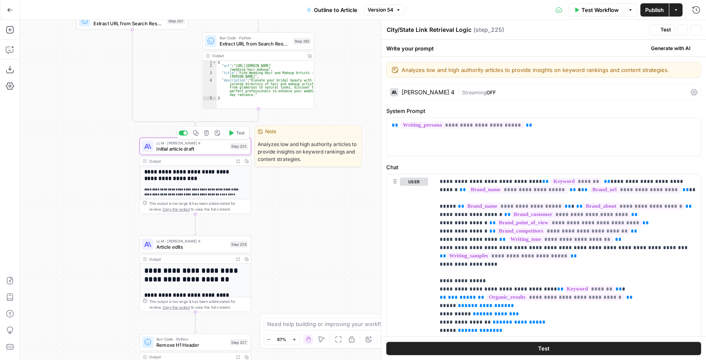
type textarea "Initial article draft"
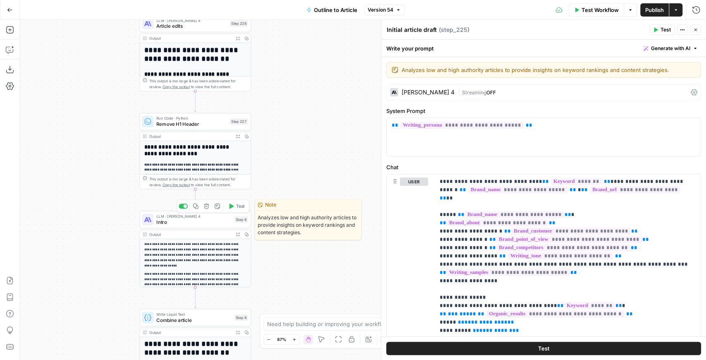
click at [210, 223] on span "Intro" at bounding box center [193, 221] width 75 height 7
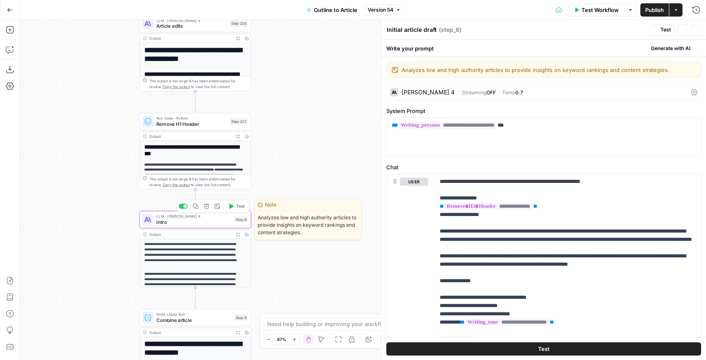
type textarea "Intro"
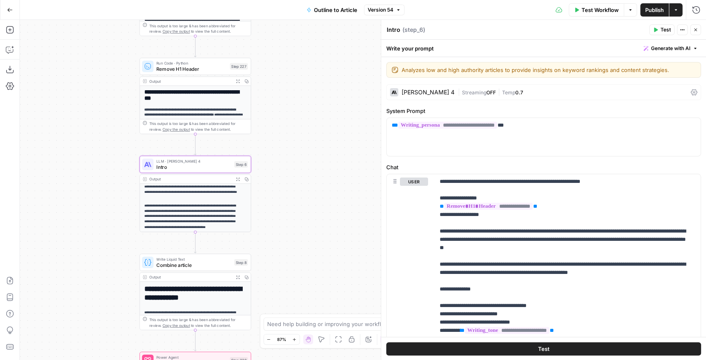
scroll to position [15, 0]
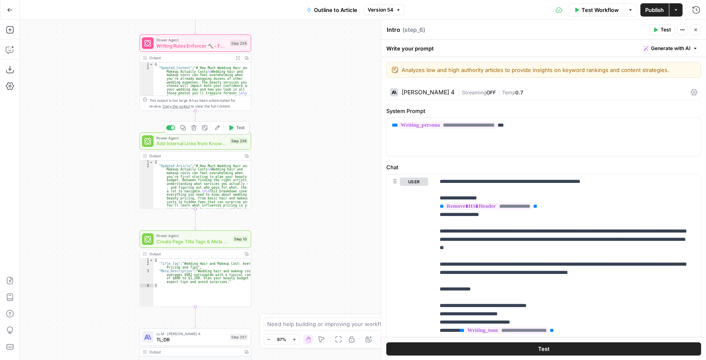
click at [182, 146] on span "Add Internal Links from Knowledge Base - Fork" at bounding box center [191, 143] width 71 height 7
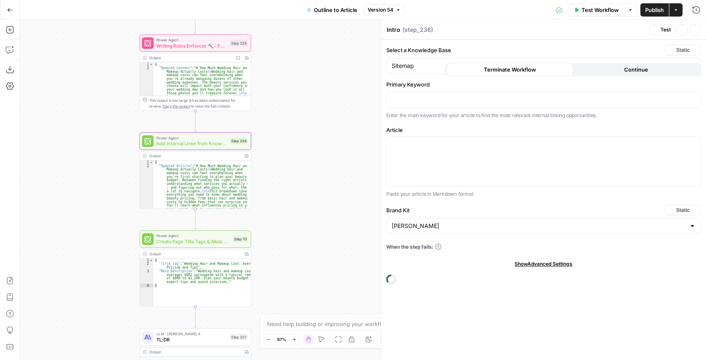
type textarea "Add Internal Links from Knowledge Base - Fork"
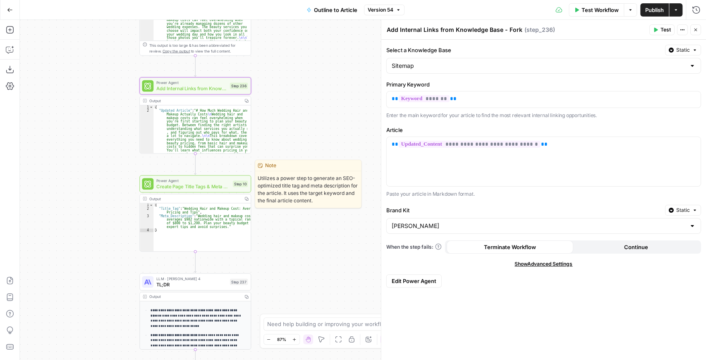
click at [205, 189] on span "Create Page Title Tags & Meta Descriptions - Fork" at bounding box center [193, 186] width 74 height 7
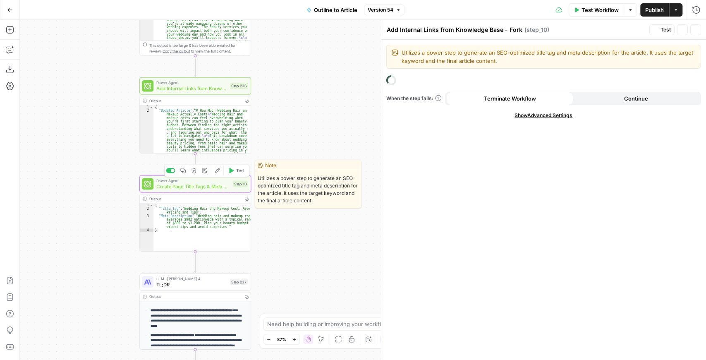
type textarea "Create Page Title Tags & Meta Descriptions - Fork"
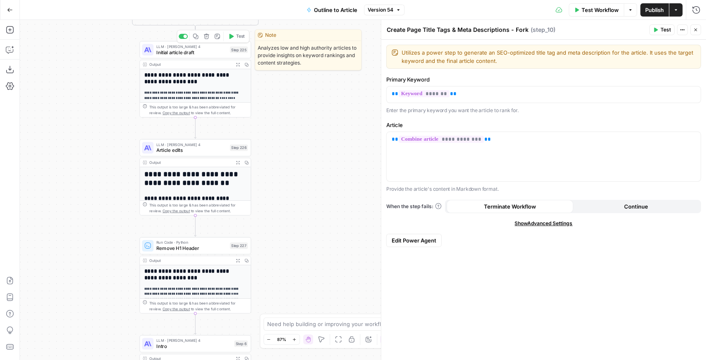
click at [211, 52] on span "Initial article draft" at bounding box center [191, 52] width 71 height 7
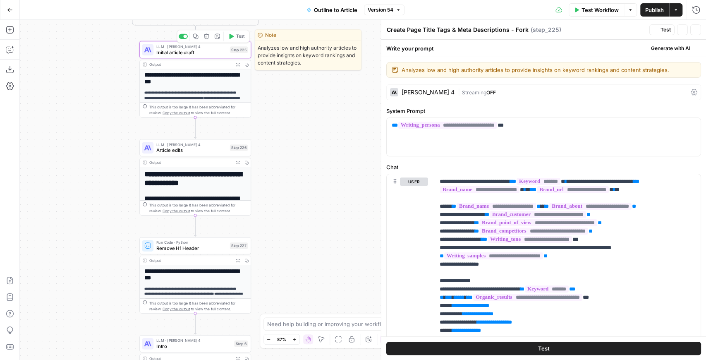
type textarea "Initial article draft"
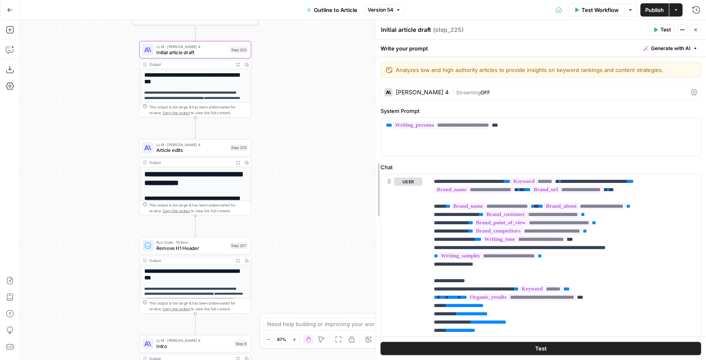
drag, startPoint x: 379, startPoint y: 173, endPoint x: 289, endPoint y: 166, distance: 90.4
click at [289, 166] on body "Zola Inc New Home Browse Insights Opportunities Your Data Recent Grids [Zola] C…" at bounding box center [353, 180] width 706 height 360
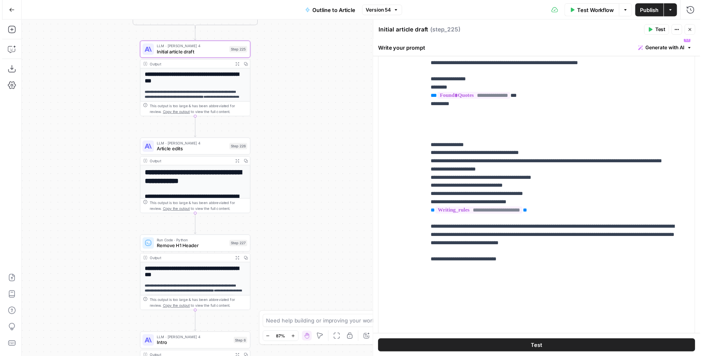
scroll to position [579, 0]
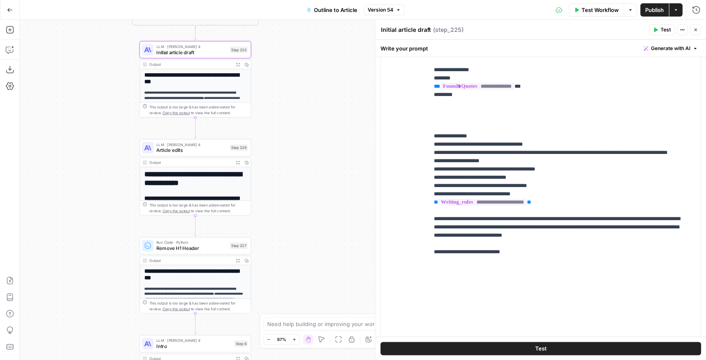
click at [237, 162] on icon "button" at bounding box center [238, 162] width 4 height 4
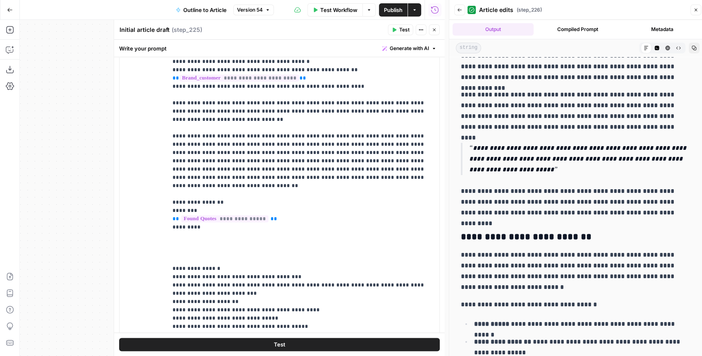
scroll to position [1984, 0]
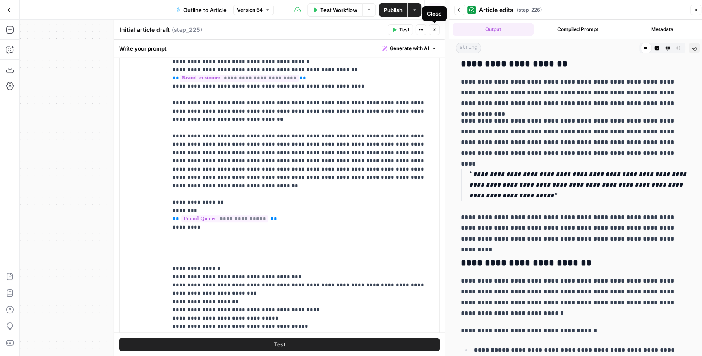
click at [432, 28] on icon "button" at bounding box center [434, 29] width 5 height 5
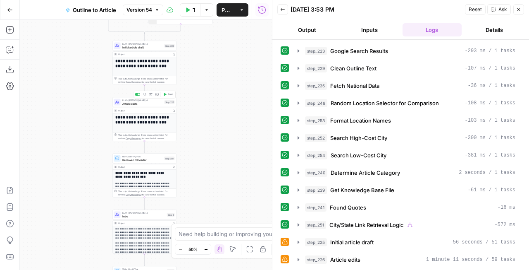
click at [170, 96] on span "Test" at bounding box center [170, 95] width 5 height 4
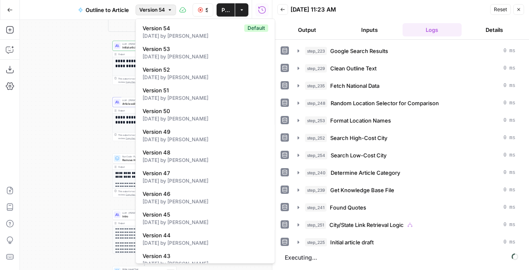
click at [167, 13] on button "Version 54" at bounding box center [156, 10] width 41 height 11
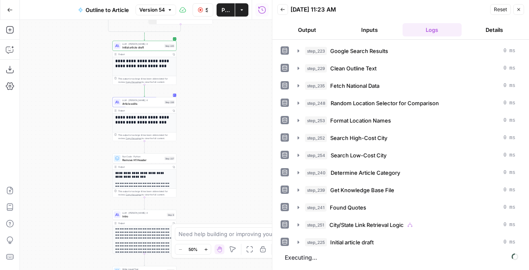
click at [86, 81] on div "**********" at bounding box center [146, 145] width 252 height 250
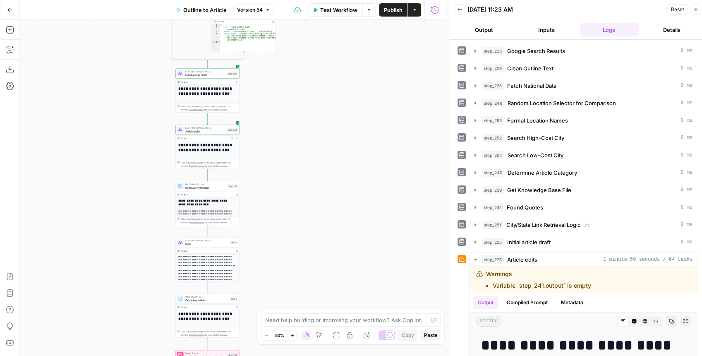
drag, startPoint x: 245, startPoint y: 80, endPoint x: 316, endPoint y: 110, distance: 76.5
click at [316, 109] on div "**********" at bounding box center [232, 188] width 425 height 336
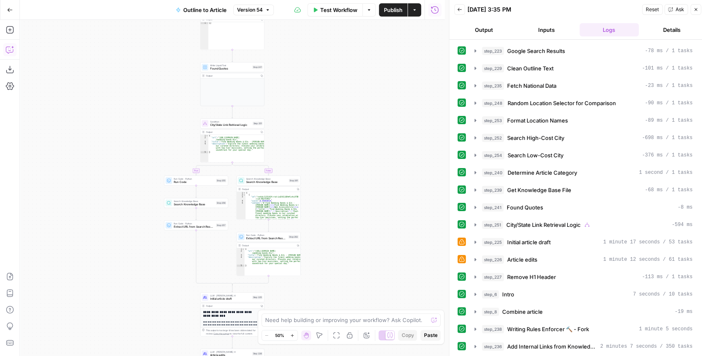
click at [12, 50] on icon "button" at bounding box center [10, 49] width 8 height 8
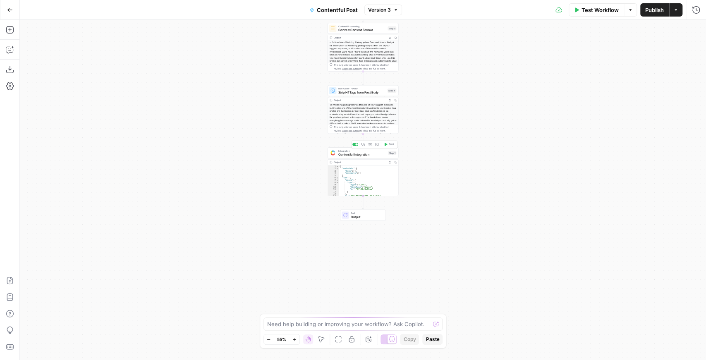
click at [359, 155] on span "Contentful Integration" at bounding box center [362, 154] width 48 height 5
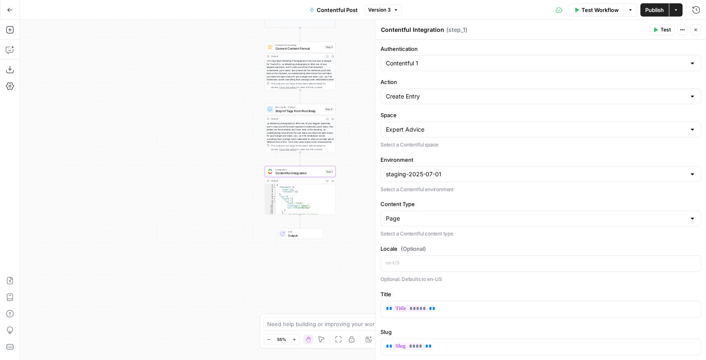
drag, startPoint x: 270, startPoint y: 115, endPoint x: 205, endPoint y: 134, distance: 67.5
click at [205, 134] on div "**********" at bounding box center [363, 190] width 686 height 340
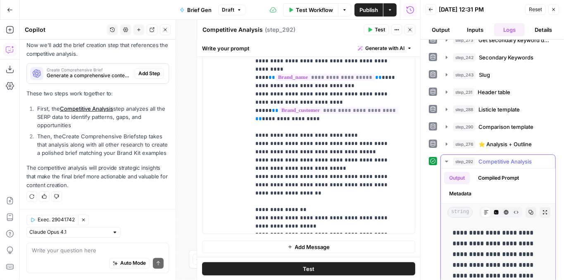
scroll to position [138, 0]
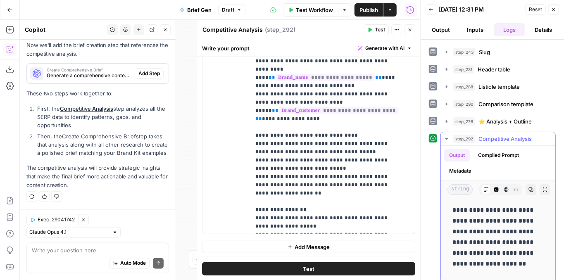
click at [449, 136] on icon "button" at bounding box center [447, 139] width 7 height 7
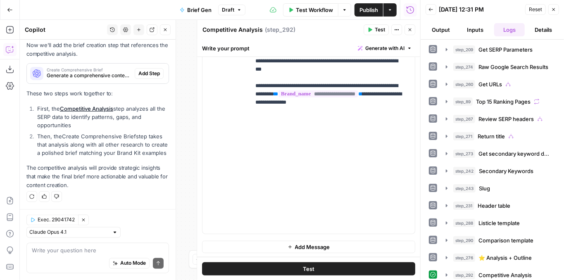
click at [407, 30] on button "Close" at bounding box center [410, 29] width 11 height 11
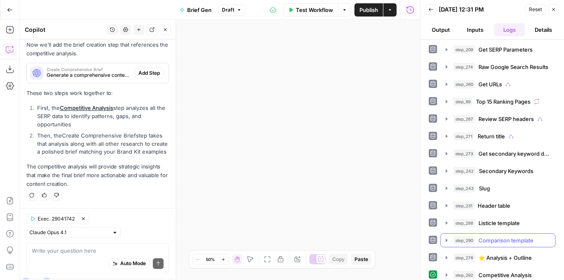
scroll to position [742, 0]
click at [448, 272] on icon "button" at bounding box center [447, 275] width 7 height 7
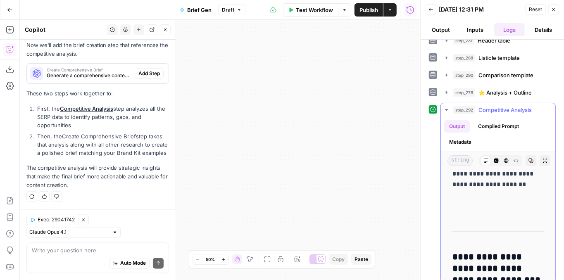
scroll to position [83, 0]
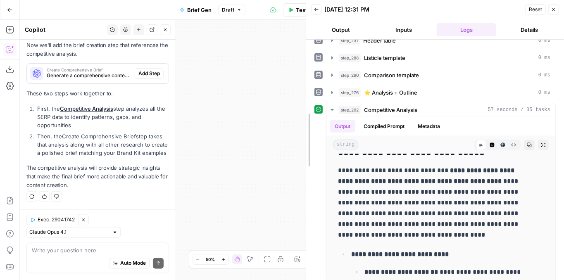
drag, startPoint x: 422, startPoint y: 139, endPoint x: 449, endPoint y: 146, distance: 28.0
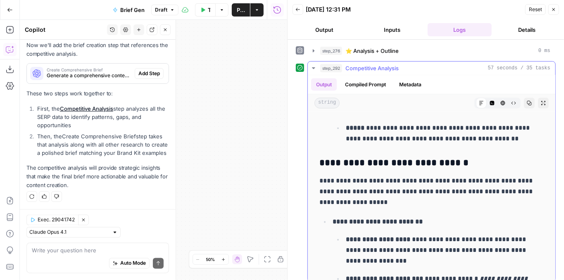
scroll to position [843, 0]
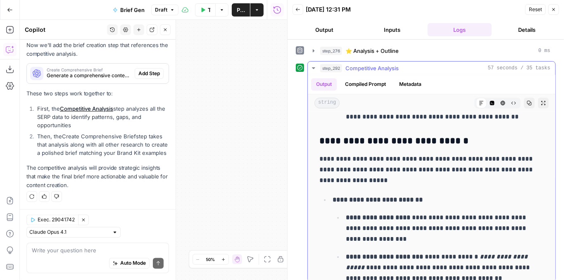
click at [313, 65] on icon "button" at bounding box center [313, 68] width 7 height 7
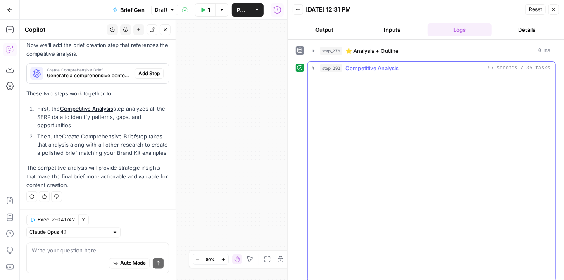
scroll to position [1, 0]
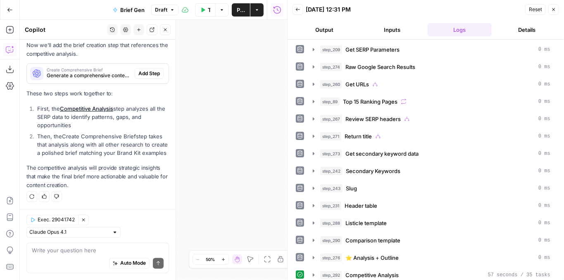
drag, startPoint x: 557, startPoint y: 9, endPoint x: 449, endPoint y: 69, distance: 123.6
click at [556, 9] on button "Close" at bounding box center [554, 9] width 11 height 11
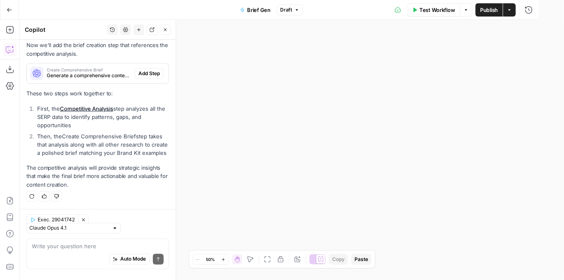
scroll to position [742, 0]
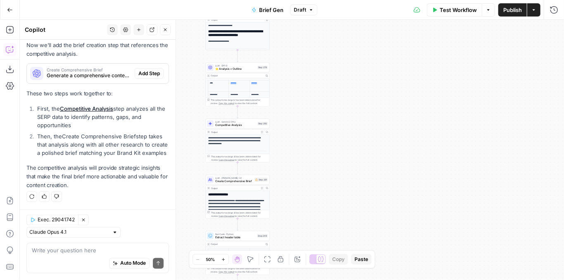
drag, startPoint x: 457, startPoint y: 122, endPoint x: 553, endPoint y: 108, distance: 96.9
click at [554, 108] on div "true false false true false true false true false true Workflow Set Inputs Inpu…" at bounding box center [292, 150] width 544 height 260
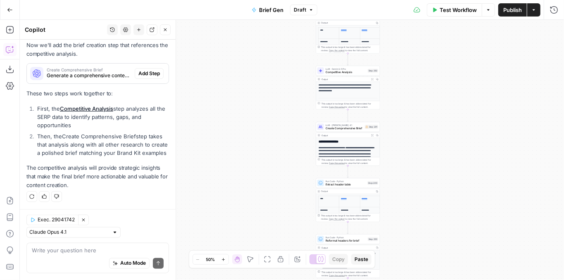
drag, startPoint x: 403, startPoint y: 145, endPoint x: 493, endPoint y: 97, distance: 102.1
click at [493, 97] on div "true false false true false true false true false true Workflow Set Inputs Inpu…" at bounding box center [292, 150] width 544 height 260
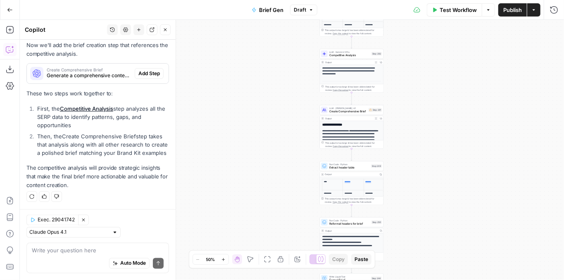
drag, startPoint x: 412, startPoint y: 154, endPoint x: 422, endPoint y: 115, distance: 40.2
click at [422, 115] on div "true false false true false true false true false true Workflow Set Inputs Inpu…" at bounding box center [292, 150] width 544 height 260
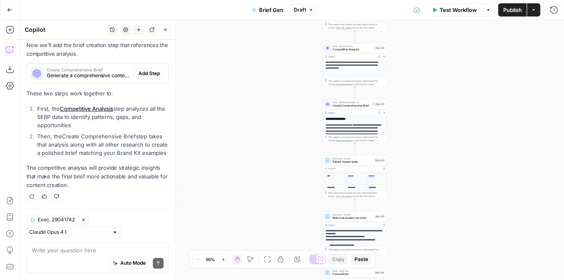
drag, startPoint x: 406, startPoint y: 97, endPoint x: 401, endPoint y: 119, distance: 22.5
click at [401, 119] on div "true false false true false true false true false true Workflow Set Inputs Inpu…" at bounding box center [292, 150] width 544 height 260
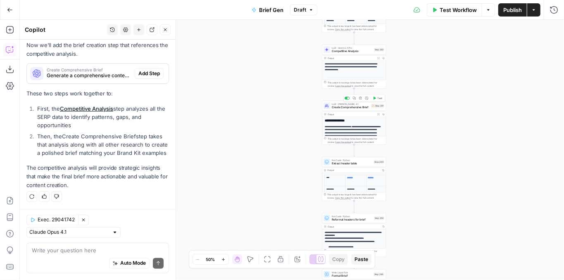
click at [365, 109] on span "Create Comprehensive Brief" at bounding box center [351, 107] width 38 height 4
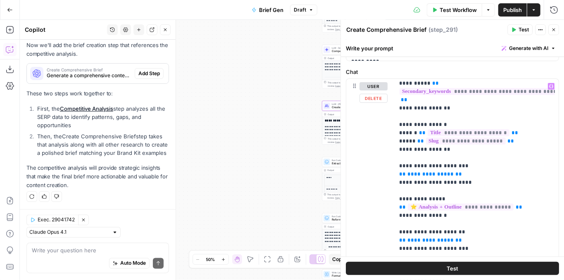
scroll to position [193, 0]
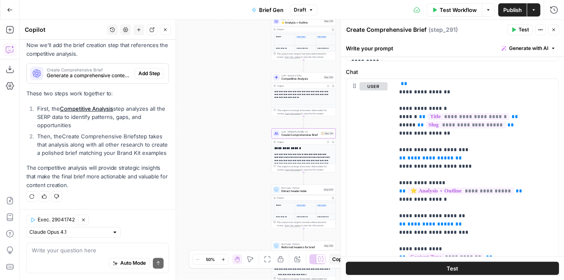
drag, startPoint x: 253, startPoint y: 146, endPoint x: 203, endPoint y: 174, distance: 57.5
click at [203, 174] on div "true false false true false true false true false true Workflow Set Inputs Inpu…" at bounding box center [292, 150] width 544 height 260
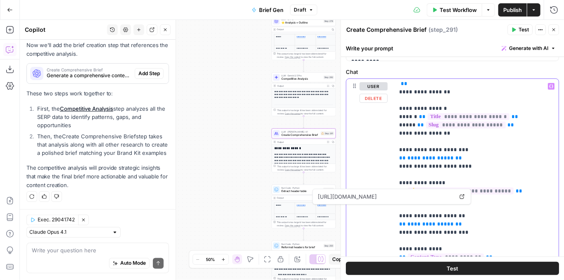
drag, startPoint x: 455, startPoint y: 215, endPoint x: 379, endPoint y: 210, distance: 76.3
click at [379, 210] on div "**********" at bounding box center [452, 257] width 212 height 356
click at [489, 216] on p "**********" at bounding box center [472, 266] width 147 height 752
drag, startPoint x: 475, startPoint y: 215, endPoint x: 457, endPoint y: 216, distance: 17.4
click at [457, 216] on p "**********" at bounding box center [472, 266] width 147 height 752
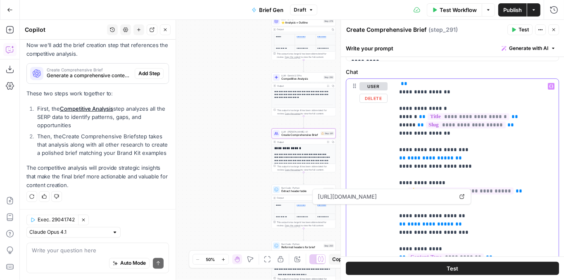
drag, startPoint x: 463, startPoint y: 216, endPoint x: 387, endPoint y: 214, distance: 76.5
click at [387, 214] on div "**********" at bounding box center [452, 257] width 212 height 356
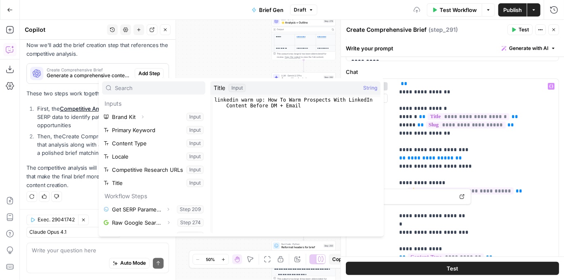
scroll to position [154, 0]
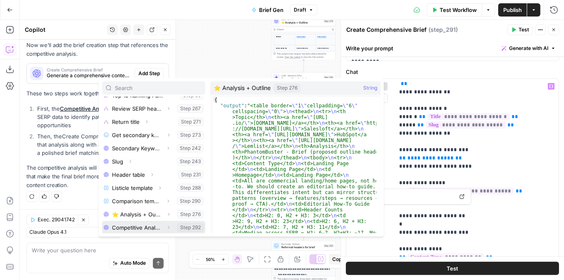
click at [166, 228] on icon "button" at bounding box center [168, 227] width 5 height 5
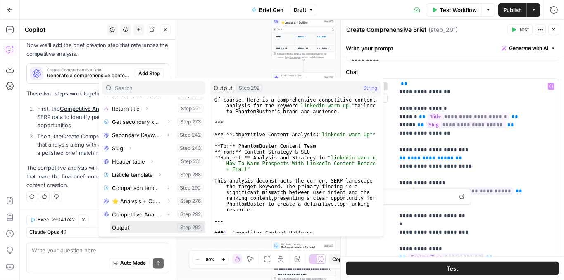
click at [141, 226] on button "Select variable Output" at bounding box center [157, 227] width 95 height 13
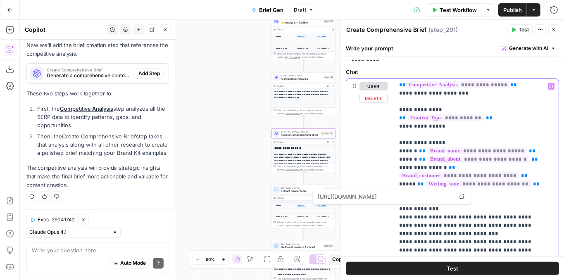
scroll to position [358, 0]
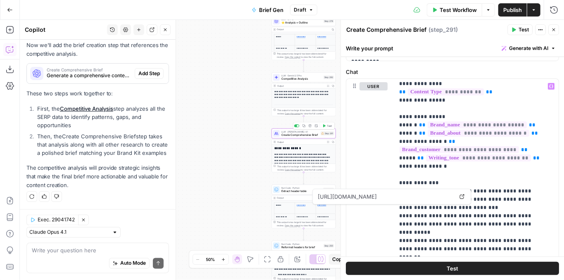
click at [323, 127] on icon "button" at bounding box center [324, 125] width 2 height 3
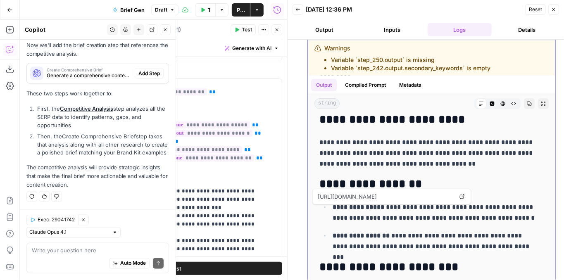
scroll to position [165, 0]
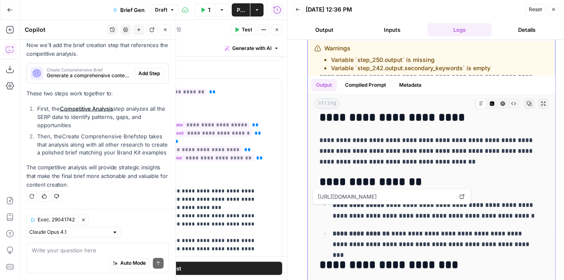
click at [522, 177] on h2 "**********" at bounding box center [428, 182] width 217 height 13
click at [392, 182] on h2 "**********" at bounding box center [428, 182] width 217 height 13
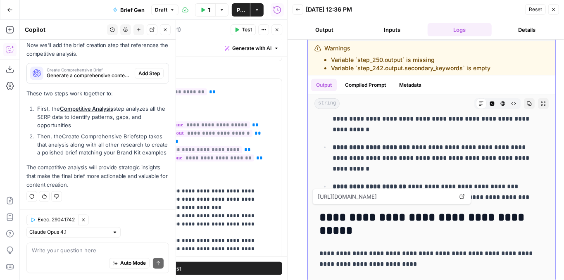
scroll to position [386, 0]
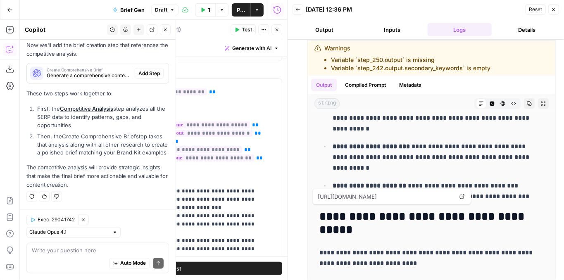
click at [464, 197] on icon at bounding box center [462, 196] width 5 height 5
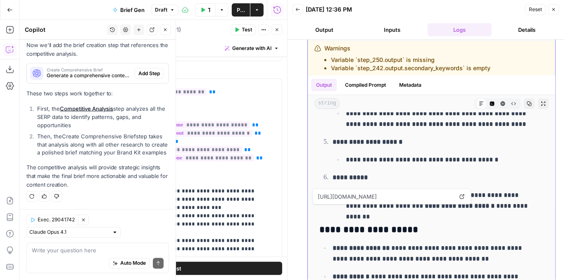
scroll to position [1654, 0]
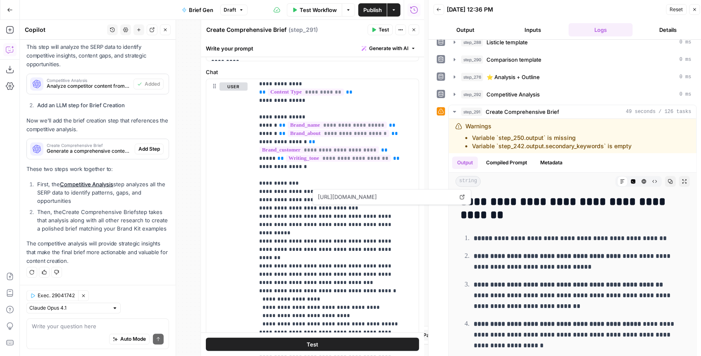
scroll to position [918, 0]
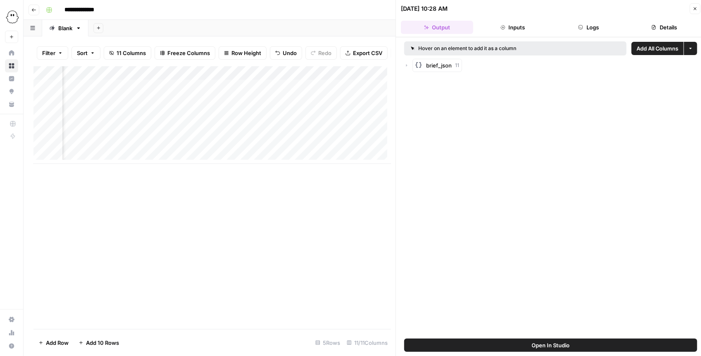
scroll to position [0, 195]
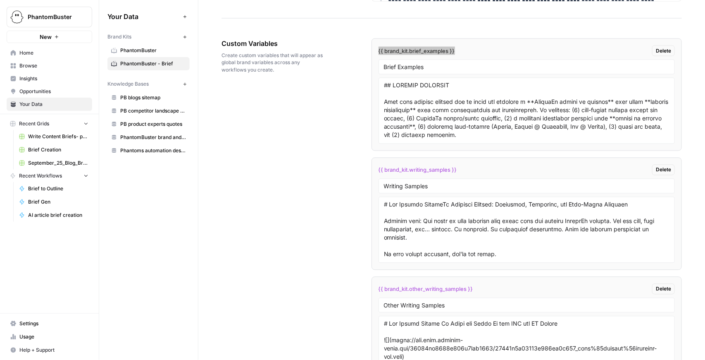
scroll to position [93, 0]
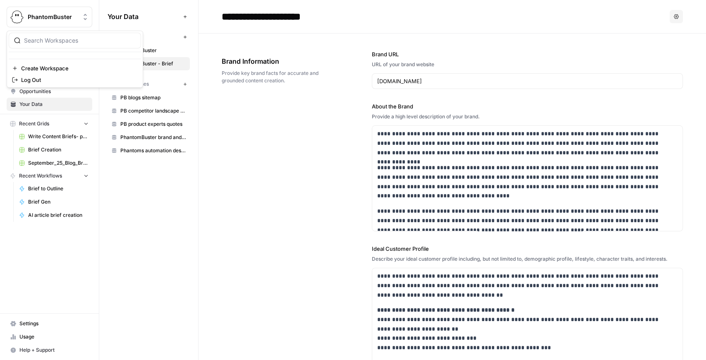
click at [61, 21] on button "PhantomBuster" at bounding box center [50, 17] width 86 height 21
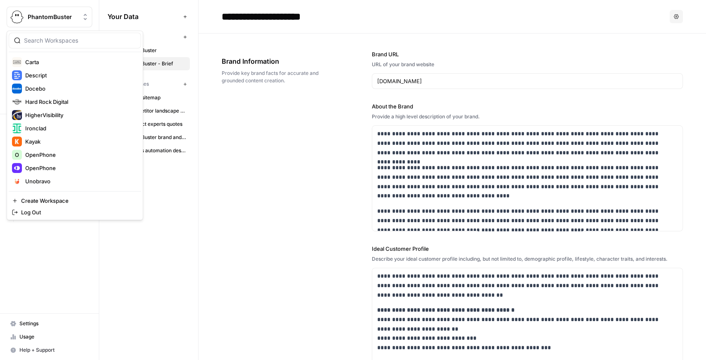
scroll to position [138, 0]
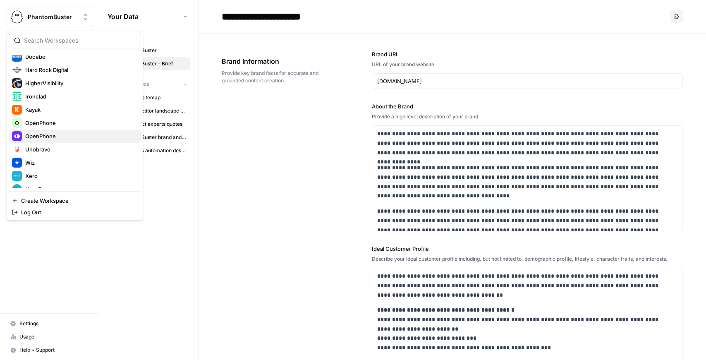
click at [67, 132] on span "OpenPhone" at bounding box center [79, 136] width 109 height 8
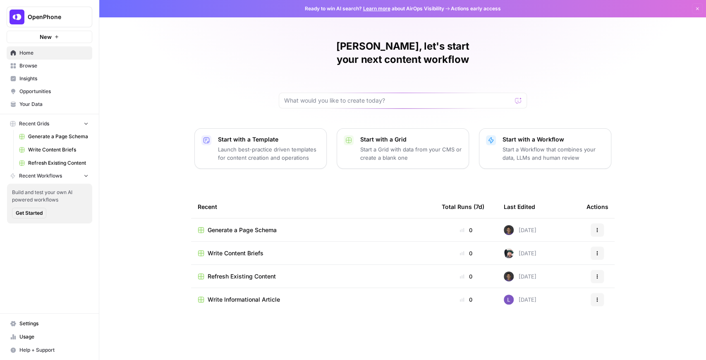
click at [48, 104] on span "Your Data" at bounding box center [53, 103] width 69 height 7
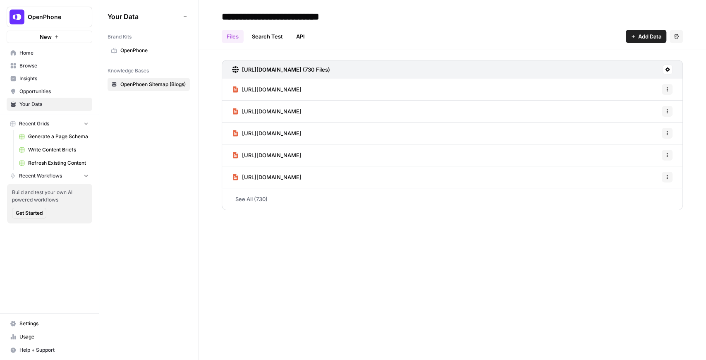
click at [42, 328] on link "Settings" at bounding box center [50, 323] width 86 height 13
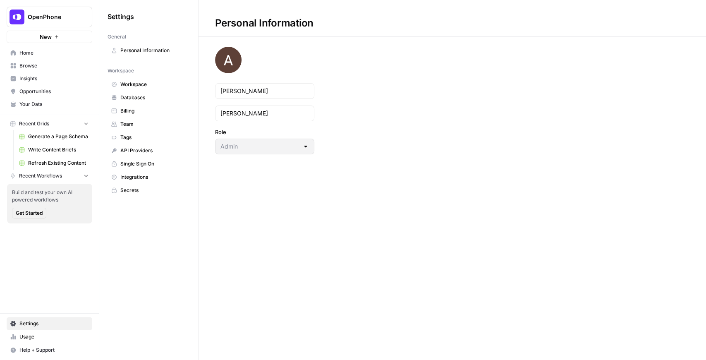
click at [148, 121] on span "Team" at bounding box center [153, 123] width 66 height 7
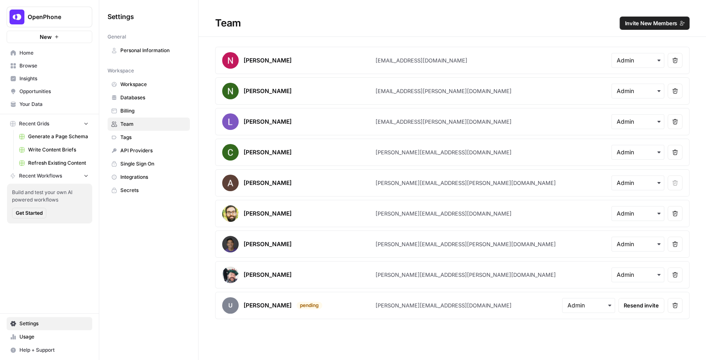
click at [645, 304] on span "Resend invite" at bounding box center [640, 305] width 35 height 8
click at [45, 55] on span "Home" at bounding box center [53, 52] width 69 height 7
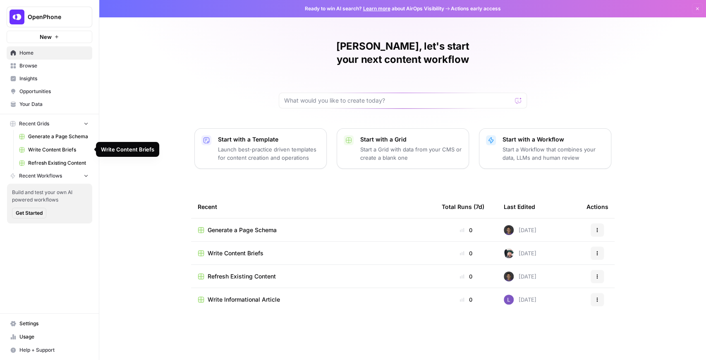
click at [88, 138] on span "Generate a Page Schema" at bounding box center [58, 136] width 60 height 7
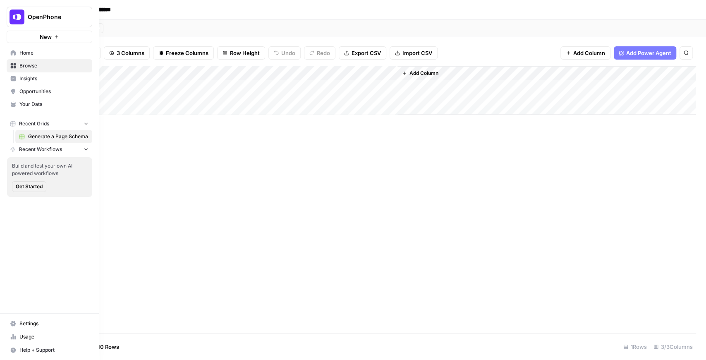
click at [38, 105] on span "Your Data" at bounding box center [53, 103] width 69 height 7
